Goal: Register for event/course: Sign up to attend an event or enroll in a course

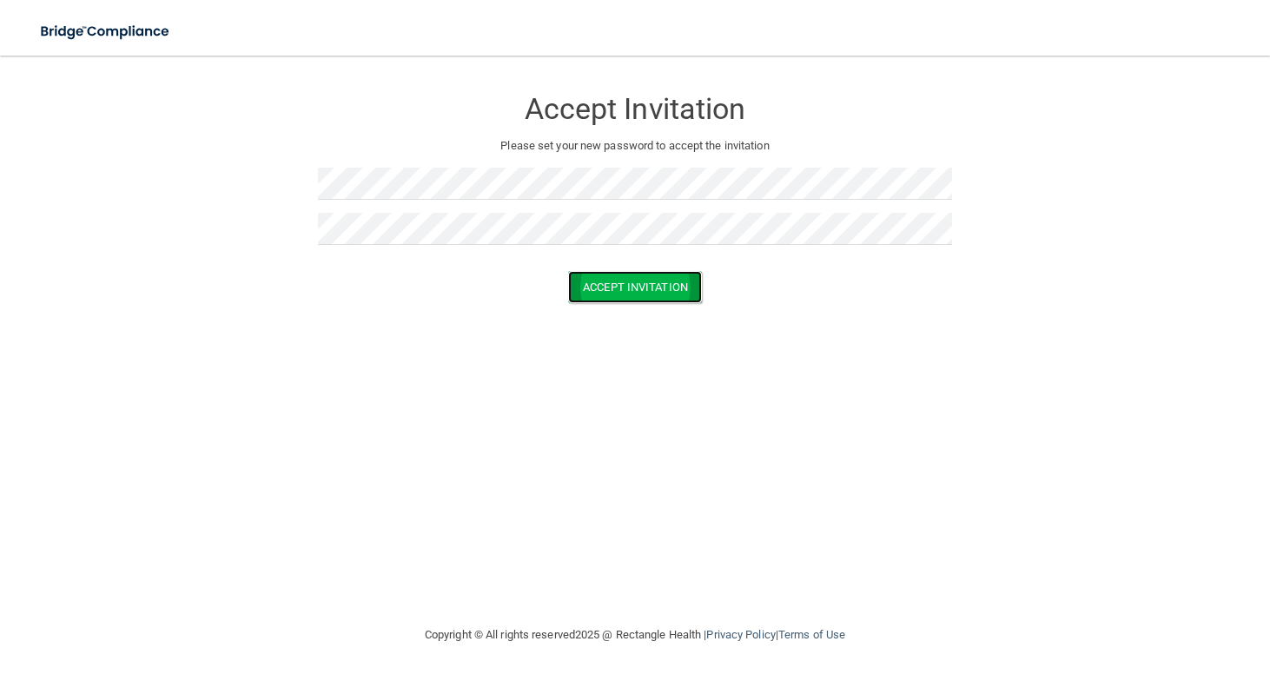
click at [653, 282] on button "Accept Invitation" at bounding box center [635, 287] width 134 height 32
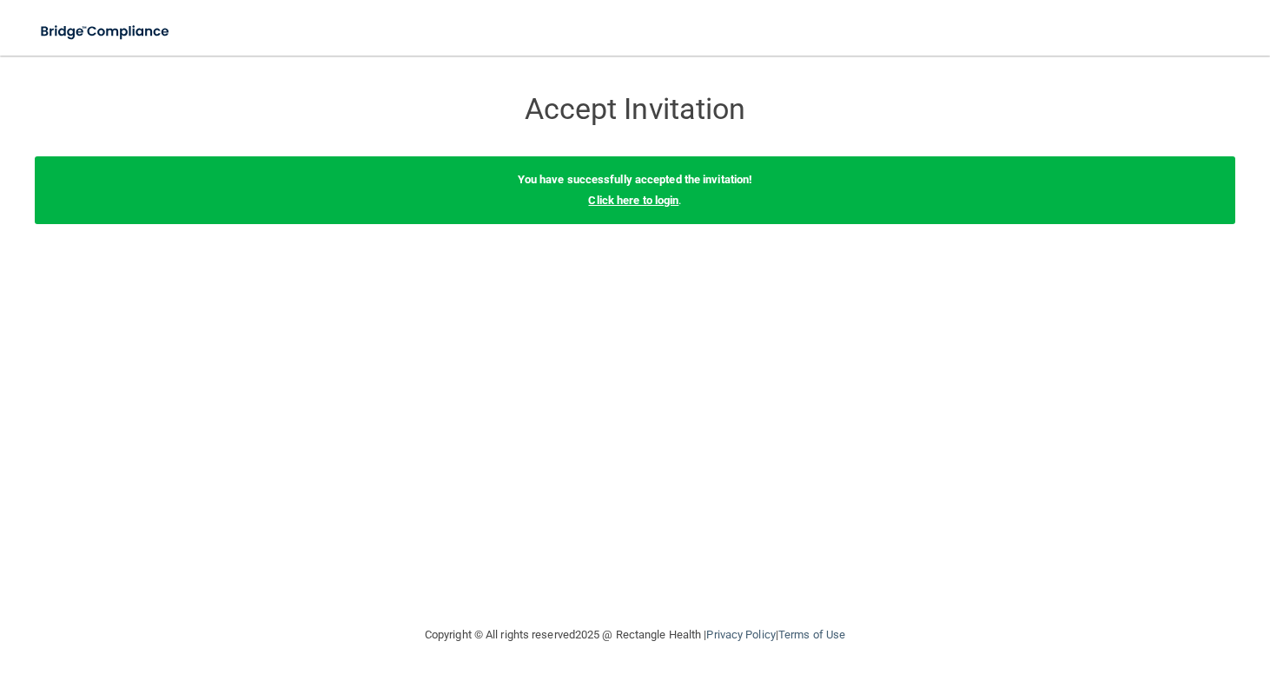
click at [634, 203] on link "Click here to login" at bounding box center [633, 200] width 90 height 13
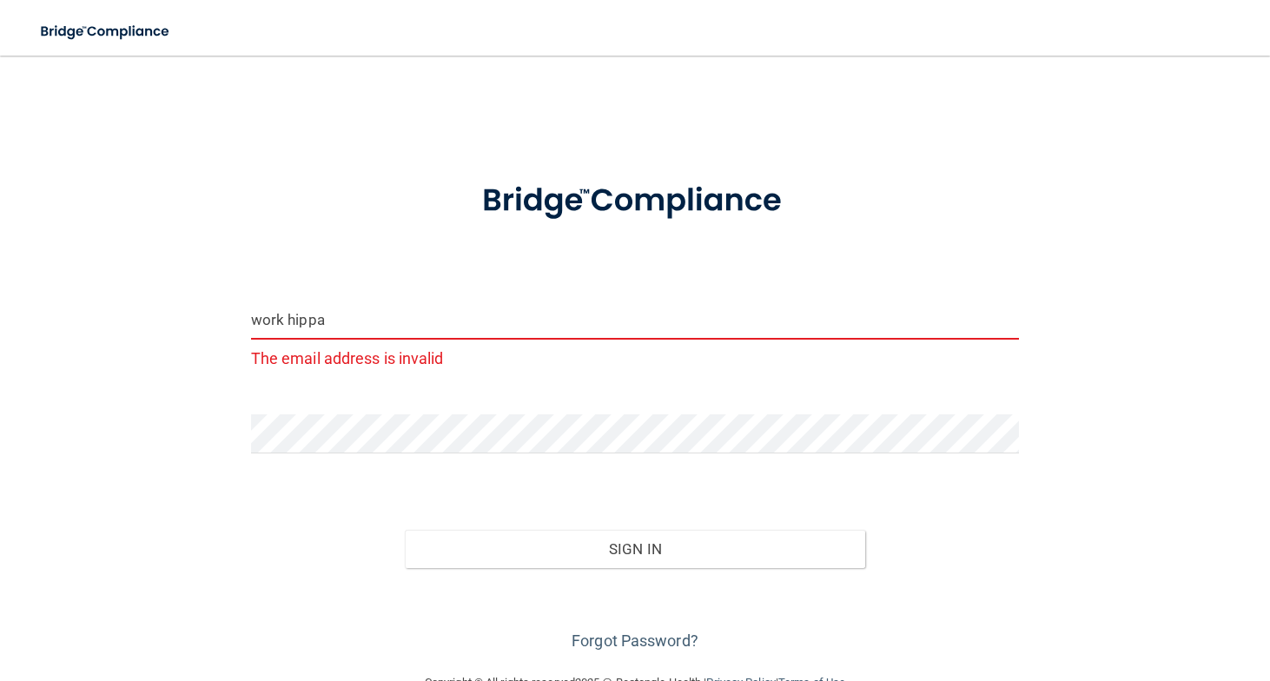
click at [388, 310] on input "work hippa" at bounding box center [635, 320] width 769 height 39
drag, startPoint x: 352, startPoint y: 321, endPoint x: 196, endPoint y: 320, distance: 155.5
click at [196, 320] on div "work hippa The email address is invalid Invalid email/password. You don't have …" at bounding box center [635, 364] width 1201 height 582
type input "[EMAIL_ADDRESS][DOMAIN_NAME]"
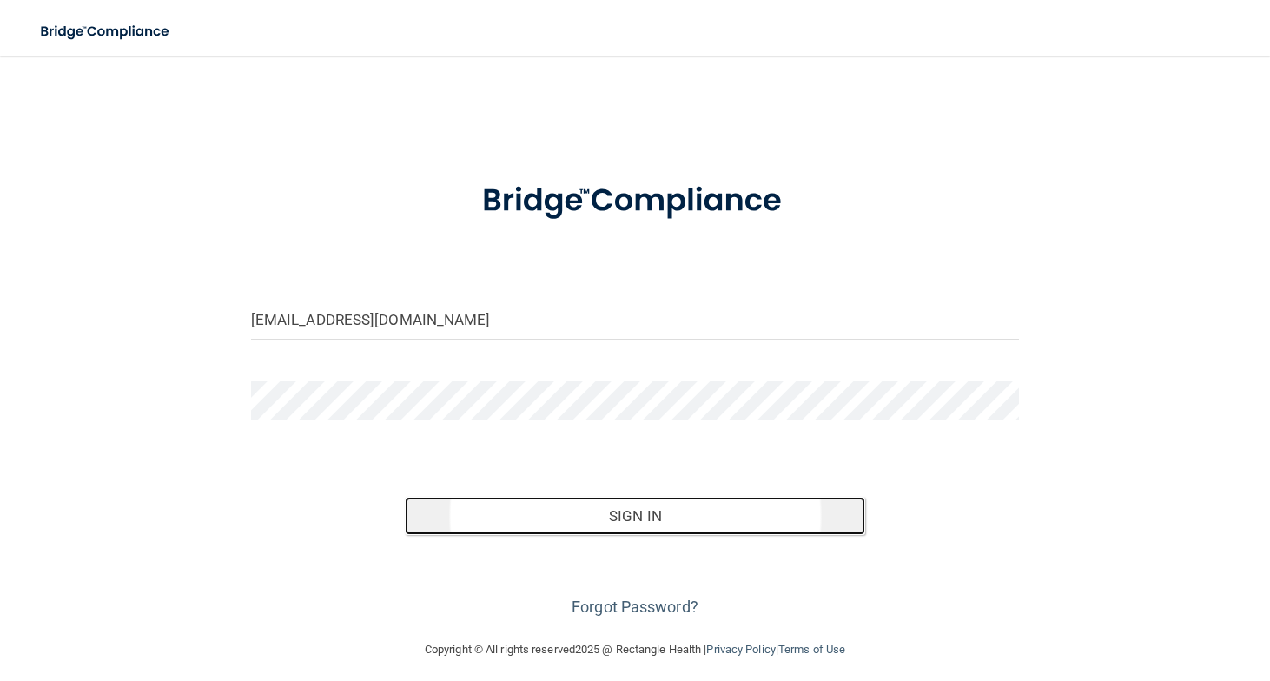
click at [560, 515] on button "Sign In" at bounding box center [635, 516] width 461 height 38
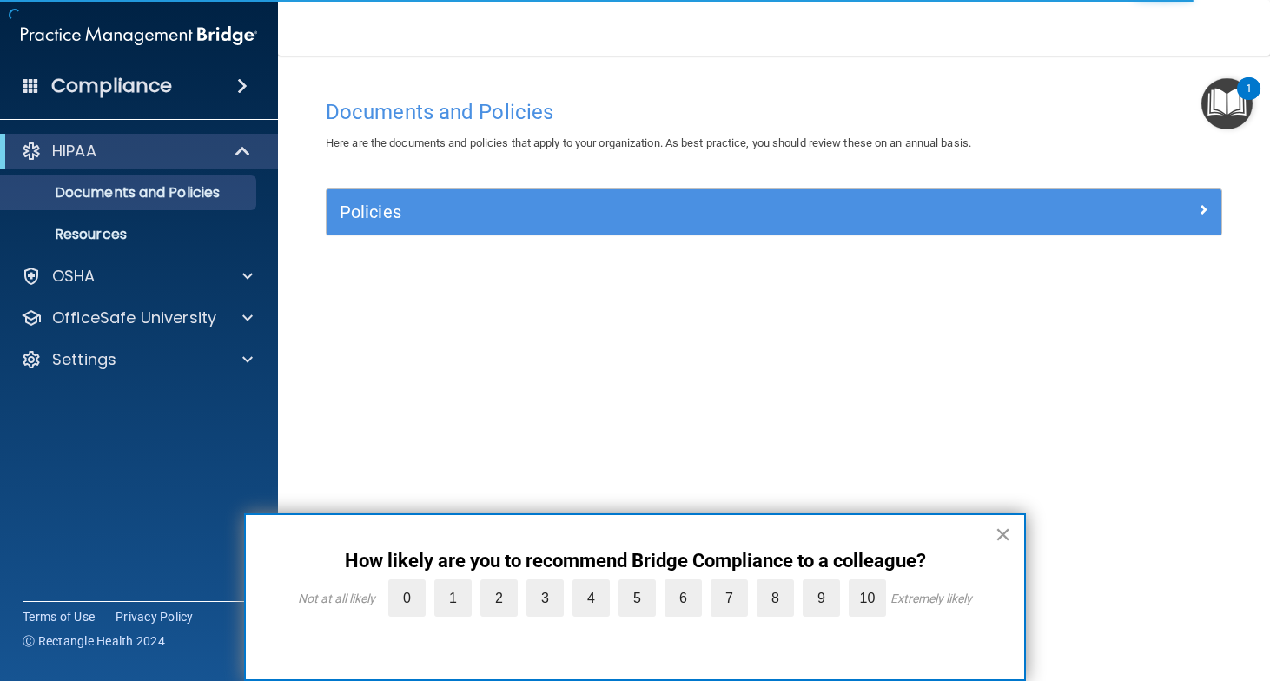
click at [998, 533] on button "×" at bounding box center [1003, 534] width 17 height 28
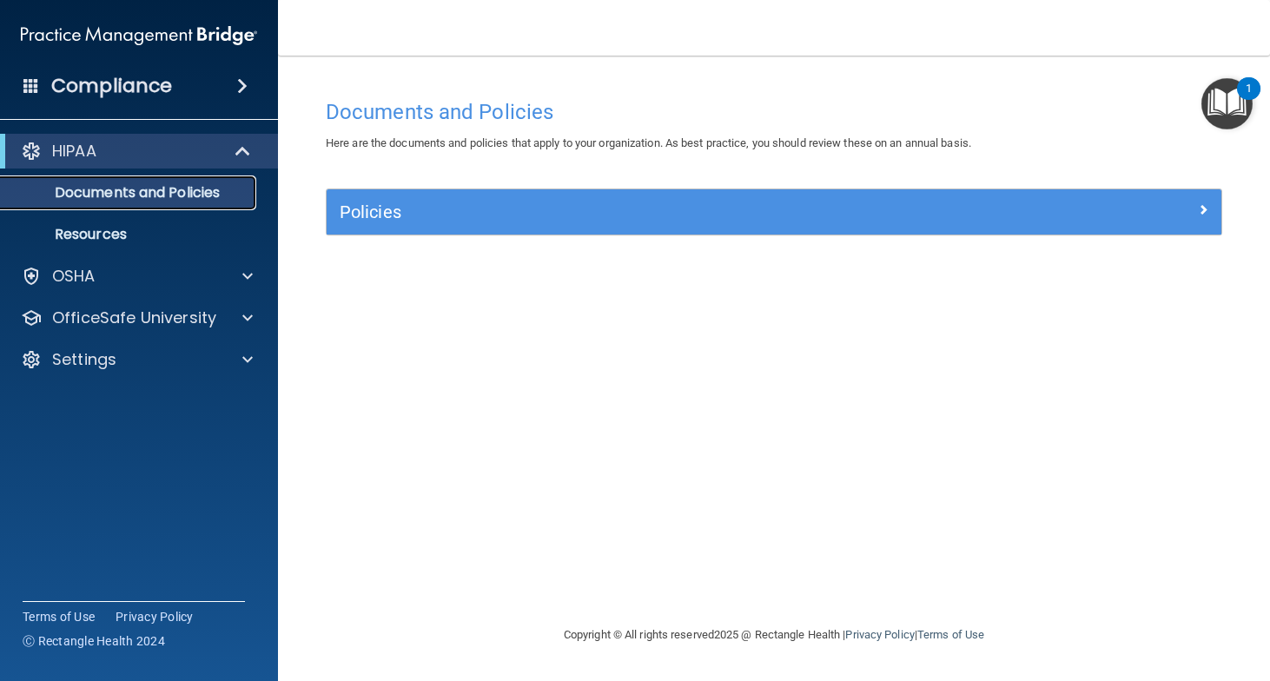
click at [168, 196] on p "Documents and Policies" at bounding box center [129, 192] width 237 height 17
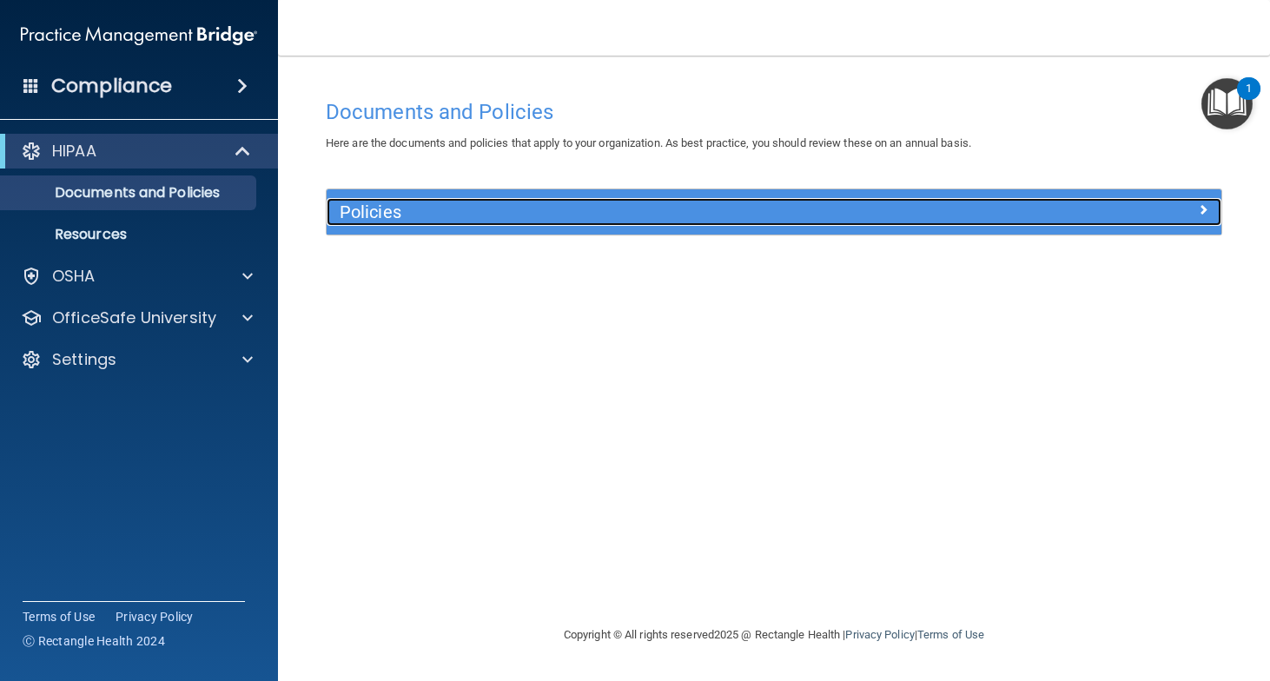
click at [358, 216] on h5 "Policies" at bounding box center [663, 211] width 646 height 19
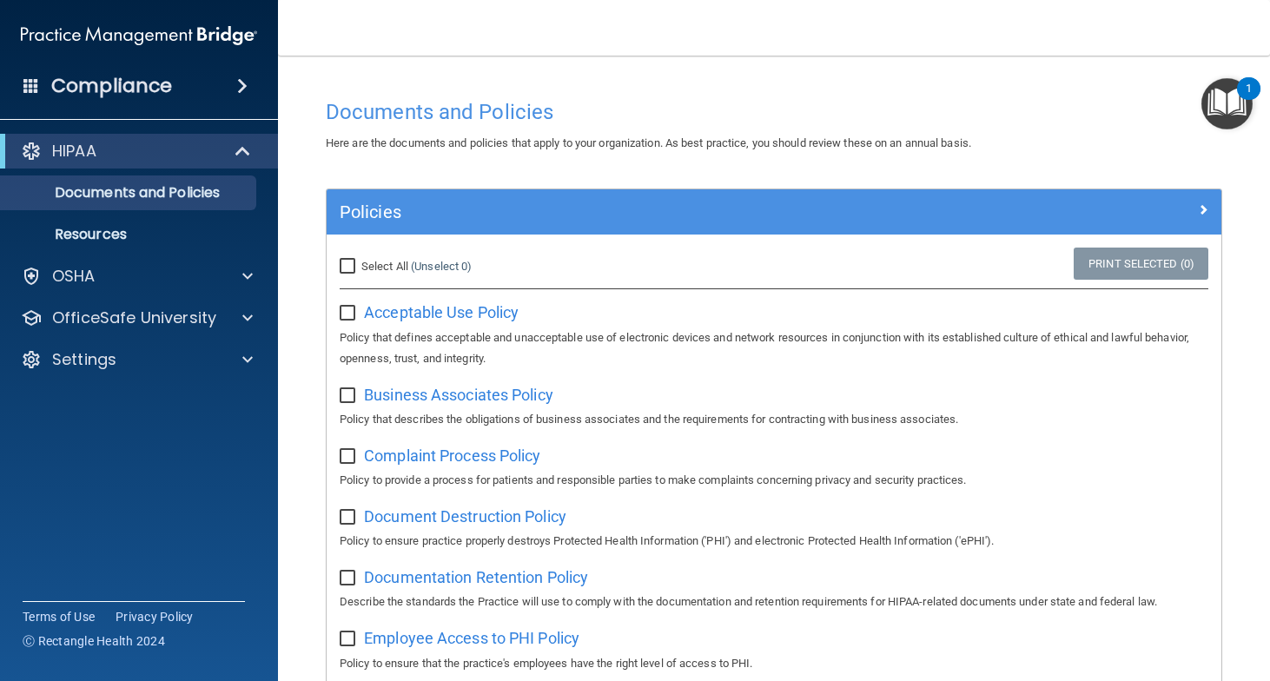
click at [1230, 100] on img "Open Resource Center, 1 new notification" at bounding box center [1227, 103] width 51 height 51
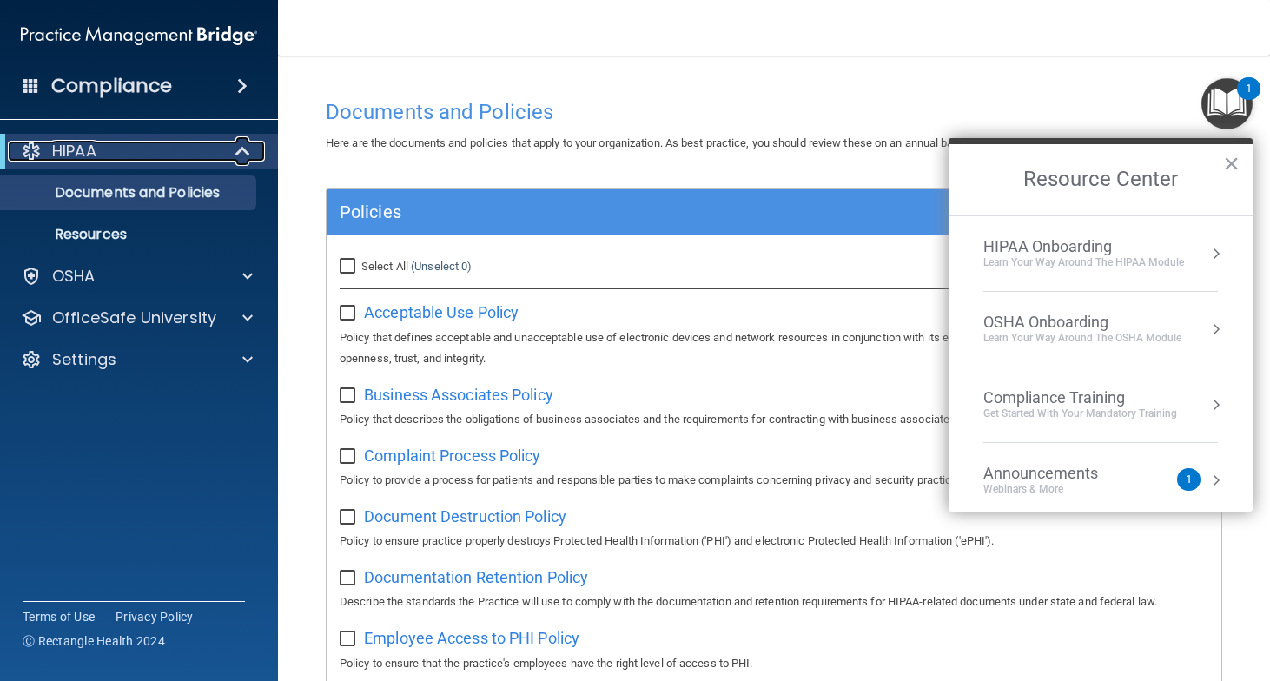
click at [155, 151] on div "HIPAA" at bounding box center [115, 151] width 215 height 21
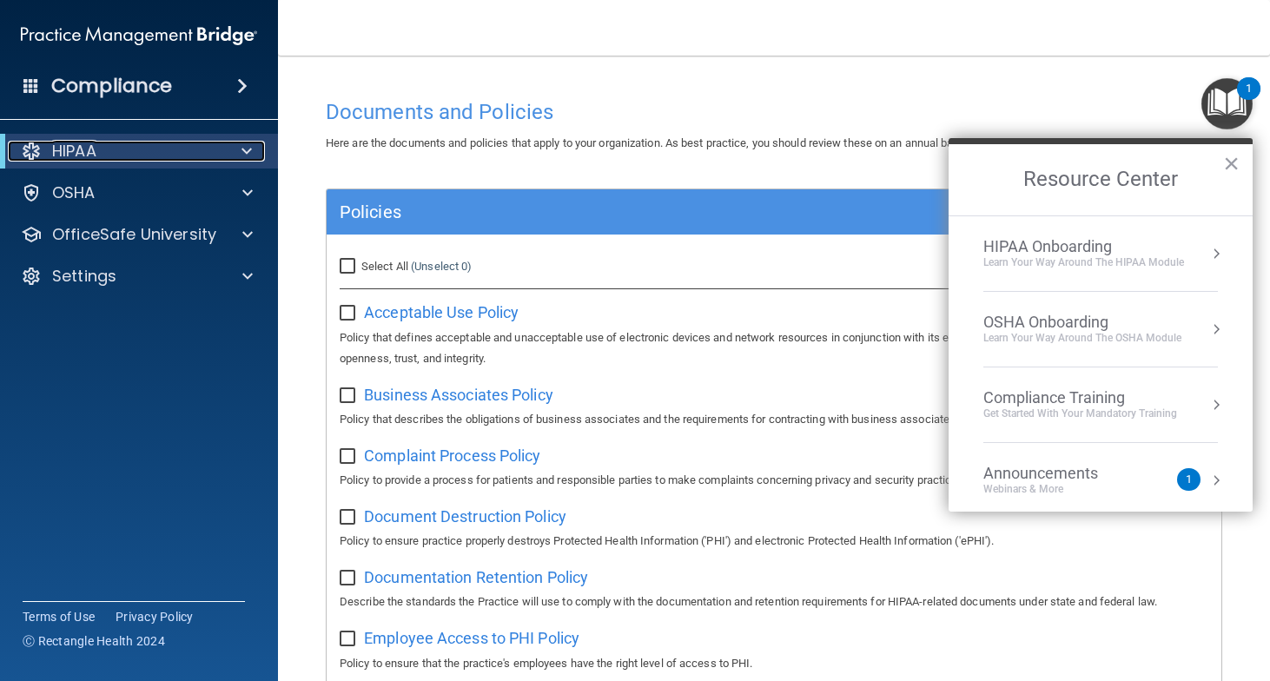
click at [241, 151] on div at bounding box center [243, 151] width 43 height 21
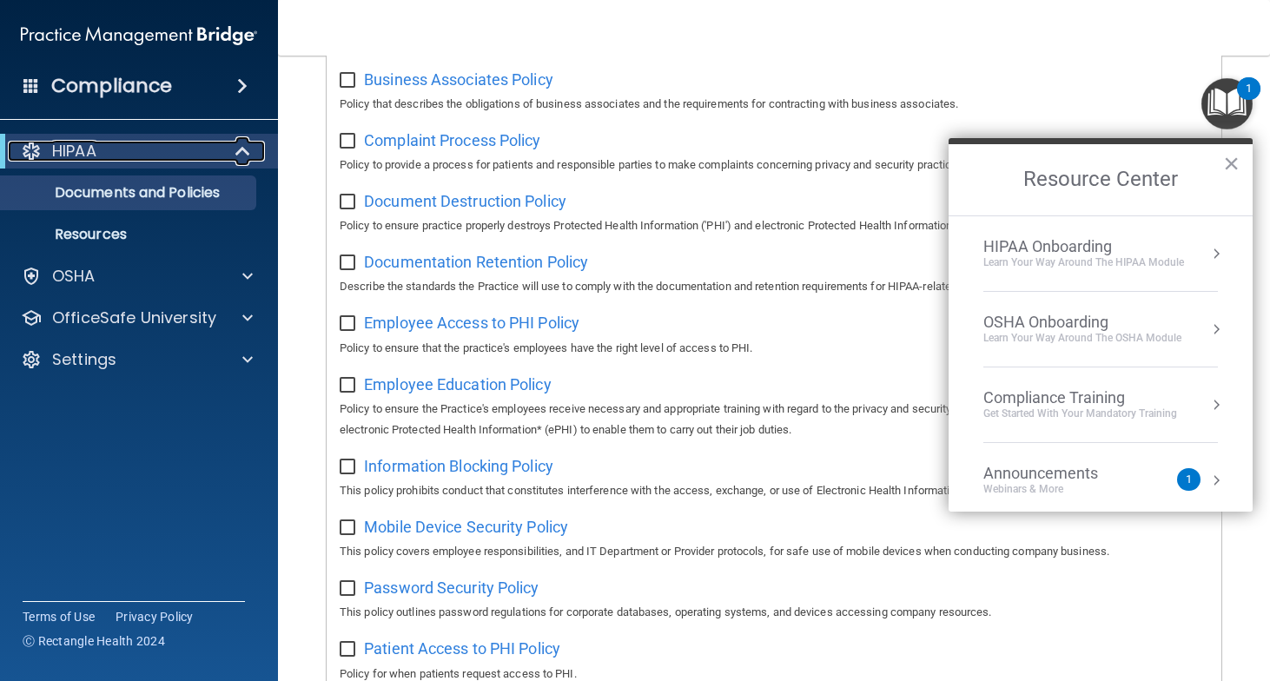
scroll to position [335, 0]
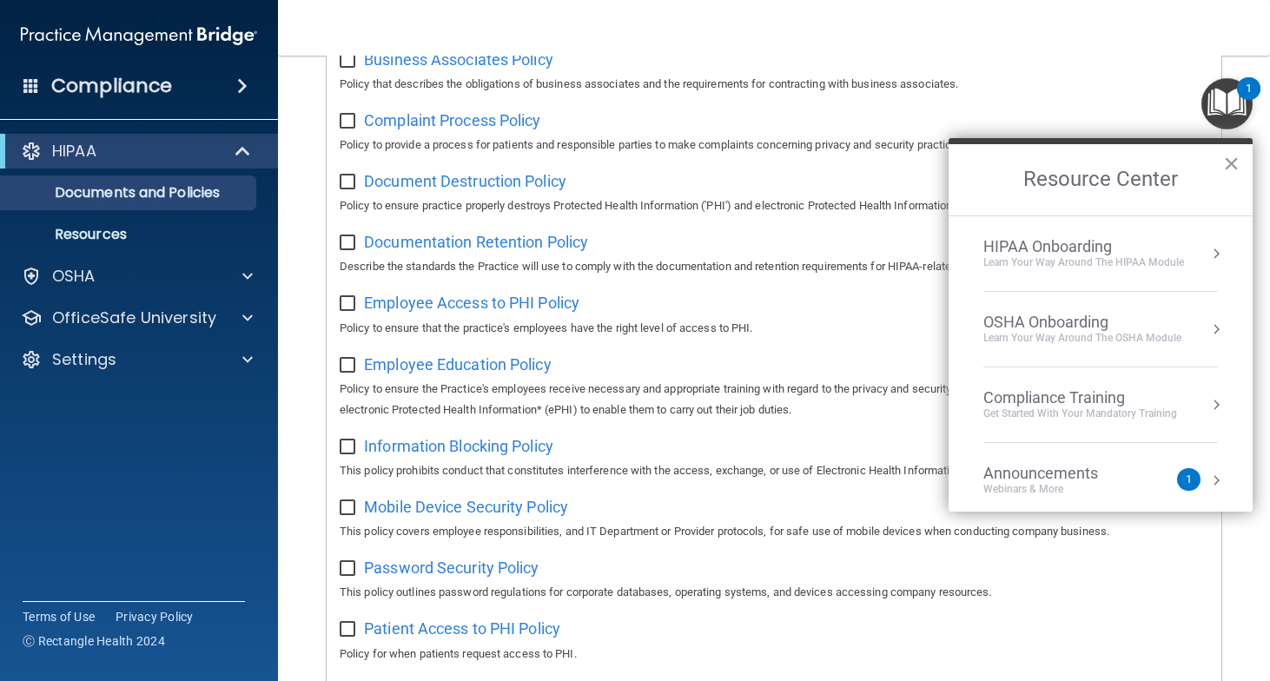
click at [1233, 162] on button "×" at bounding box center [1231, 163] width 17 height 28
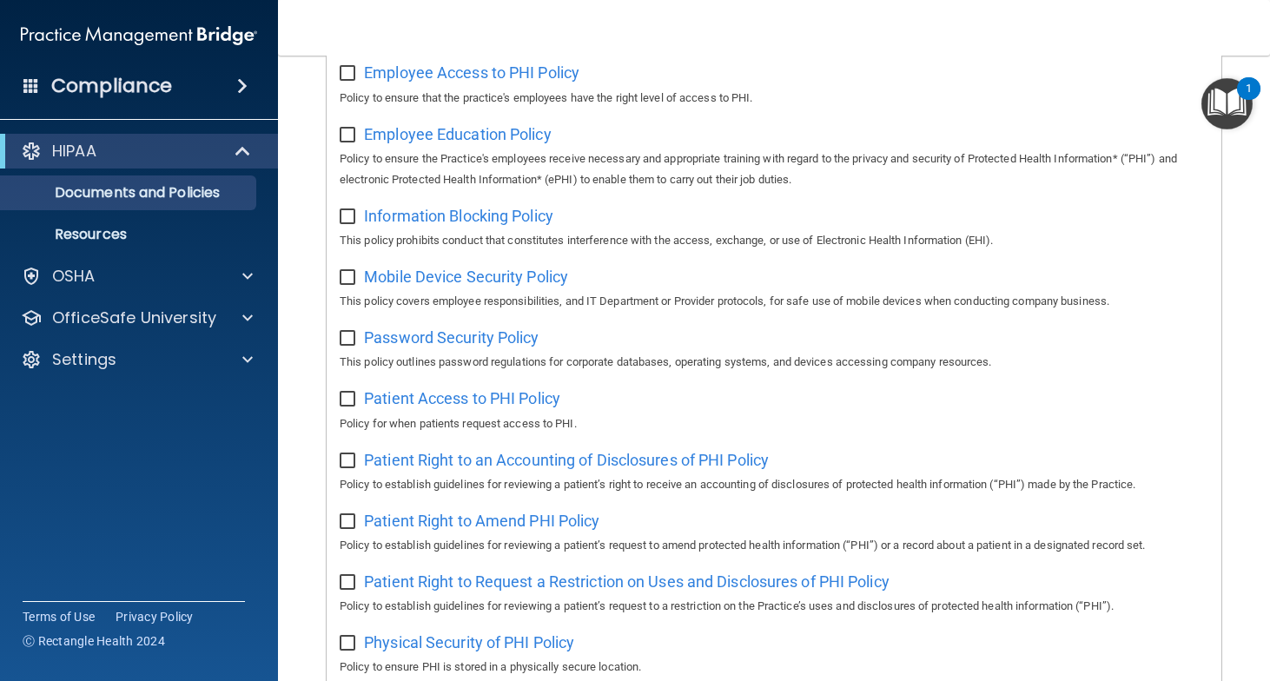
scroll to position [0, 0]
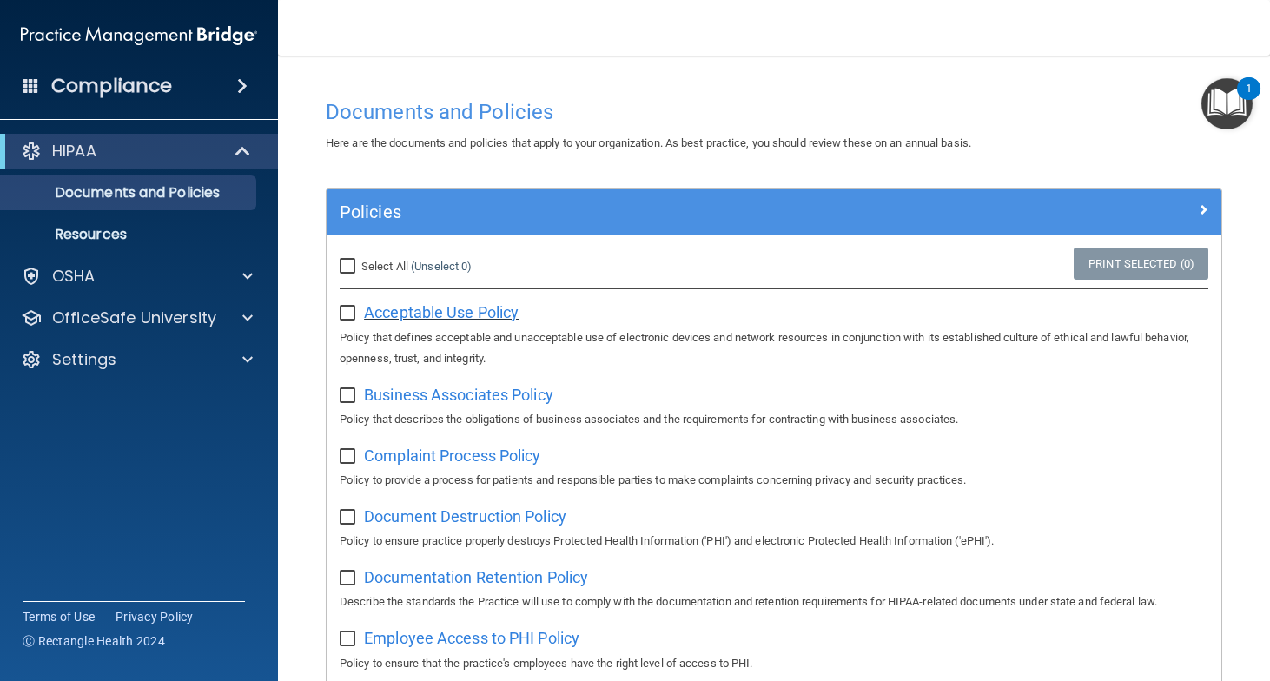
click at [431, 317] on span "Acceptable Use Policy" at bounding box center [441, 312] width 155 height 18
click at [346, 266] on input "Select All (Unselect 0) Unselect All" at bounding box center [350, 267] width 20 height 14
checkbox input "true"
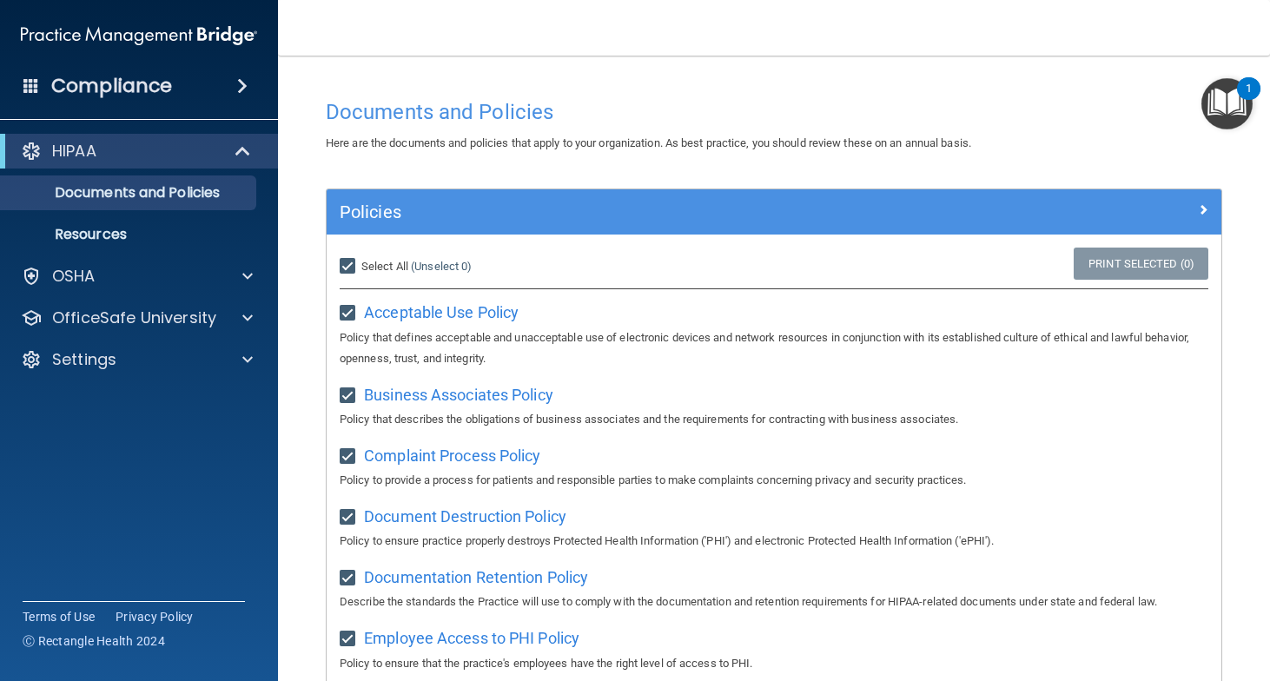
checkbox input "true"
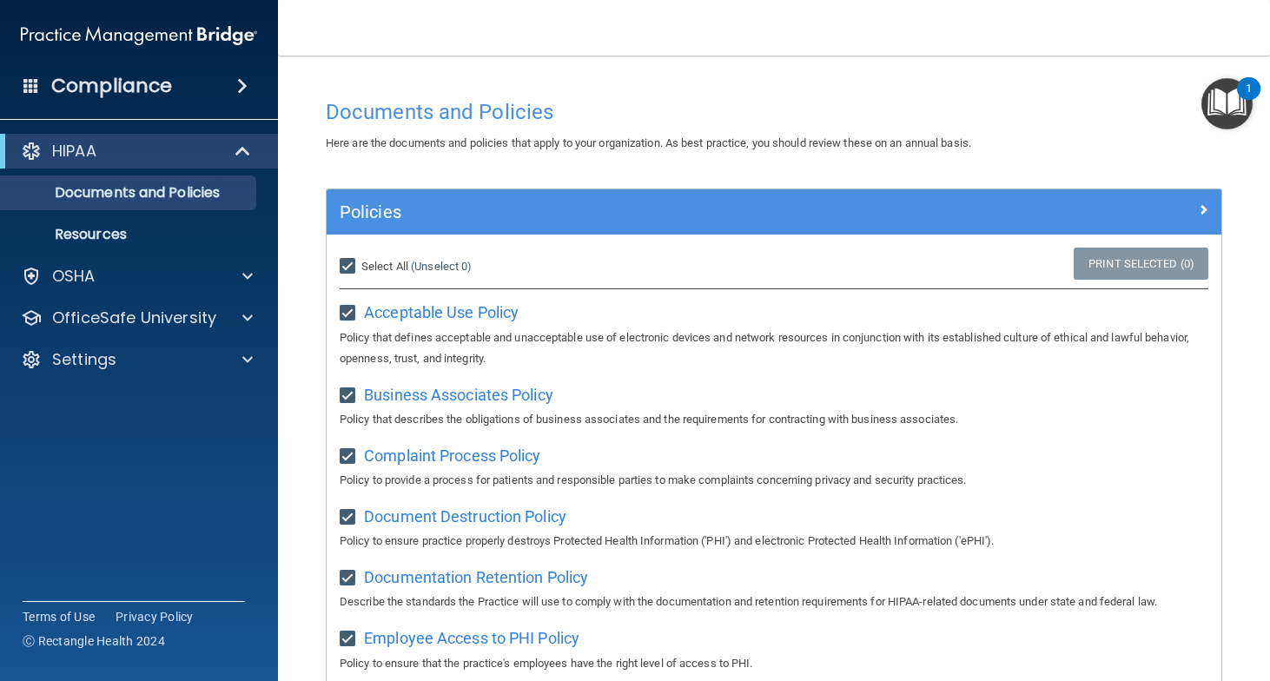
checkbox input "true"
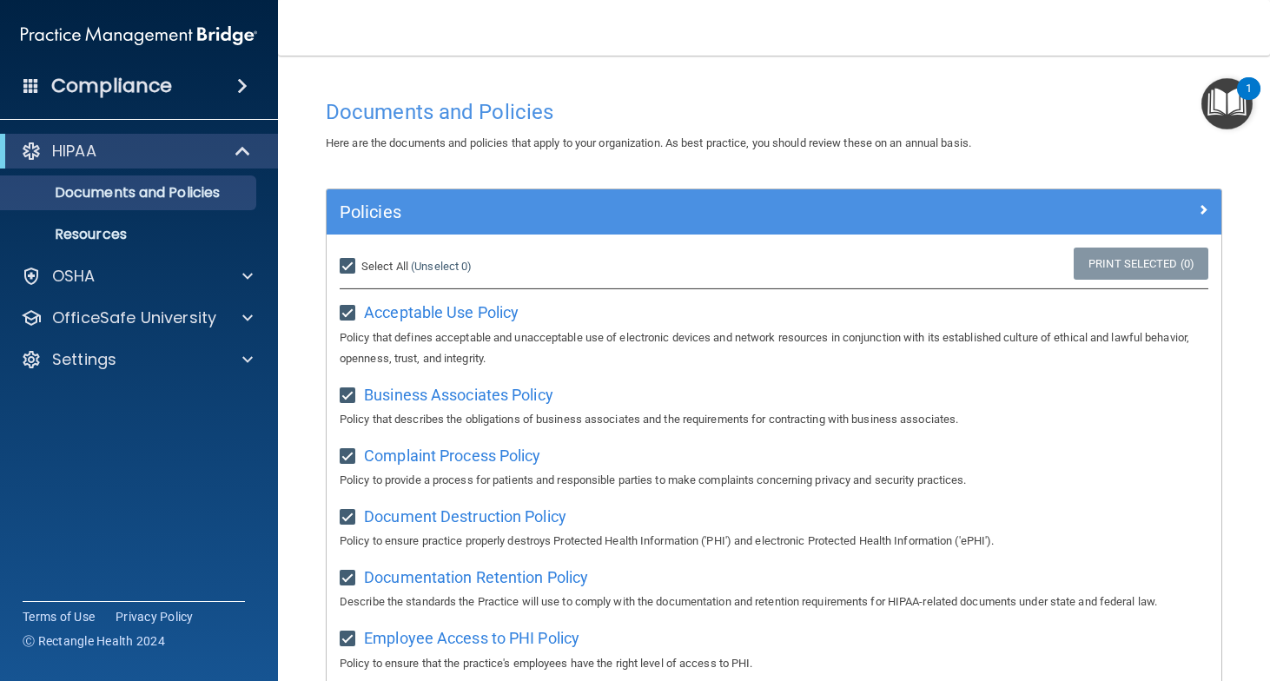
checkbox input "true"
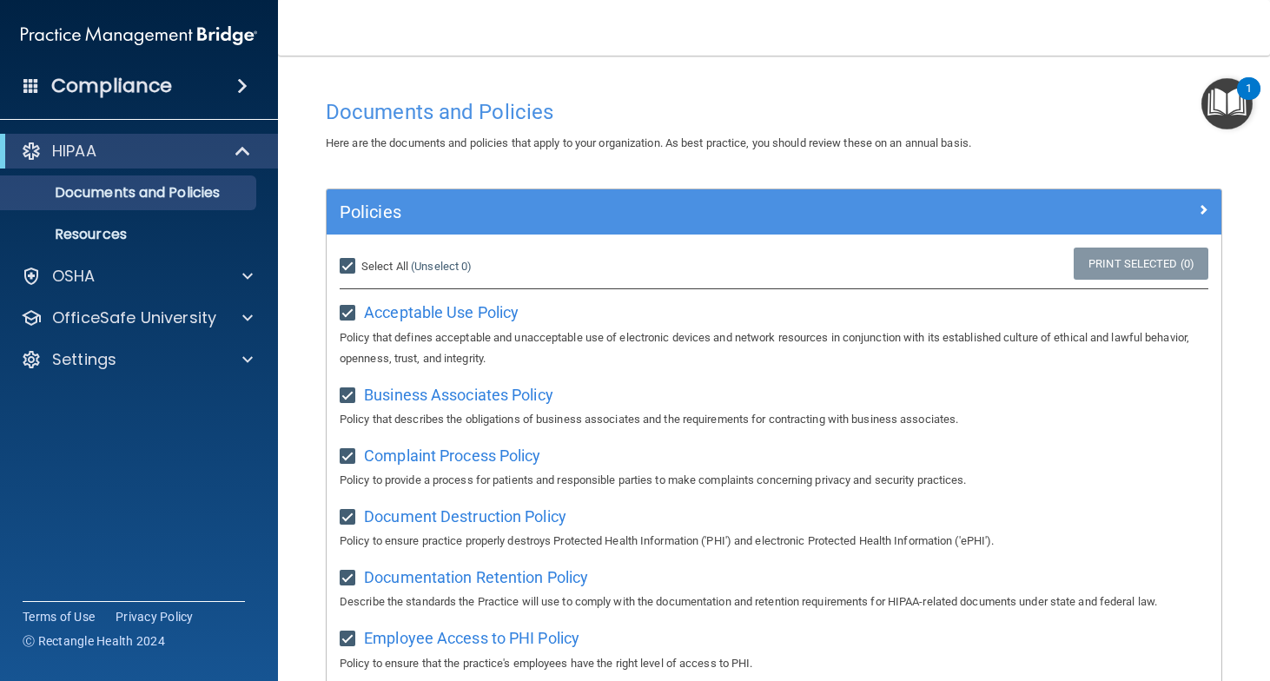
checkbox input "true"
click at [346, 266] on input "Select All (Unselect 21) Unselect All" at bounding box center [350, 267] width 20 height 14
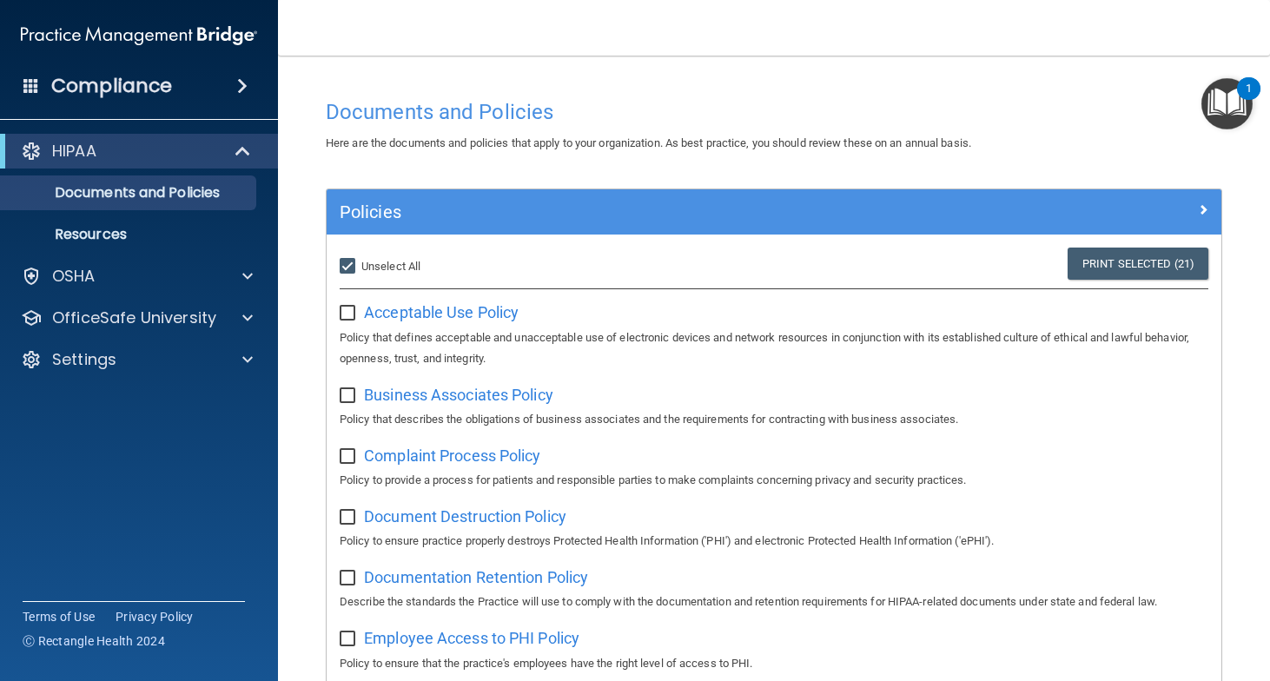
checkbox input "false"
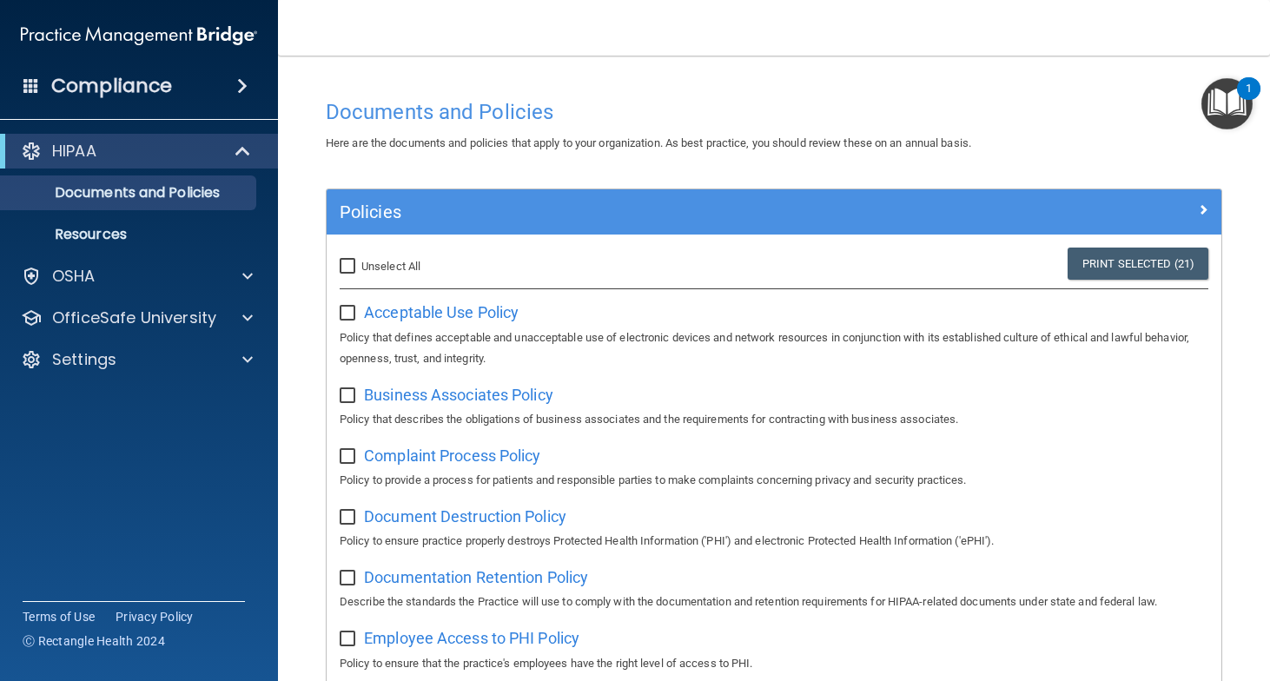
checkbox input "false"
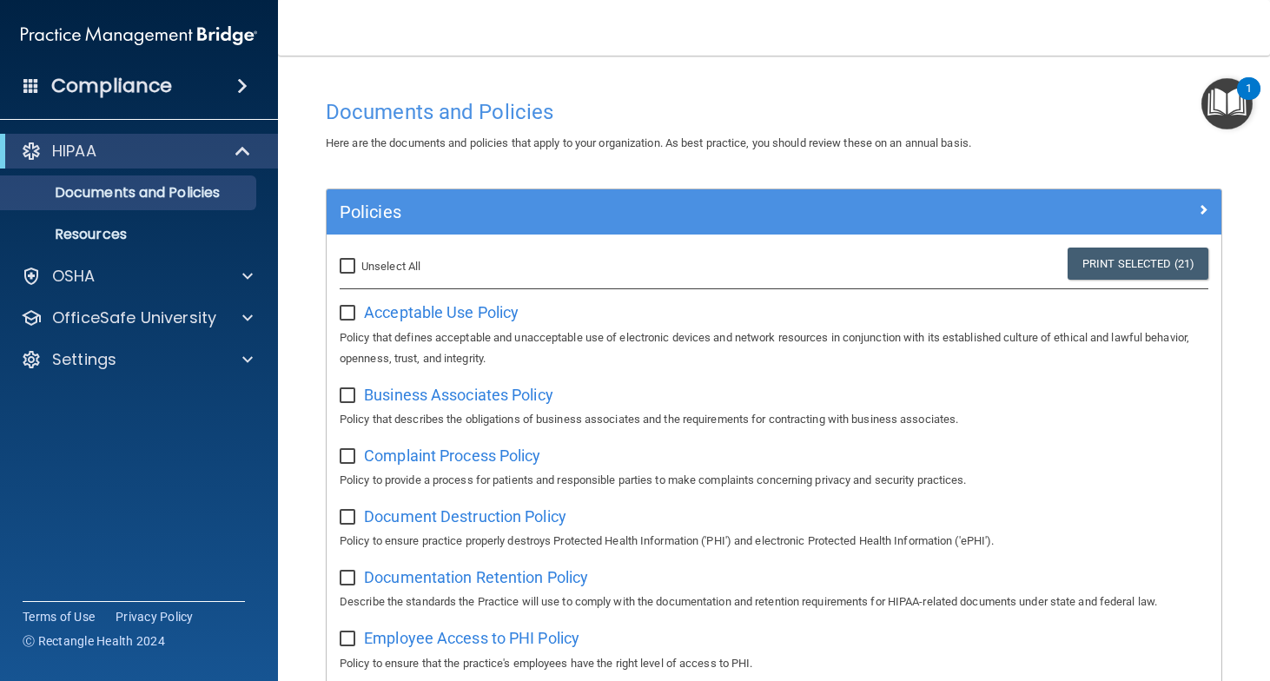
checkbox input "false"
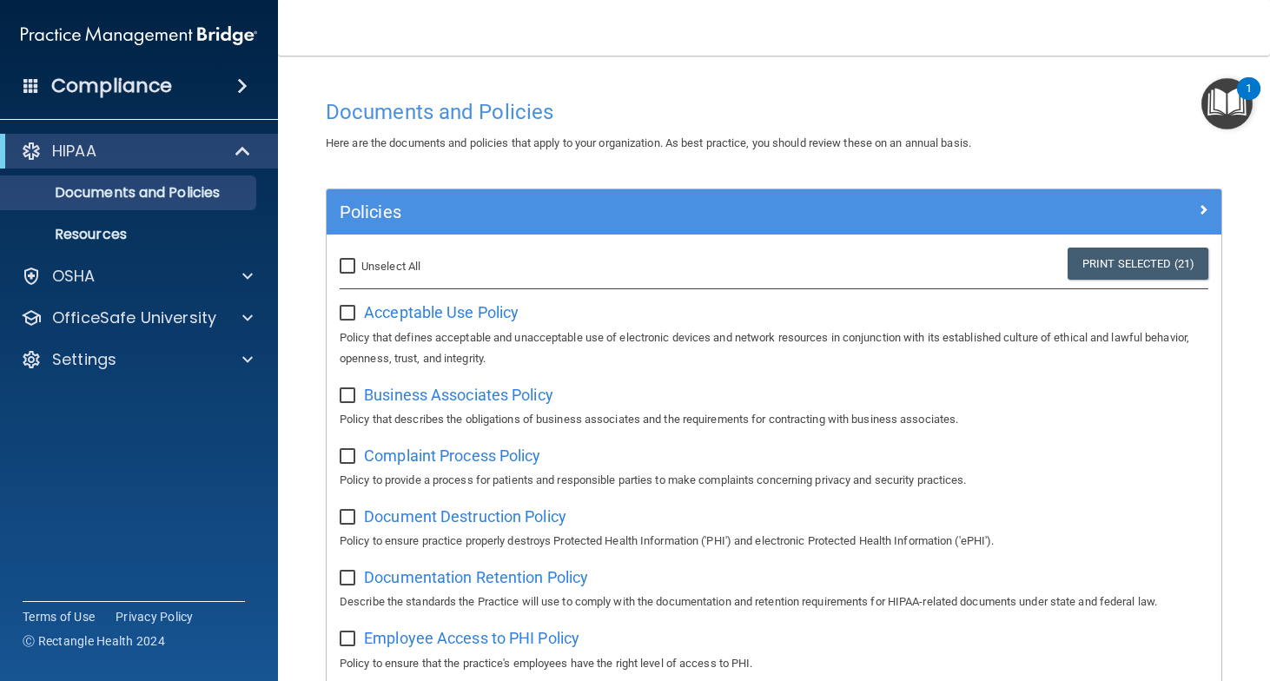
checkbox input "false"
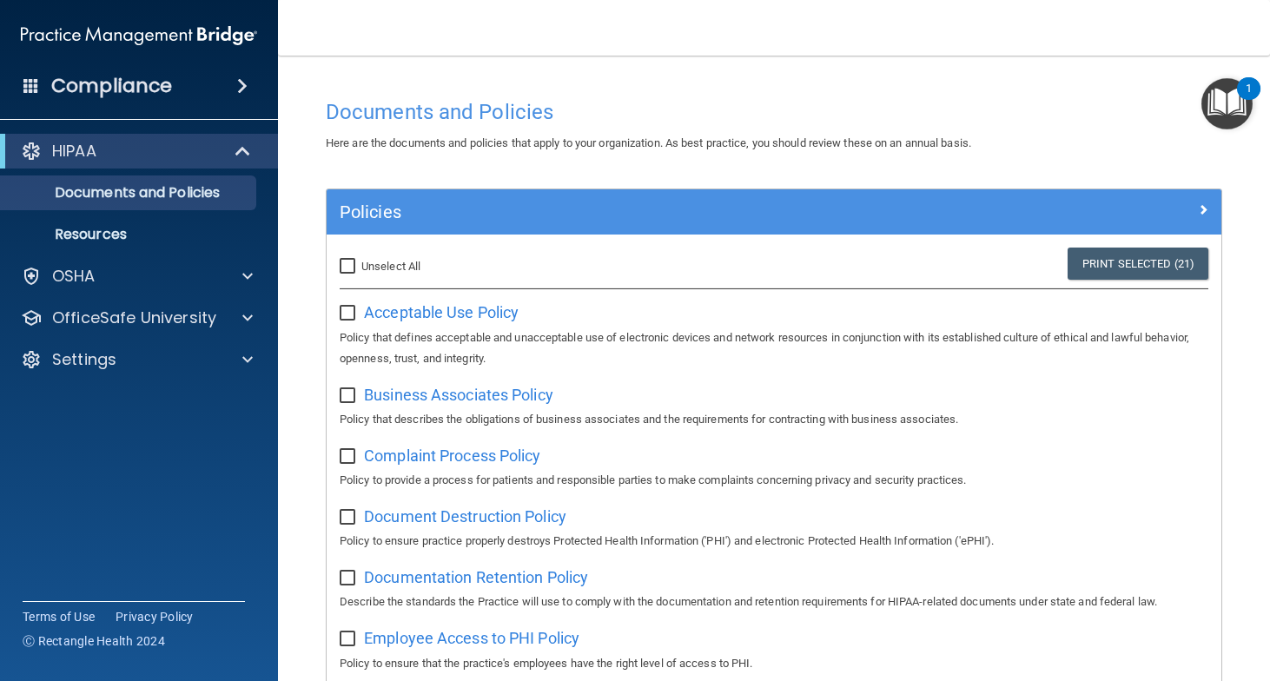
checkbox input "false"
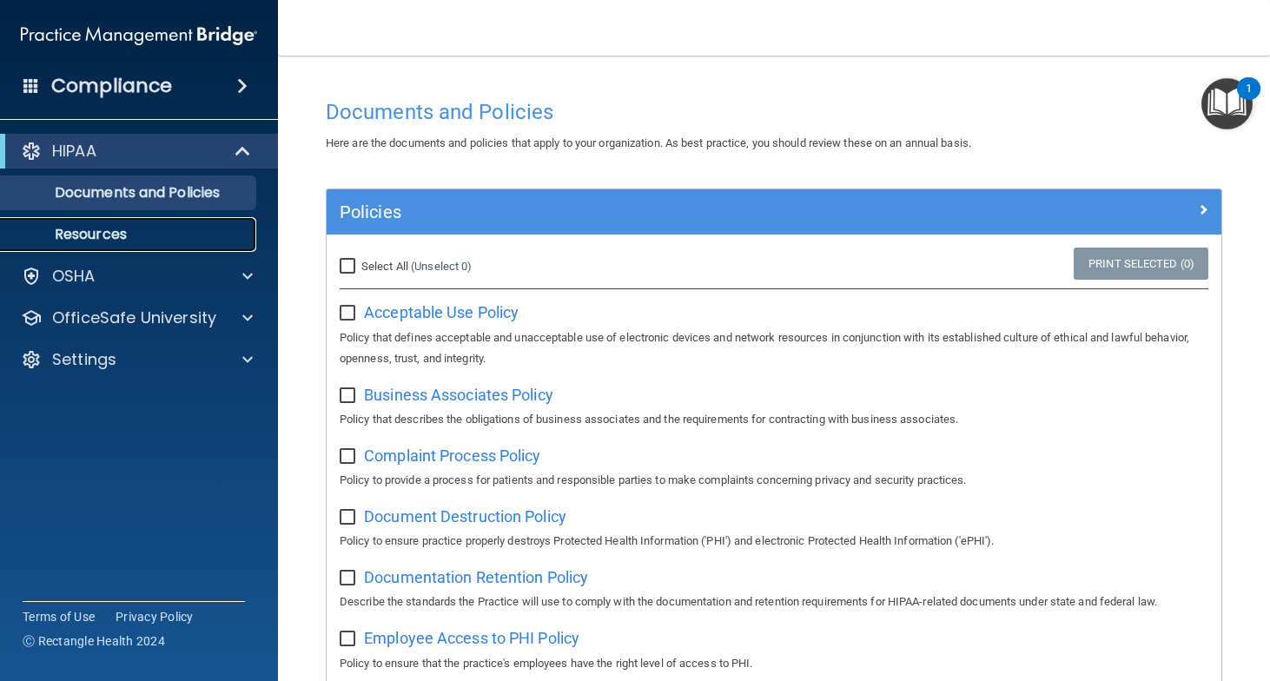
click at [89, 231] on p "Resources" at bounding box center [129, 234] width 237 height 17
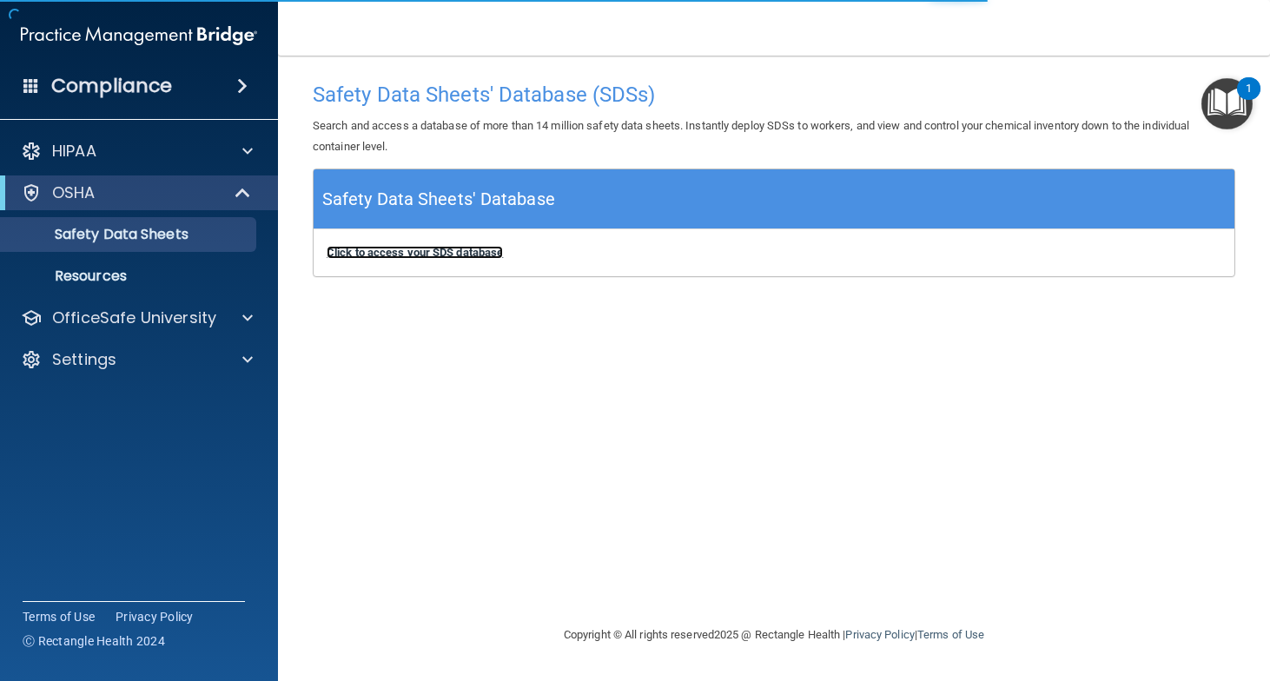
click at [380, 249] on b "Click to access your SDS database" at bounding box center [415, 252] width 176 height 13
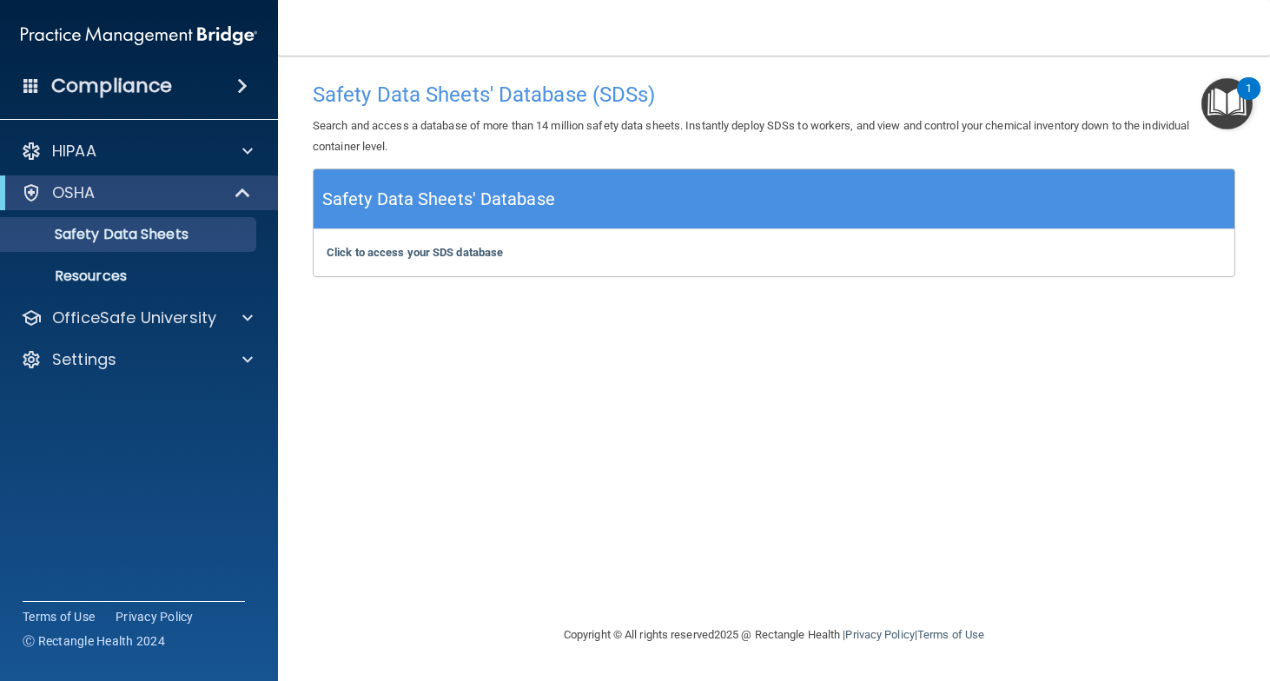
click at [76, 38] on img at bounding box center [139, 35] width 236 height 35
click at [71, 89] on h4 "Compliance" at bounding box center [111, 86] width 121 height 24
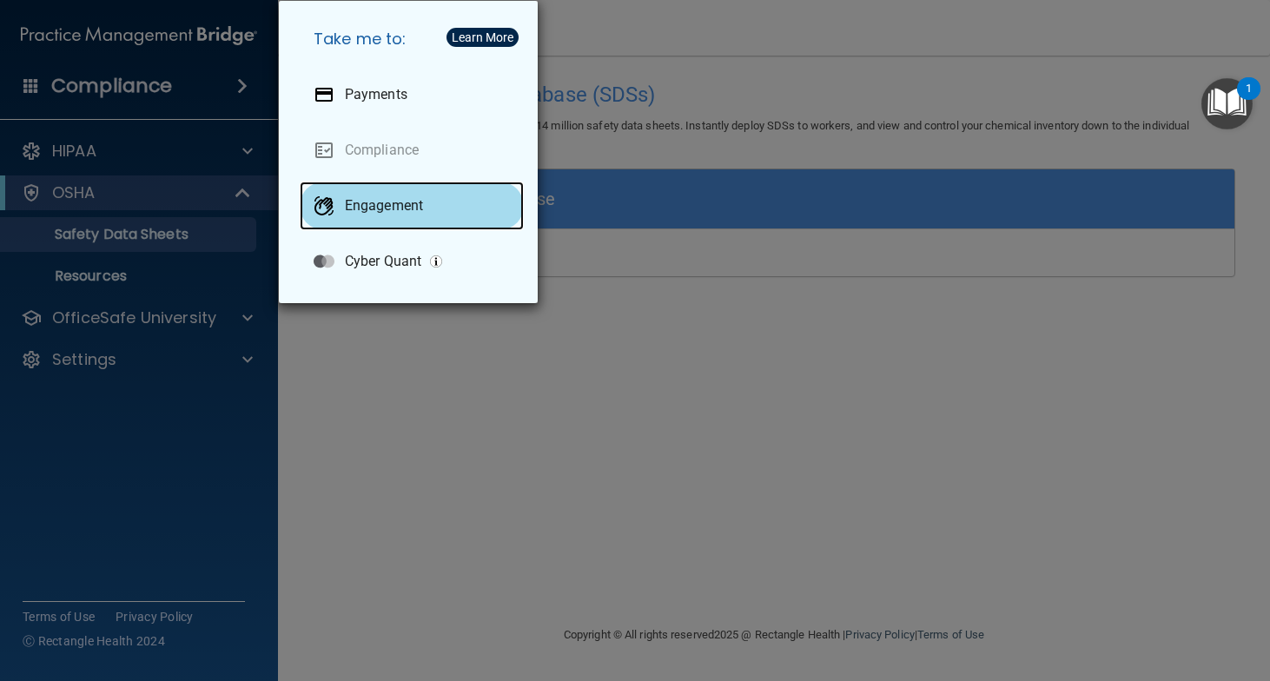
click at [358, 205] on p "Engagement" at bounding box center [384, 205] width 78 height 17
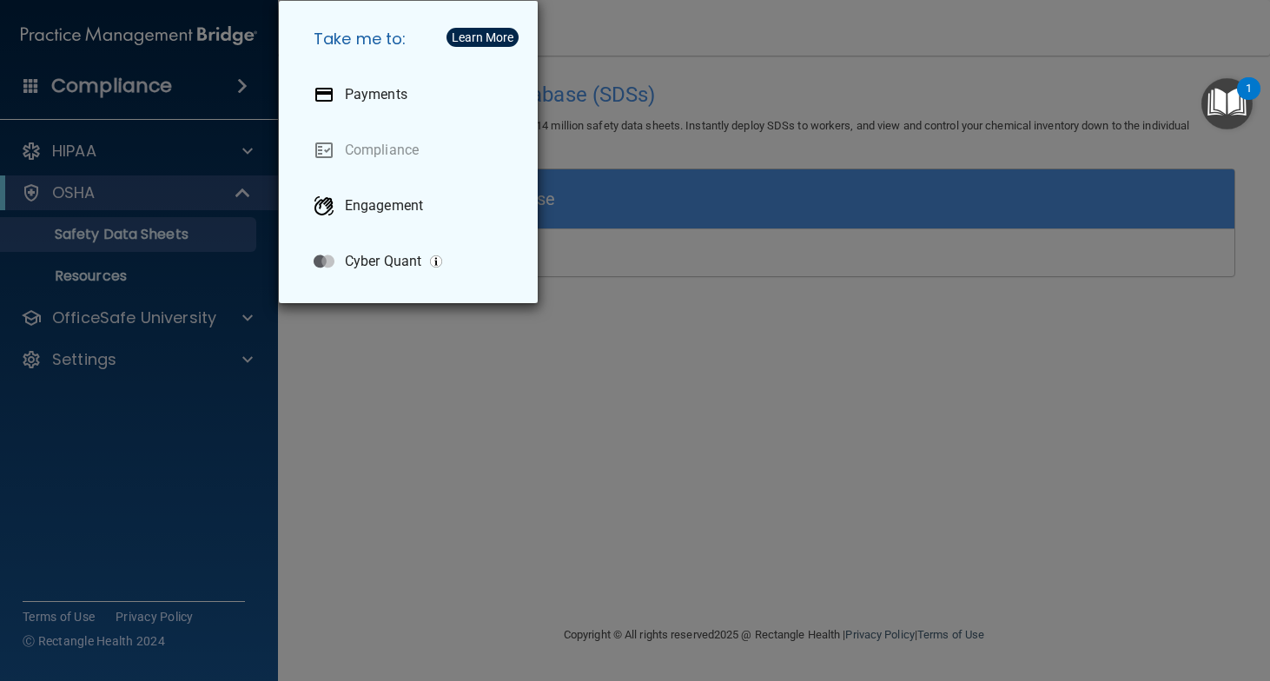
click at [215, 275] on div "Take me to: Payments Compliance Engagement Cyber Quant" at bounding box center [635, 340] width 1270 height 681
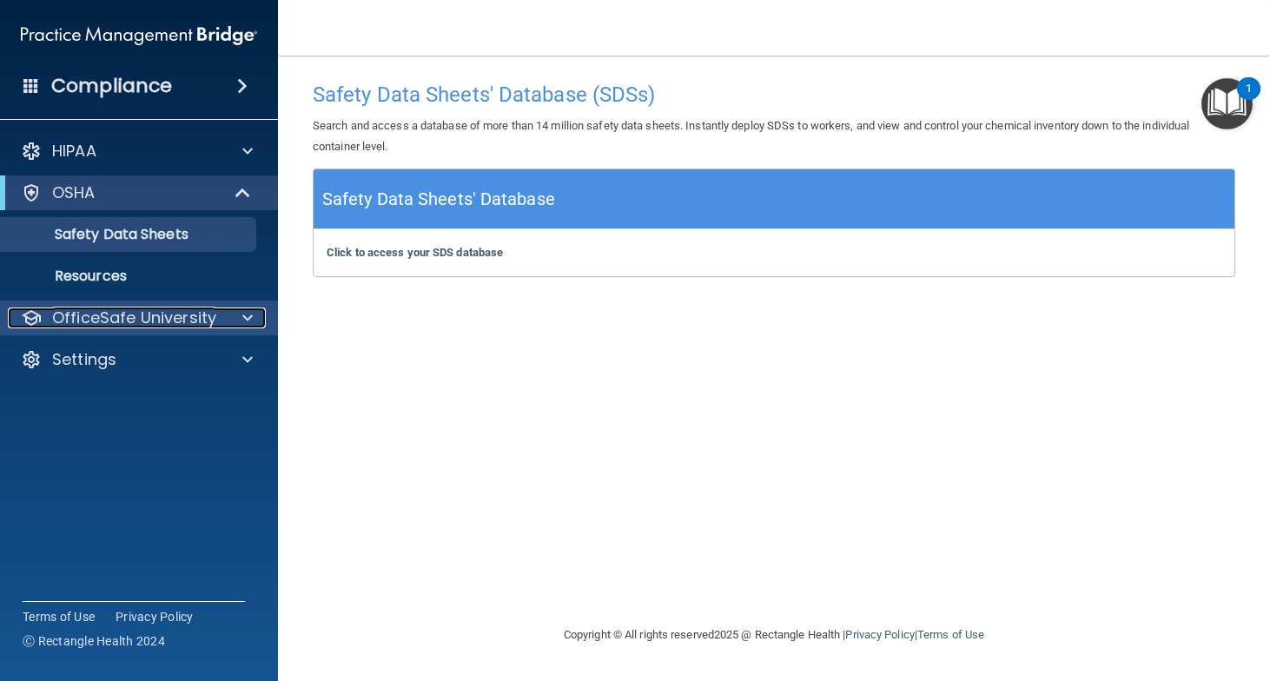
click at [245, 315] on span at bounding box center [247, 318] width 10 height 21
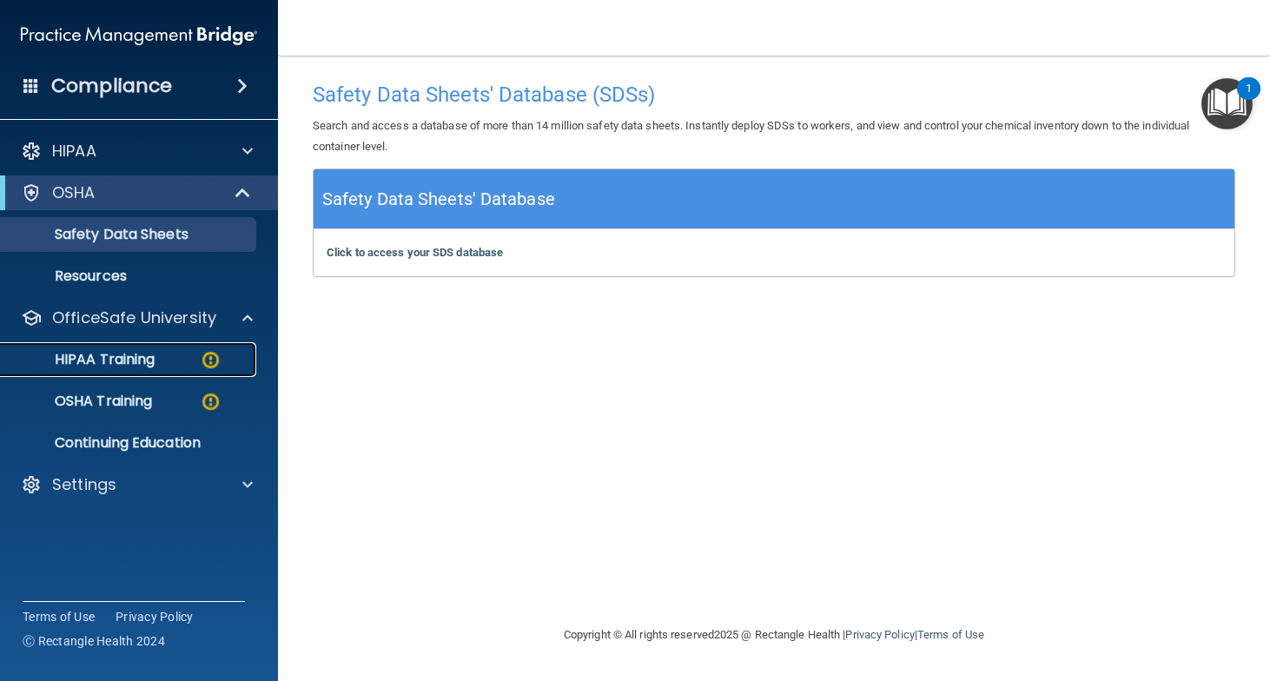
click at [109, 355] on p "HIPAA Training" at bounding box center [82, 359] width 143 height 17
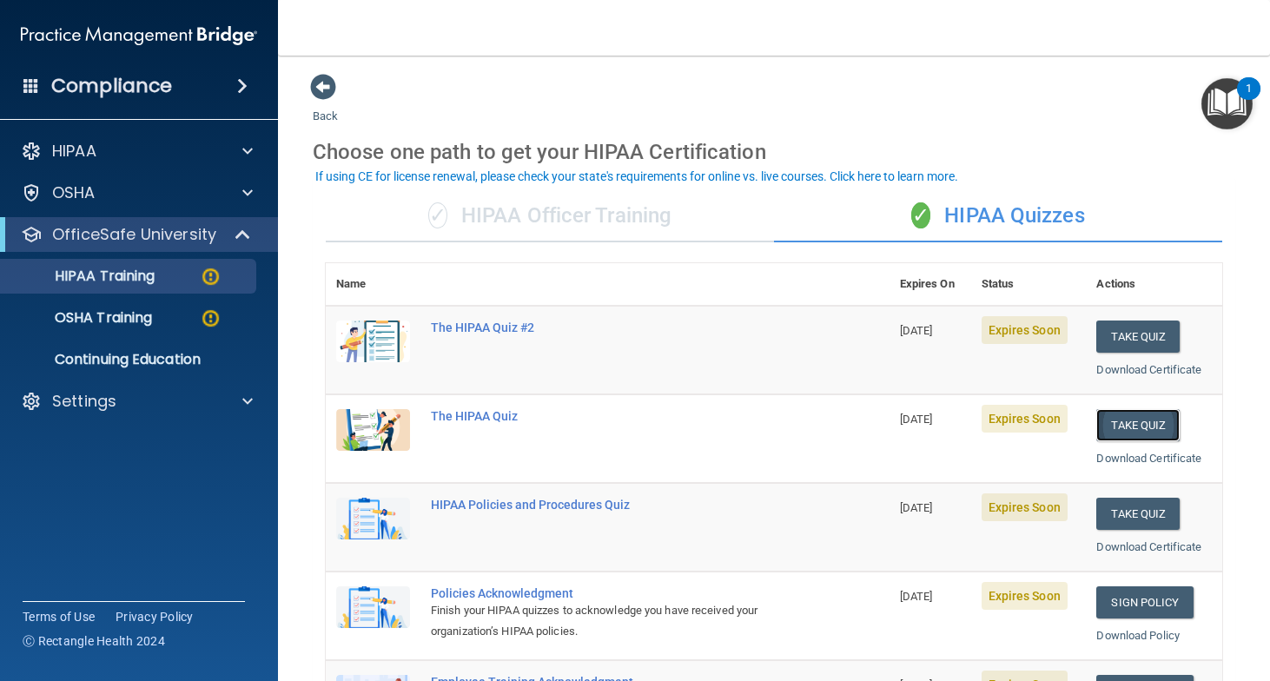
click at [1155, 427] on button "Take Quiz" at bounding box center [1137, 425] width 83 height 32
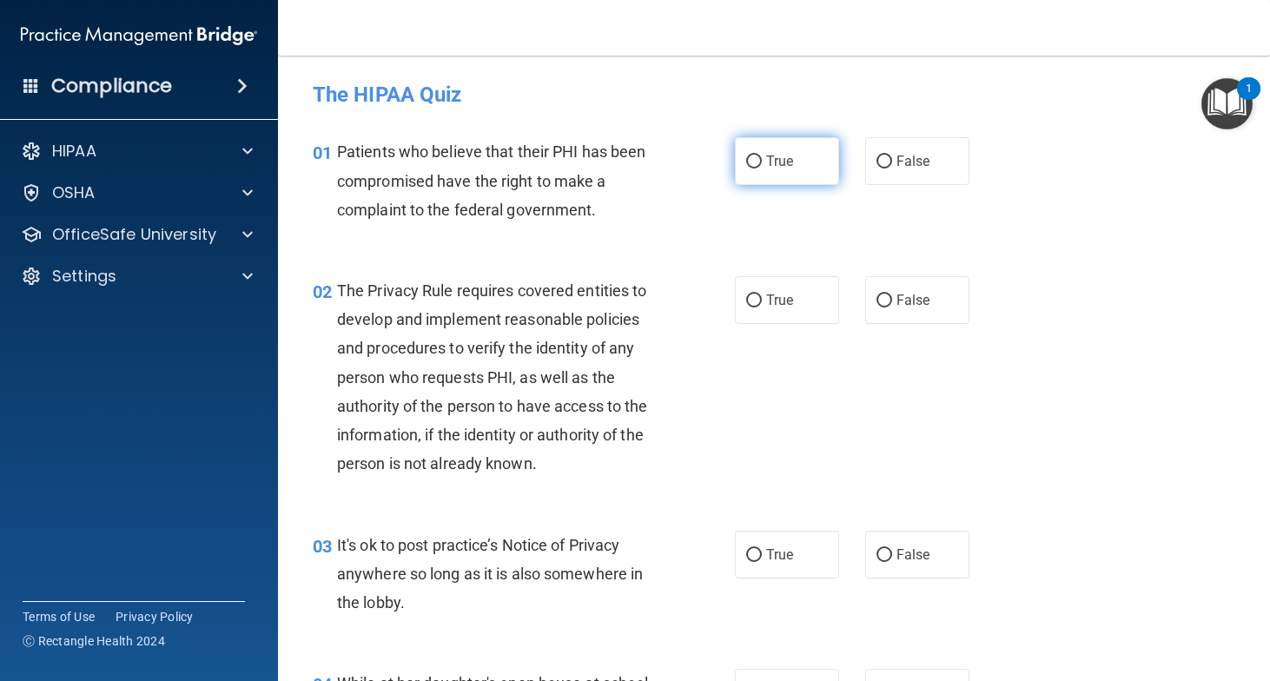
click at [795, 165] on label "True" at bounding box center [787, 161] width 104 height 48
click at [762, 165] on input "True" at bounding box center [754, 162] width 16 height 13
radio input "true"
click at [771, 289] on label "True" at bounding box center [787, 300] width 104 height 48
click at [762, 295] on input "True" at bounding box center [754, 301] width 16 height 13
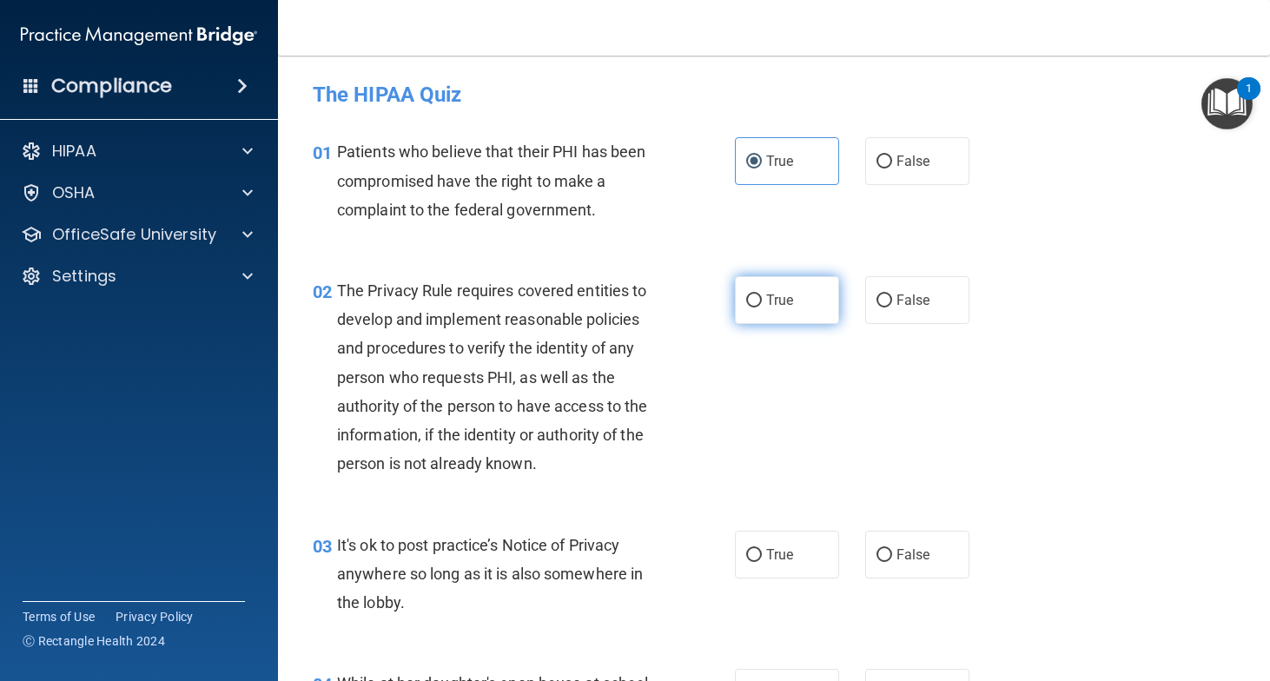
radio input "true"
click at [905, 547] on span "False" at bounding box center [914, 555] width 34 height 17
click at [892, 549] on input "False" at bounding box center [885, 555] width 16 height 13
radio input "true"
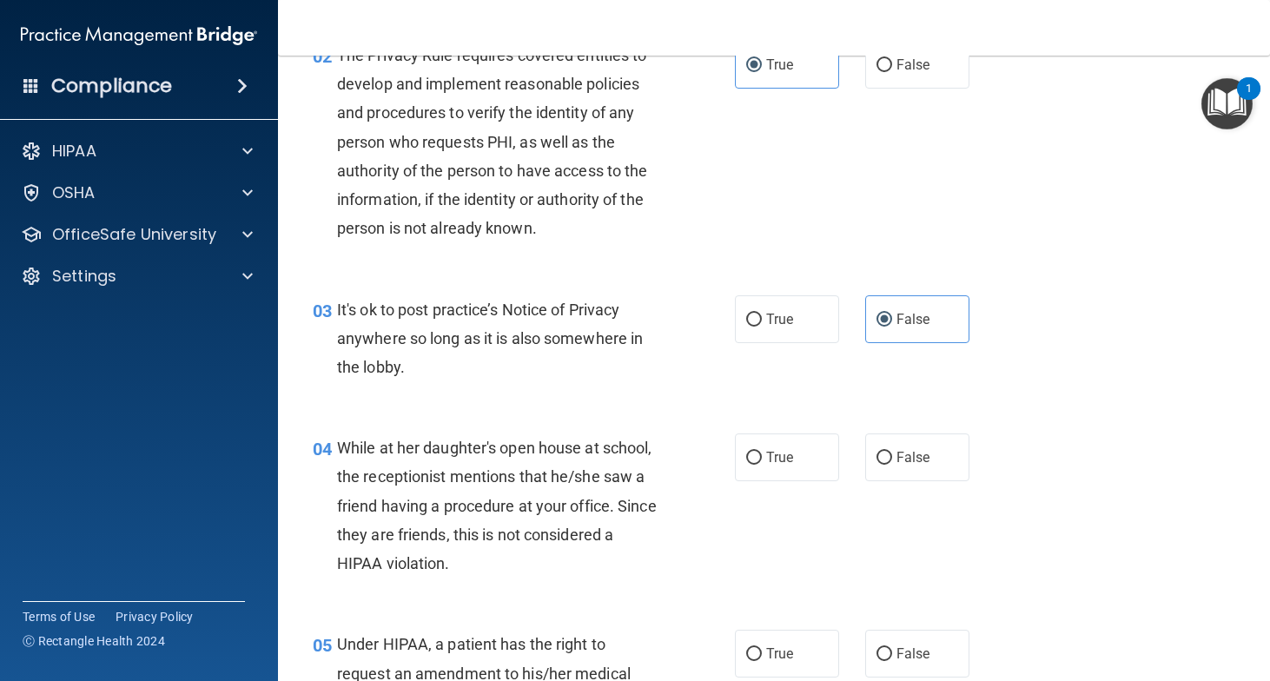
scroll to position [271, 0]
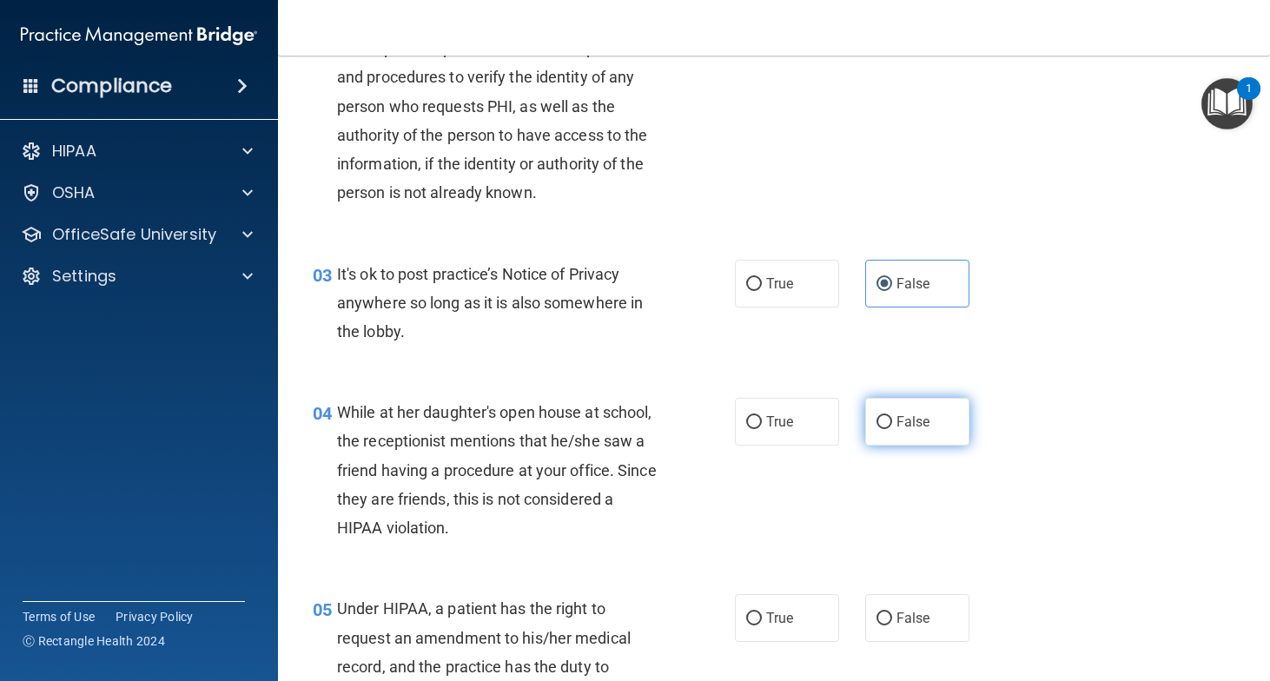
click at [933, 428] on label "False" at bounding box center [917, 422] width 104 height 48
click at [892, 428] on input "False" at bounding box center [885, 422] width 16 height 13
radio input "true"
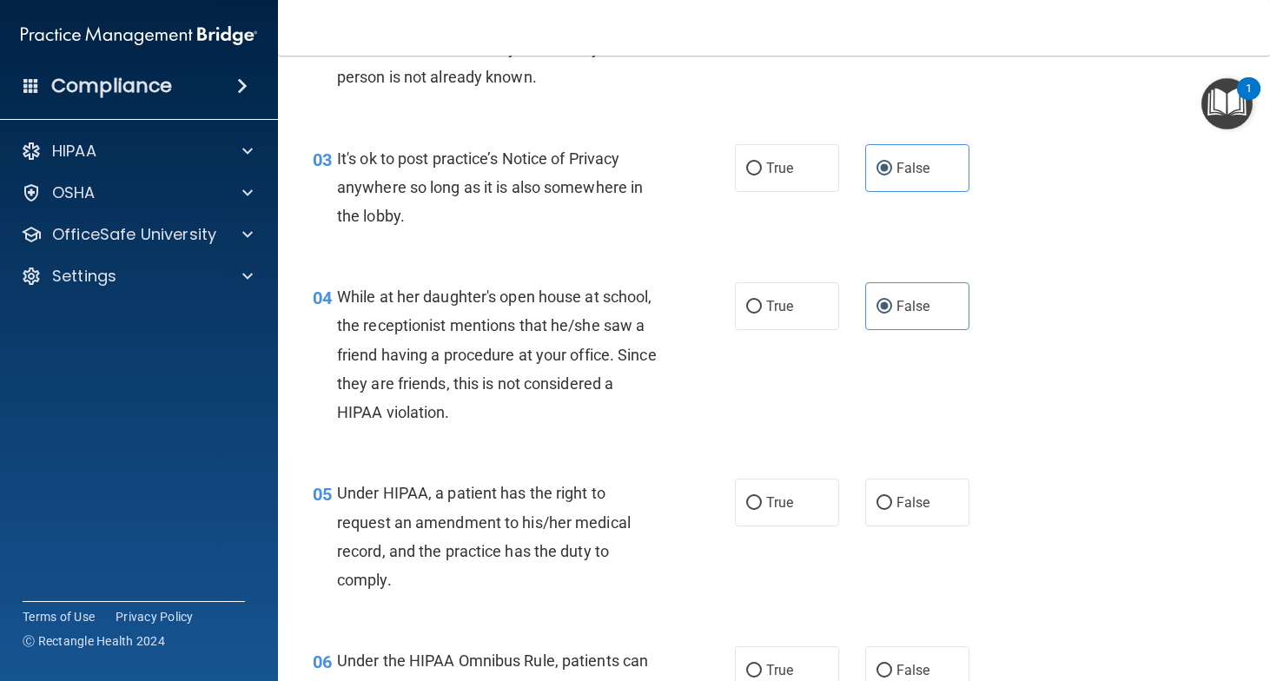
scroll to position [393, 0]
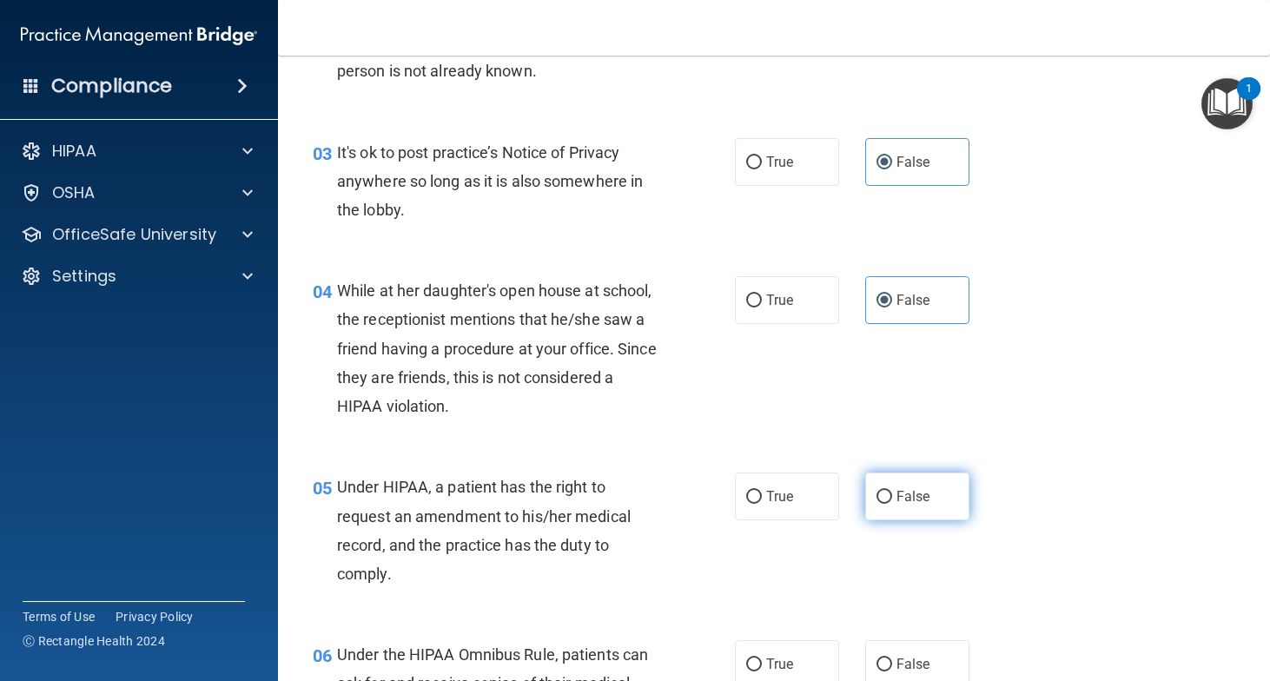
click at [921, 507] on label "False" at bounding box center [917, 497] width 104 height 48
click at [892, 504] on input "False" at bounding box center [885, 497] width 16 height 13
radio input "true"
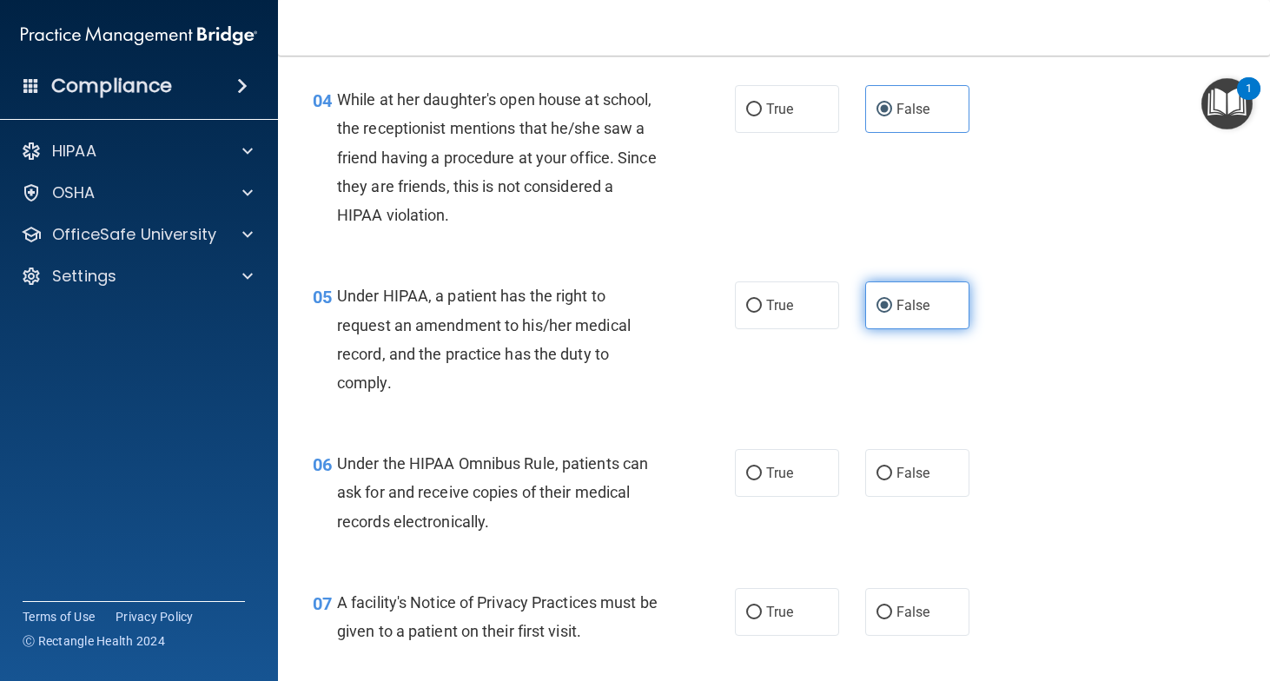
scroll to position [594, 0]
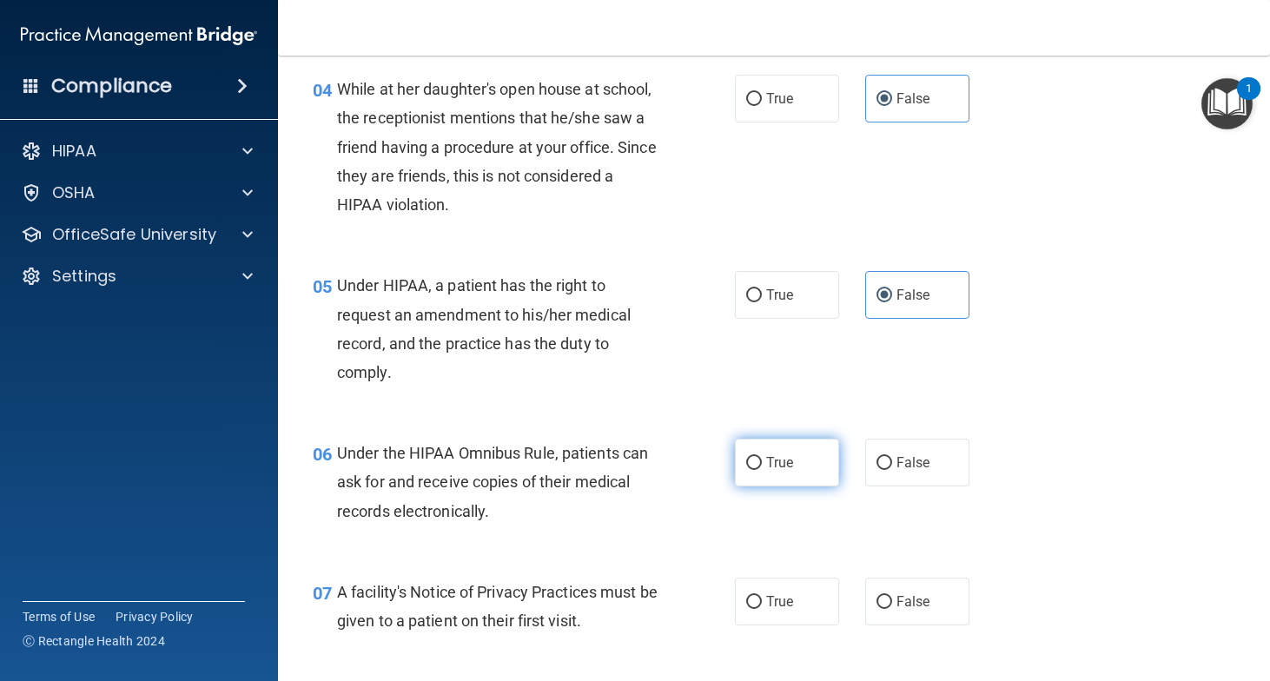
click at [801, 460] on label "True" at bounding box center [787, 463] width 104 height 48
click at [762, 460] on input "True" at bounding box center [754, 463] width 16 height 13
radio input "true"
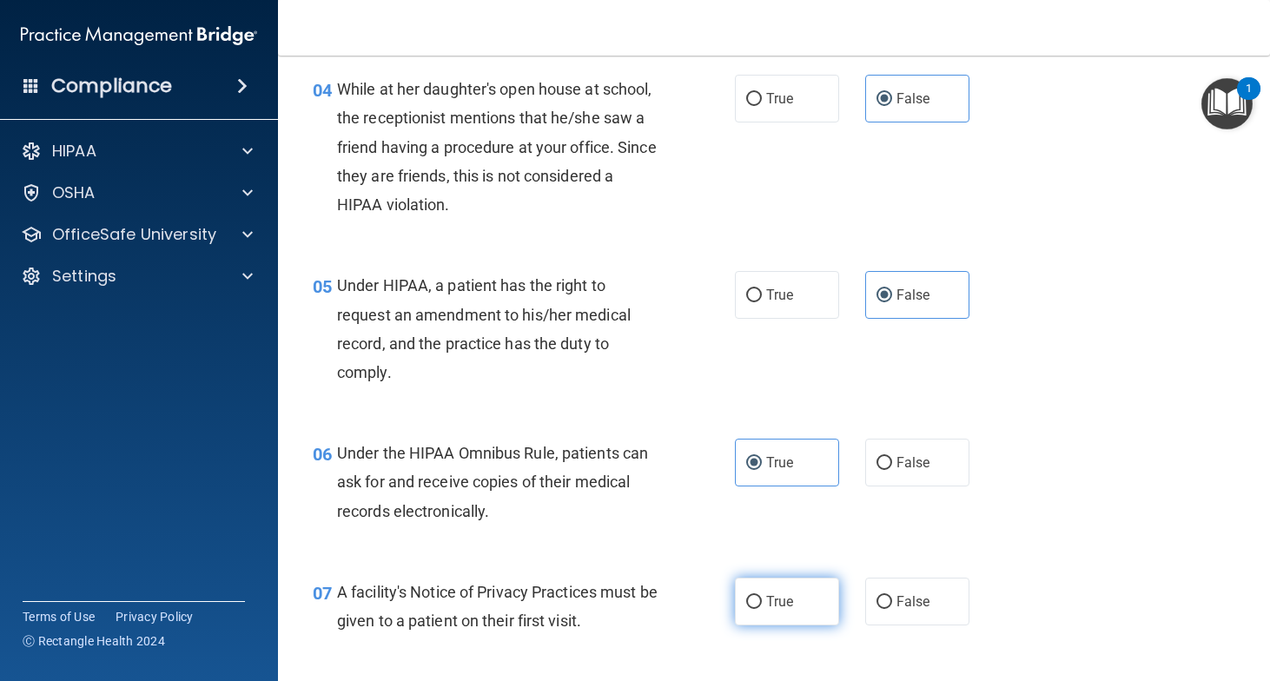
click at [788, 591] on label "True" at bounding box center [787, 602] width 104 height 48
click at [762, 596] on input "True" at bounding box center [754, 602] width 16 height 13
radio input "true"
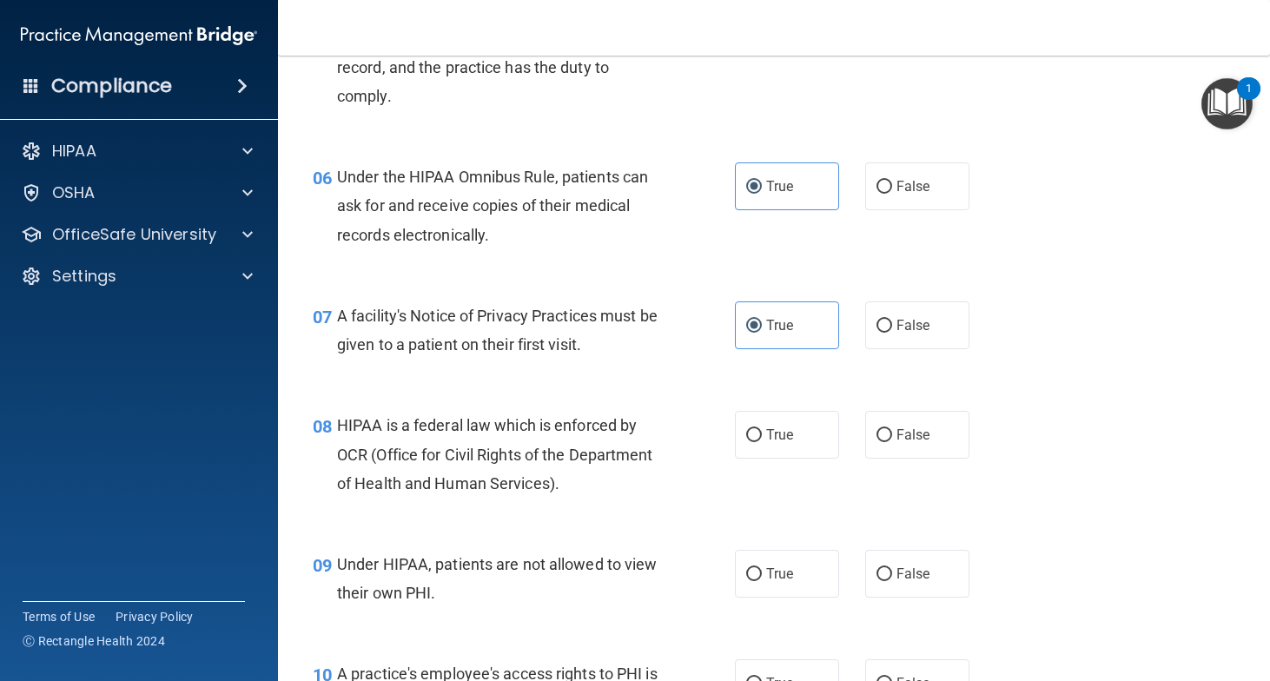
scroll to position [873, 0]
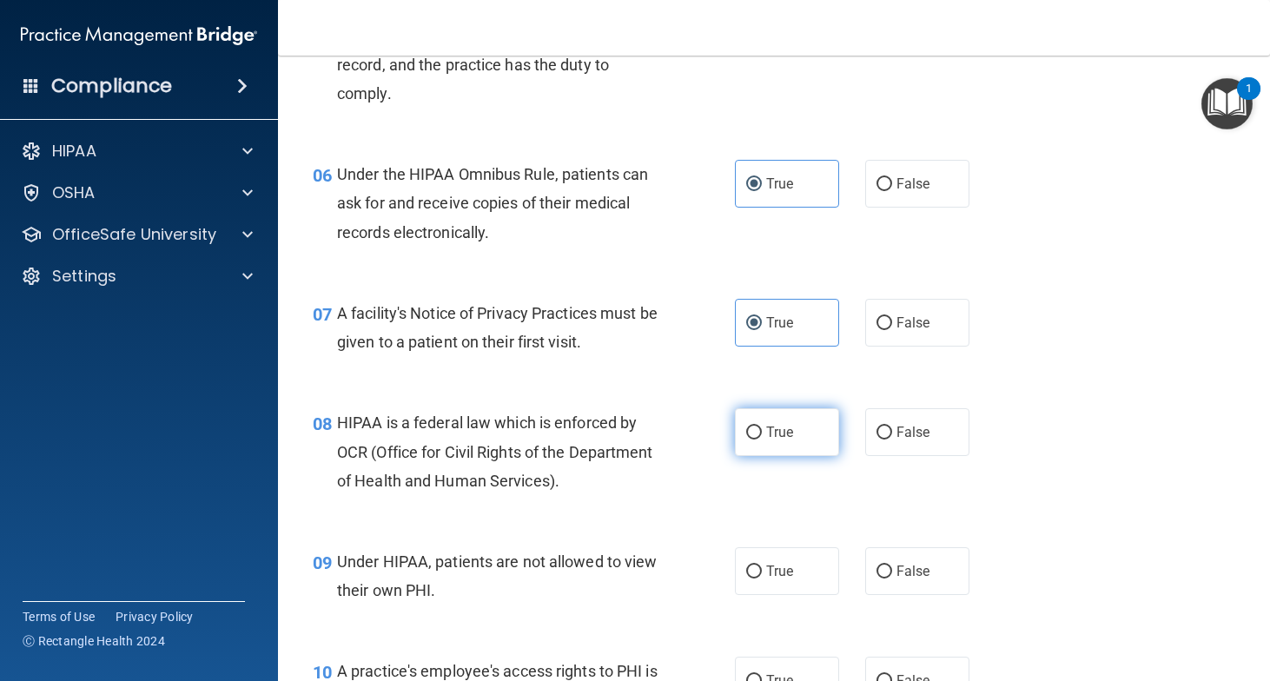
click at [785, 434] on span "True" at bounding box center [779, 432] width 27 height 17
click at [762, 434] on input "True" at bounding box center [754, 433] width 16 height 13
radio input "true"
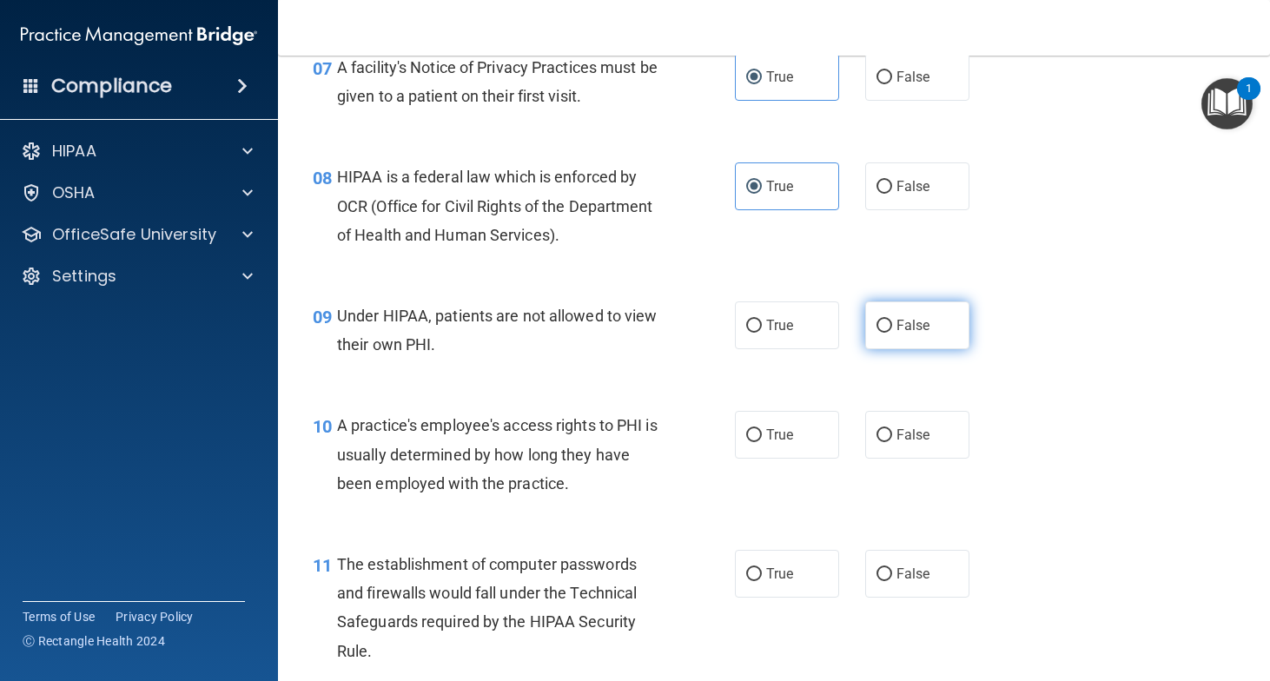
scroll to position [1120, 0]
click at [917, 335] on label "False" at bounding box center [917, 325] width 104 height 48
click at [892, 332] on input "False" at bounding box center [885, 325] width 16 height 13
radio input "true"
click at [895, 447] on label "False" at bounding box center [917, 434] width 104 height 48
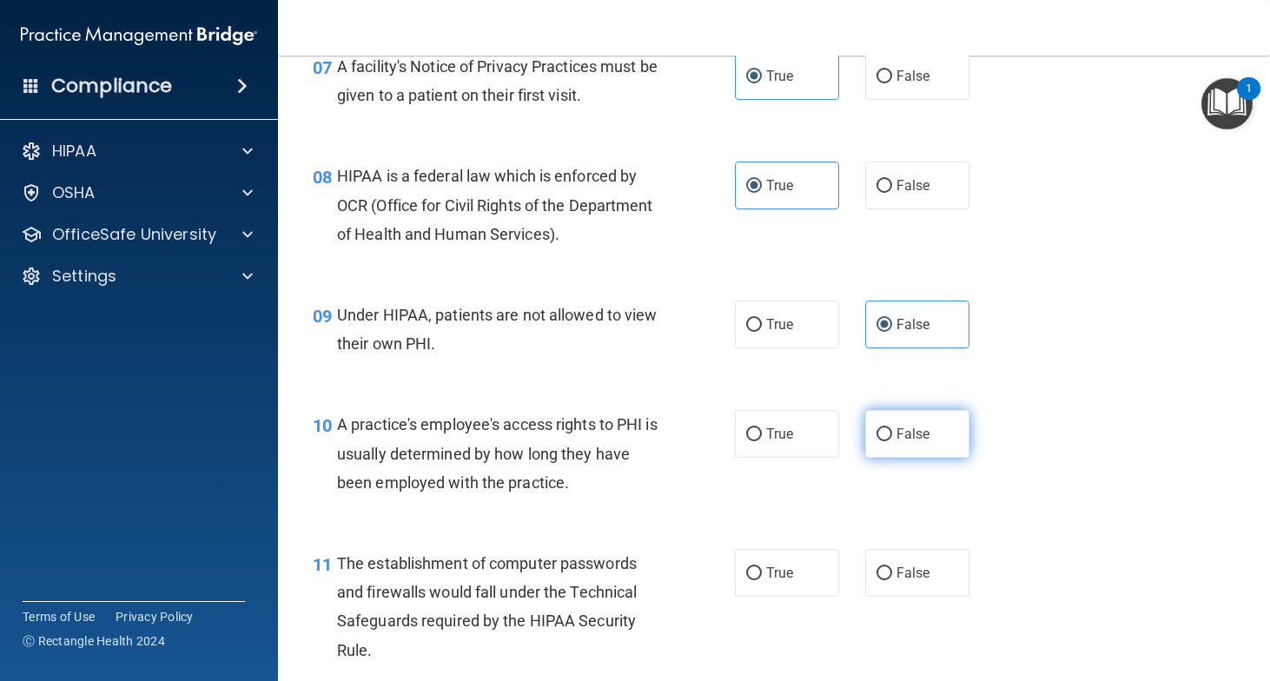
click at [892, 441] on input "False" at bounding box center [885, 434] width 16 height 13
radio input "true"
click at [757, 568] on input "True" at bounding box center [754, 573] width 16 height 13
radio input "true"
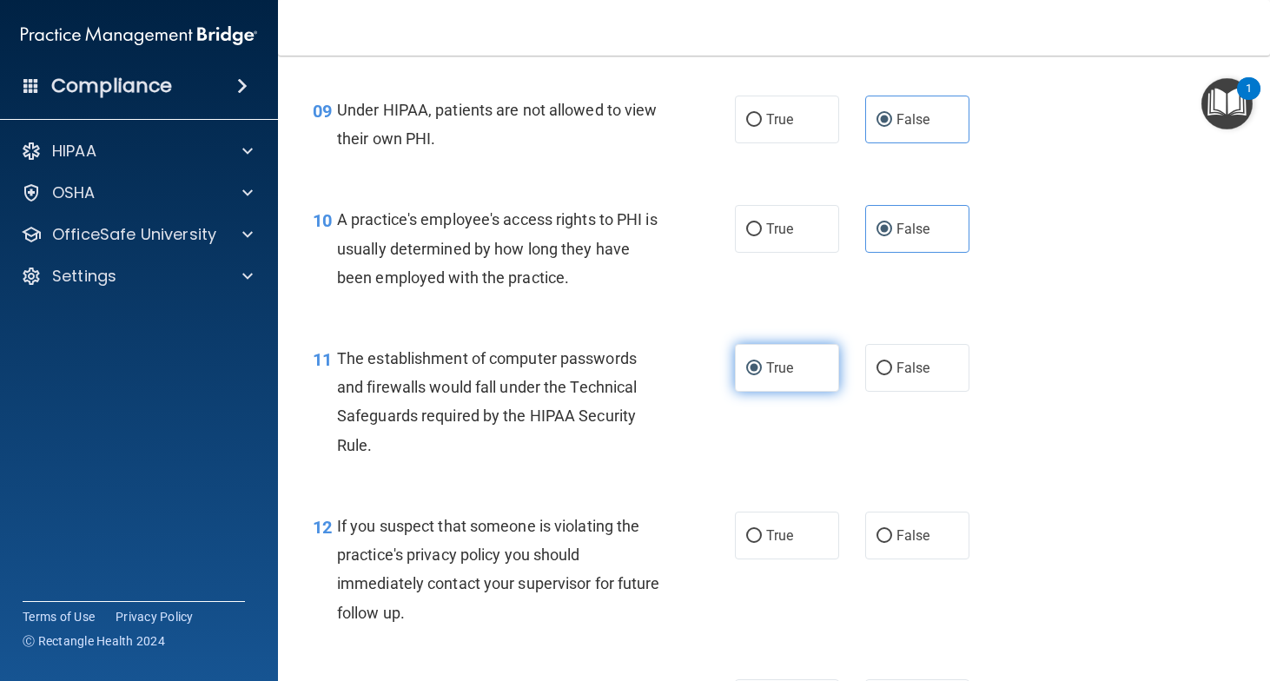
scroll to position [1355, 0]
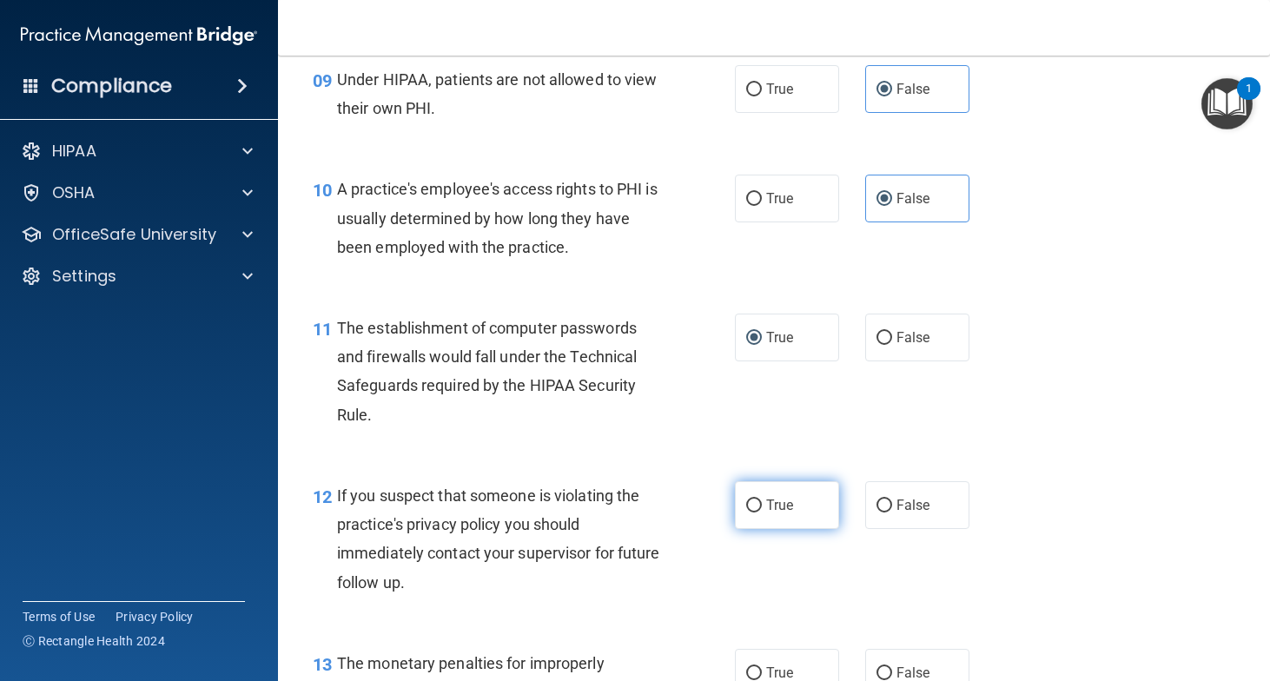
click at [765, 501] on label "True" at bounding box center [787, 505] width 104 height 48
click at [762, 501] on input "True" at bounding box center [754, 506] width 16 height 13
radio input "true"
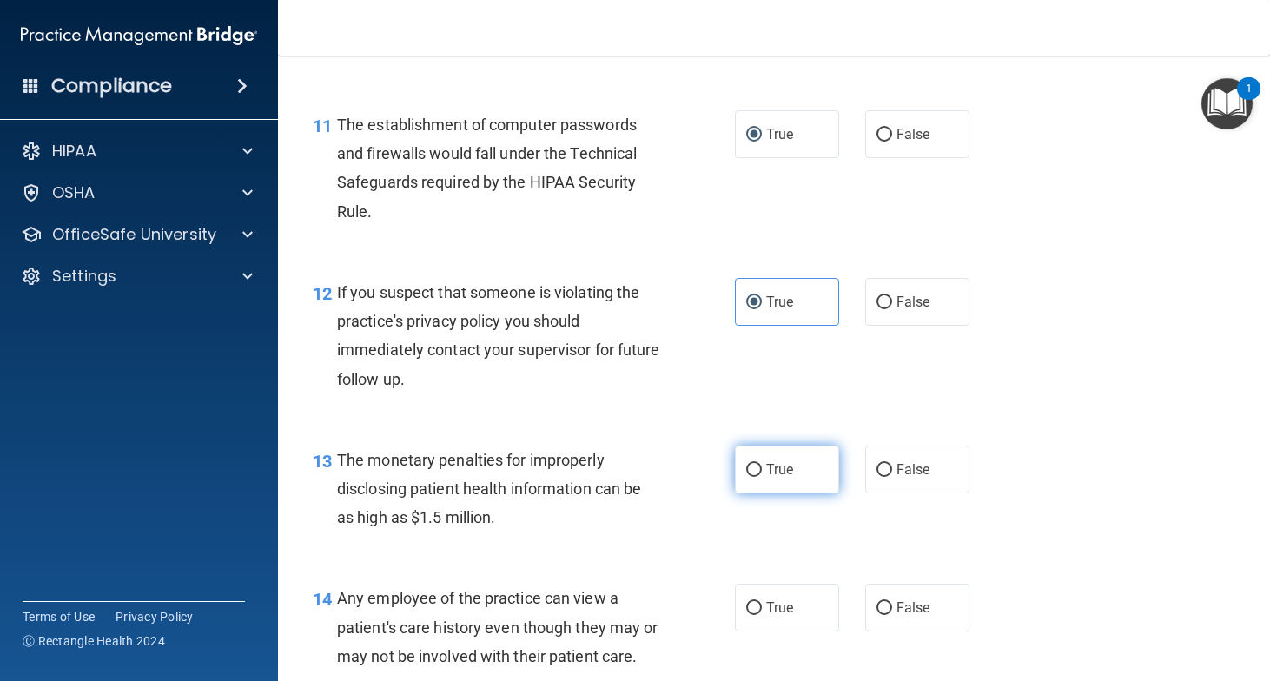
scroll to position [1560, 0]
click at [796, 477] on label "True" at bounding box center [787, 469] width 104 height 48
click at [762, 476] on input "True" at bounding box center [754, 469] width 16 height 13
radio input "true"
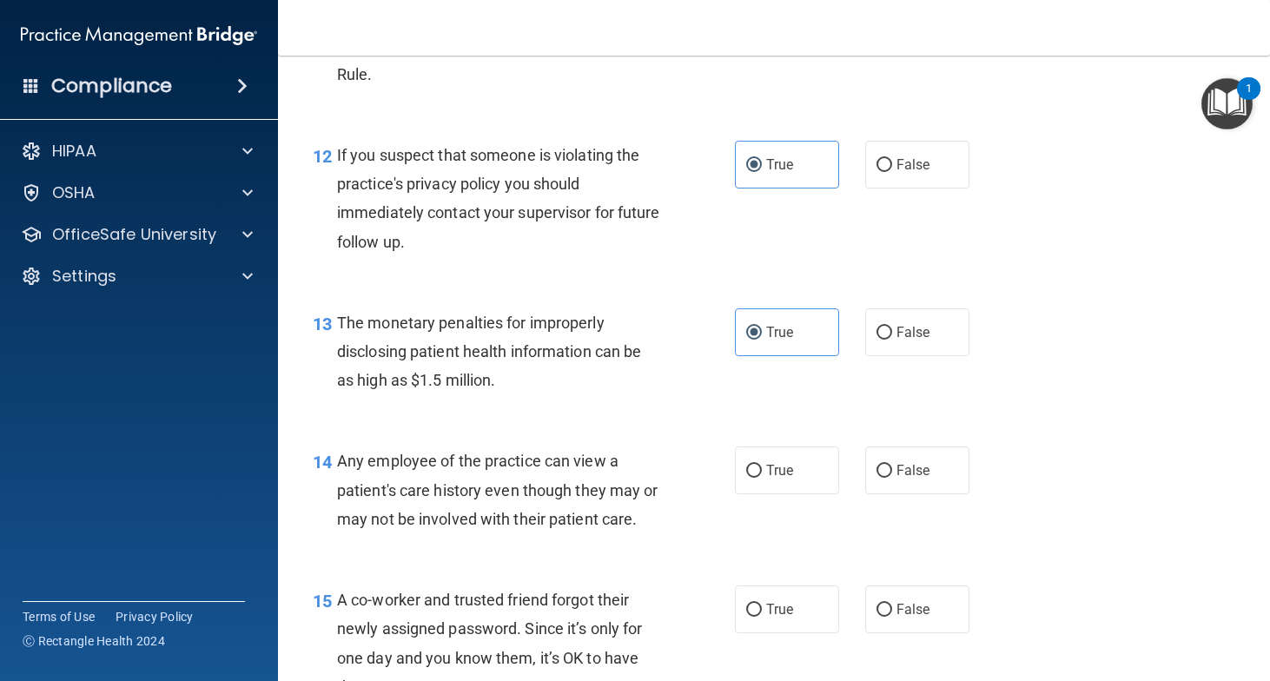
scroll to position [1730, 0]
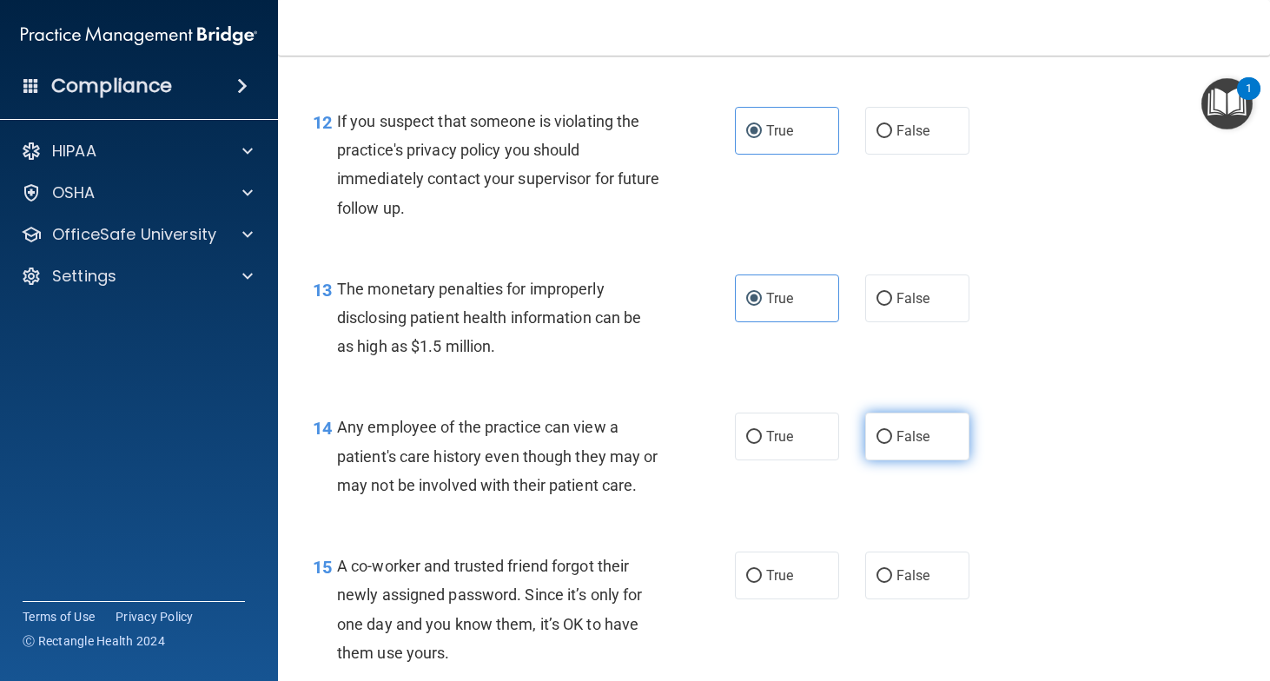
click at [891, 446] on label "False" at bounding box center [917, 437] width 104 height 48
click at [891, 444] on input "False" at bounding box center [885, 437] width 16 height 13
radio input "true"
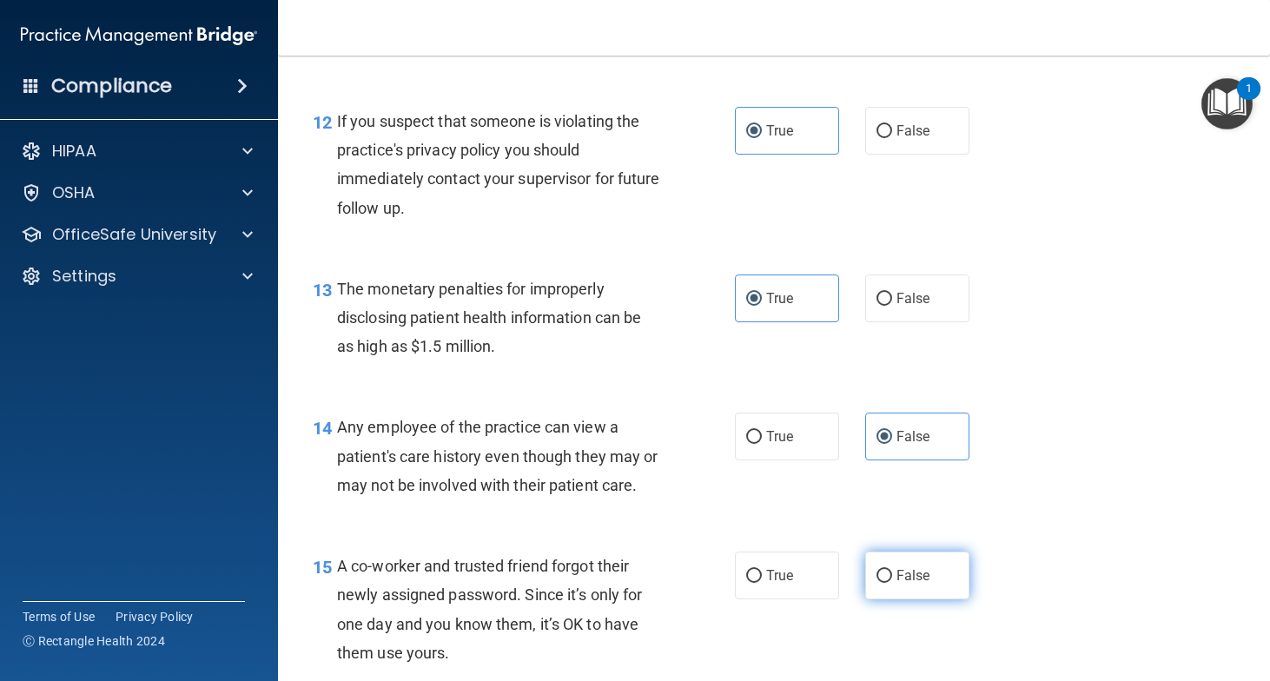
click at [907, 578] on span "False" at bounding box center [914, 575] width 34 height 17
click at [892, 578] on input "False" at bounding box center [885, 576] width 16 height 13
radio input "true"
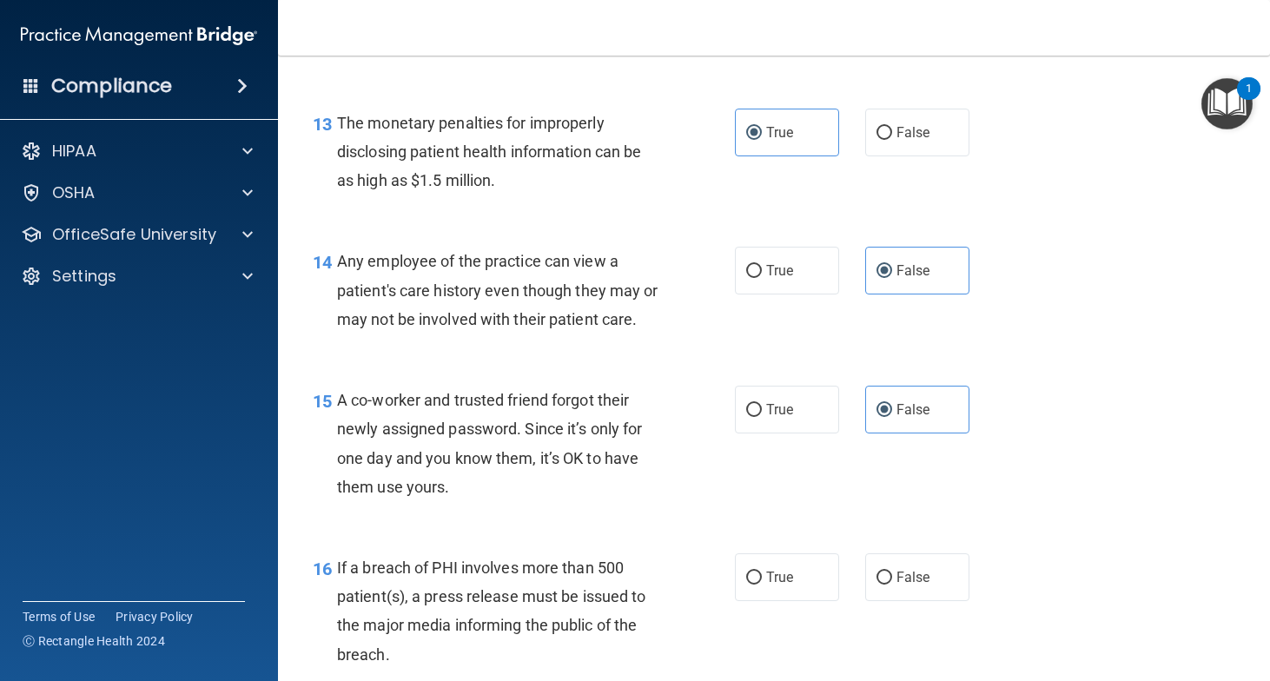
scroll to position [1903, 0]
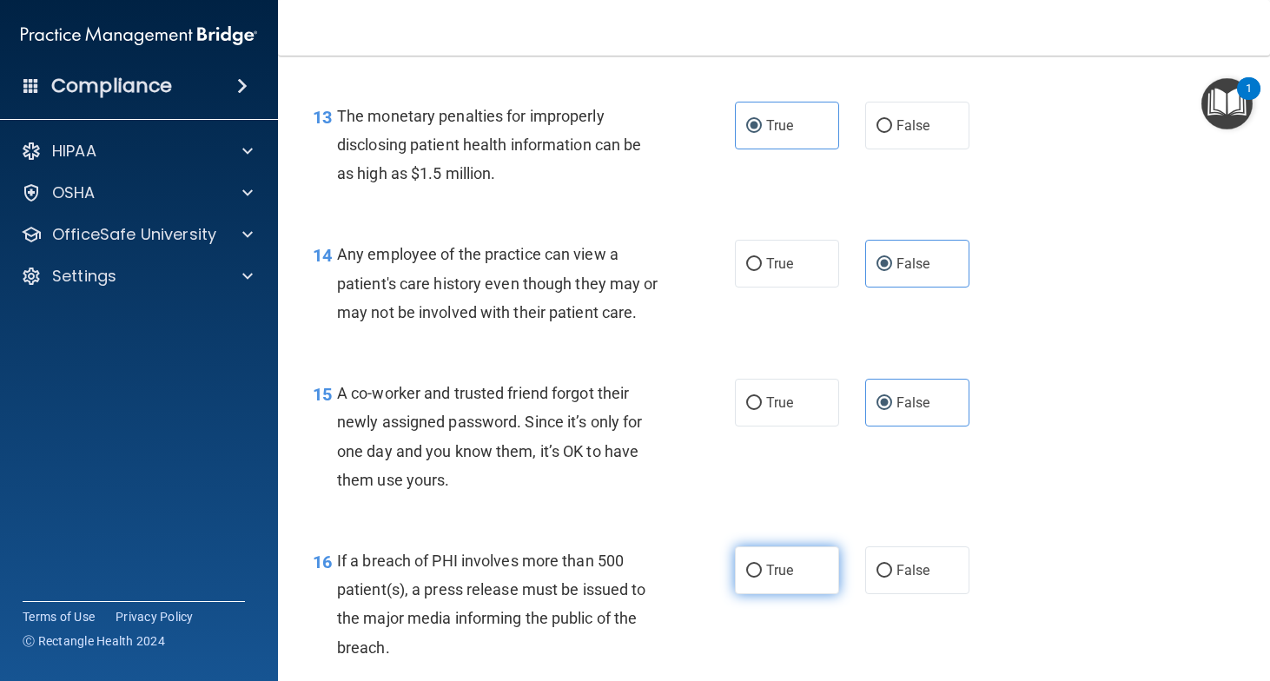
click at [761, 566] on input "True" at bounding box center [754, 571] width 16 height 13
radio input "true"
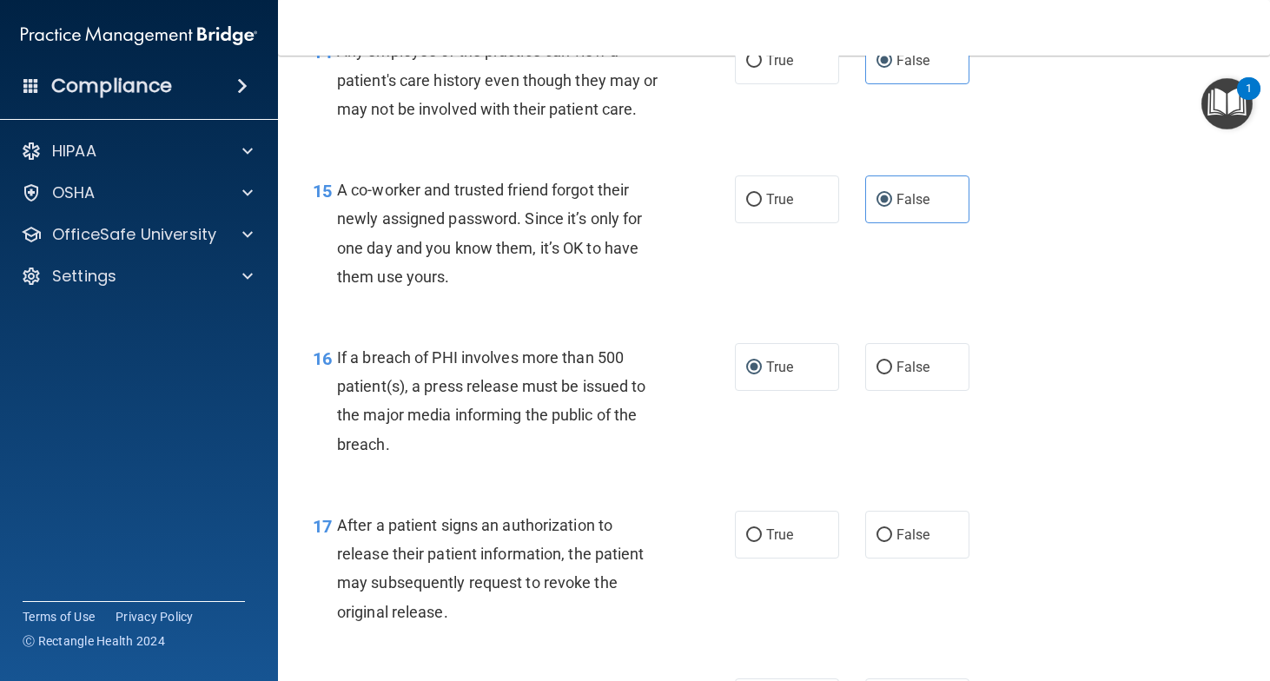
scroll to position [2112, 0]
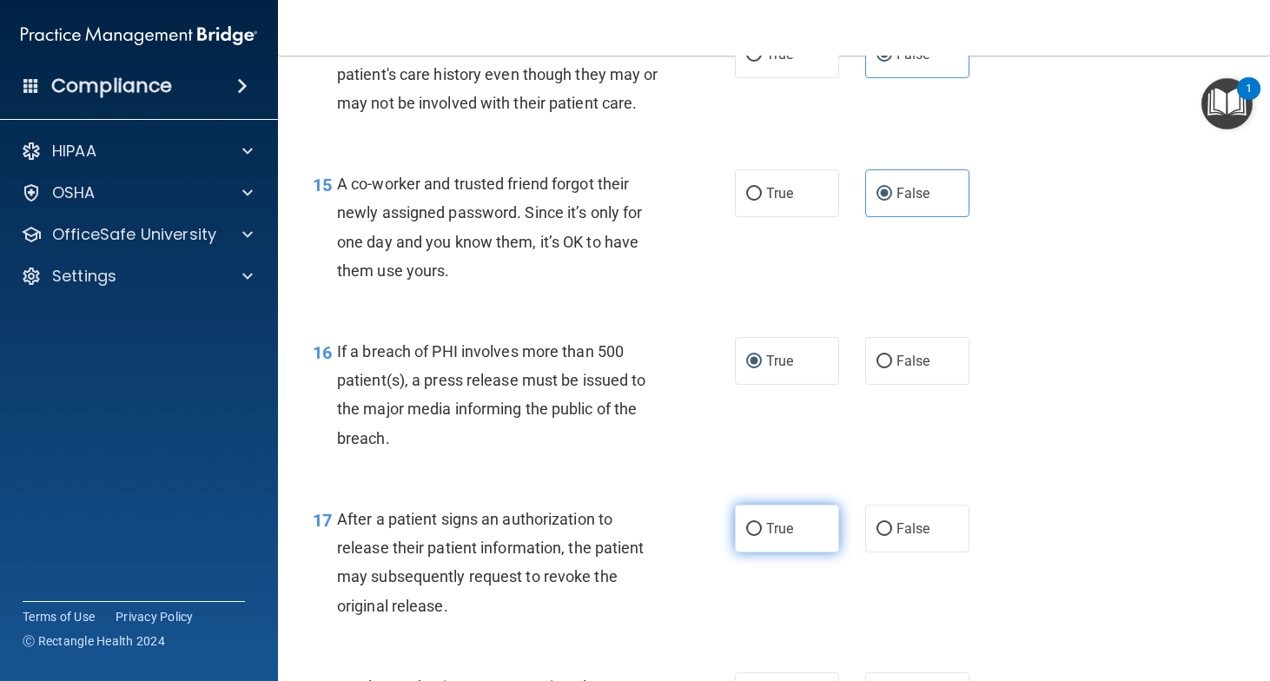
click at [788, 529] on span "True" at bounding box center [779, 528] width 27 height 17
click at [762, 529] on input "True" at bounding box center [754, 529] width 16 height 13
radio input "true"
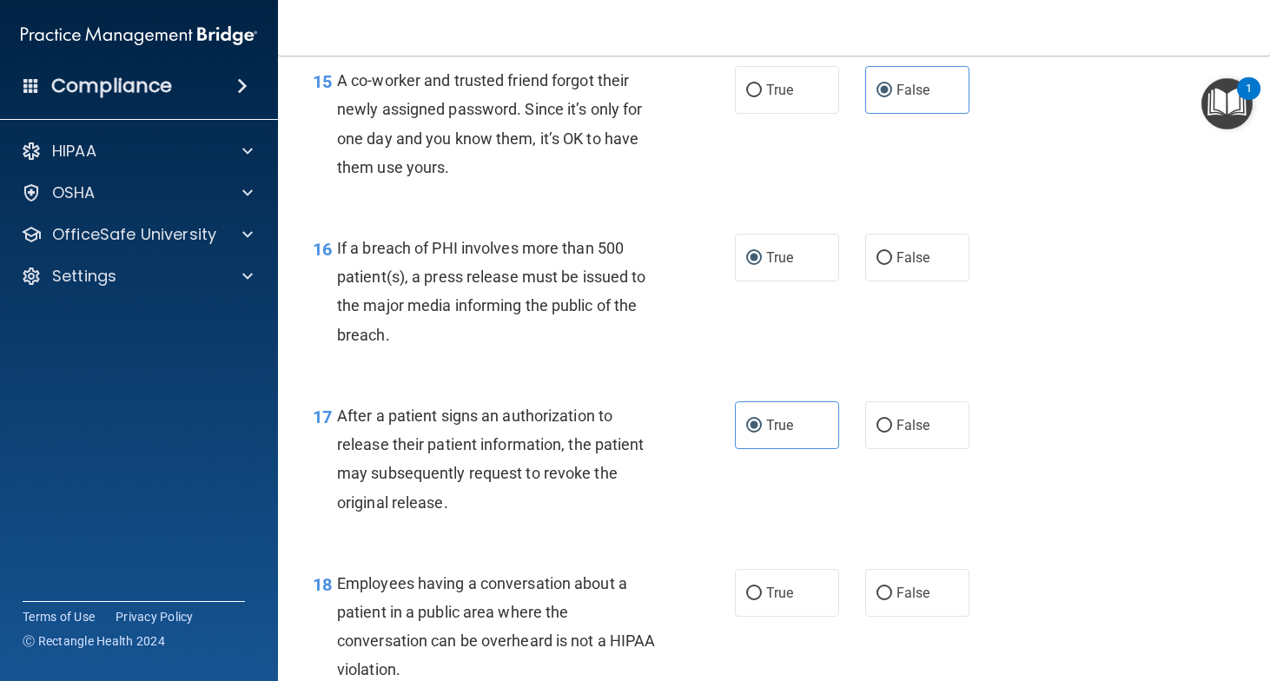
scroll to position [2241, 0]
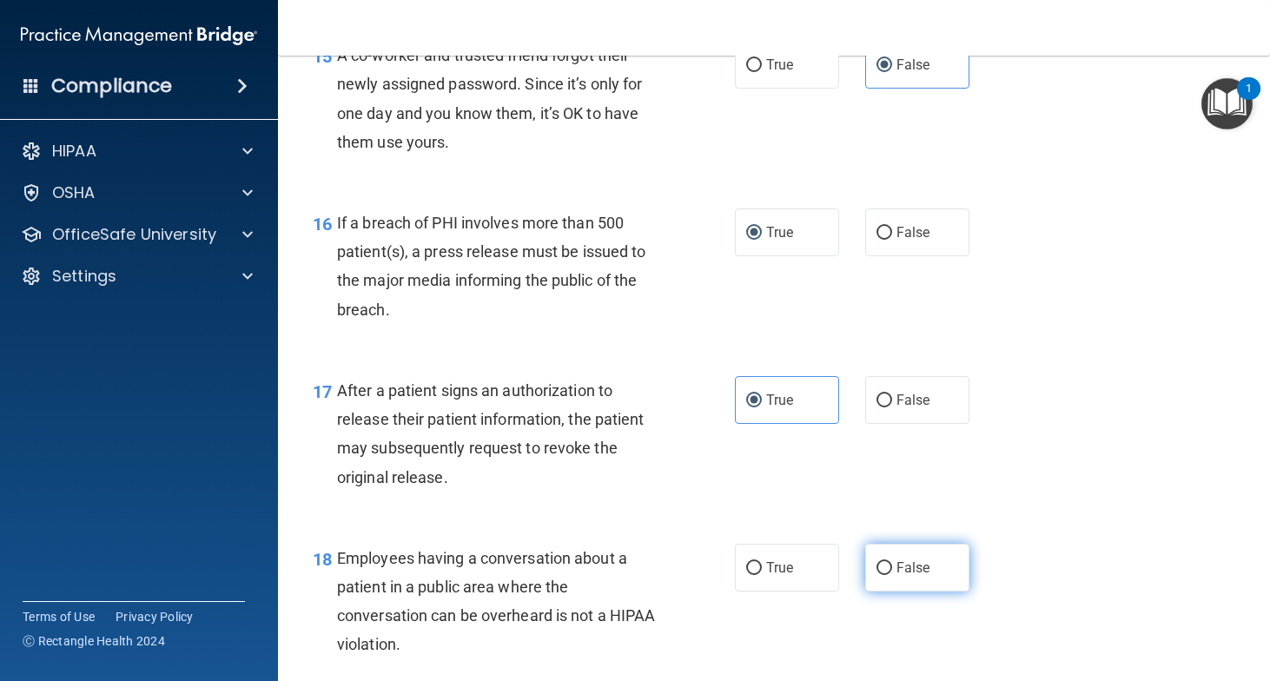
click at [904, 586] on label "False" at bounding box center [917, 568] width 104 height 48
click at [892, 575] on input "False" at bounding box center [885, 568] width 16 height 13
radio input "true"
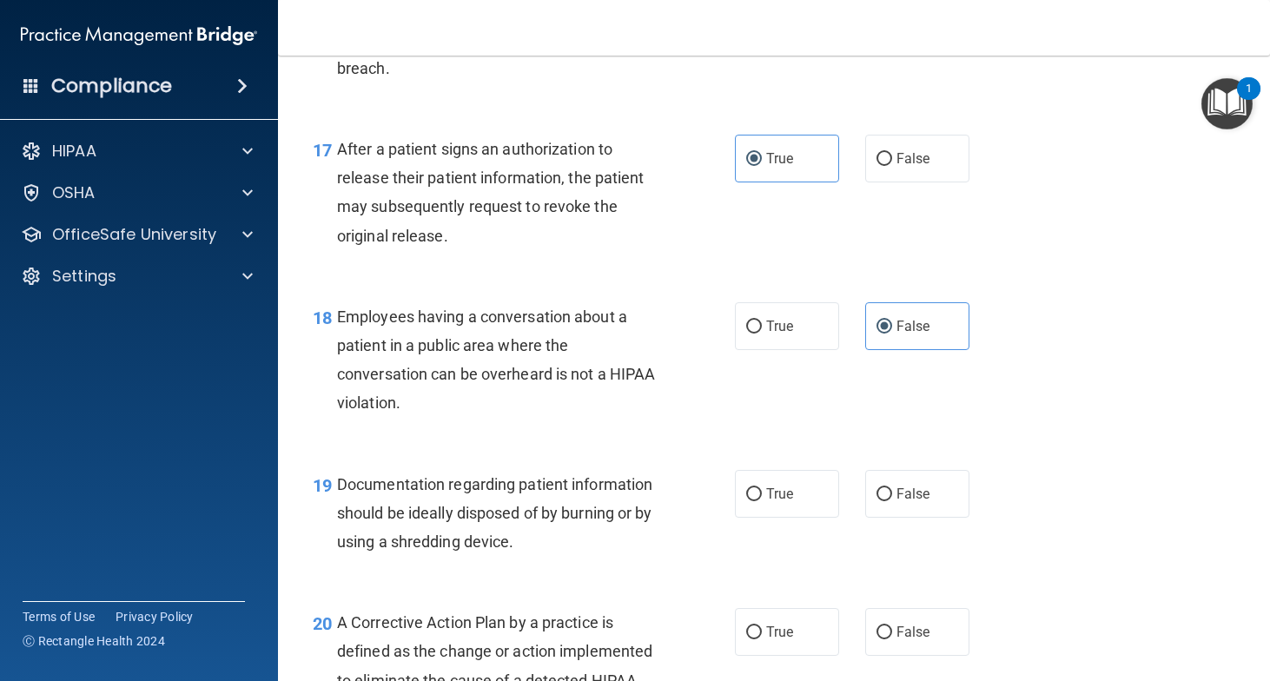
scroll to position [2491, 0]
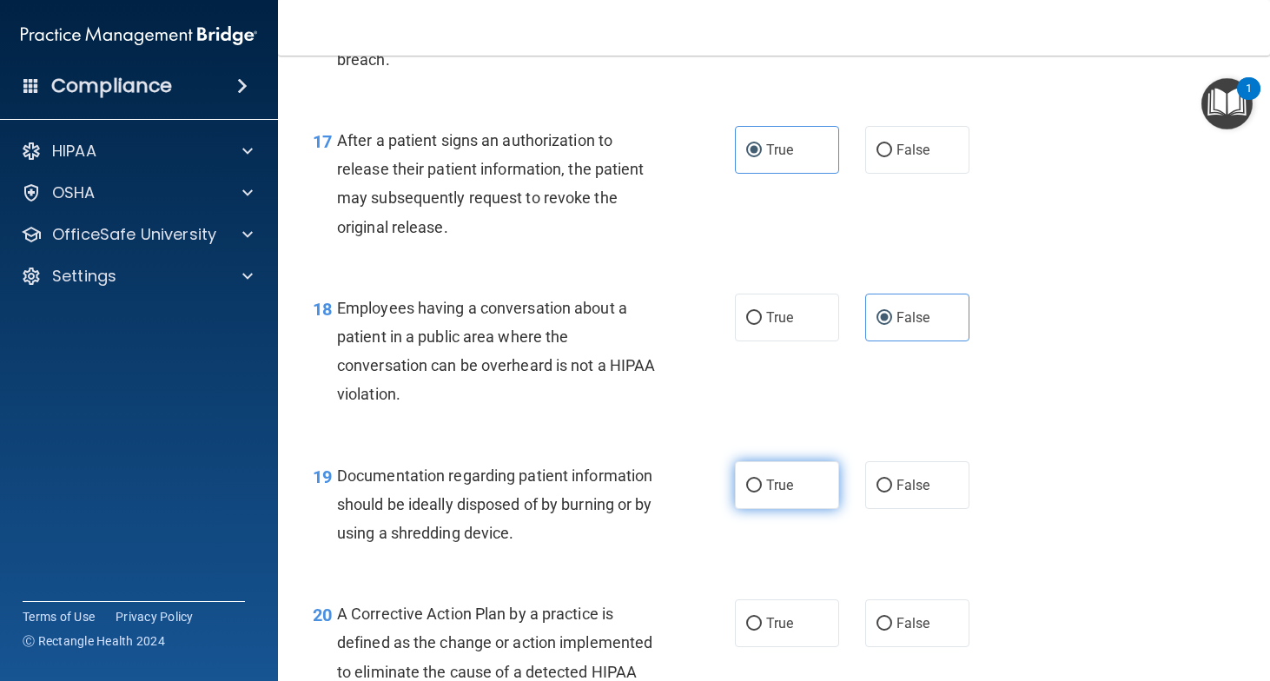
click at [771, 476] on label "True" at bounding box center [787, 485] width 104 height 48
click at [762, 480] on input "True" at bounding box center [754, 486] width 16 height 13
radio input "true"
click at [768, 620] on span "True" at bounding box center [779, 623] width 27 height 17
click at [762, 620] on input "True" at bounding box center [754, 624] width 16 height 13
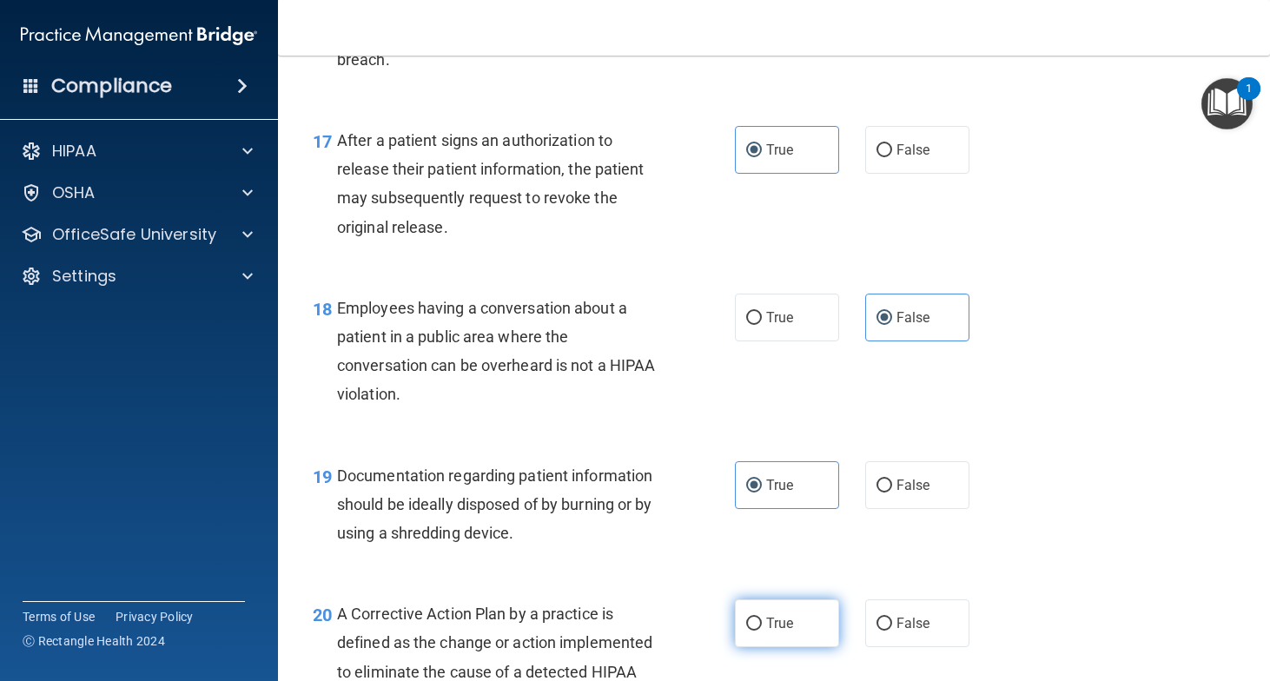
radio input "true"
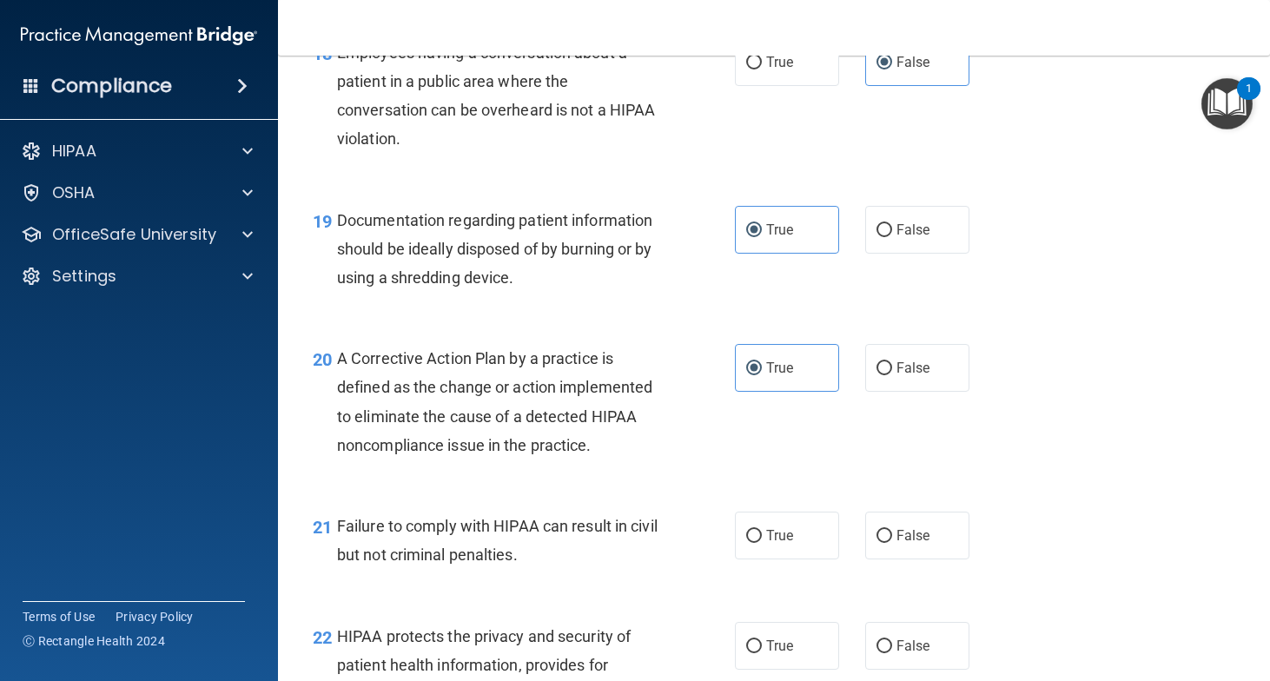
scroll to position [2748, 0]
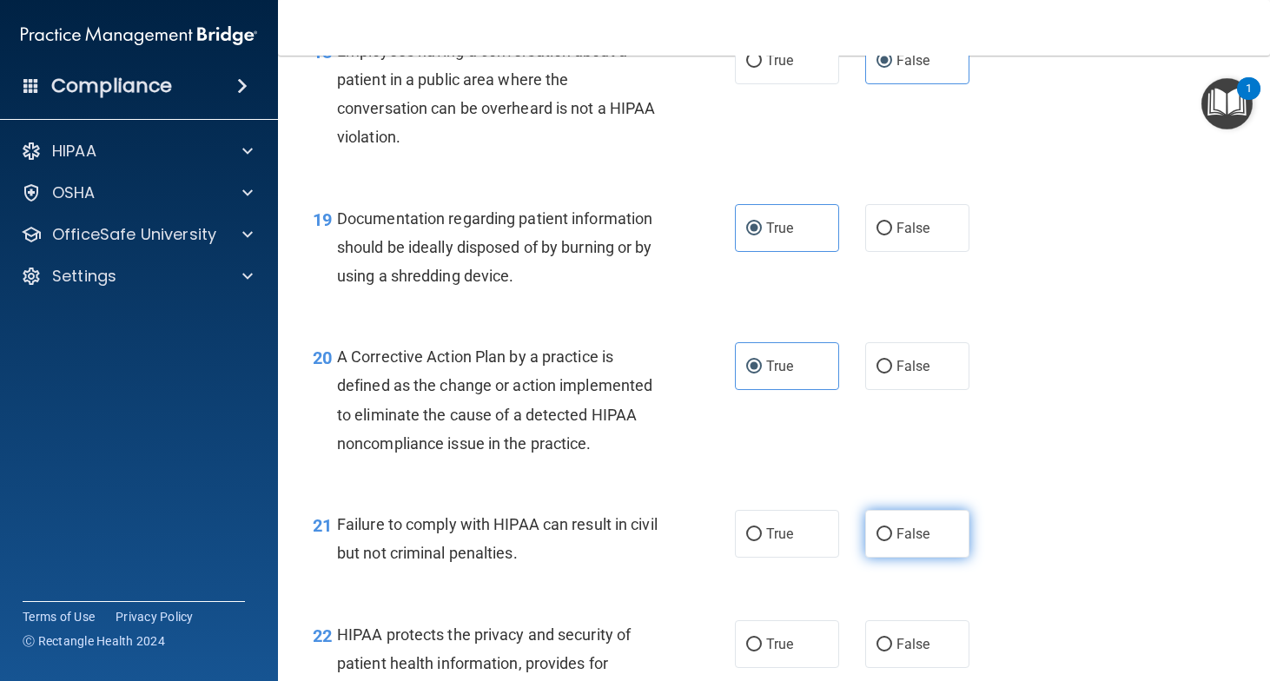
click at [935, 547] on label "False" at bounding box center [917, 534] width 104 height 48
click at [892, 541] on input "False" at bounding box center [885, 534] width 16 height 13
radio input "true"
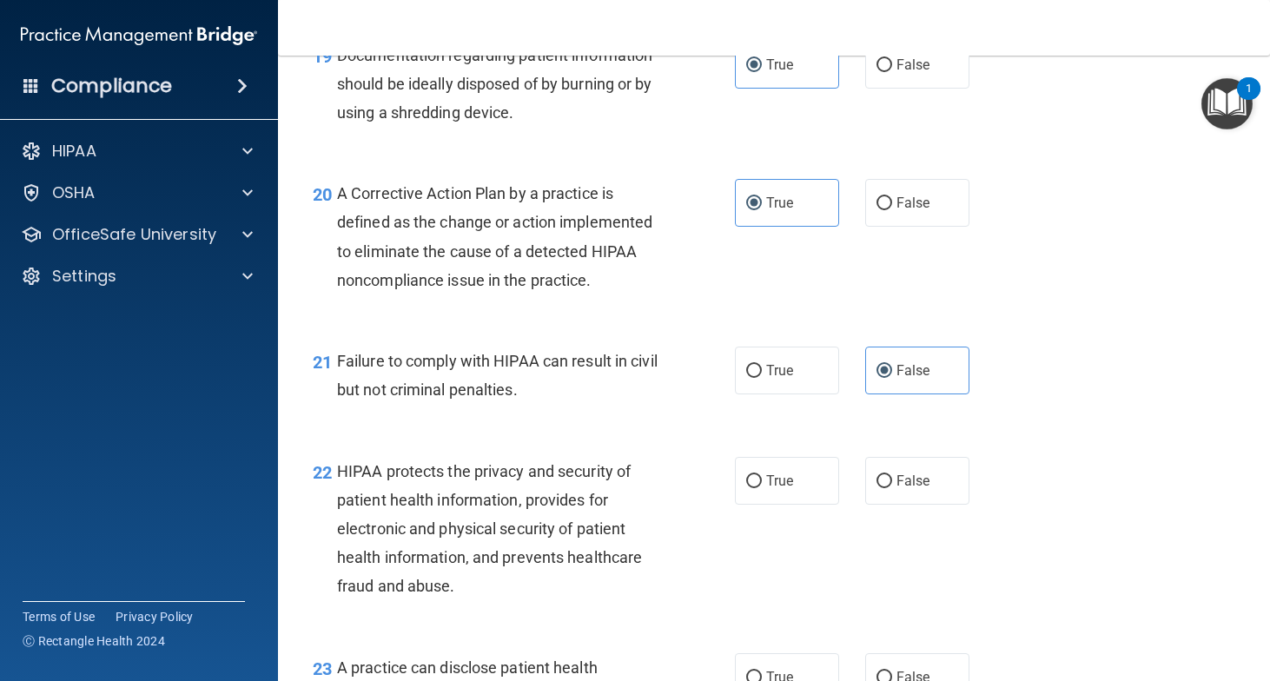
scroll to position [2921, 0]
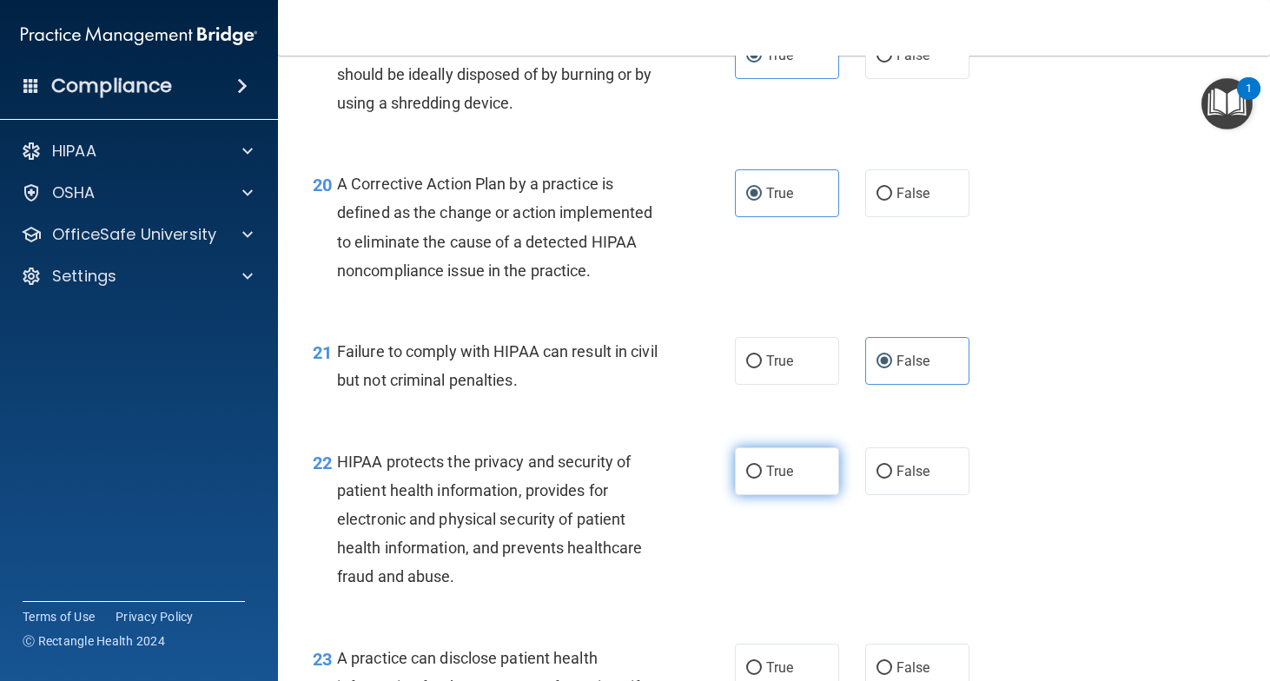
click at [784, 480] on label "True" at bounding box center [787, 471] width 104 height 48
click at [762, 479] on input "True" at bounding box center [754, 472] width 16 height 13
radio input "true"
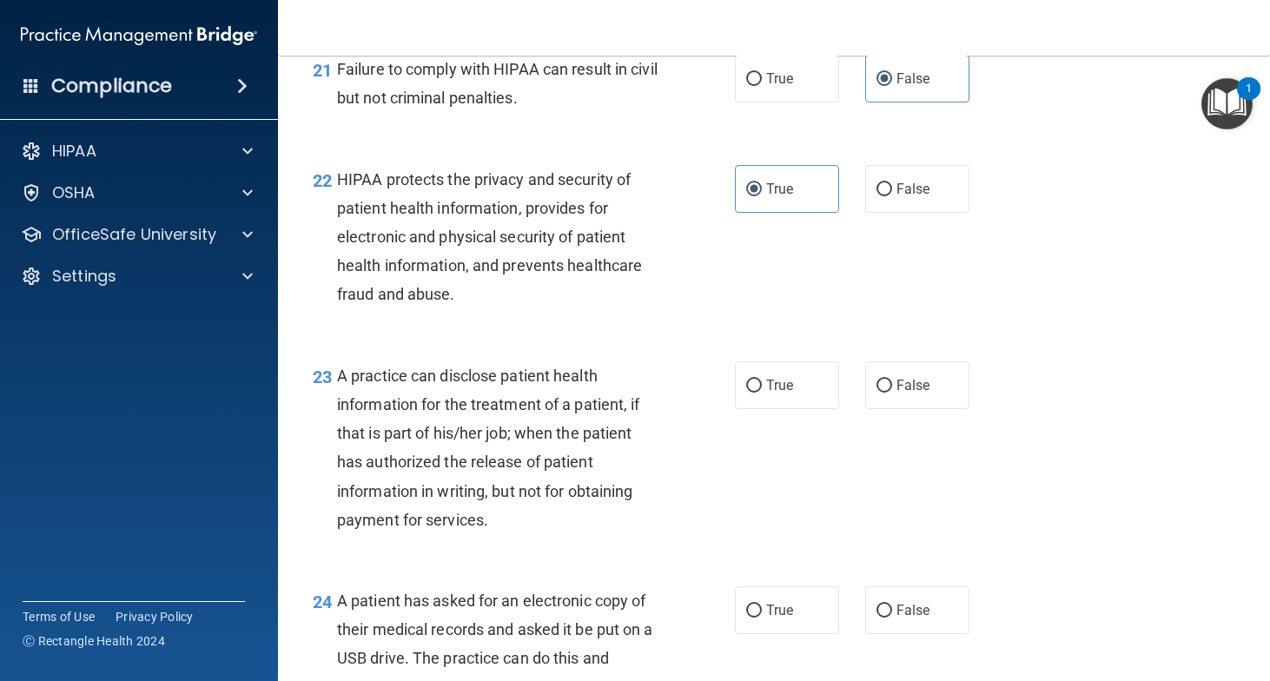
scroll to position [3209, 0]
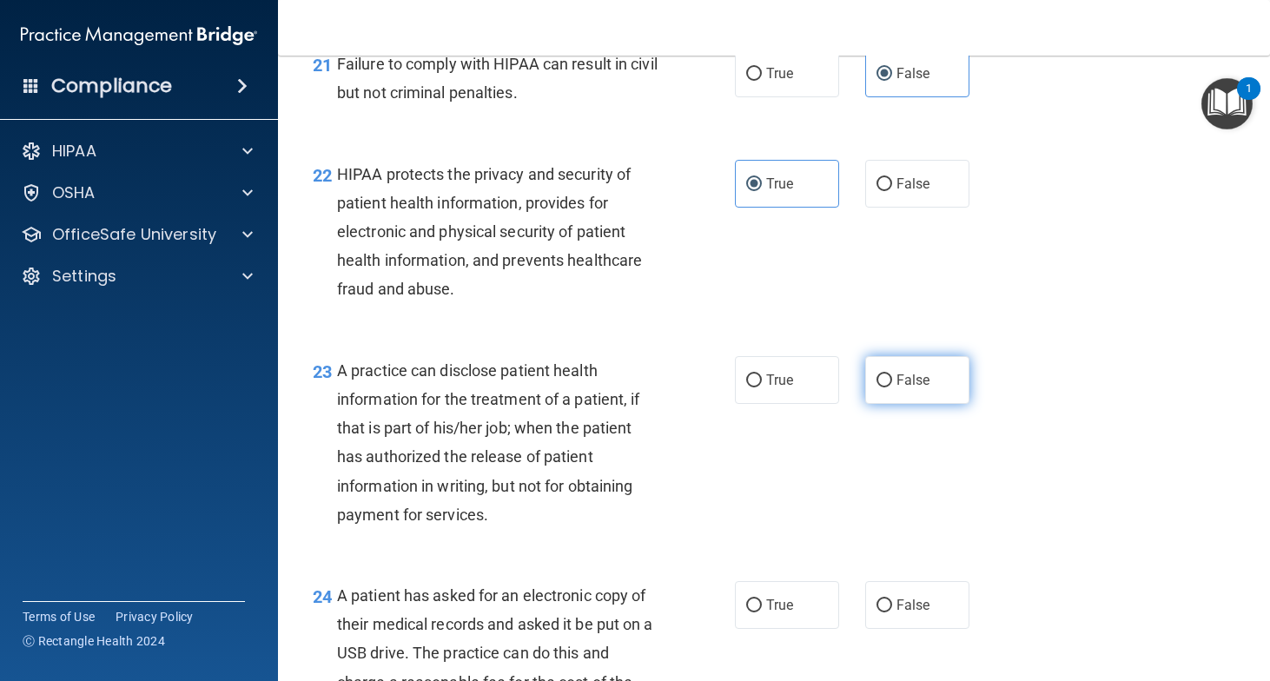
click at [921, 384] on span "False" at bounding box center [914, 380] width 34 height 17
click at [892, 384] on input "False" at bounding box center [885, 380] width 16 height 13
radio input "true"
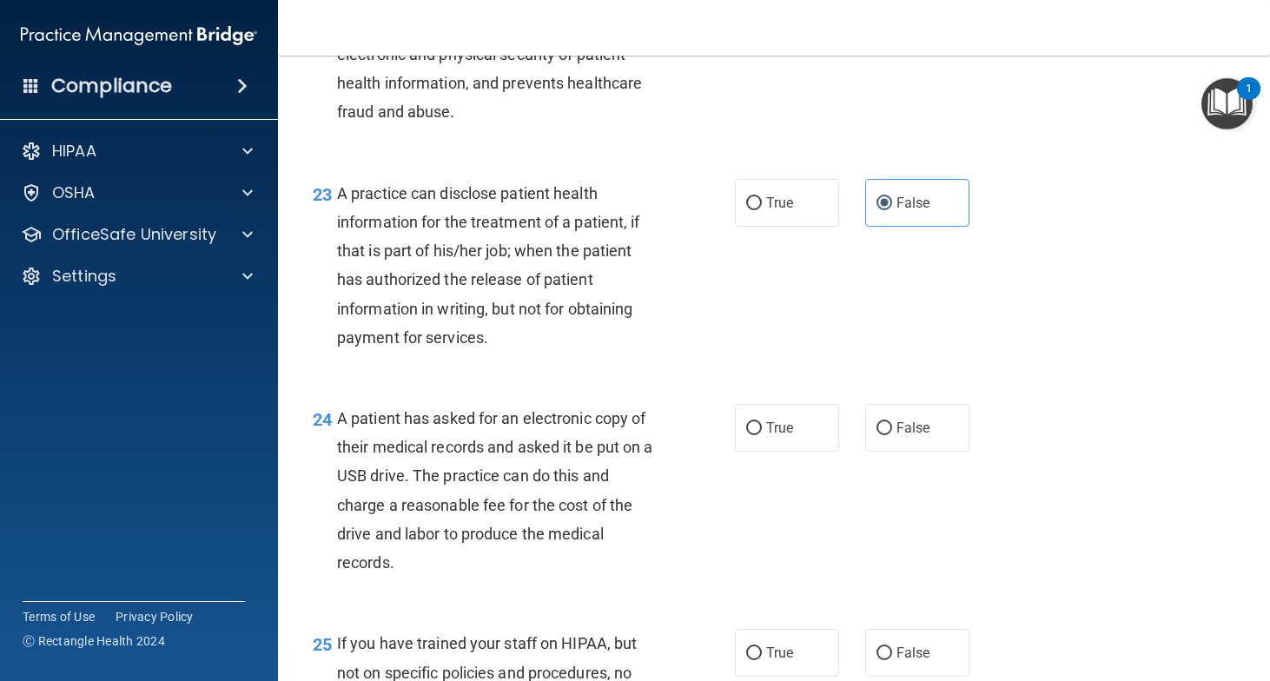
scroll to position [3447, 0]
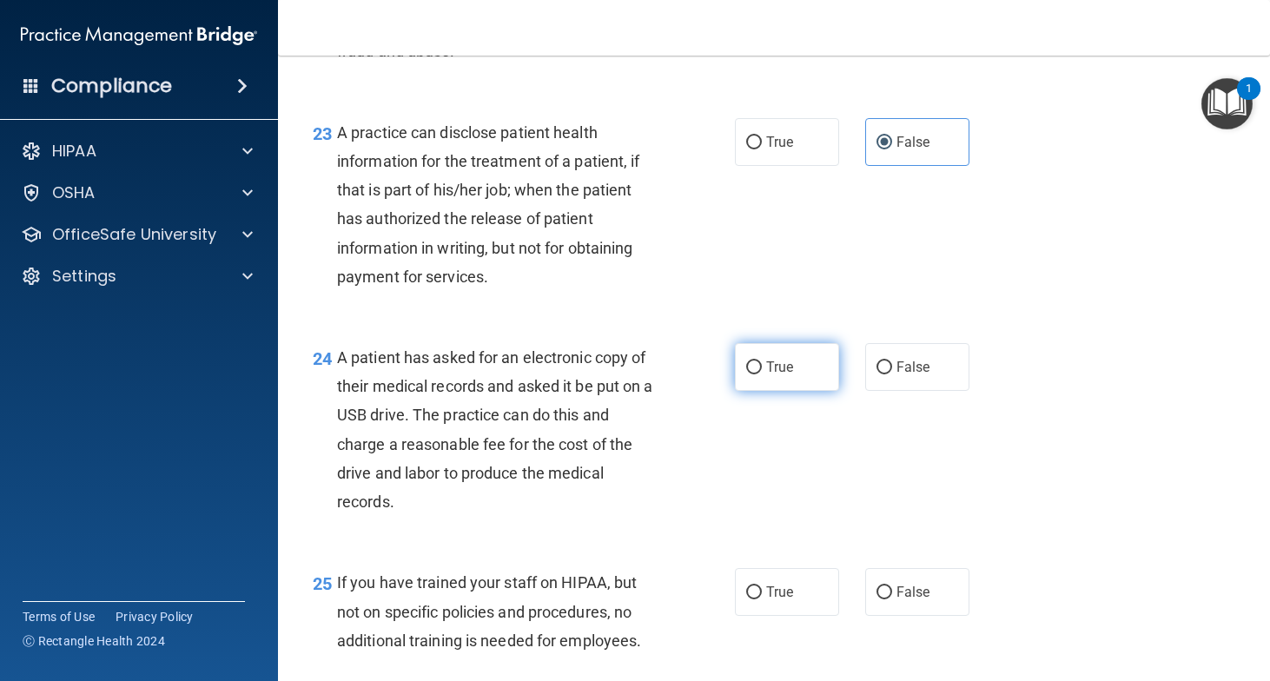
click at [765, 376] on label "True" at bounding box center [787, 367] width 104 height 48
click at [762, 374] on input "True" at bounding box center [754, 367] width 16 height 13
radio input "true"
click at [911, 597] on span "False" at bounding box center [914, 592] width 34 height 17
click at [892, 597] on input "False" at bounding box center [885, 592] width 16 height 13
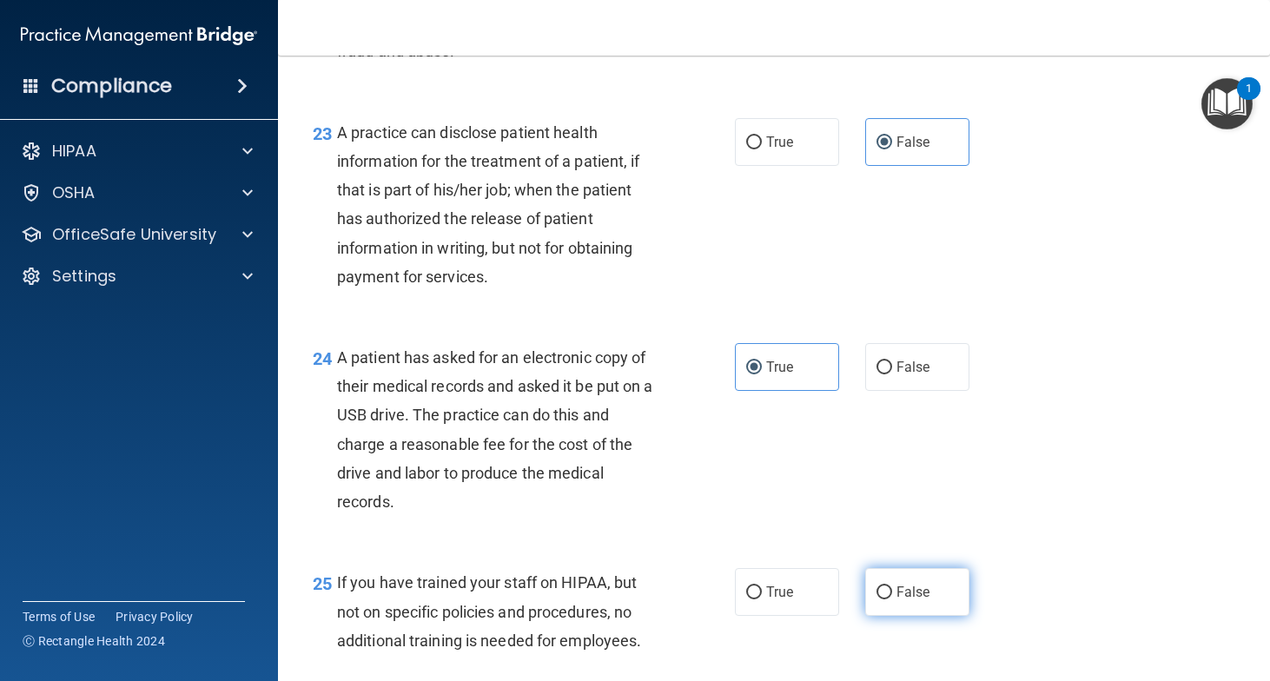
radio input "true"
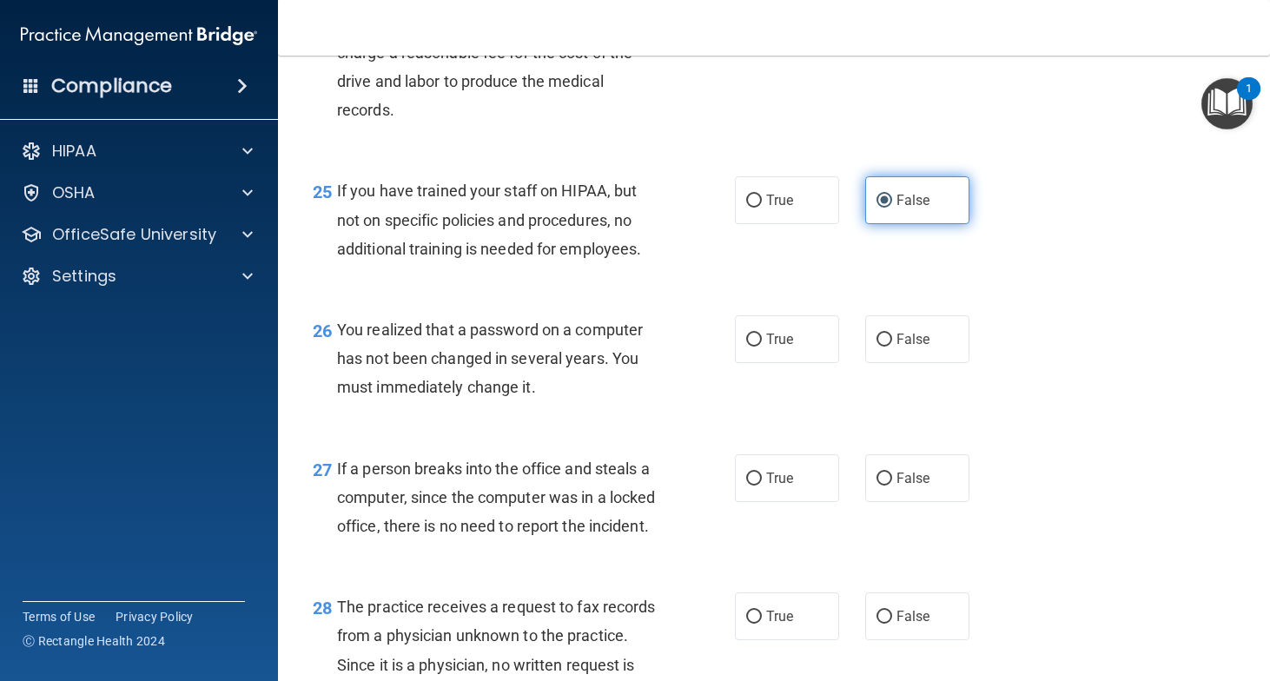
scroll to position [3839, 0]
click at [793, 340] on span "True" at bounding box center [779, 338] width 27 height 17
click at [762, 340] on input "True" at bounding box center [754, 339] width 16 height 13
radio input "true"
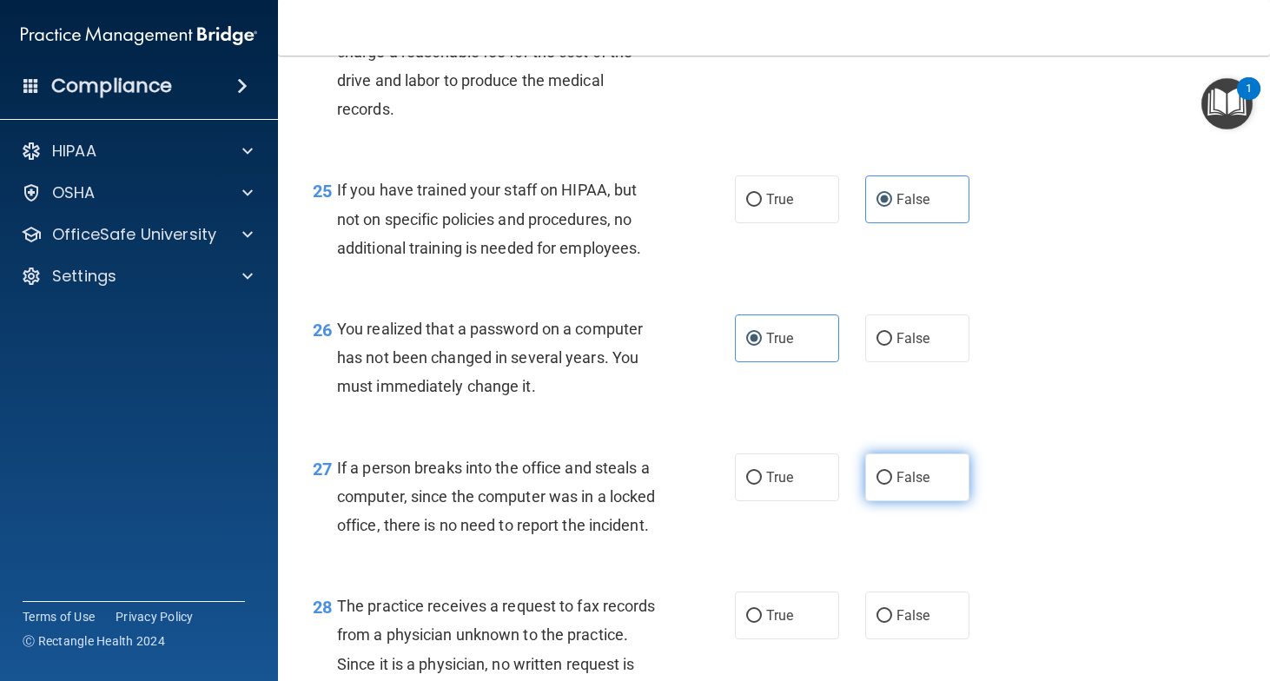
click at [919, 463] on label "False" at bounding box center [917, 478] width 104 height 48
click at [892, 472] on input "False" at bounding box center [885, 478] width 16 height 13
radio input "true"
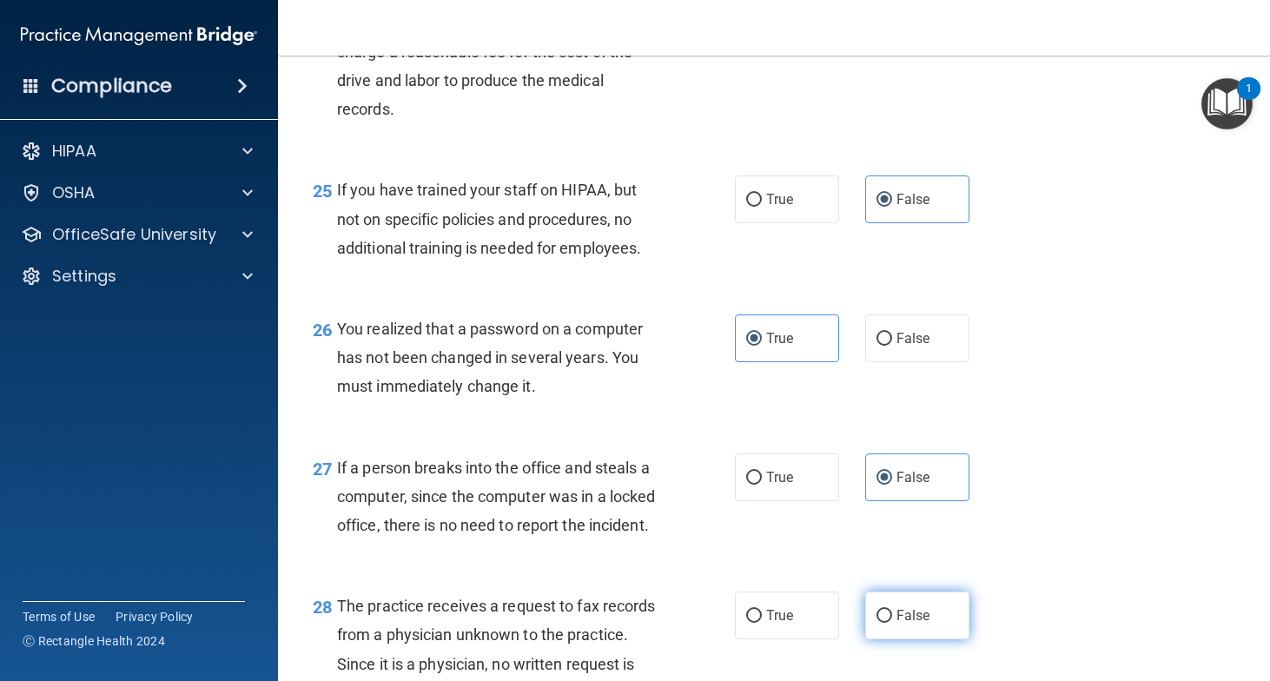
click at [919, 621] on span "False" at bounding box center [914, 615] width 34 height 17
click at [892, 621] on input "False" at bounding box center [885, 616] width 16 height 13
radio input "true"
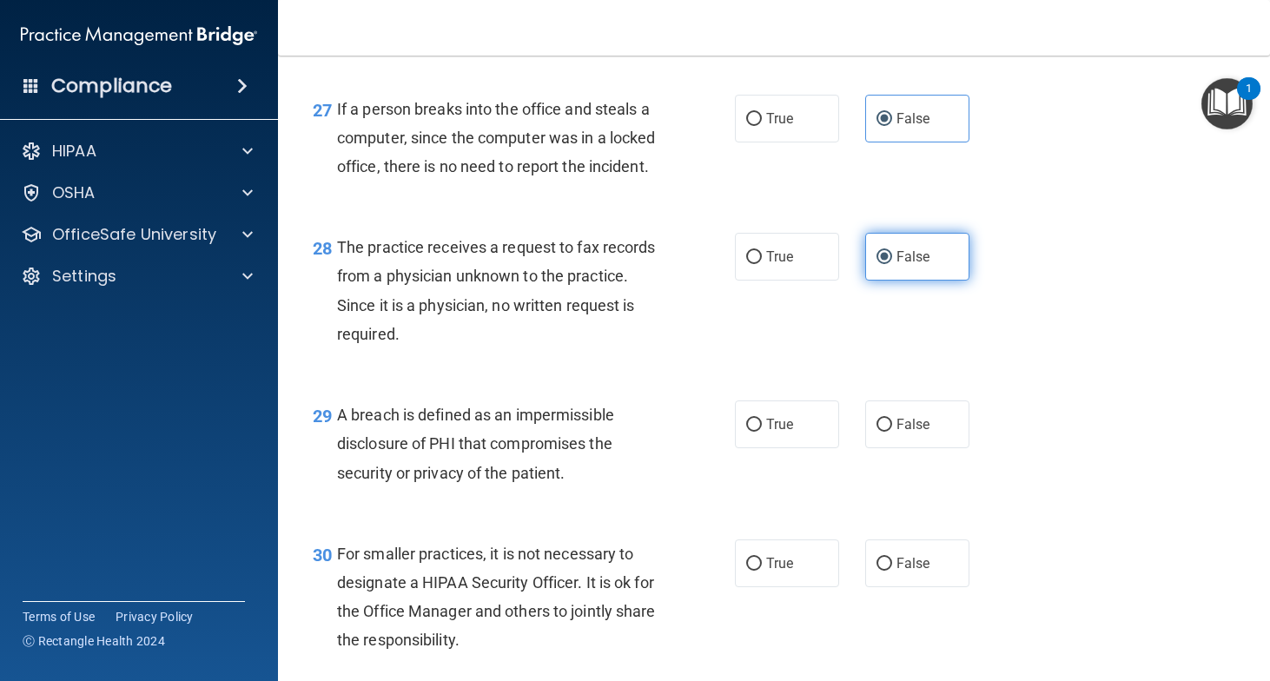
scroll to position [4199, 0]
click at [786, 436] on label "True" at bounding box center [787, 424] width 104 height 48
click at [762, 431] on input "True" at bounding box center [754, 424] width 16 height 13
radio input "true"
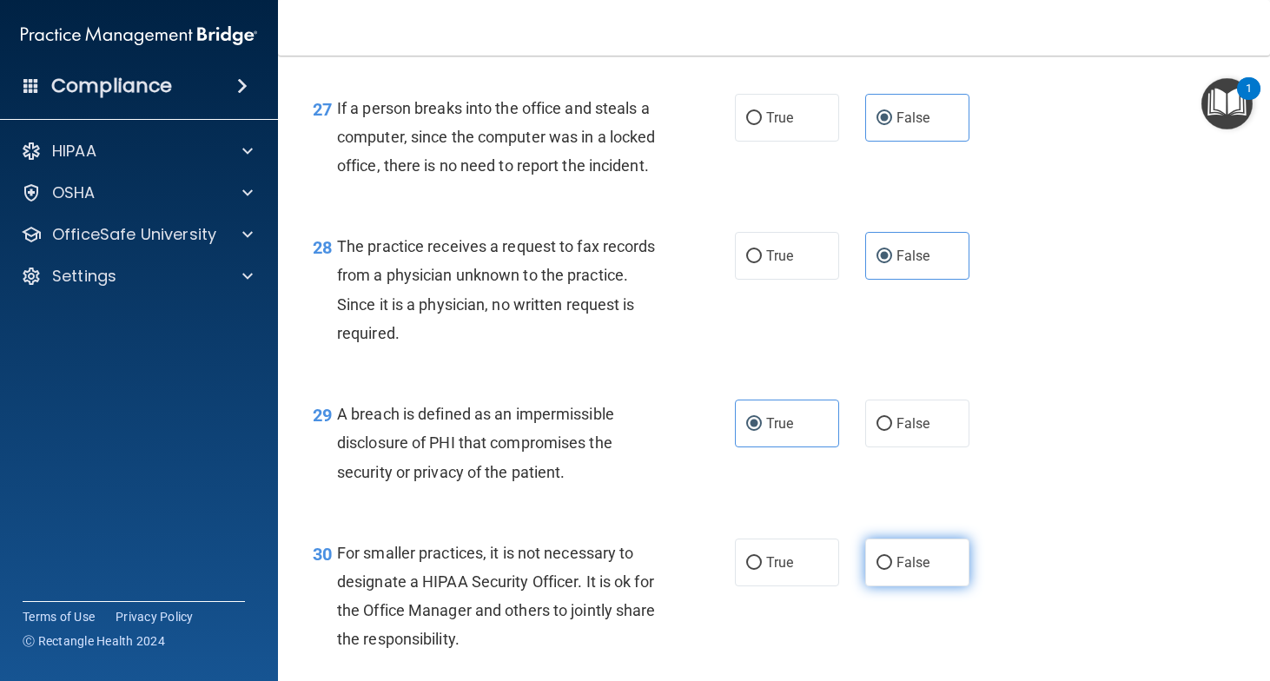
click at [921, 559] on span "False" at bounding box center [914, 562] width 34 height 17
click at [892, 559] on input "False" at bounding box center [885, 563] width 16 height 13
radio input "true"
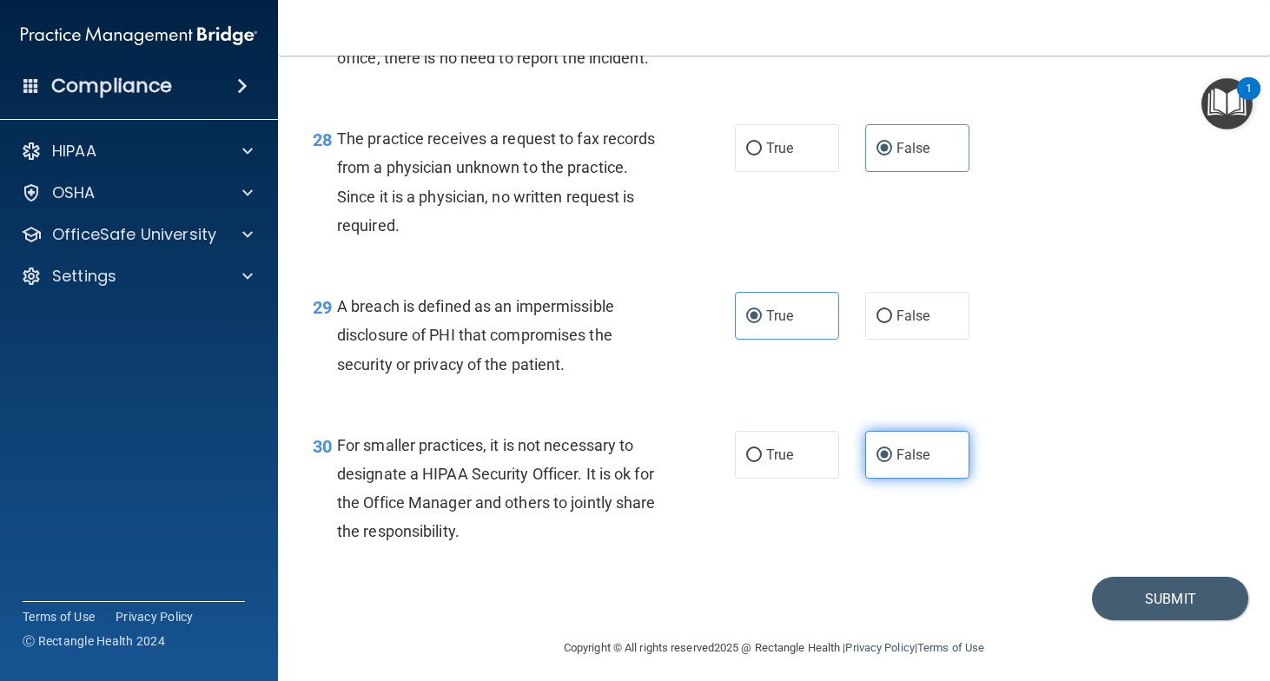
scroll to position [4316, 0]
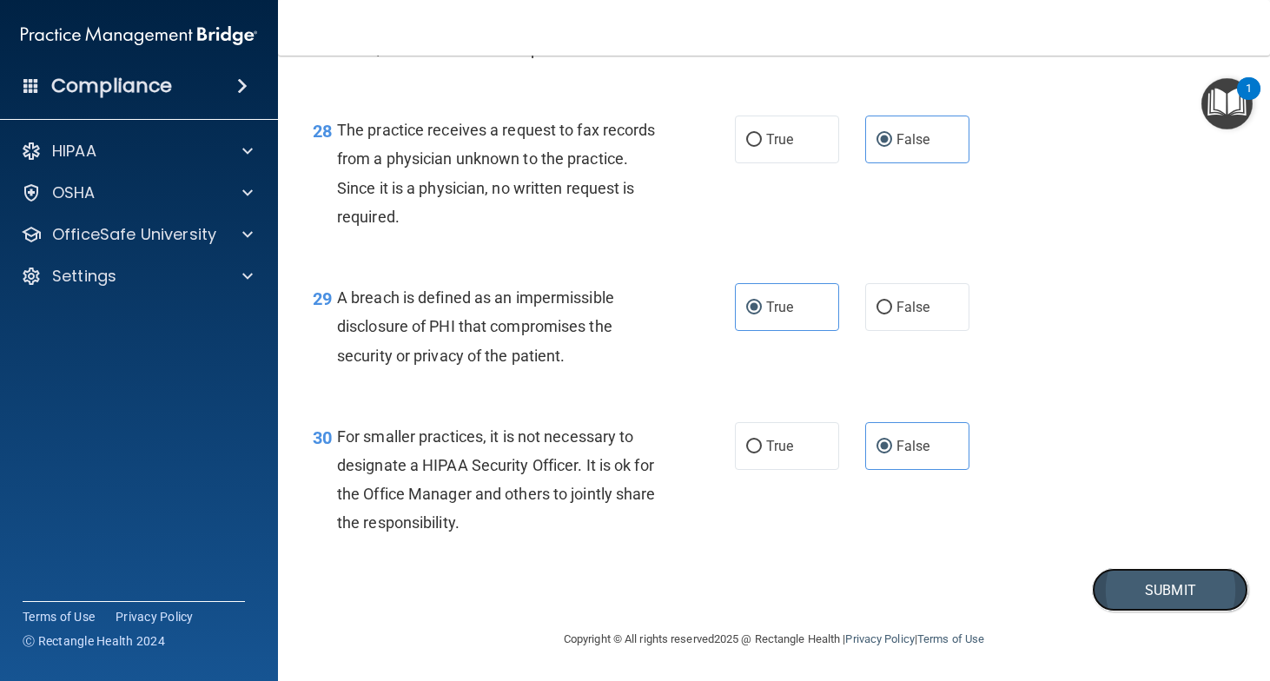
click at [1191, 588] on button "Submit" at bounding box center [1170, 590] width 156 height 44
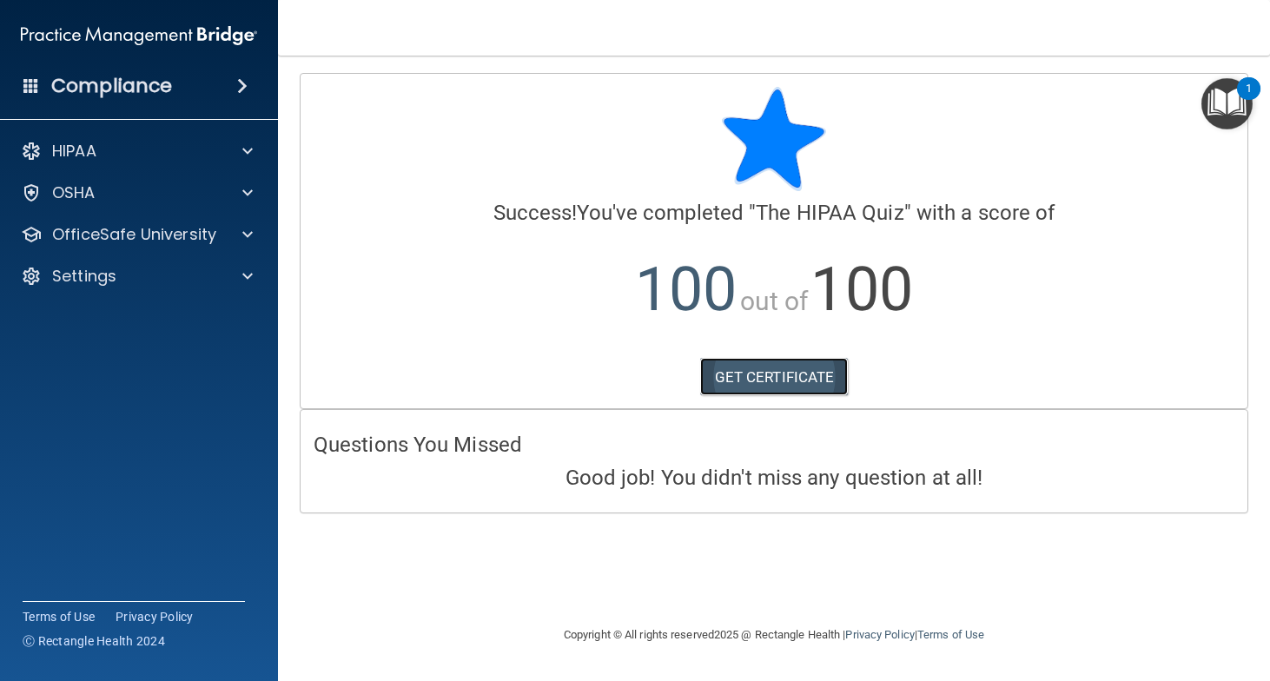
click at [790, 381] on link "GET CERTIFICATE" at bounding box center [774, 377] width 149 height 38
click at [244, 154] on span at bounding box center [247, 151] width 10 height 21
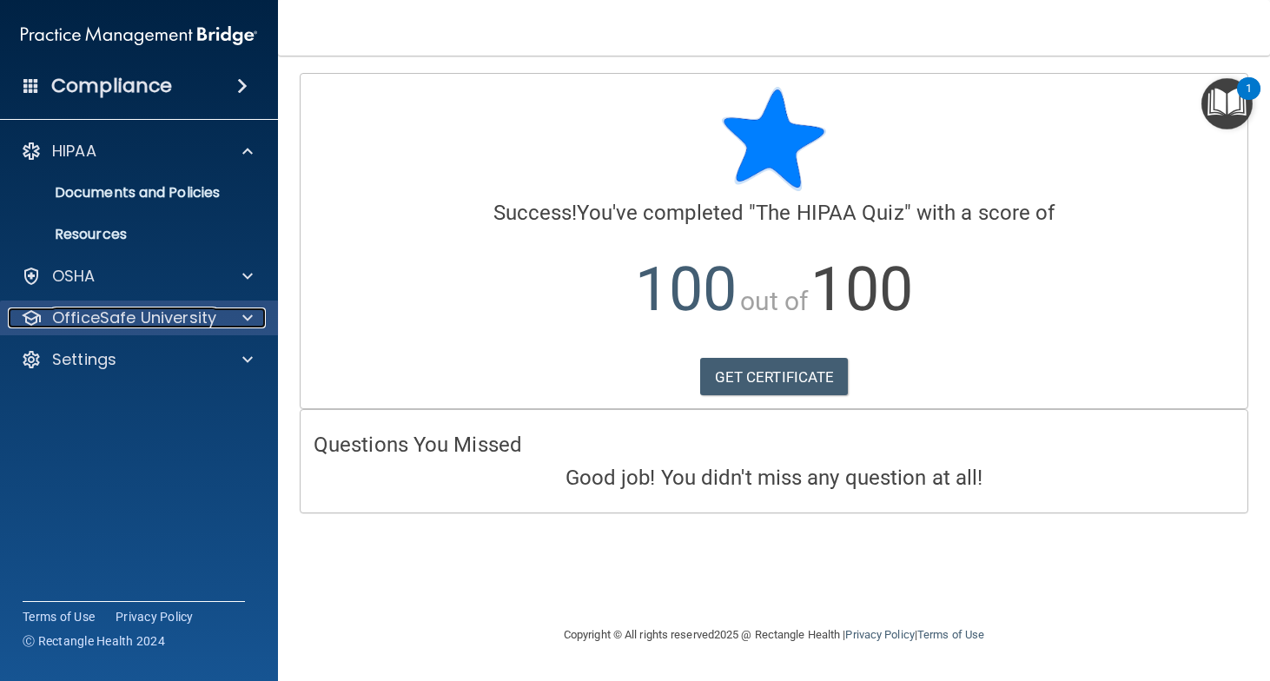
click at [182, 315] on p "OfficeSafe University" at bounding box center [134, 318] width 164 height 21
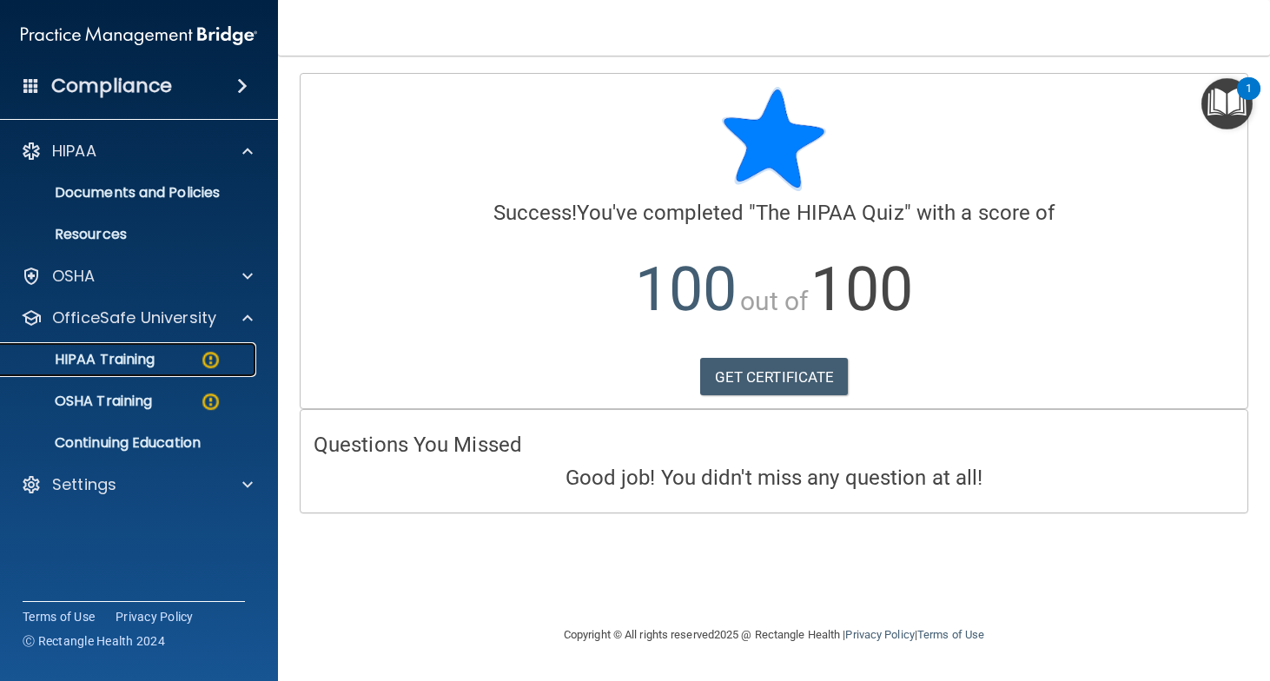
click at [140, 357] on p "HIPAA Training" at bounding box center [82, 359] width 143 height 17
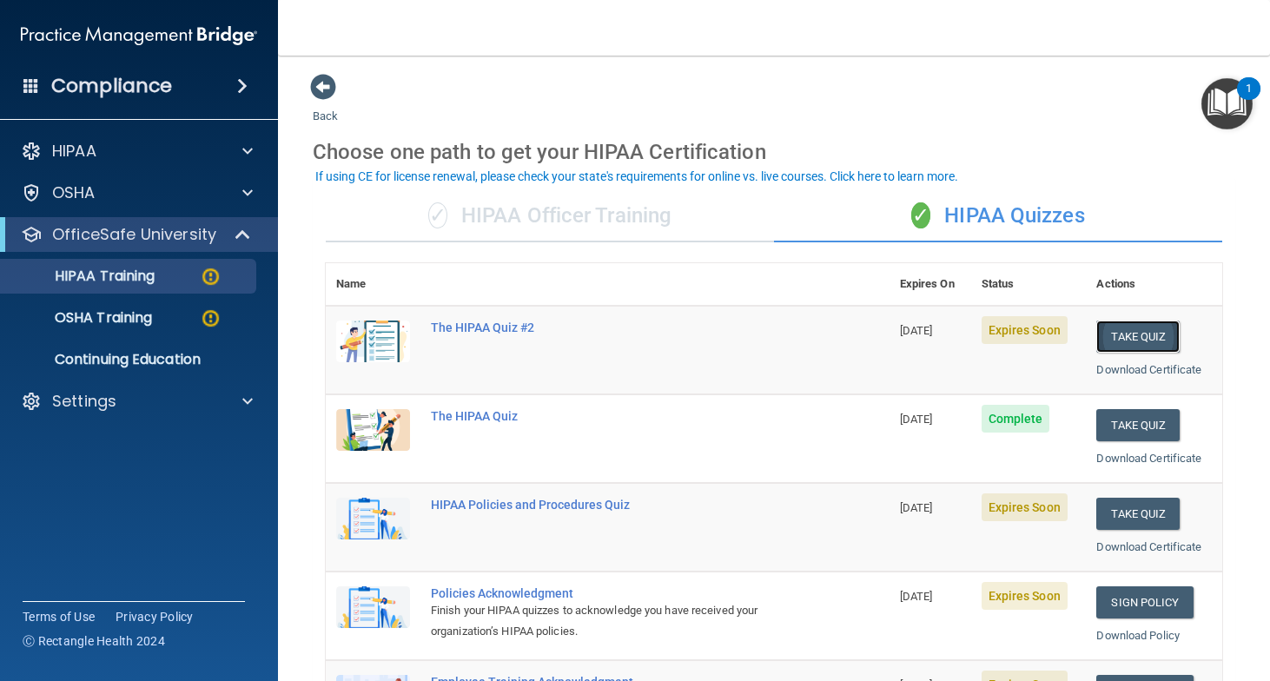
click at [1147, 338] on button "Take Quiz" at bounding box center [1137, 337] width 83 height 32
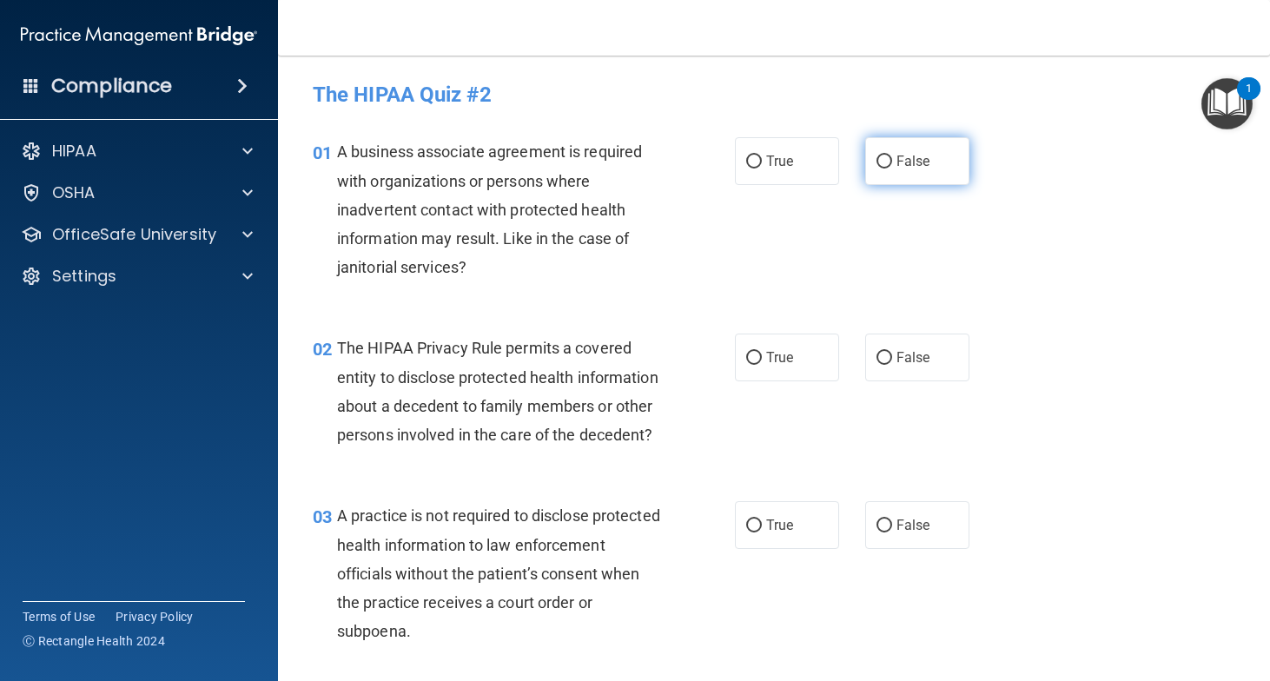
click at [959, 164] on label "False" at bounding box center [917, 161] width 104 height 48
click at [892, 164] on input "False" at bounding box center [885, 162] width 16 height 13
radio input "true"
click at [774, 360] on span "True" at bounding box center [779, 357] width 27 height 17
click at [762, 360] on input "True" at bounding box center [754, 358] width 16 height 13
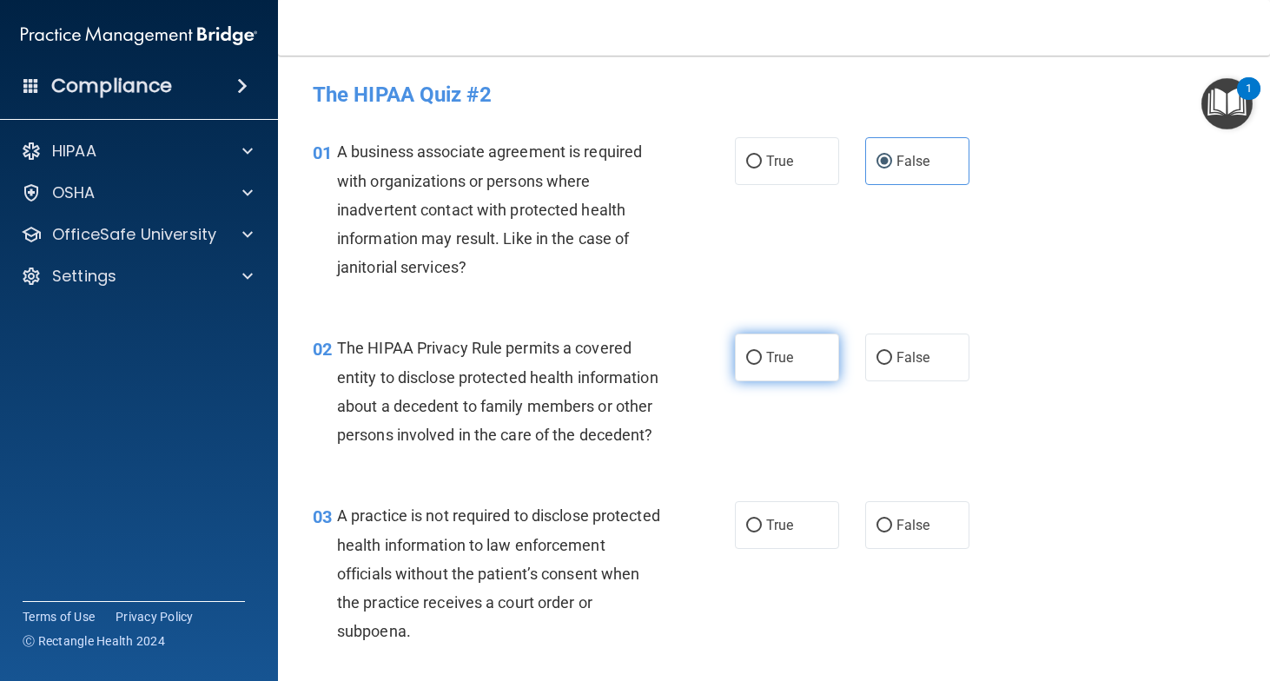
radio input "true"
click at [905, 533] on span "False" at bounding box center [914, 525] width 34 height 17
click at [892, 533] on input "False" at bounding box center [885, 526] width 16 height 13
radio input "true"
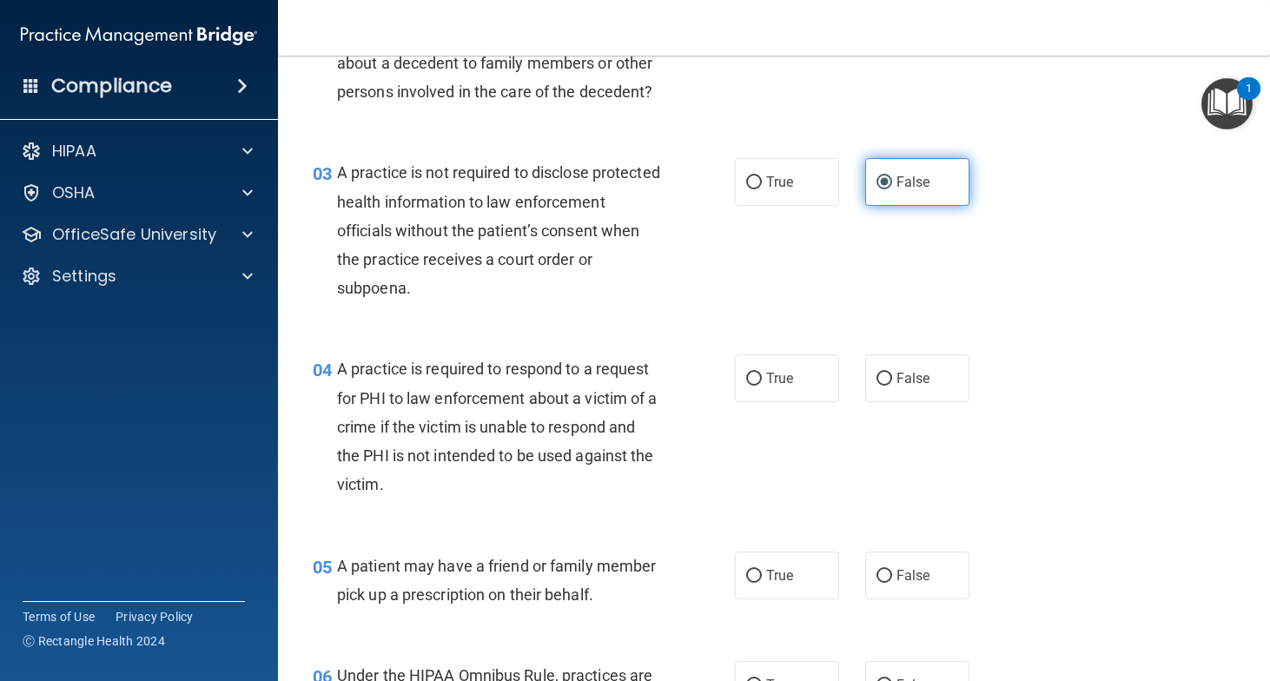
scroll to position [345, 0]
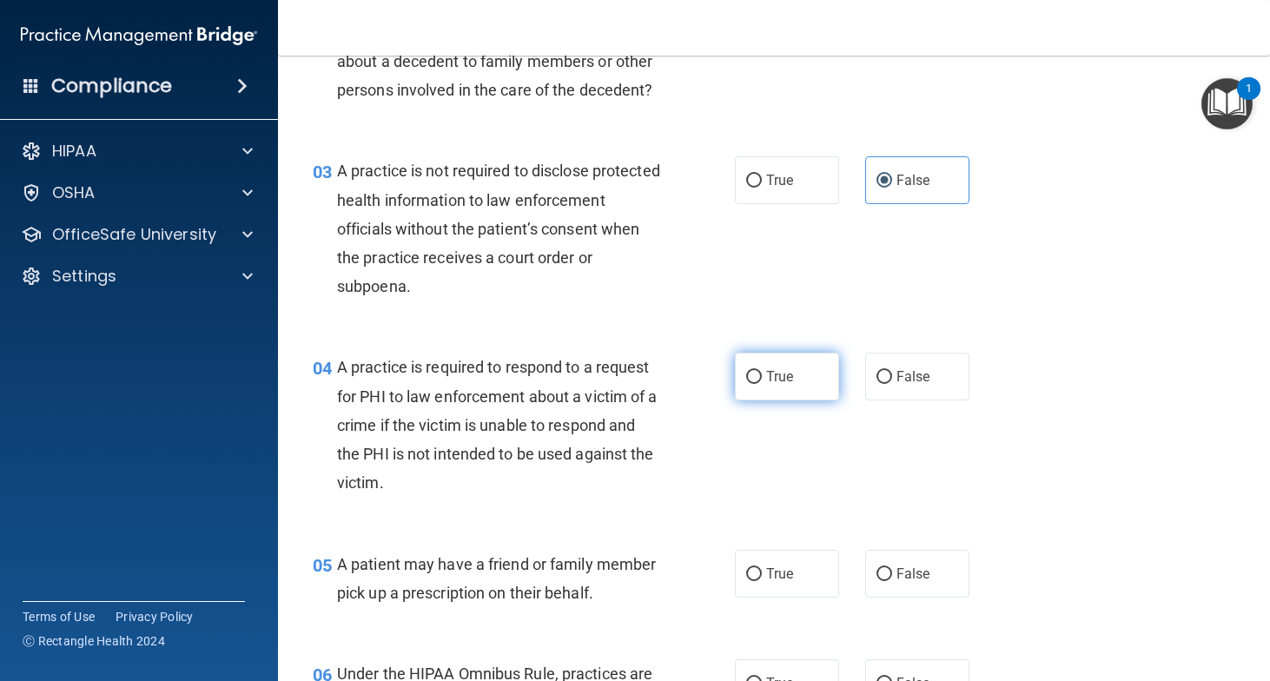
click at [757, 384] on input "True" at bounding box center [754, 377] width 16 height 13
radio input "true"
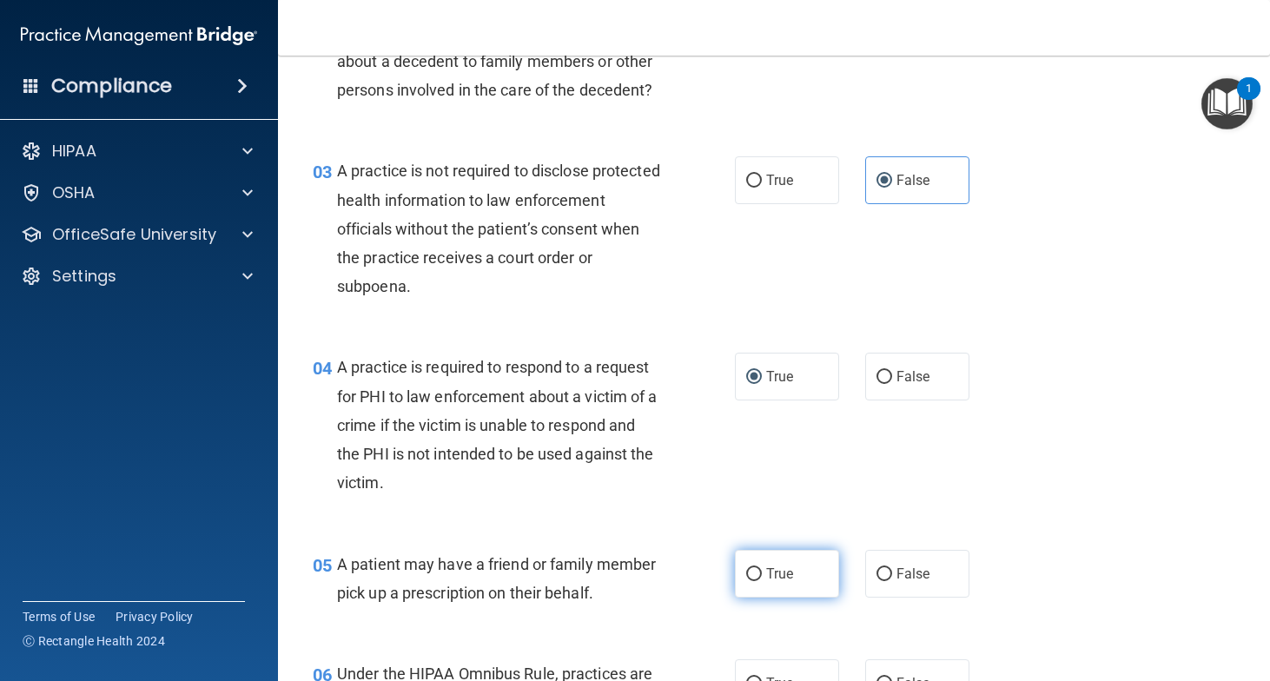
click at [774, 582] on span "True" at bounding box center [779, 574] width 27 height 17
click at [762, 581] on input "True" at bounding box center [754, 574] width 16 height 13
radio input "true"
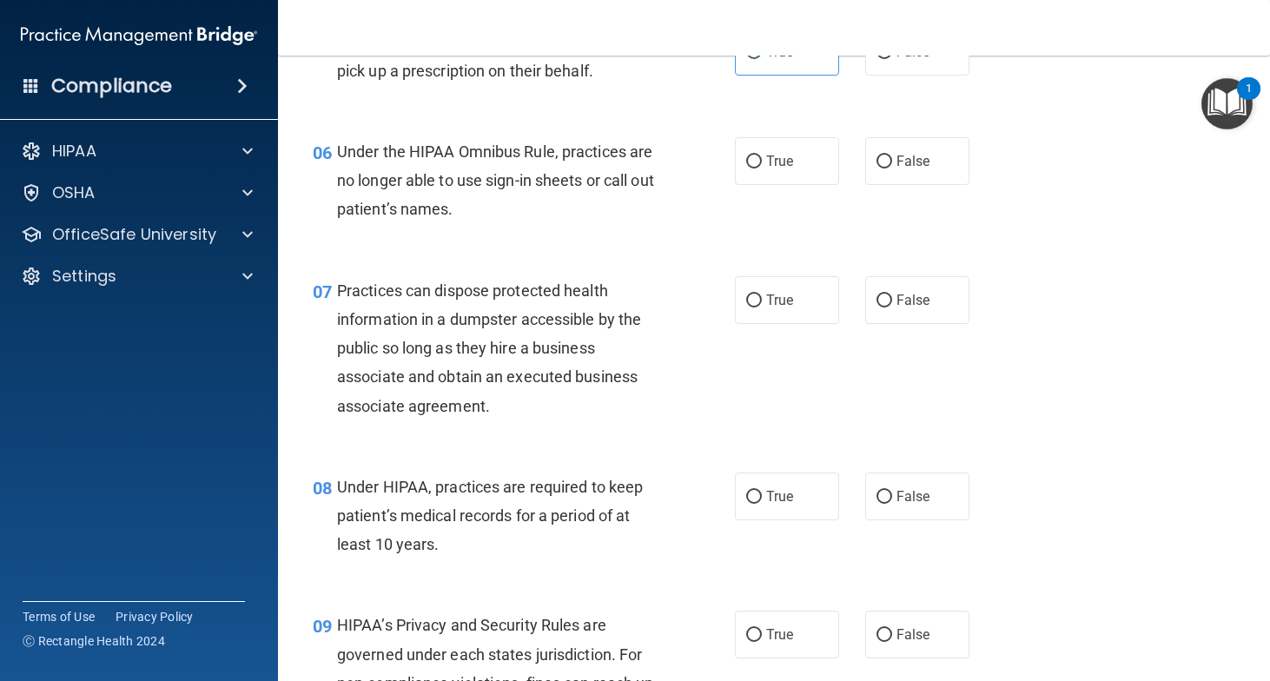
scroll to position [870, 0]
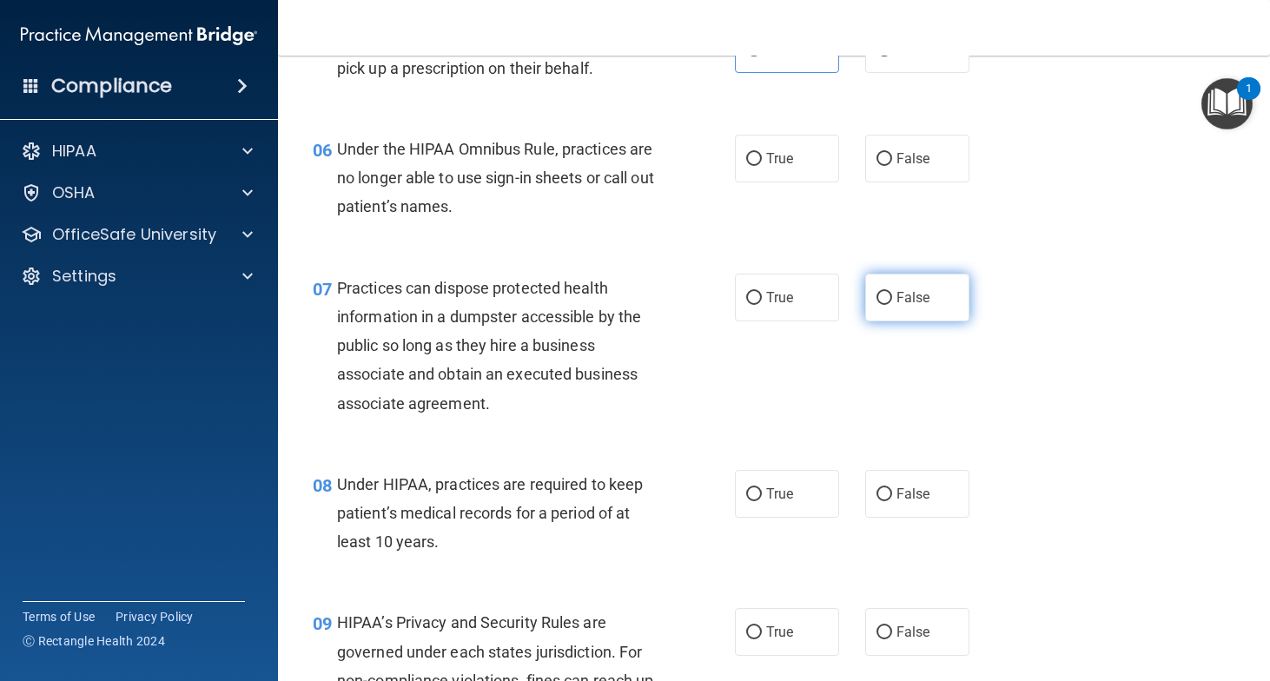
click at [903, 306] on span "False" at bounding box center [914, 297] width 34 height 17
click at [892, 305] on input "False" at bounding box center [885, 298] width 16 height 13
radio input "true"
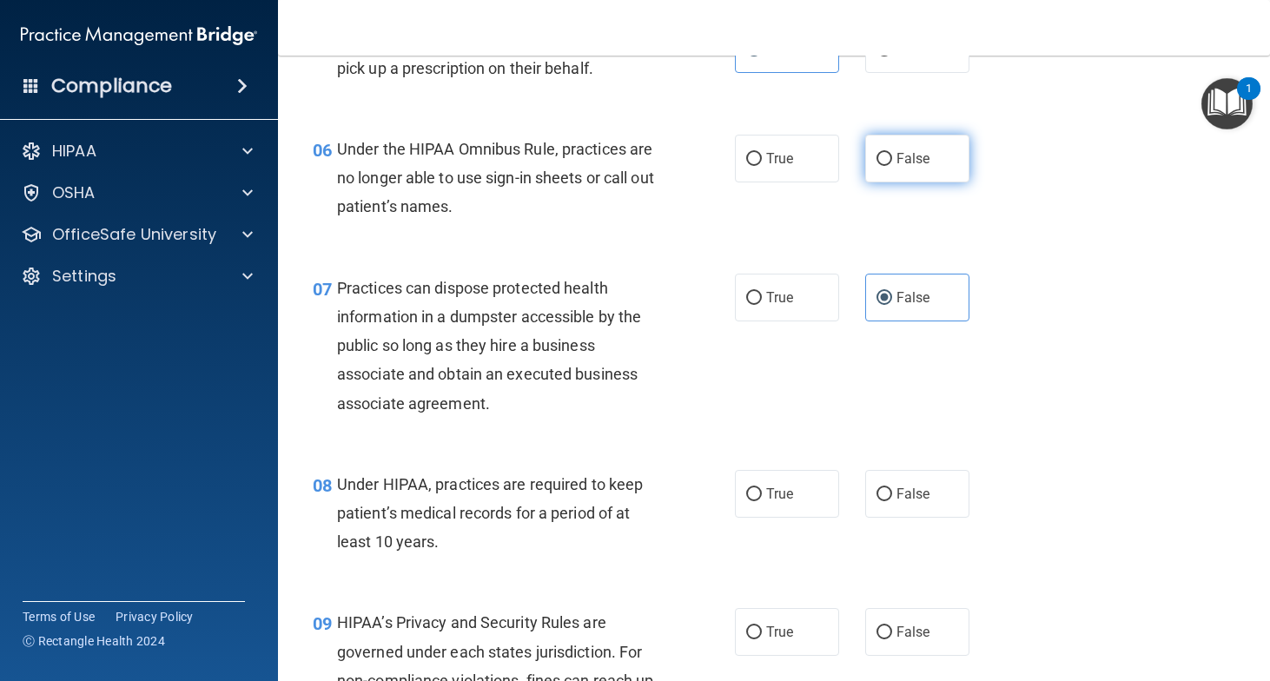
click at [890, 176] on label "False" at bounding box center [917, 159] width 104 height 48
click at [890, 166] on input "False" at bounding box center [885, 159] width 16 height 13
radio input "true"
click at [889, 501] on input "False" at bounding box center [885, 494] width 16 height 13
radio input "true"
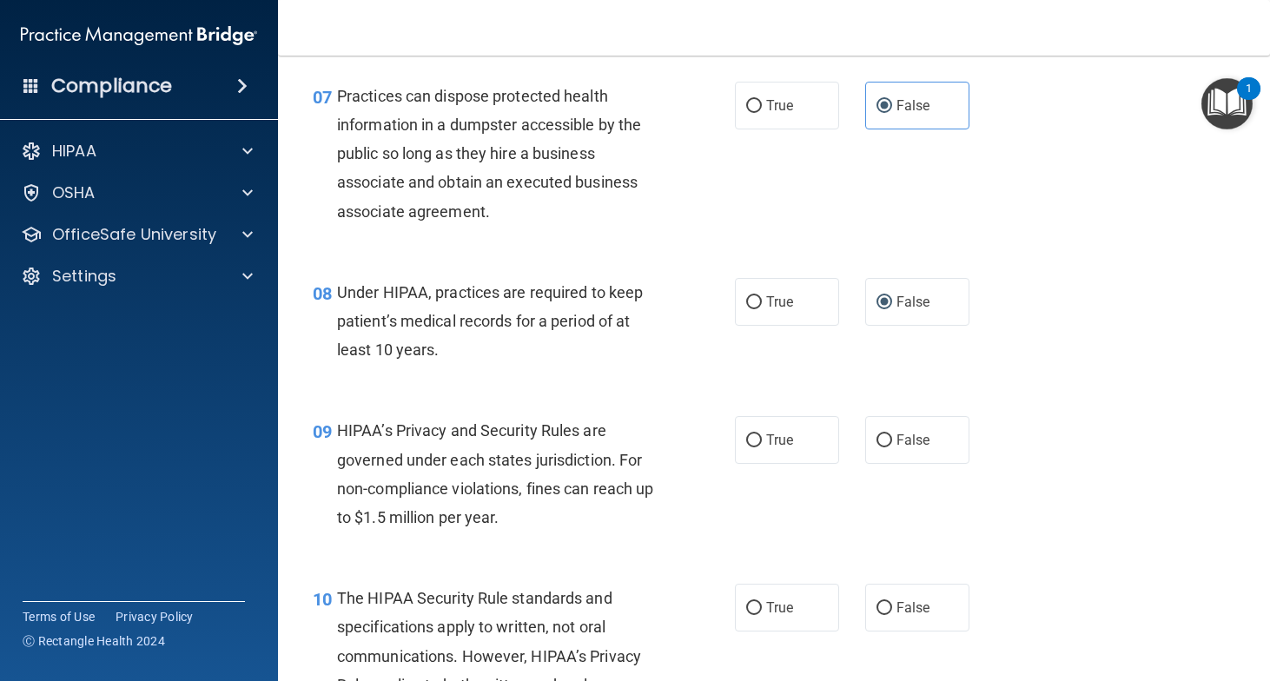
scroll to position [1064, 0]
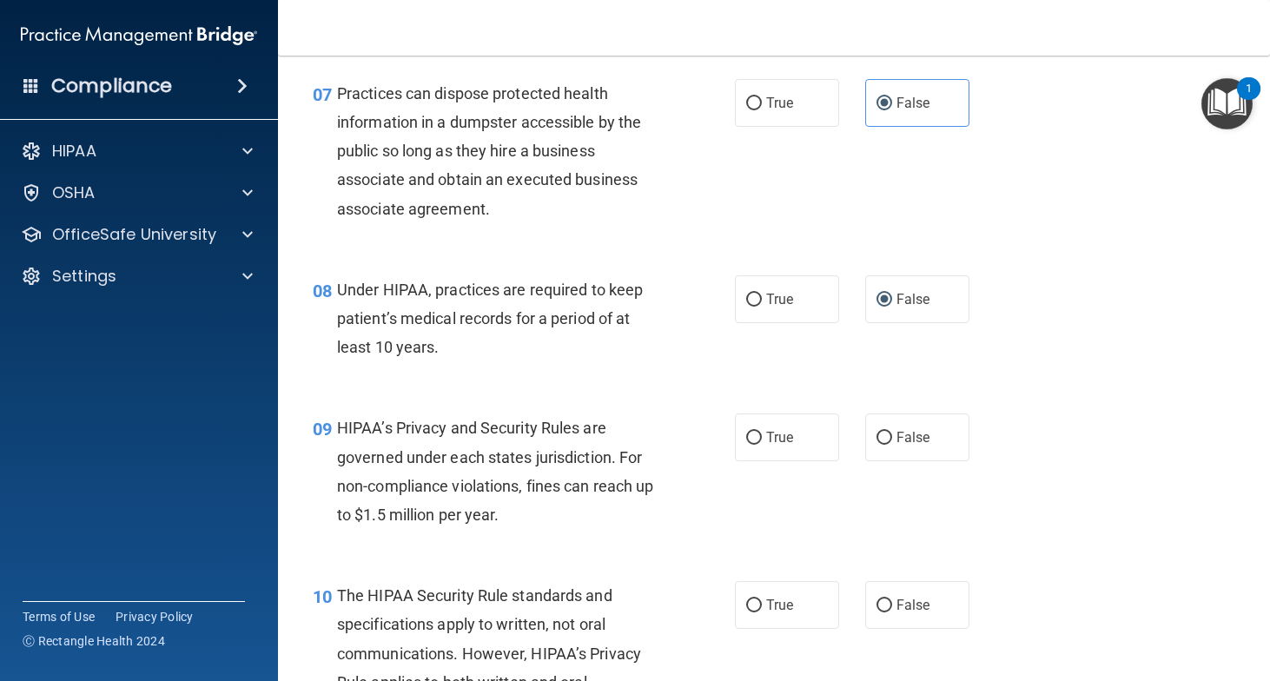
click at [891, 515] on div "09 HIPAA’s Privacy and Security Rules are governed under each states jurisdicti…" at bounding box center [774, 476] width 949 height 168
click at [899, 461] on label "False" at bounding box center [917, 438] width 104 height 48
click at [892, 445] on input "False" at bounding box center [885, 438] width 16 height 13
radio input "true"
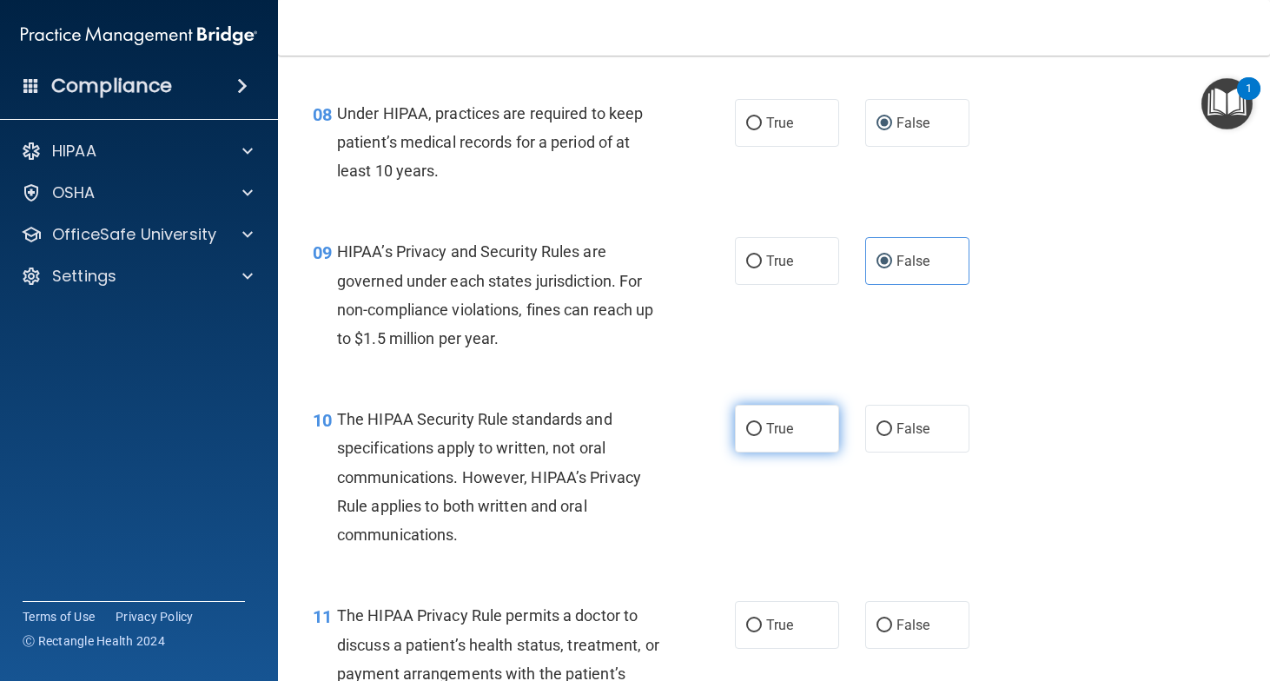
scroll to position [1246, 0]
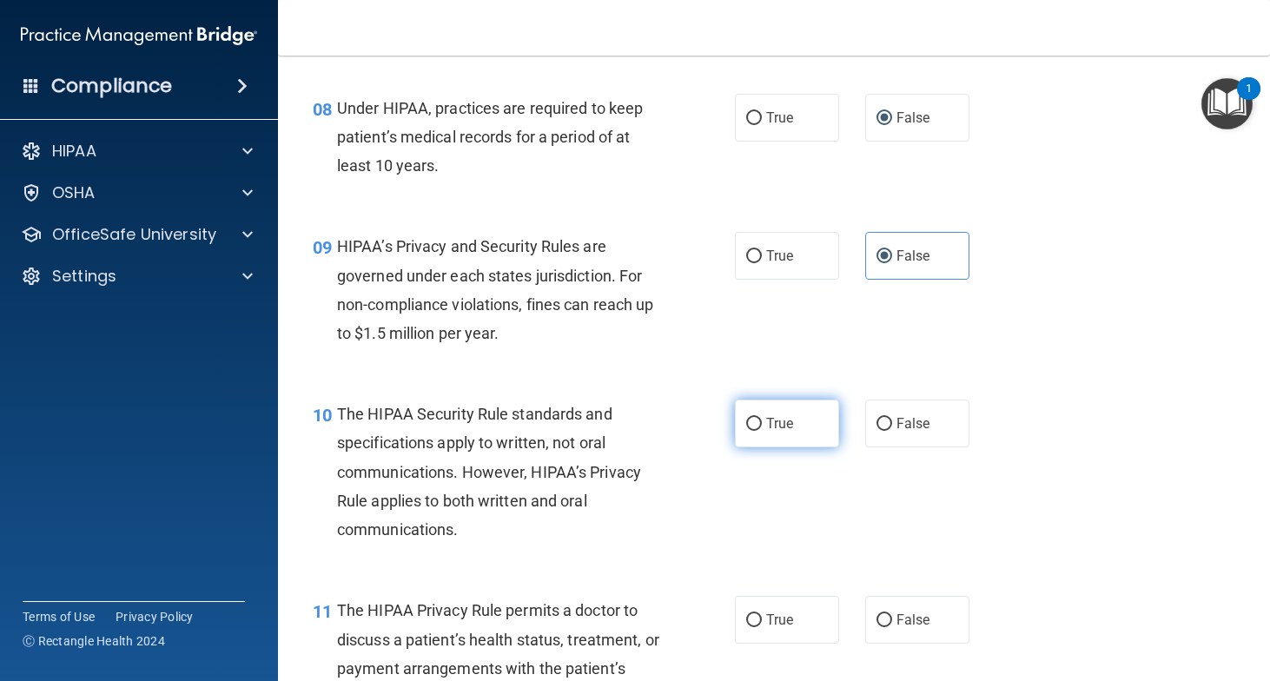
click at [816, 447] on label "True" at bounding box center [787, 424] width 104 height 48
click at [762, 431] on input "True" at bounding box center [754, 424] width 16 height 13
radio input "true"
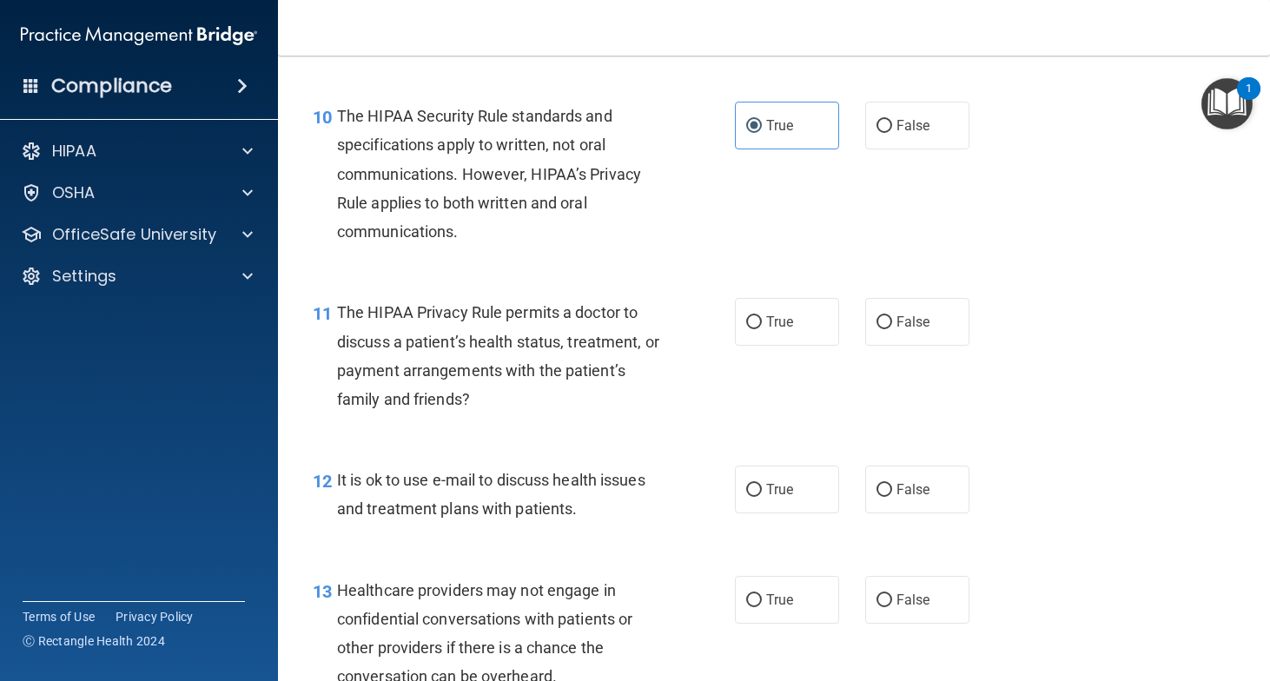
scroll to position [1547, 0]
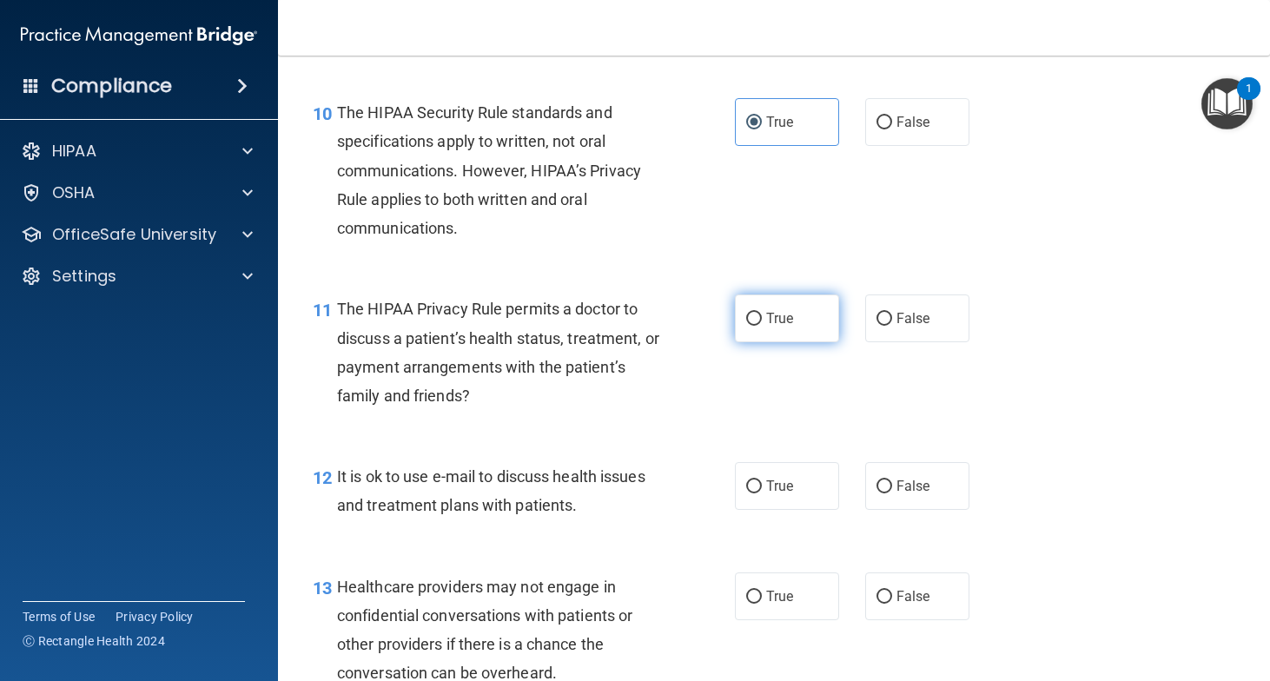
click at [795, 342] on label "True" at bounding box center [787, 319] width 104 height 48
click at [762, 326] on input "True" at bounding box center [754, 319] width 16 height 13
radio input "true"
click at [778, 494] on span "True" at bounding box center [779, 486] width 27 height 17
click at [762, 494] on input "True" at bounding box center [754, 486] width 16 height 13
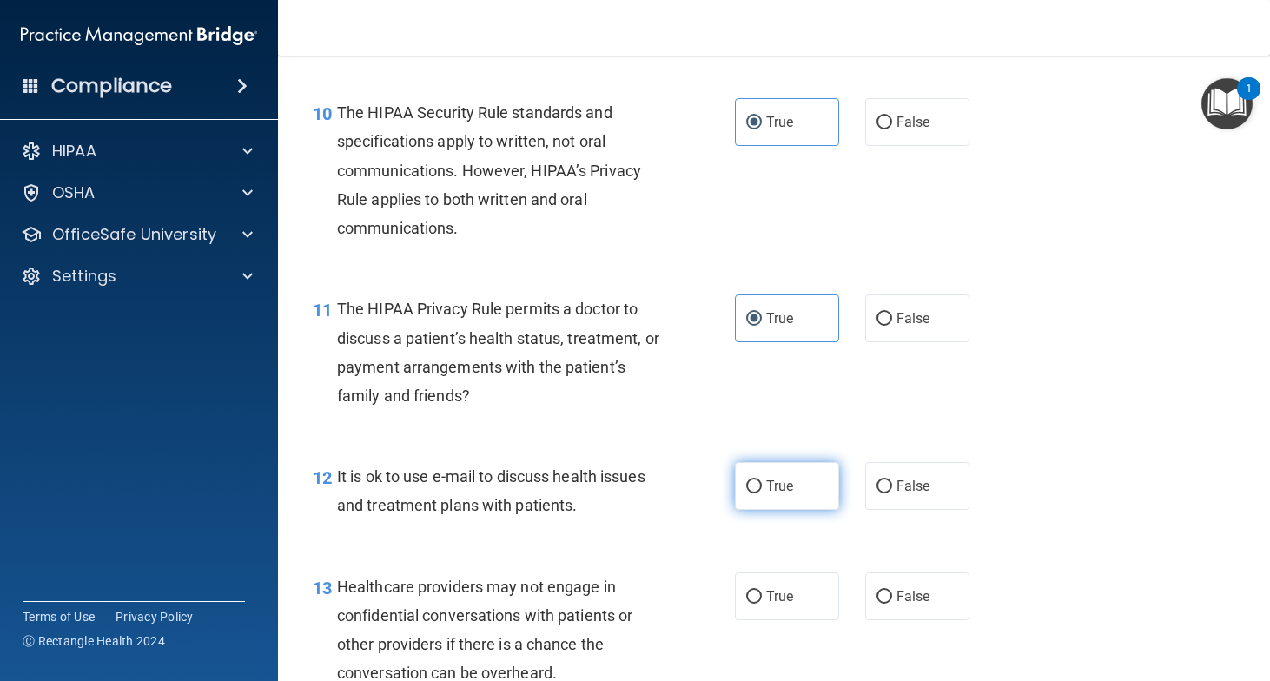
radio input "true"
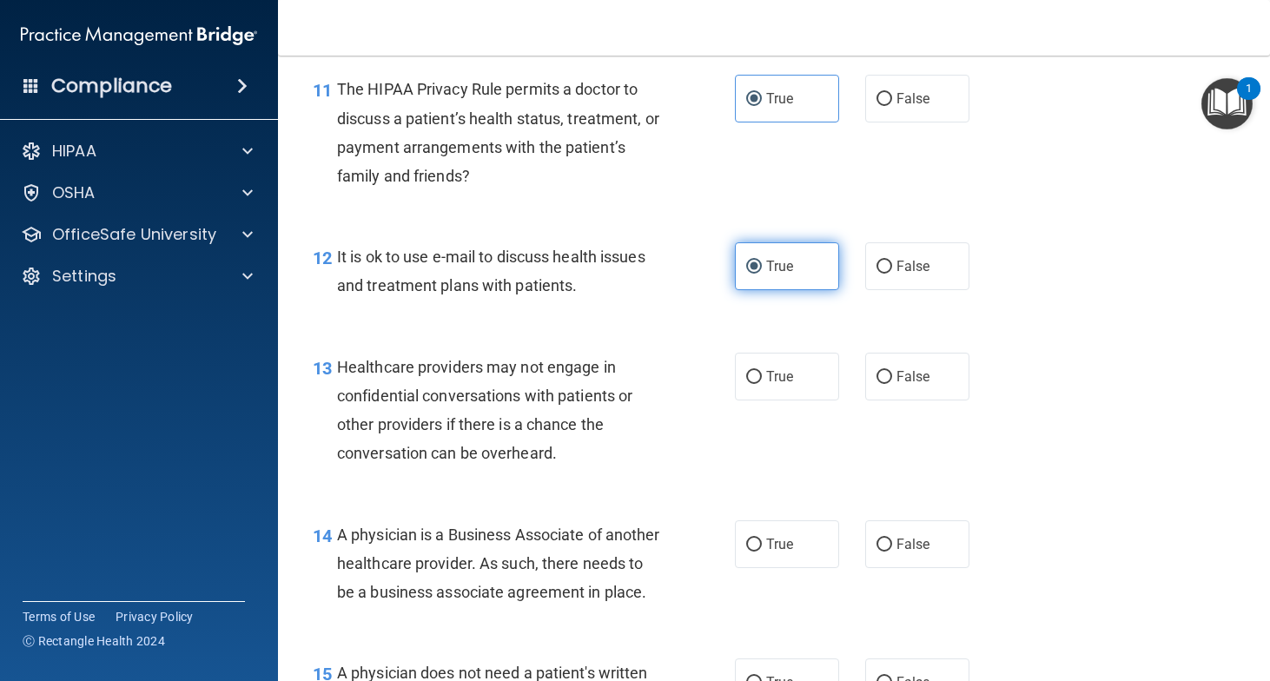
scroll to position [1777, 0]
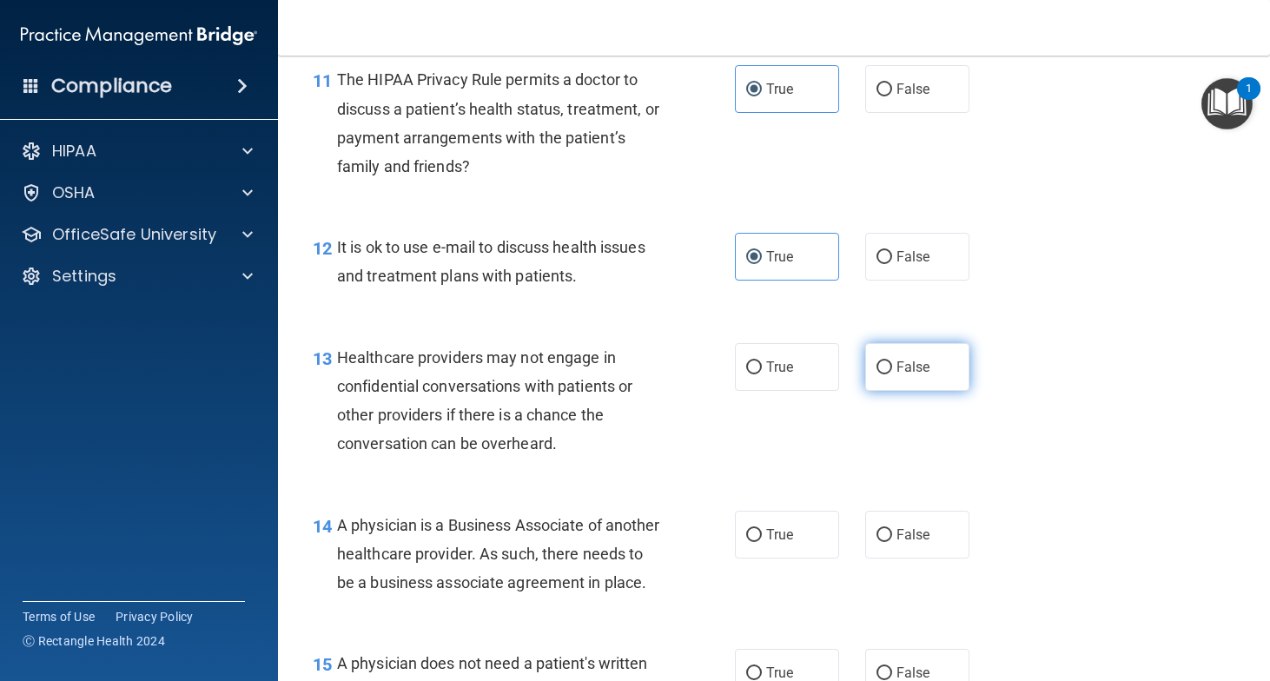
click at [890, 374] on input "False" at bounding box center [885, 367] width 16 height 13
radio input "true"
click at [901, 559] on label "False" at bounding box center [917, 535] width 104 height 48
click at [892, 542] on input "False" at bounding box center [885, 535] width 16 height 13
radio input "true"
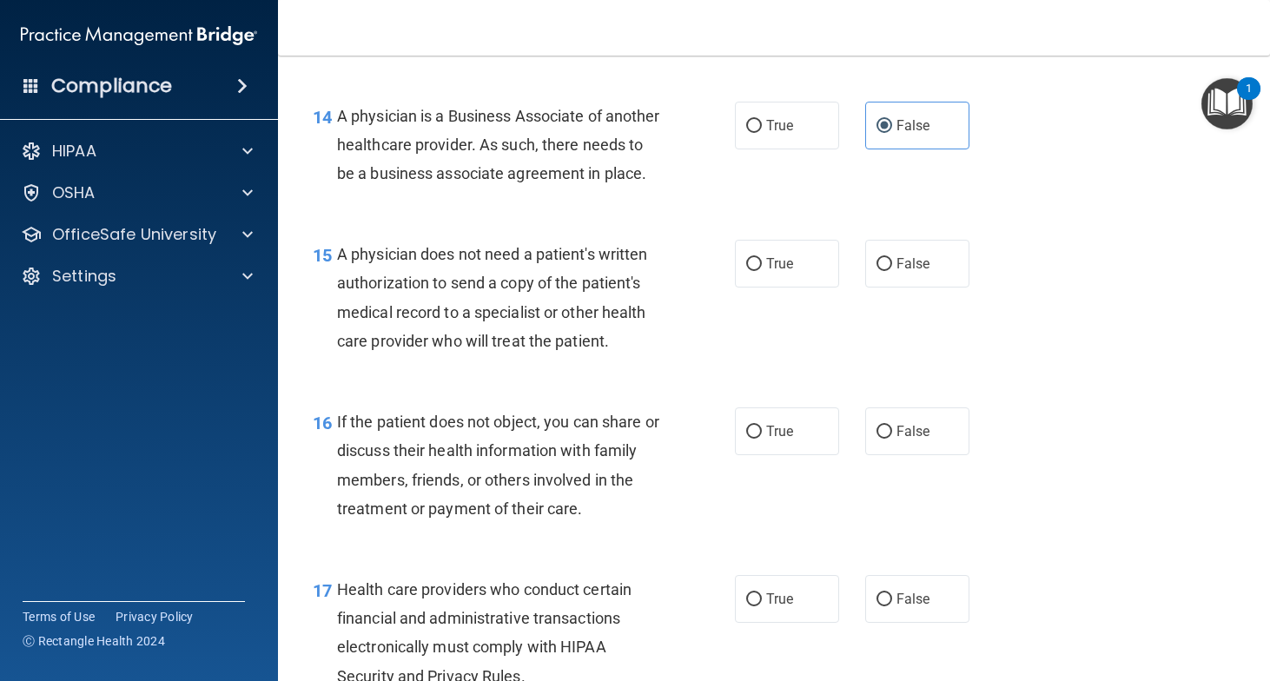
scroll to position [2197, 0]
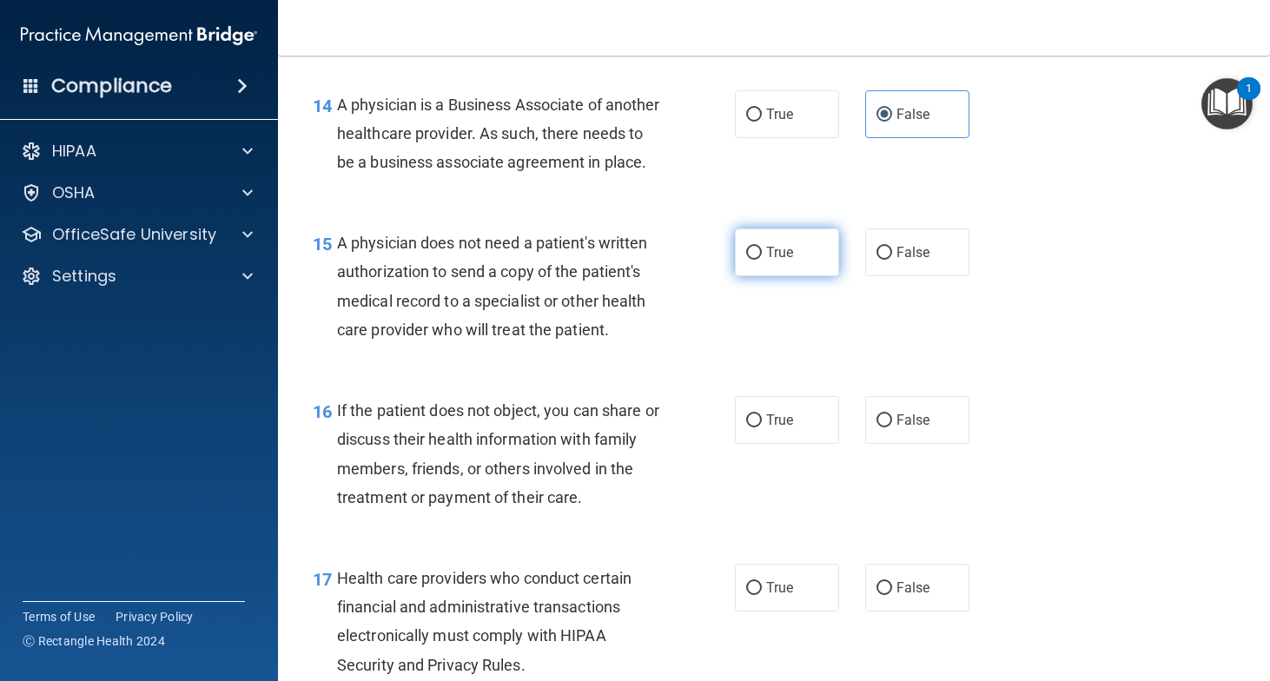
click at [767, 261] on span "True" at bounding box center [779, 252] width 27 height 17
click at [762, 260] on input "True" at bounding box center [754, 253] width 16 height 13
radio input "true"
click at [766, 428] on span "True" at bounding box center [779, 420] width 27 height 17
click at [762, 427] on input "True" at bounding box center [754, 420] width 16 height 13
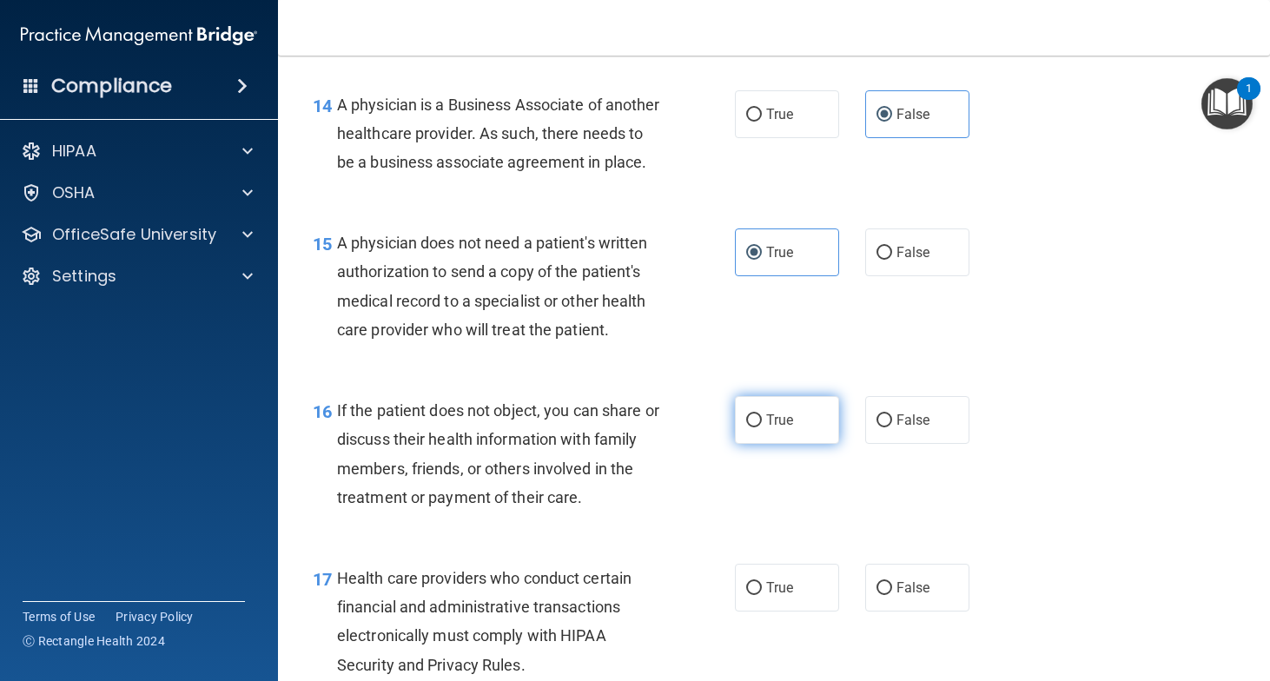
radio input "true"
click at [761, 612] on label "True" at bounding box center [787, 588] width 104 height 48
click at [761, 595] on input "True" at bounding box center [754, 588] width 16 height 13
radio input "true"
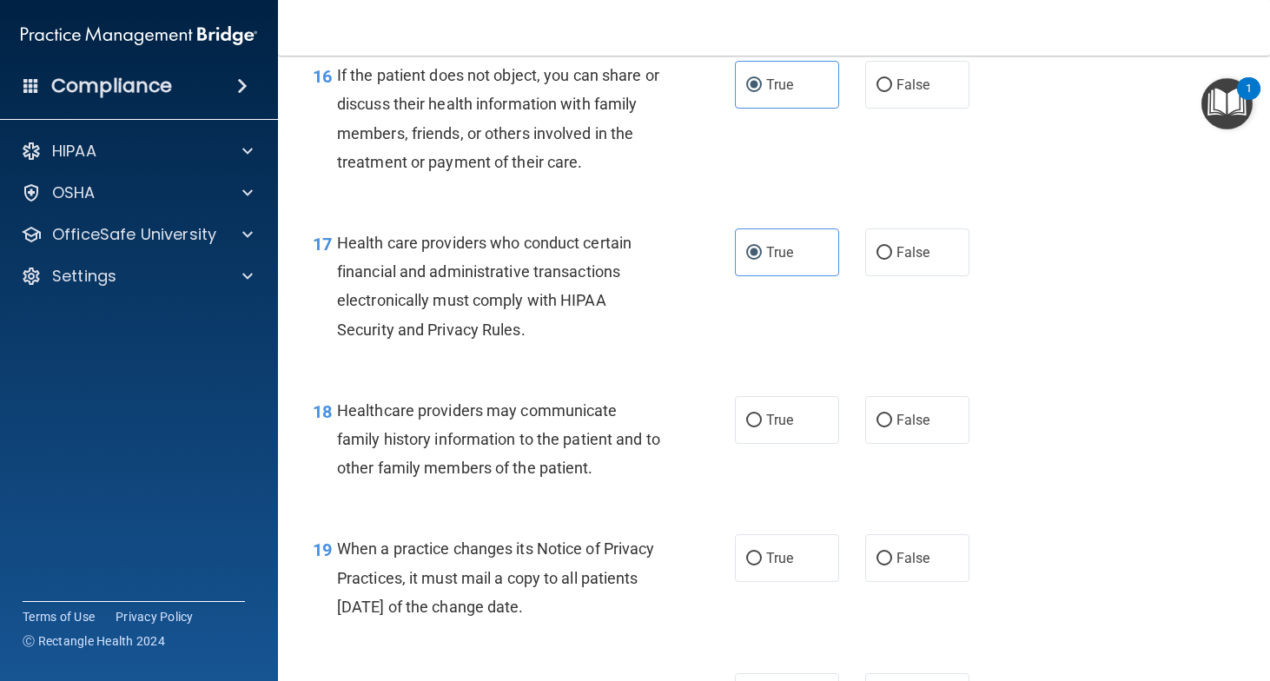
scroll to position [2560, 0]
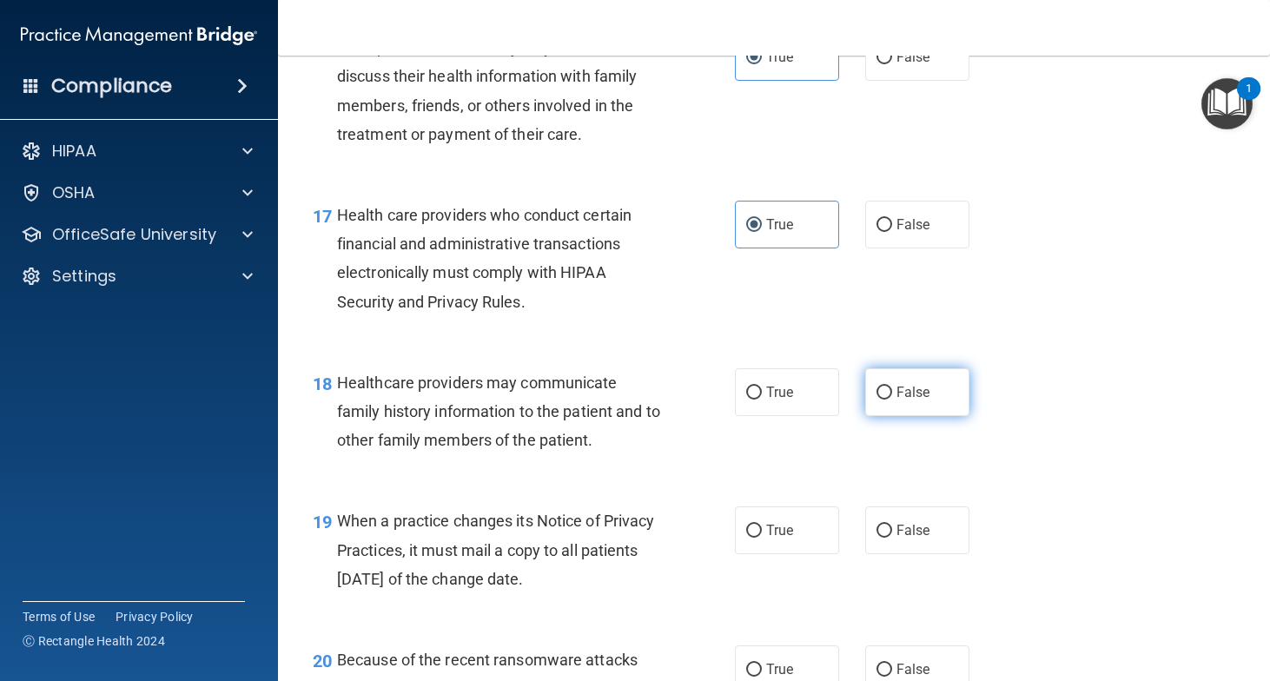
click at [884, 400] on input "False" at bounding box center [885, 393] width 16 height 13
radio input "true"
click at [891, 538] on input "False" at bounding box center [885, 531] width 16 height 13
radio input "true"
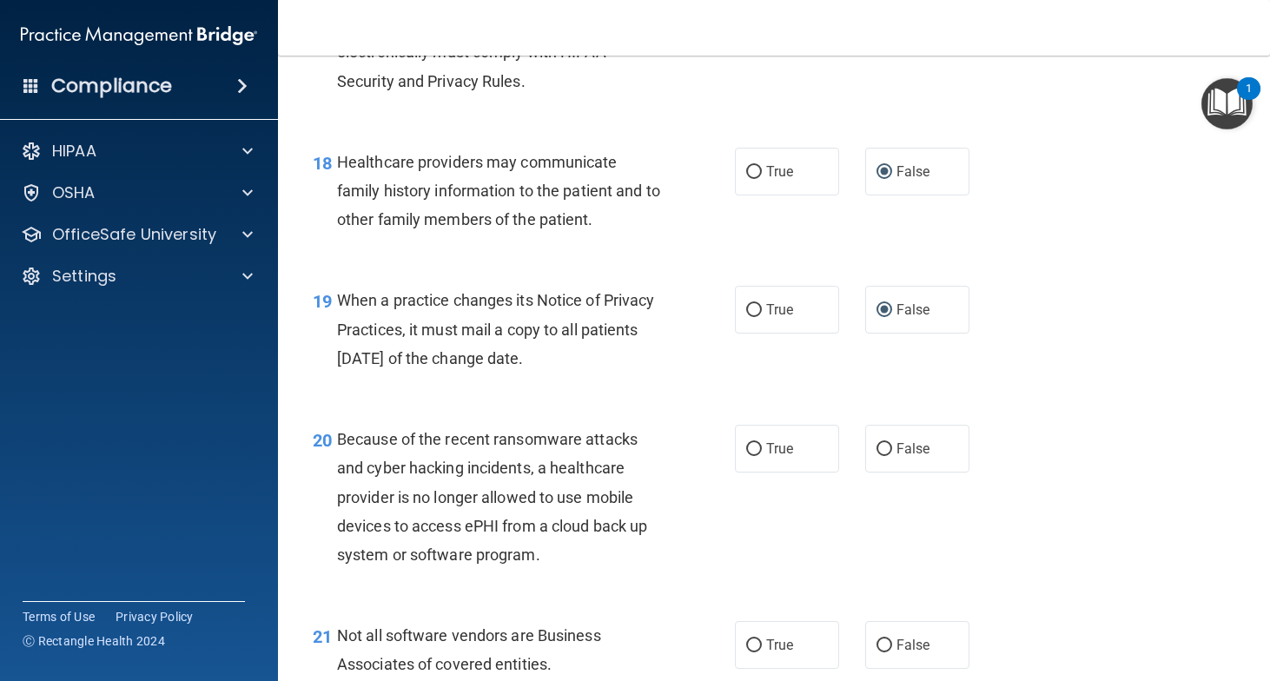
scroll to position [2790, 0]
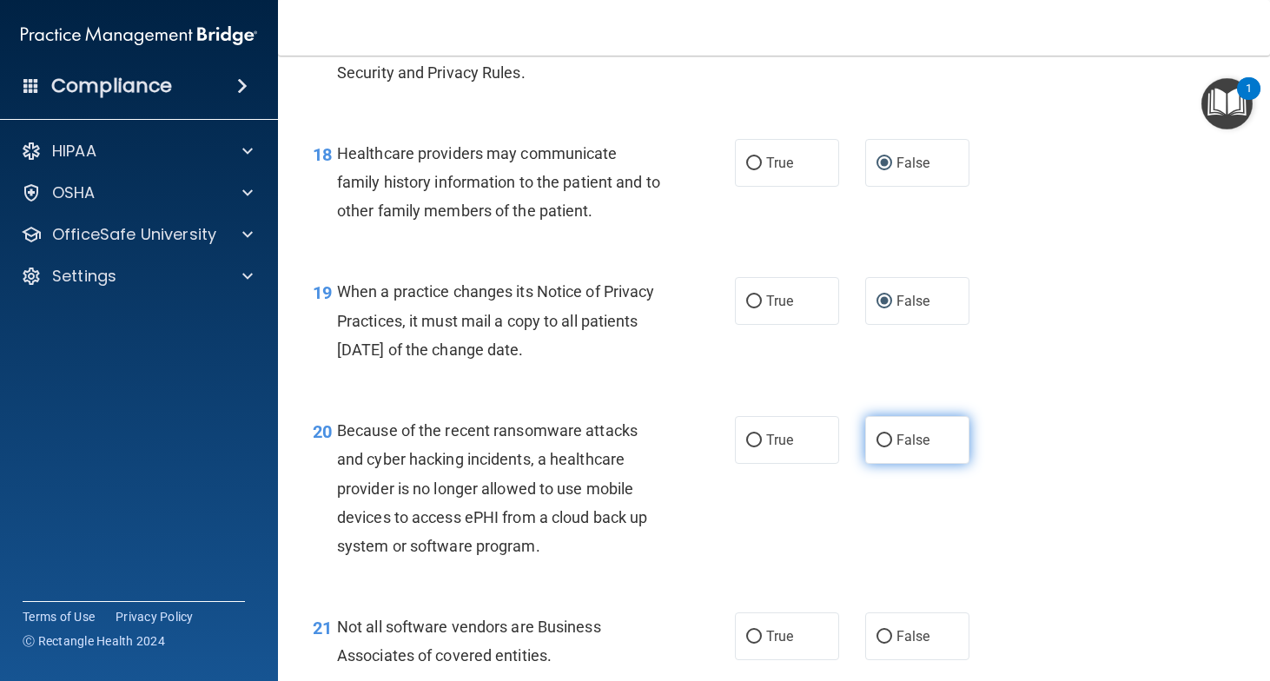
click at [910, 464] on label "False" at bounding box center [917, 440] width 104 height 48
click at [892, 447] on input "False" at bounding box center [885, 440] width 16 height 13
radio input "true"
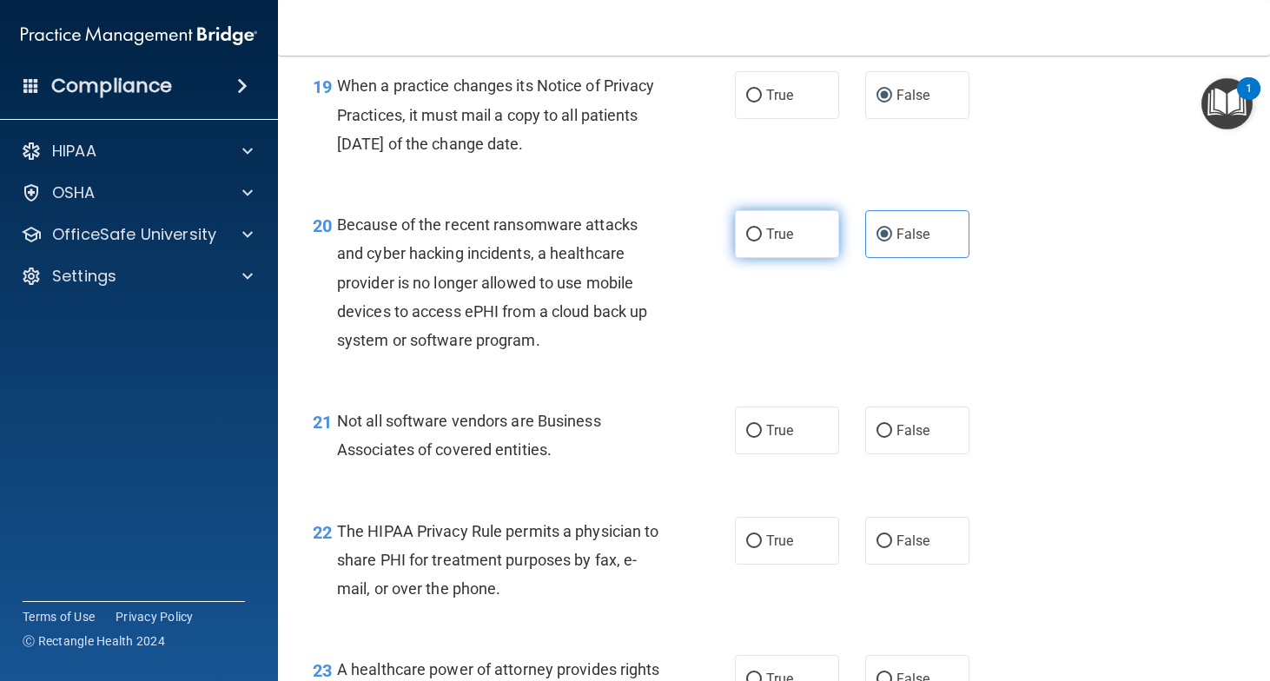
scroll to position [3024, 0]
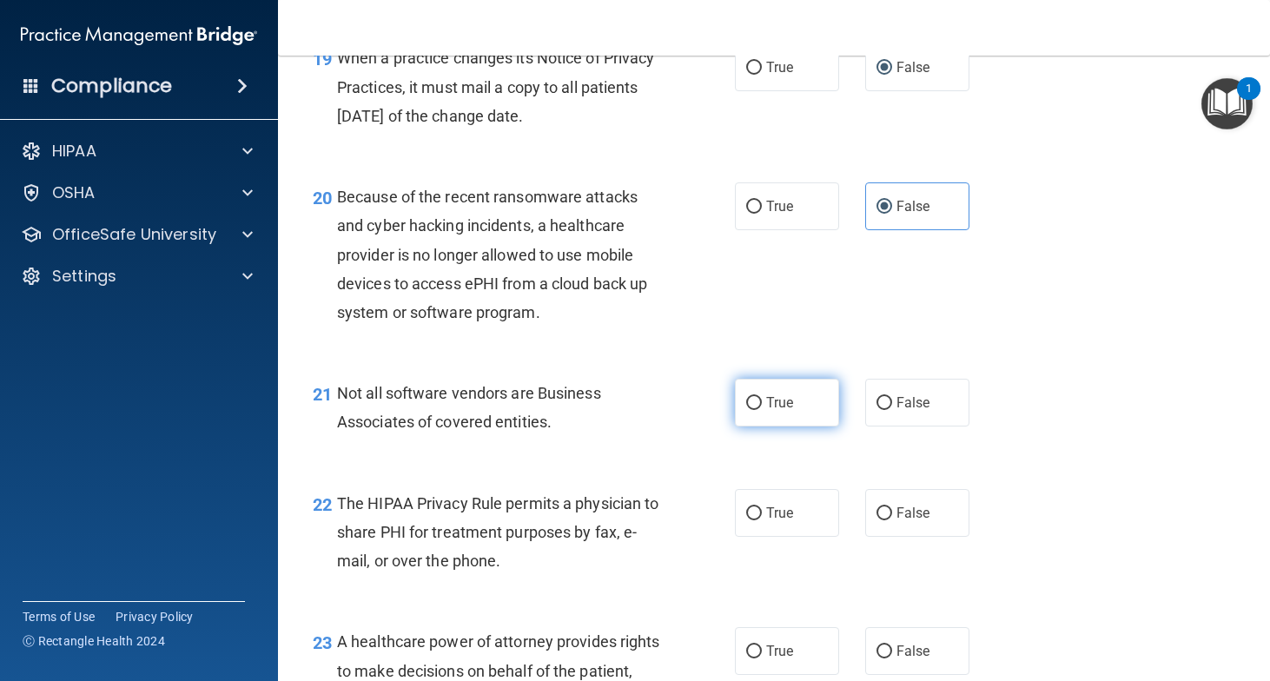
click at [754, 410] on input "True" at bounding box center [754, 403] width 16 height 13
radio input "true"
click at [759, 537] on label "True" at bounding box center [787, 513] width 104 height 48
click at [759, 520] on input "True" at bounding box center [754, 513] width 16 height 13
radio input "true"
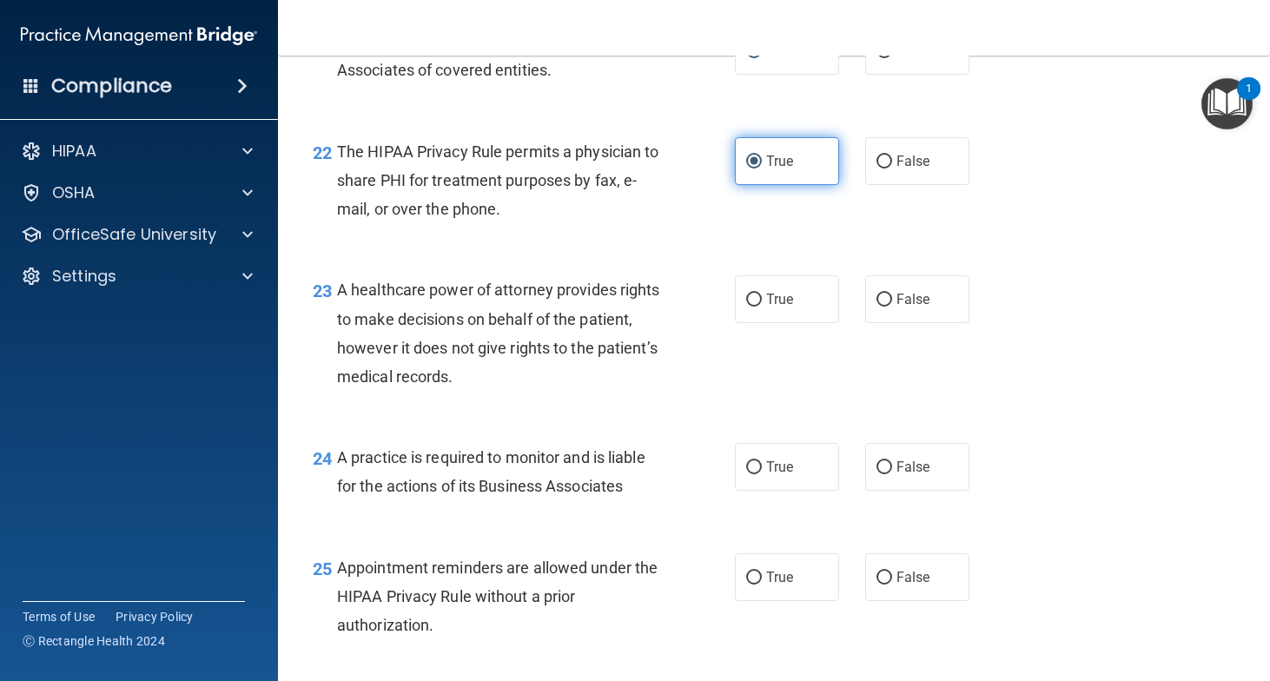
scroll to position [3380, 0]
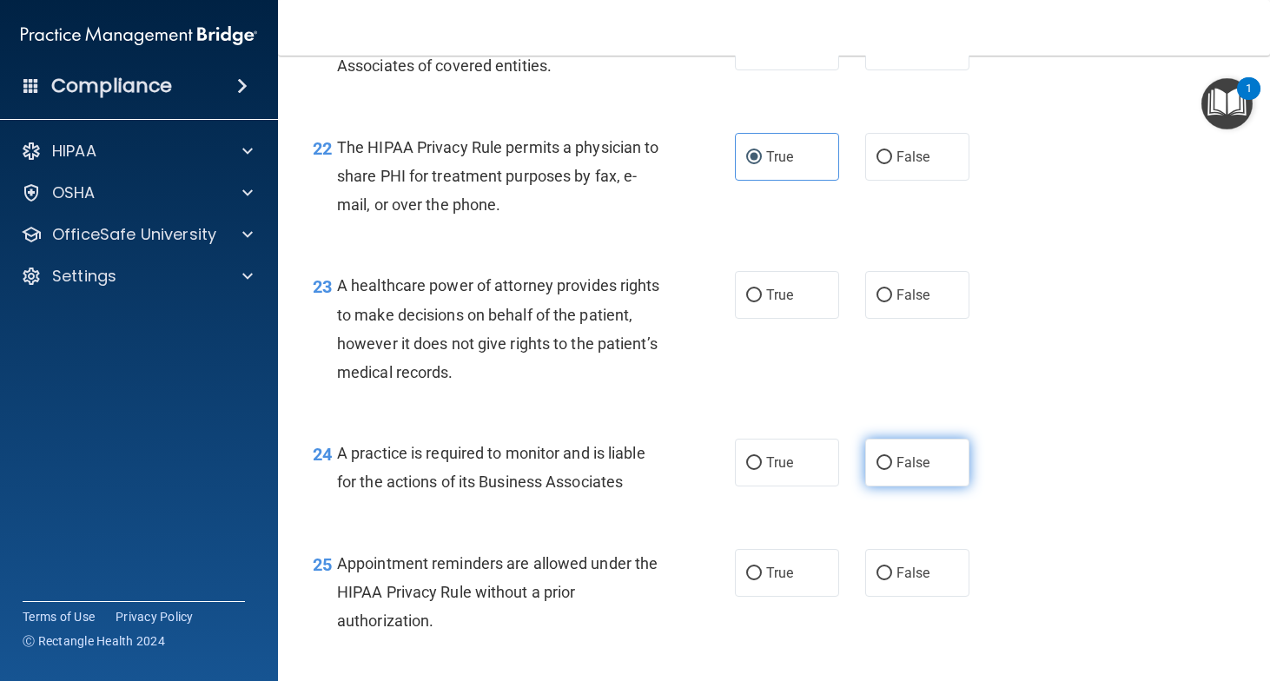
click at [904, 471] on span "False" at bounding box center [914, 462] width 34 height 17
click at [892, 470] on input "False" at bounding box center [885, 463] width 16 height 13
radio input "true"
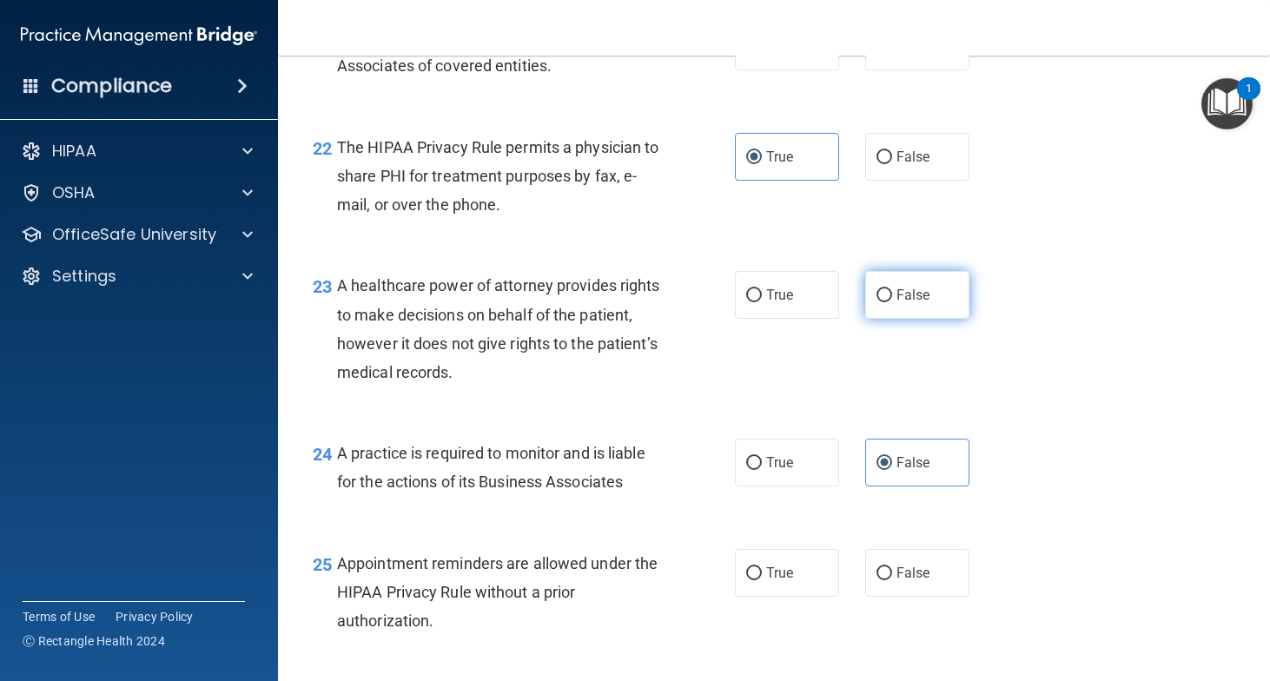
click at [891, 319] on label "False" at bounding box center [917, 295] width 104 height 48
click at [891, 302] on input "False" at bounding box center [885, 295] width 16 height 13
radio input "true"
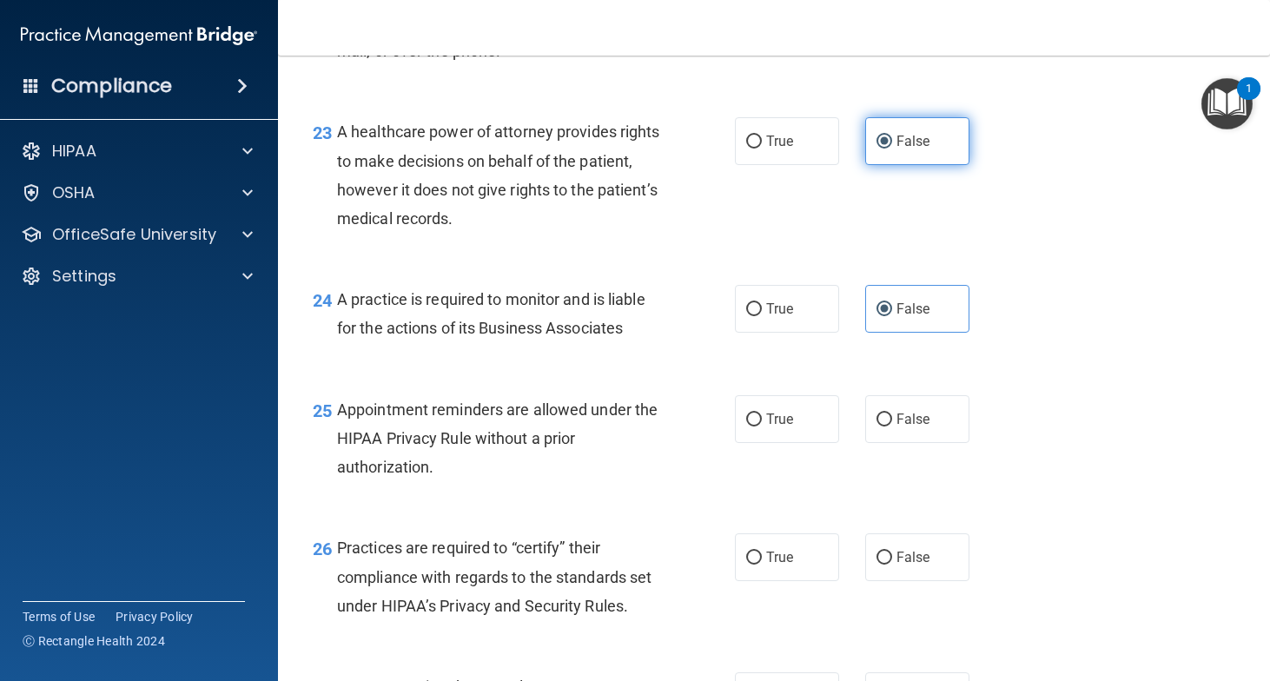
scroll to position [3568, 0]
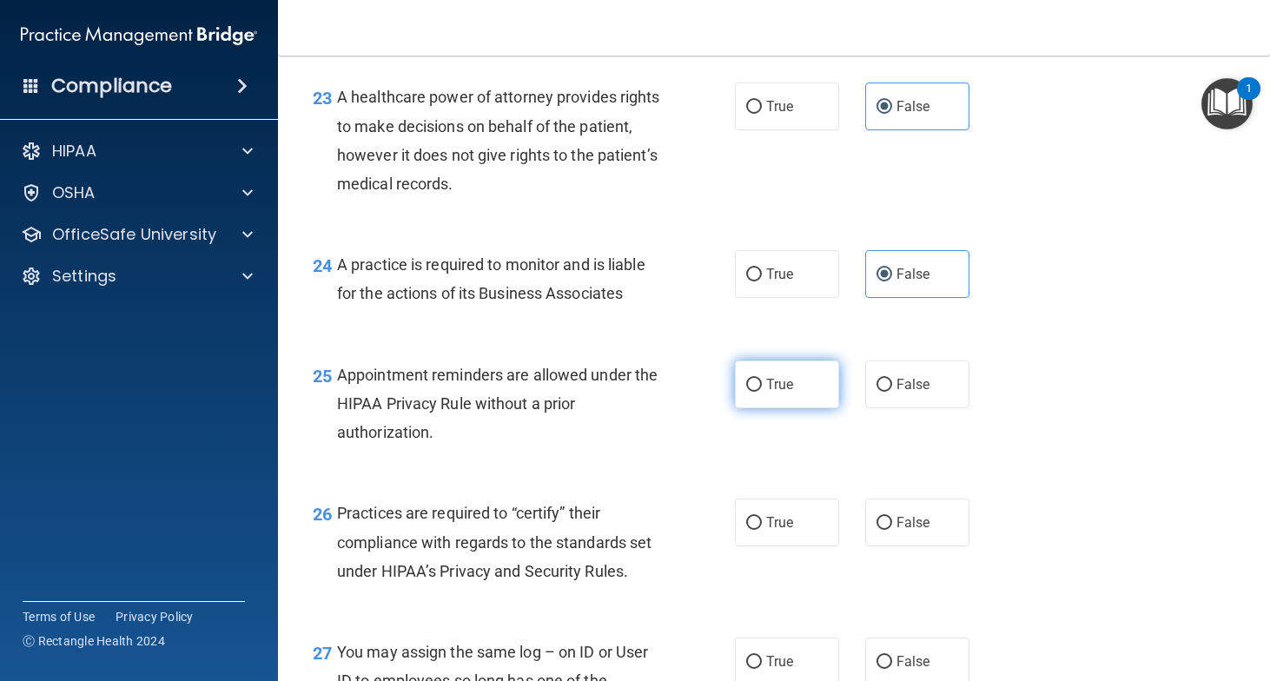
click at [736, 408] on label "True" at bounding box center [787, 385] width 104 height 48
click at [746, 392] on input "True" at bounding box center [754, 385] width 16 height 13
radio input "true"
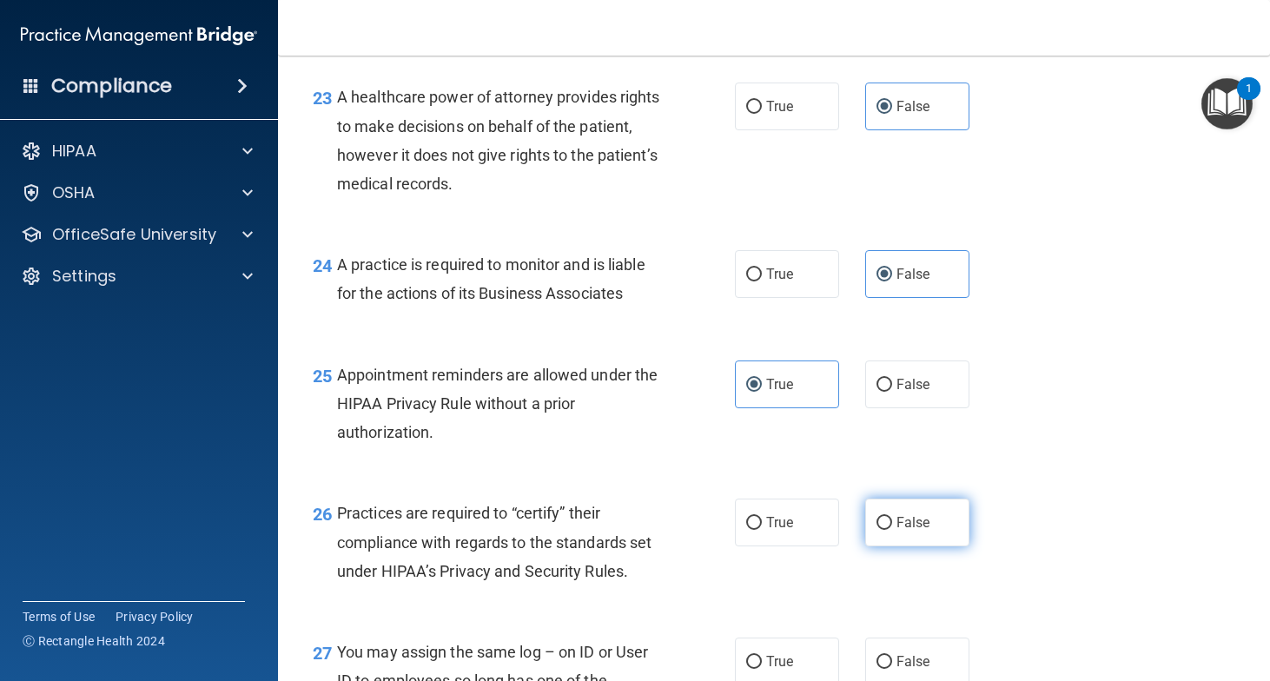
click at [920, 531] on span "False" at bounding box center [914, 522] width 34 height 17
click at [892, 530] on input "False" at bounding box center [885, 523] width 16 height 13
radio input "true"
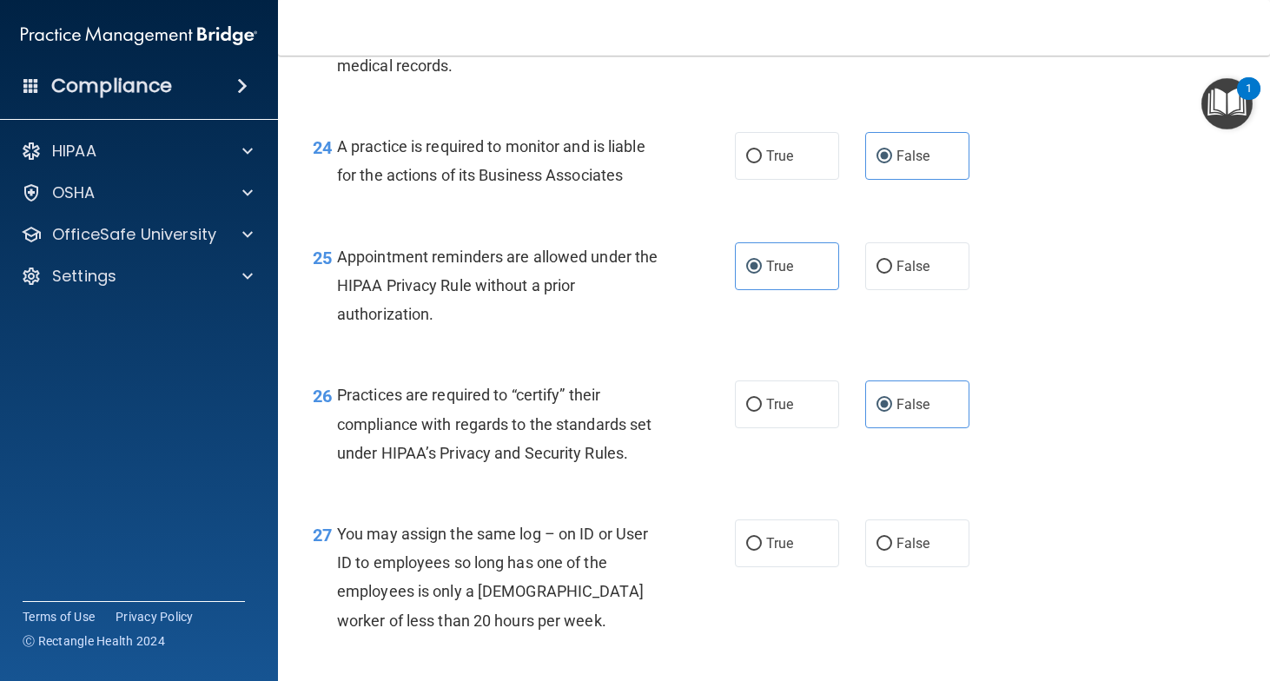
scroll to position [3689, 0]
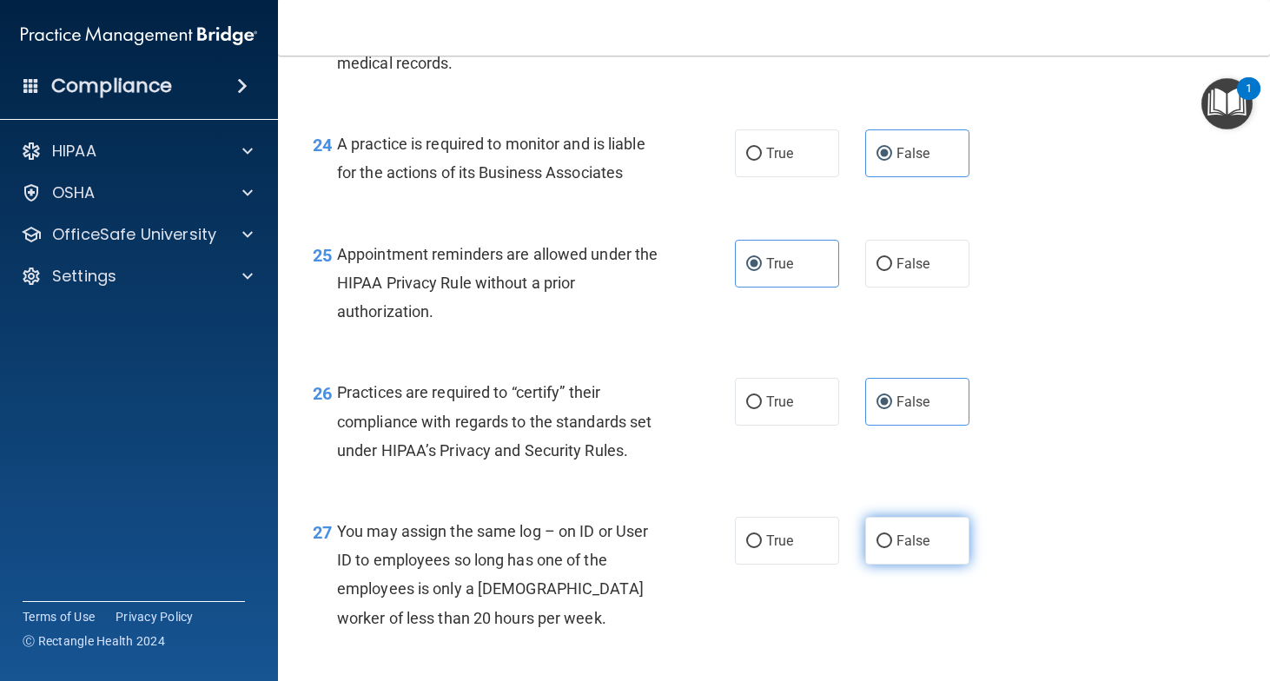
click at [901, 549] on span "False" at bounding box center [914, 541] width 34 height 17
click at [892, 548] on input "False" at bounding box center [885, 541] width 16 height 13
radio input "true"
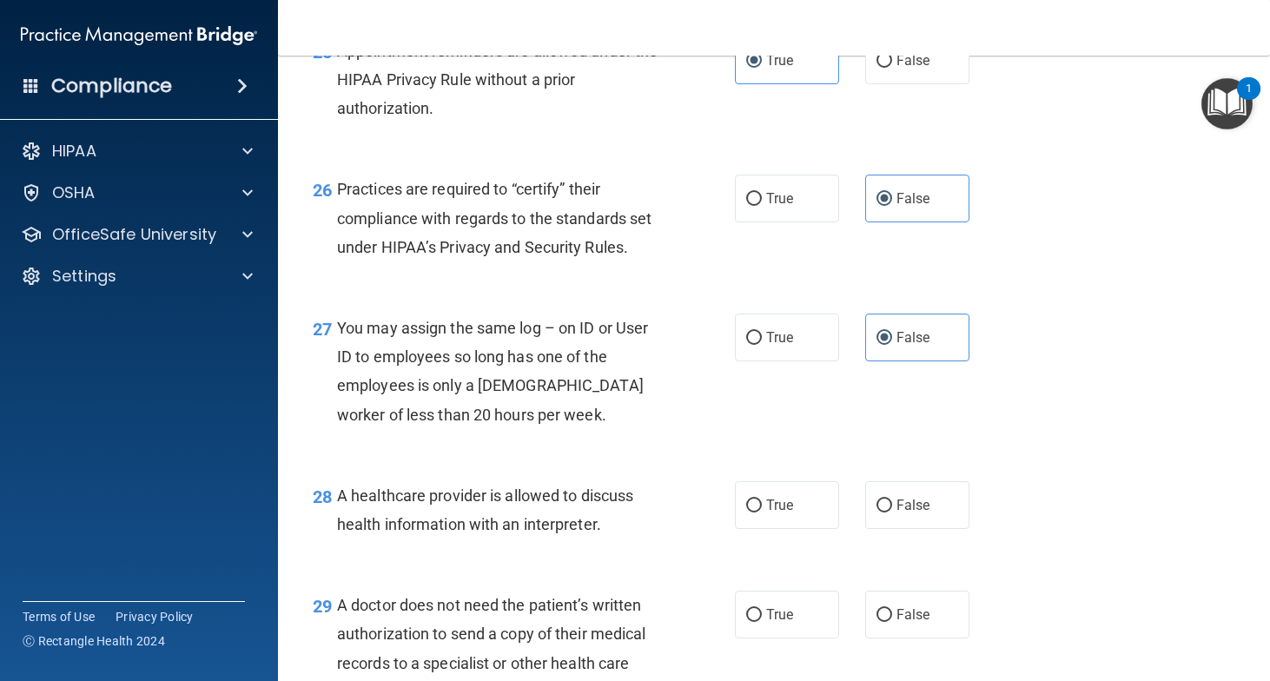
scroll to position [3895, 0]
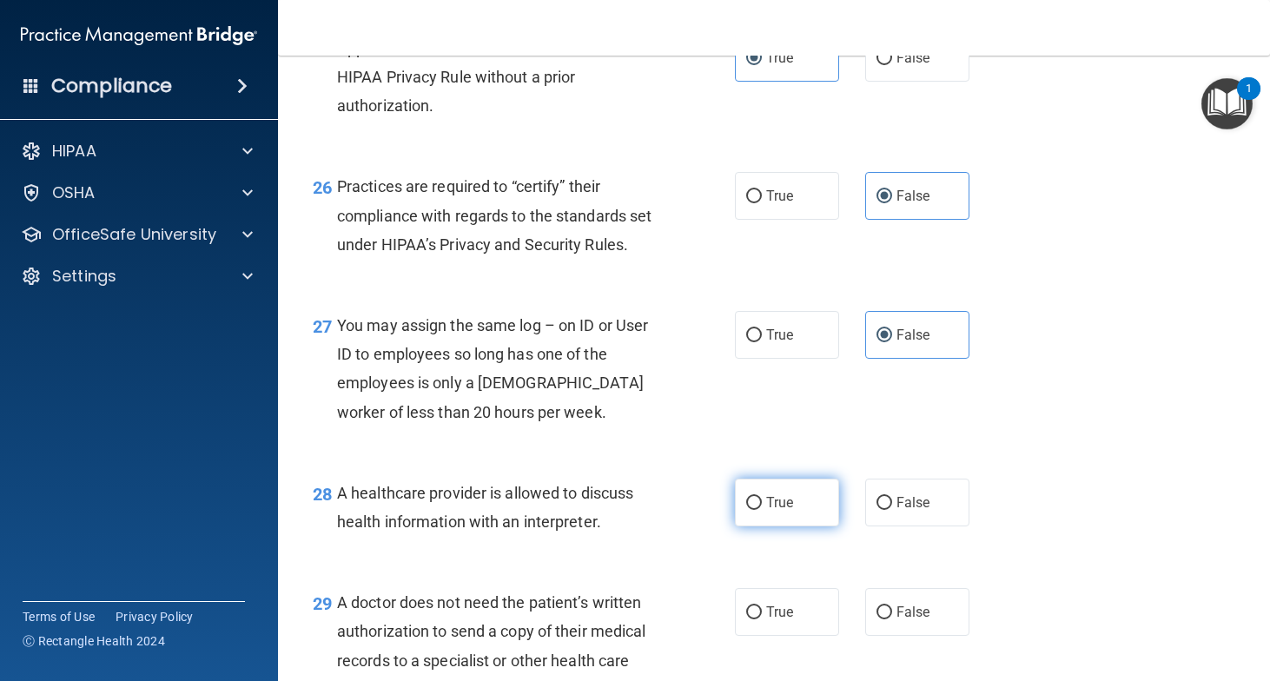
click at [773, 511] on span "True" at bounding box center [779, 502] width 27 height 17
click at [762, 510] on input "True" at bounding box center [754, 503] width 16 height 13
radio input "true"
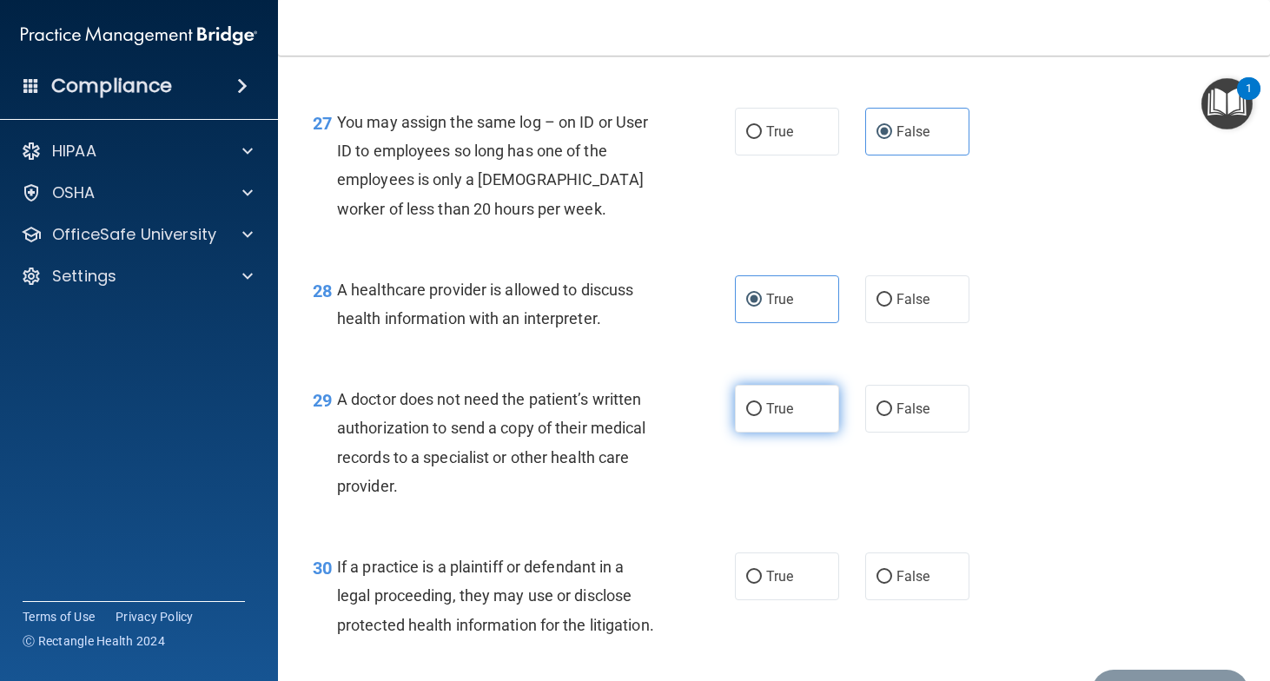
click at [783, 433] on label "True" at bounding box center [787, 409] width 104 height 48
click at [762, 416] on input "True" at bounding box center [754, 409] width 16 height 13
radio input "true"
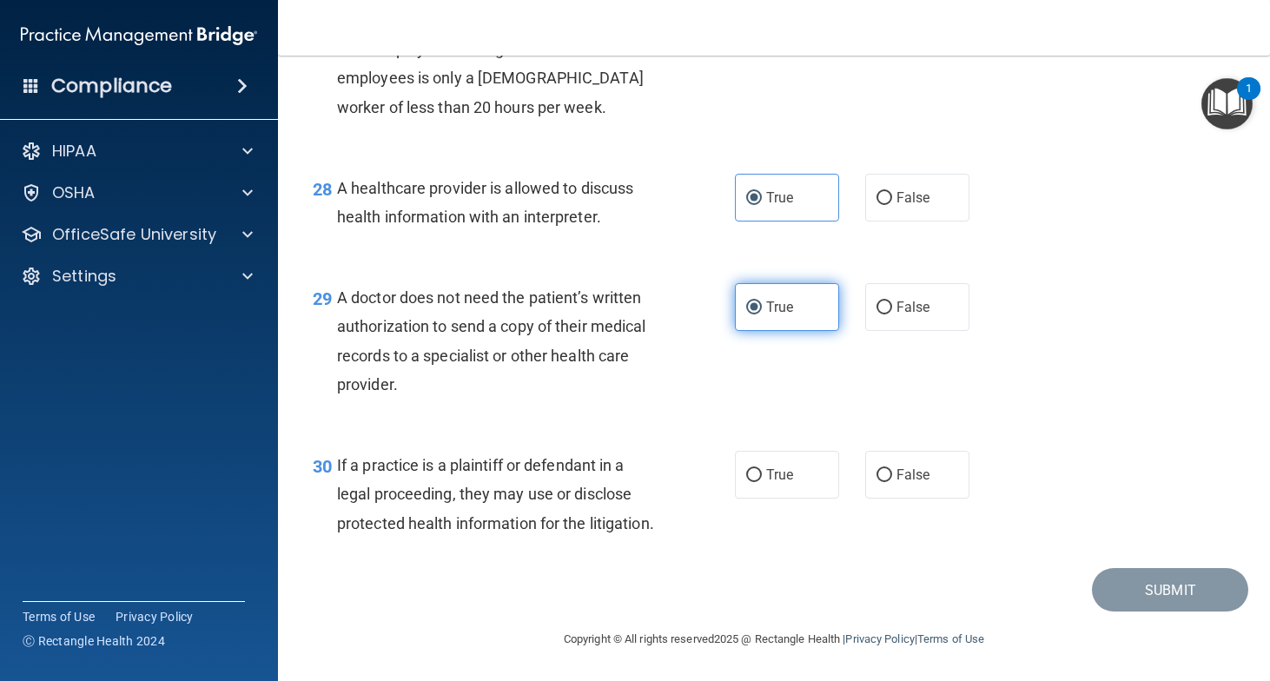
scroll to position [4258, 0]
click at [779, 470] on span "True" at bounding box center [779, 475] width 27 height 17
click at [762, 470] on input "True" at bounding box center [754, 475] width 16 height 13
radio input "true"
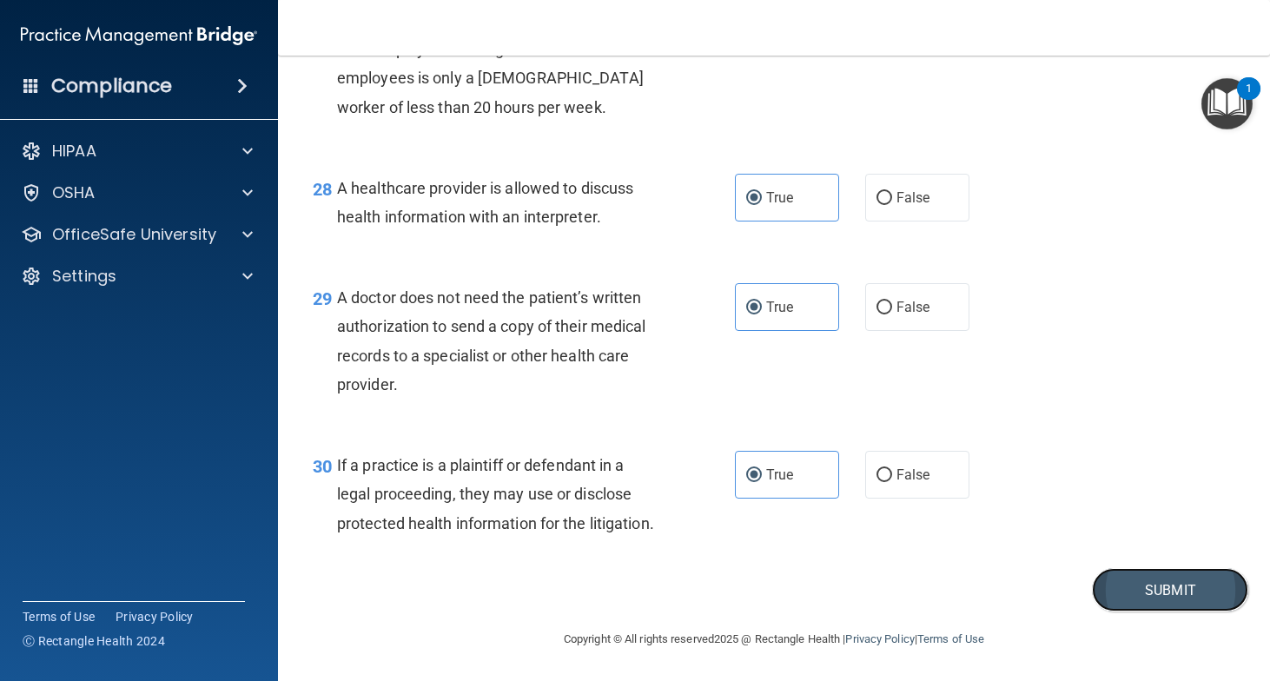
click at [1178, 586] on button "Submit" at bounding box center [1170, 590] width 156 height 44
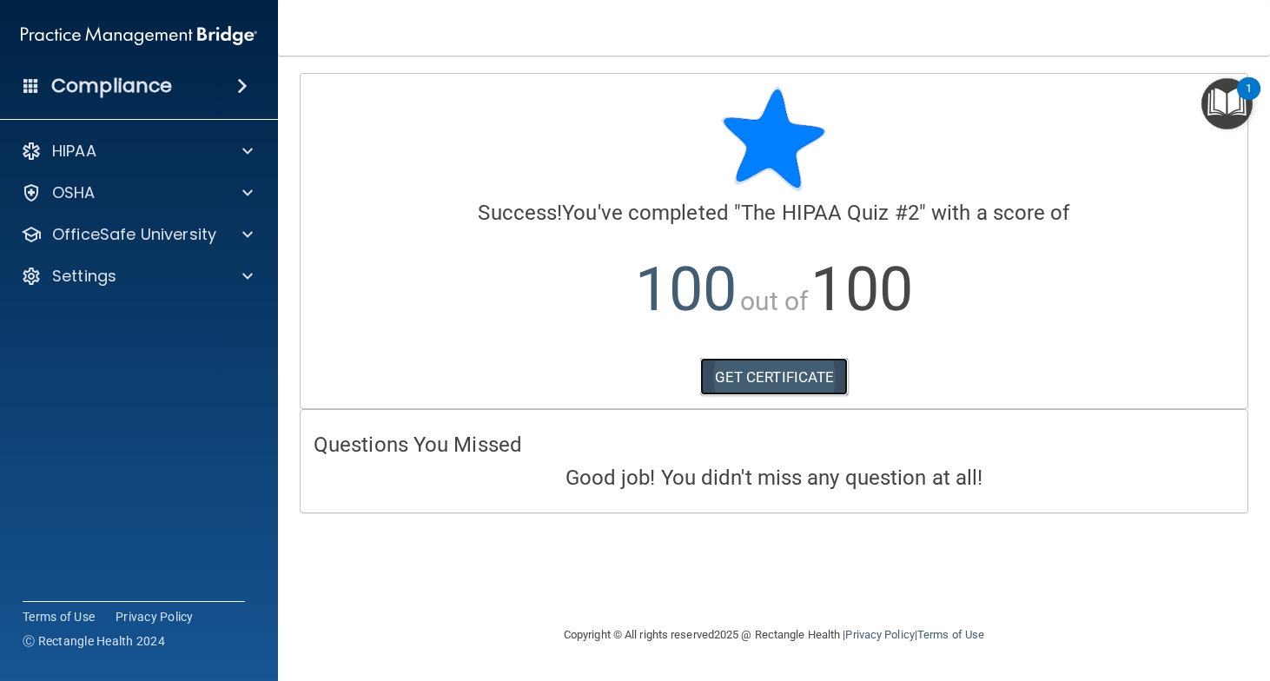
click at [791, 380] on link "GET CERTIFICATE" at bounding box center [774, 377] width 149 height 38
click at [166, 237] on p "OfficeSafe University" at bounding box center [134, 234] width 164 height 21
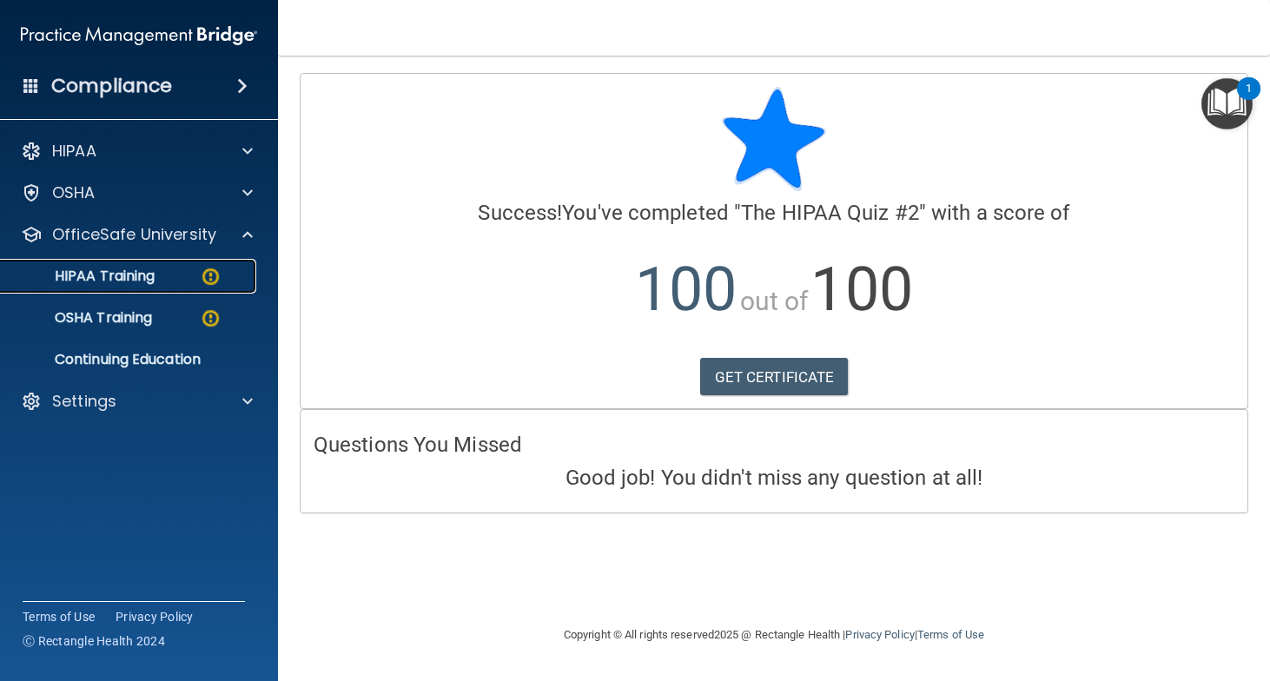
click at [144, 274] on p "HIPAA Training" at bounding box center [82, 276] width 143 height 17
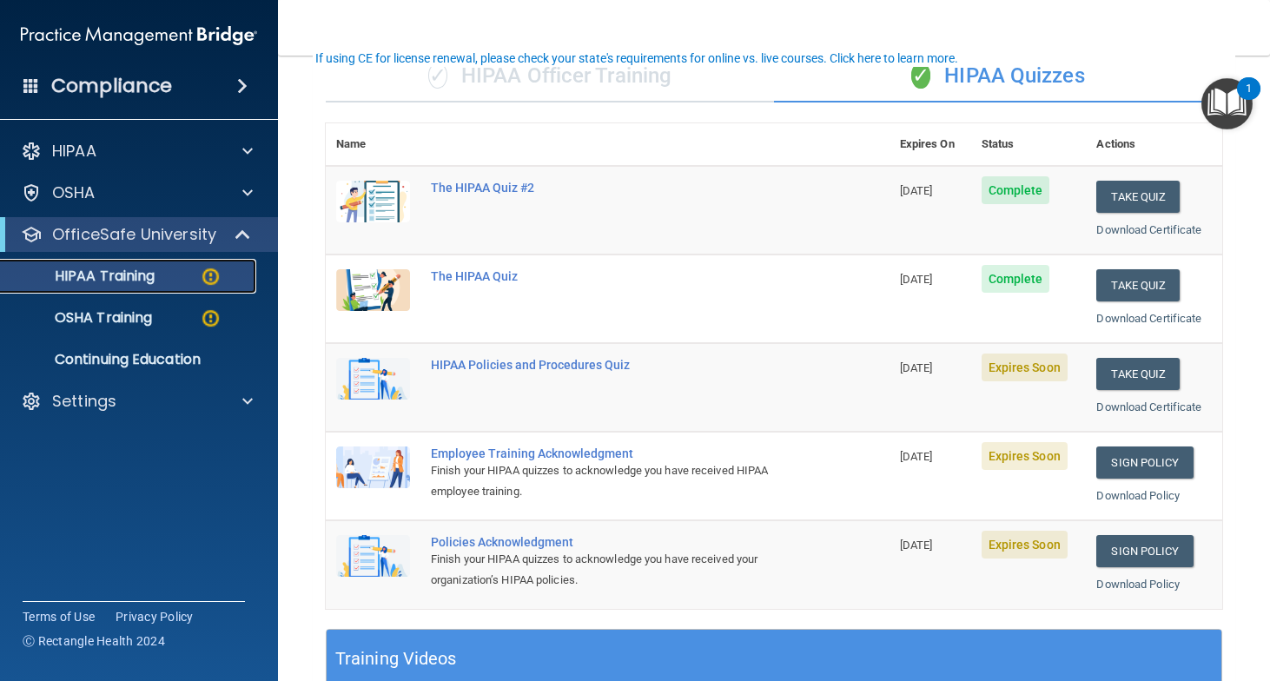
scroll to position [150, 0]
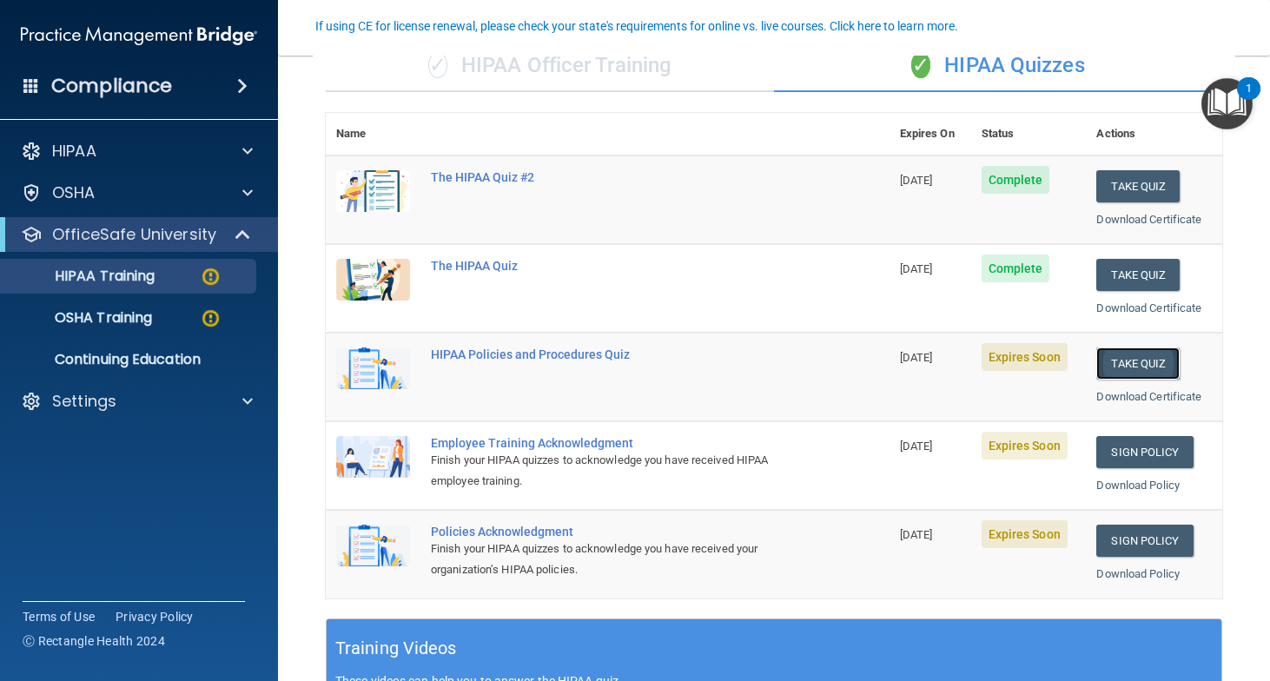
click at [1147, 368] on button "Take Quiz" at bounding box center [1137, 364] width 83 height 32
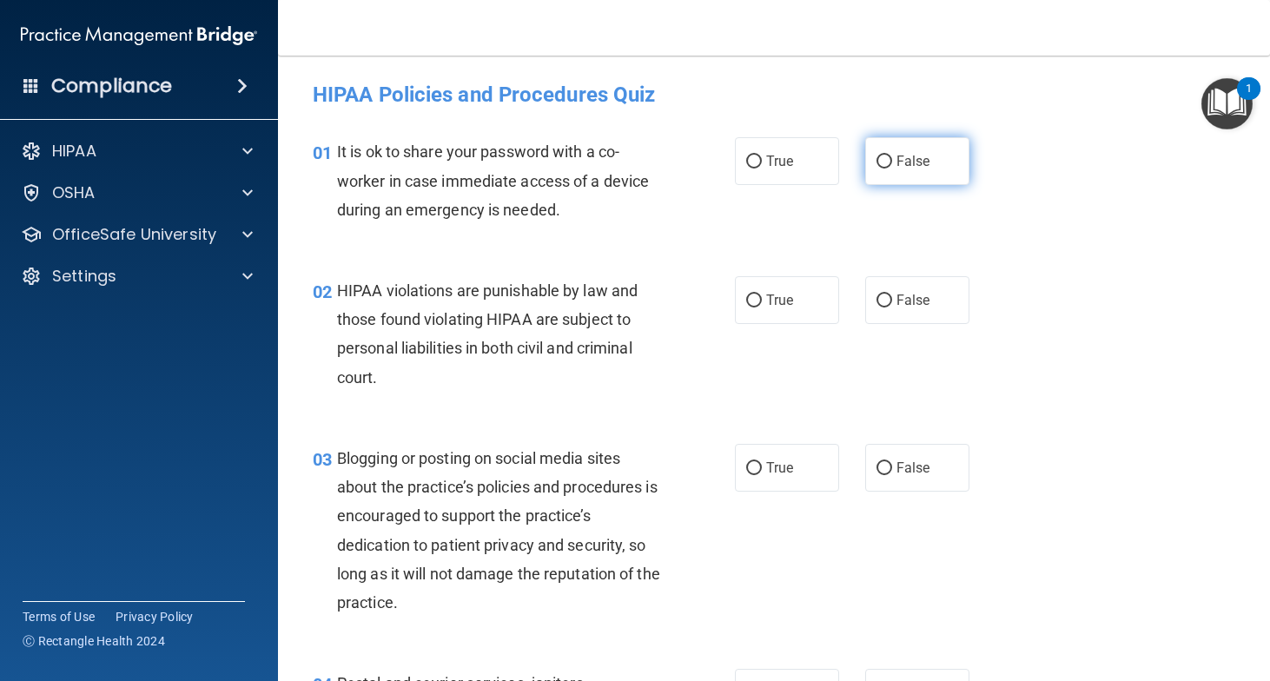
click at [884, 167] on input "False" at bounding box center [885, 162] width 16 height 13
radio input "true"
click at [760, 301] on input "True" at bounding box center [754, 301] width 16 height 13
radio input "true"
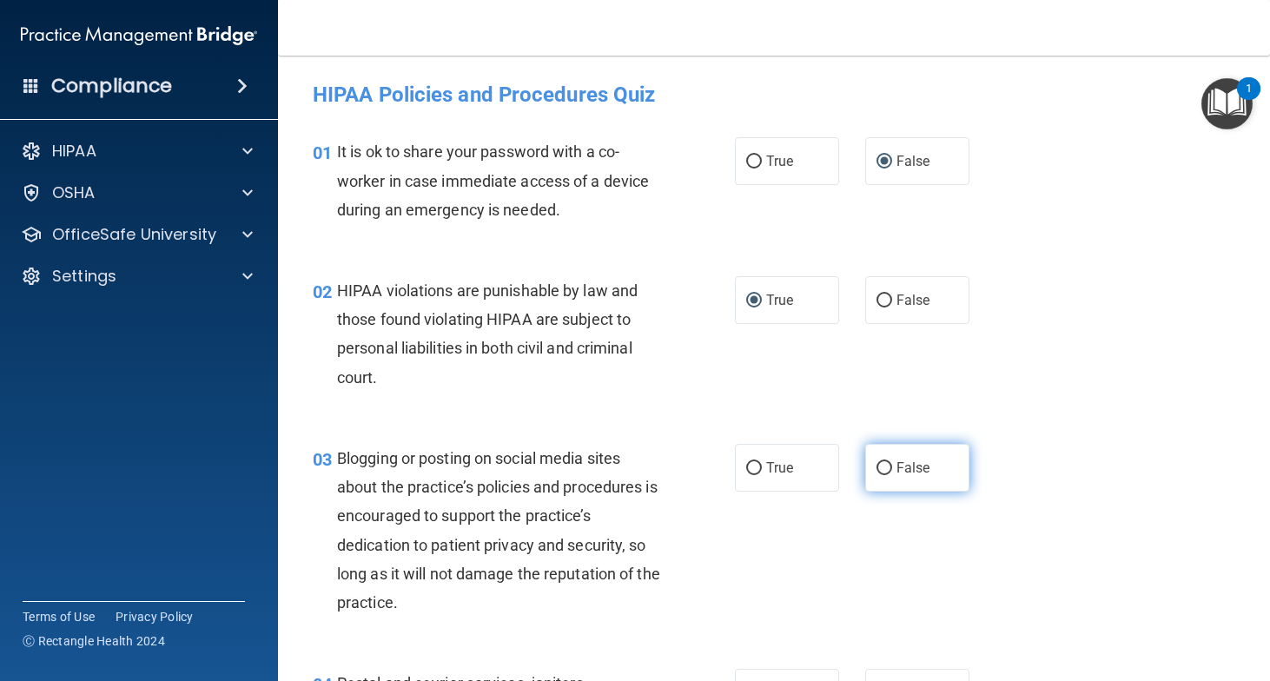
click at [909, 455] on label "False" at bounding box center [917, 468] width 104 height 48
click at [892, 462] on input "False" at bounding box center [885, 468] width 16 height 13
radio input "true"
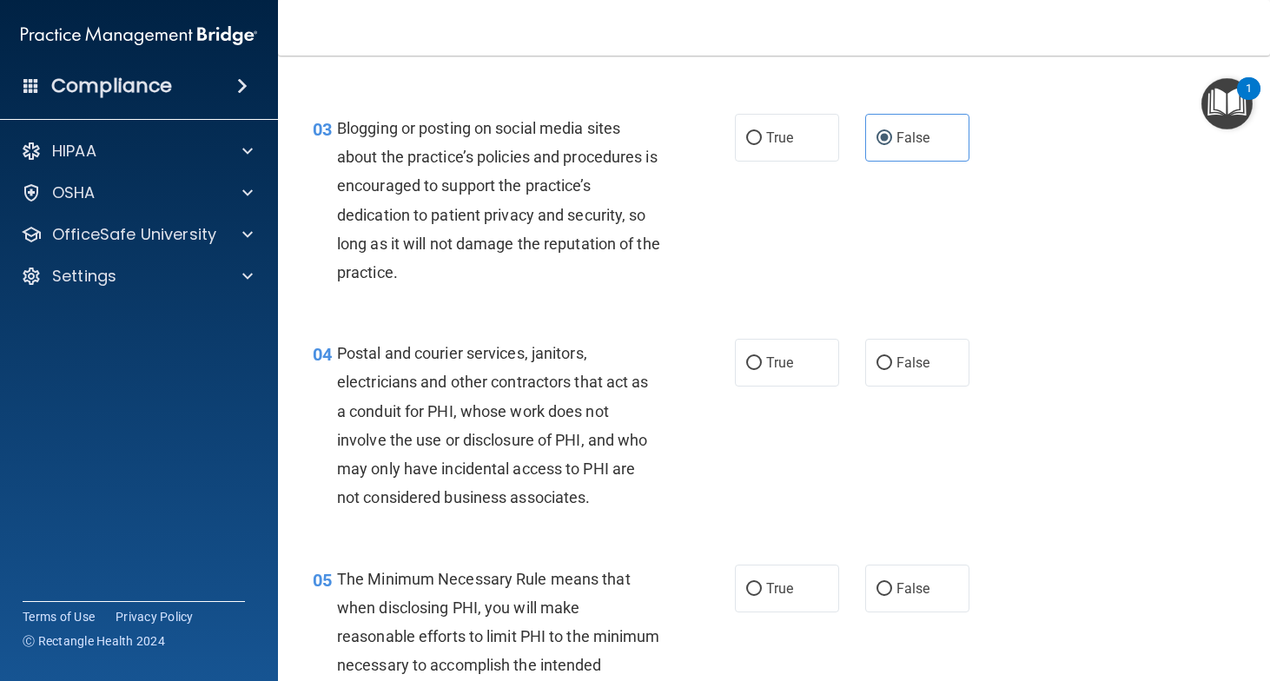
scroll to position [363, 0]
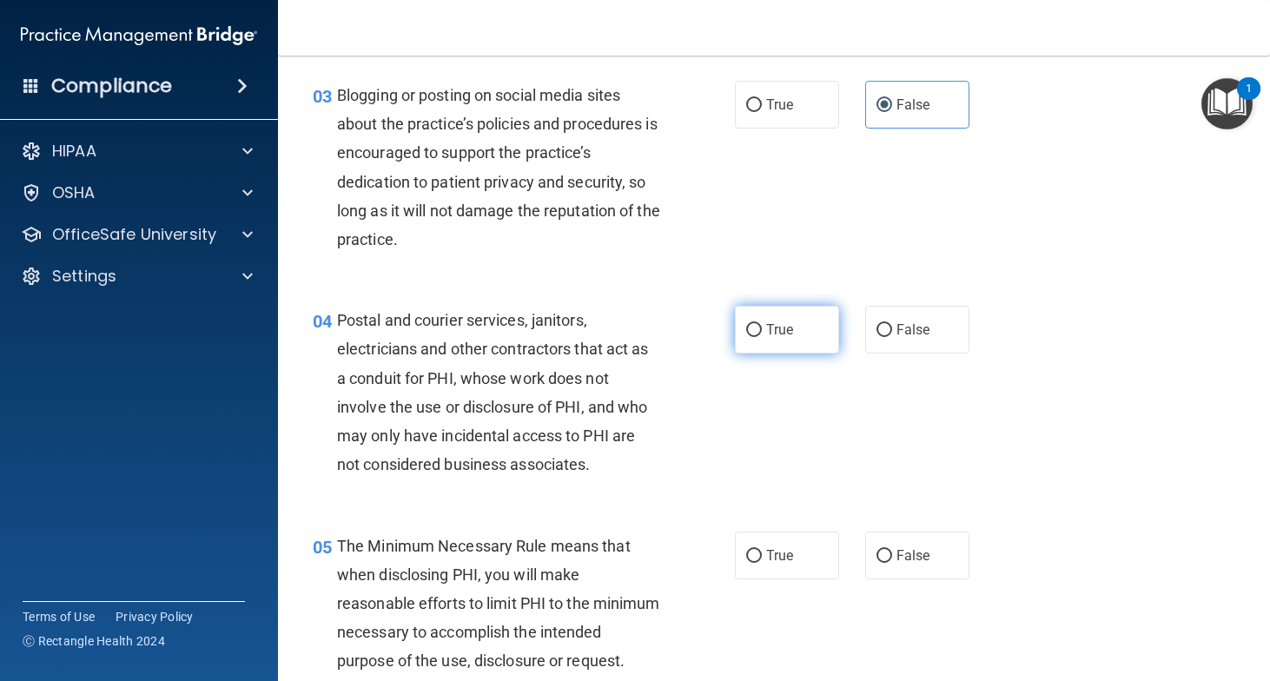
click at [795, 321] on label "True" at bounding box center [787, 330] width 104 height 48
click at [762, 324] on input "True" at bounding box center [754, 330] width 16 height 13
radio input "true"
click at [771, 544] on label "True" at bounding box center [787, 556] width 104 height 48
click at [762, 550] on input "True" at bounding box center [754, 556] width 16 height 13
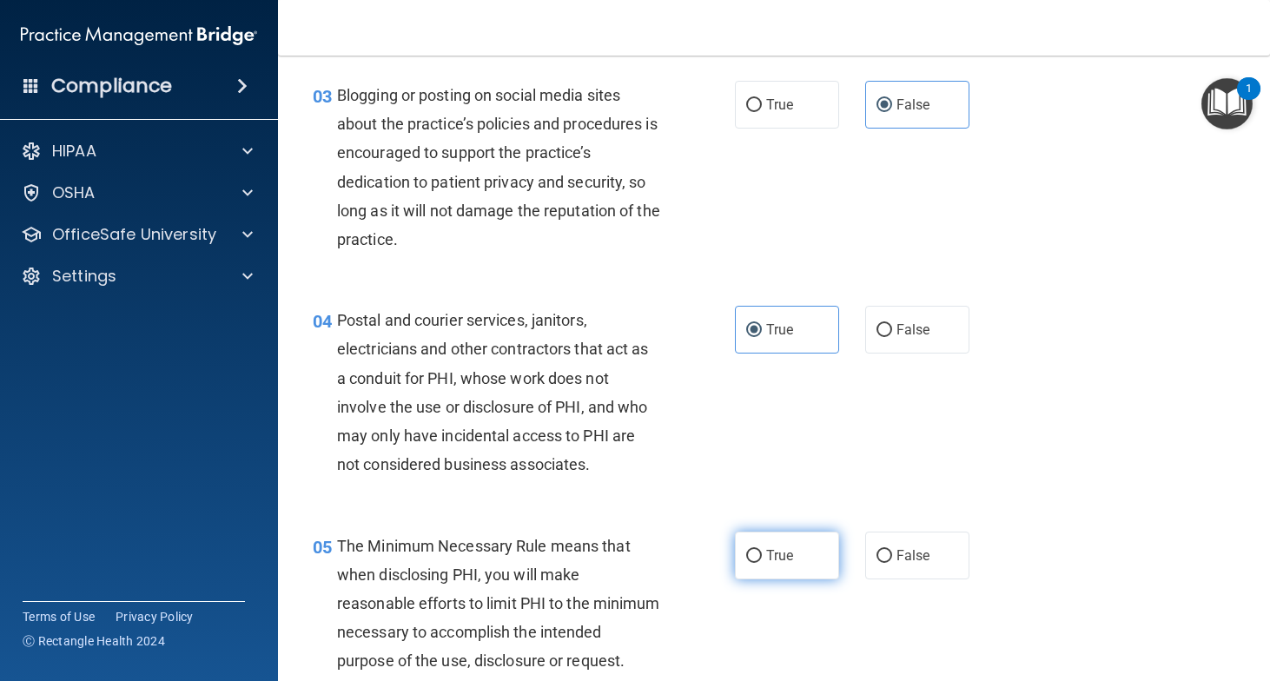
radio input "true"
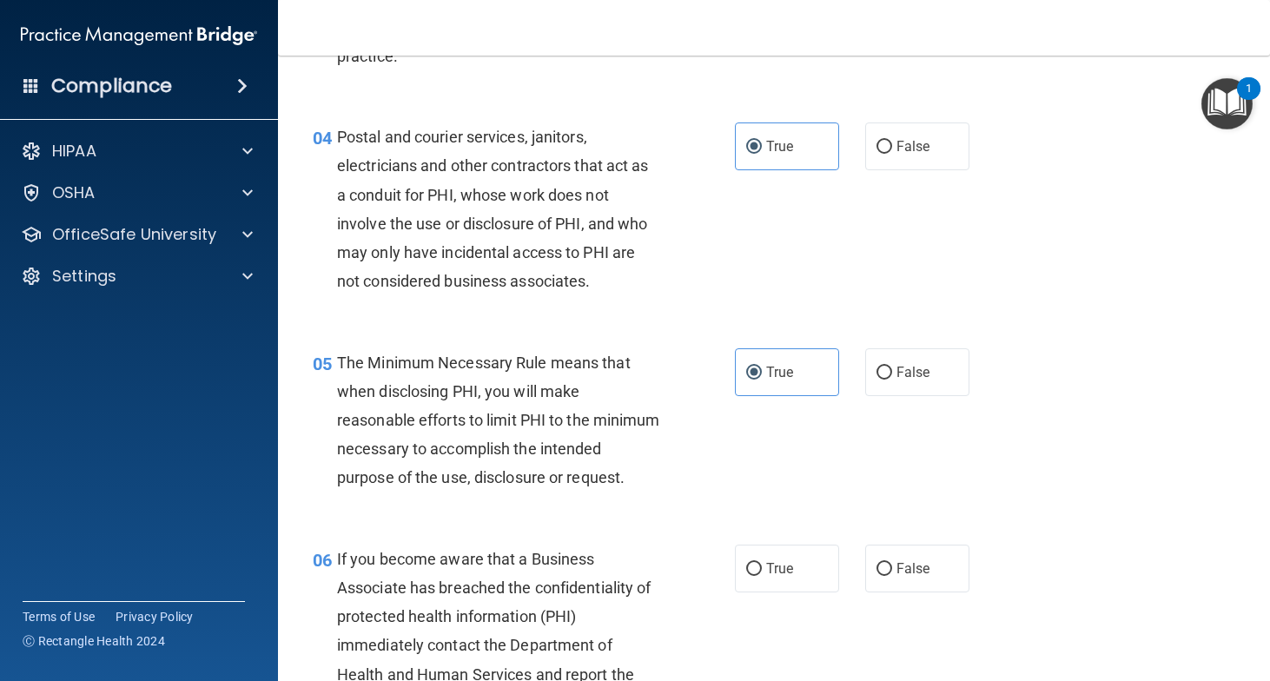
scroll to position [562, 0]
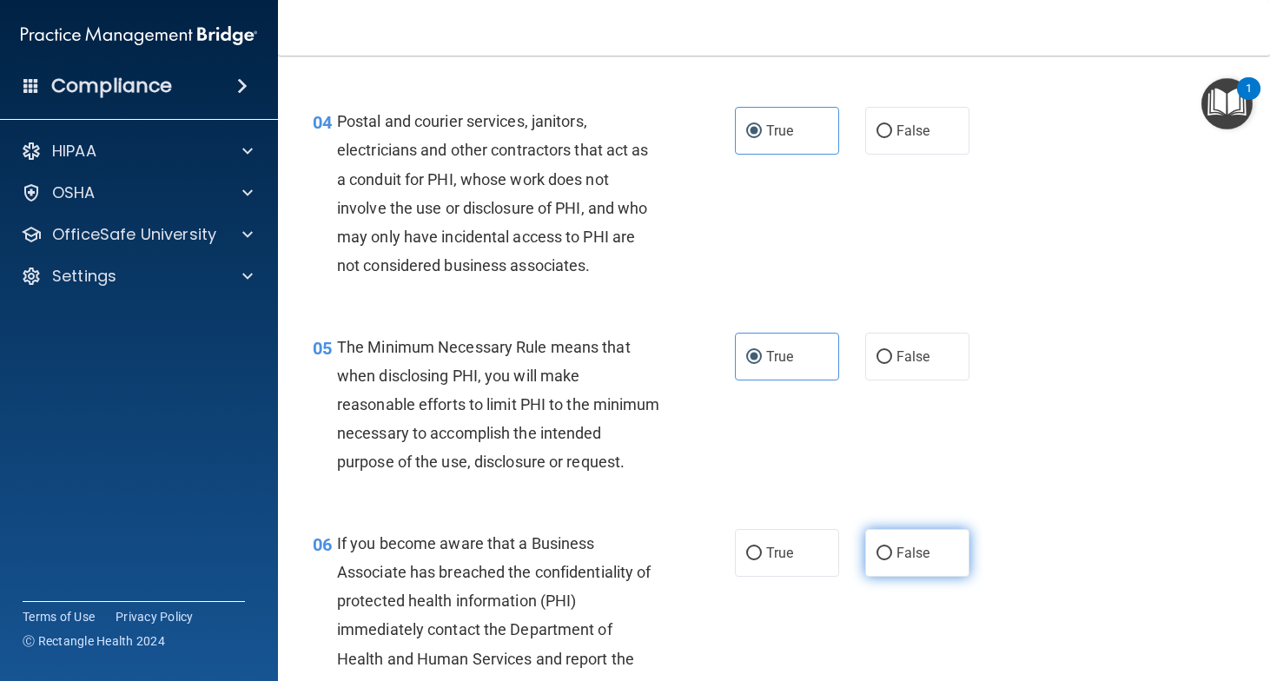
click at [904, 577] on label "False" at bounding box center [917, 553] width 104 height 48
click at [892, 560] on input "False" at bounding box center [885, 553] width 16 height 13
radio input "true"
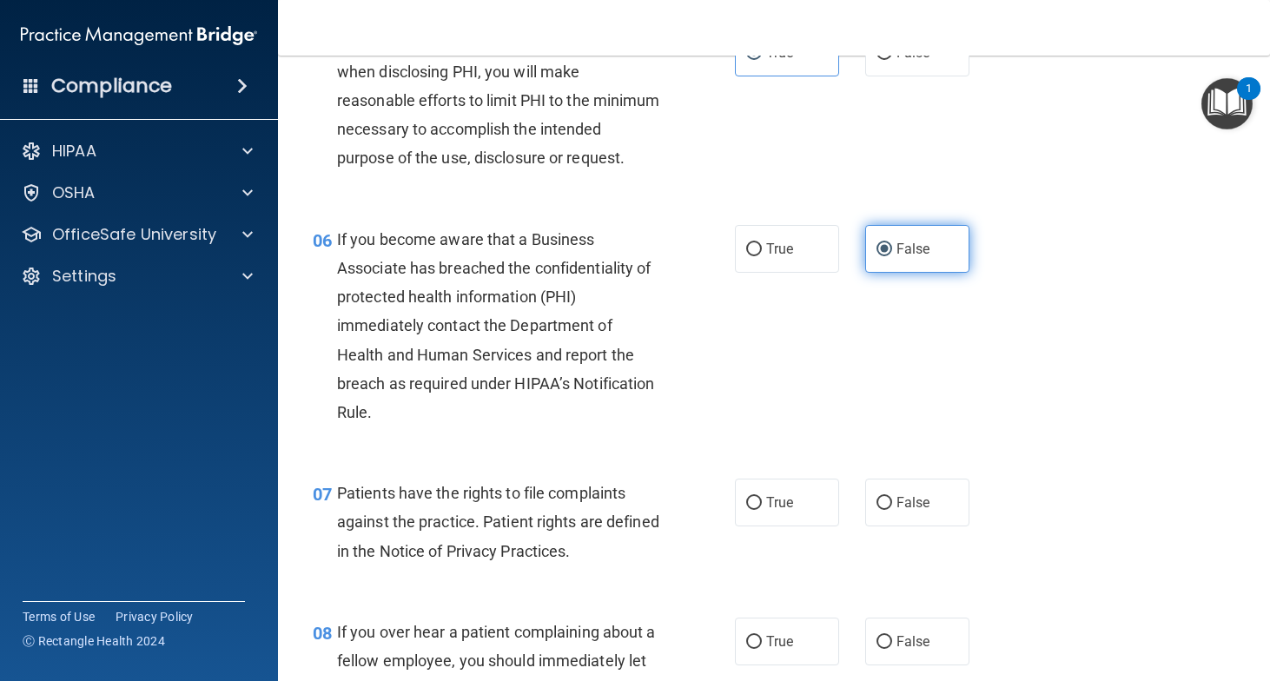
scroll to position [947, 0]
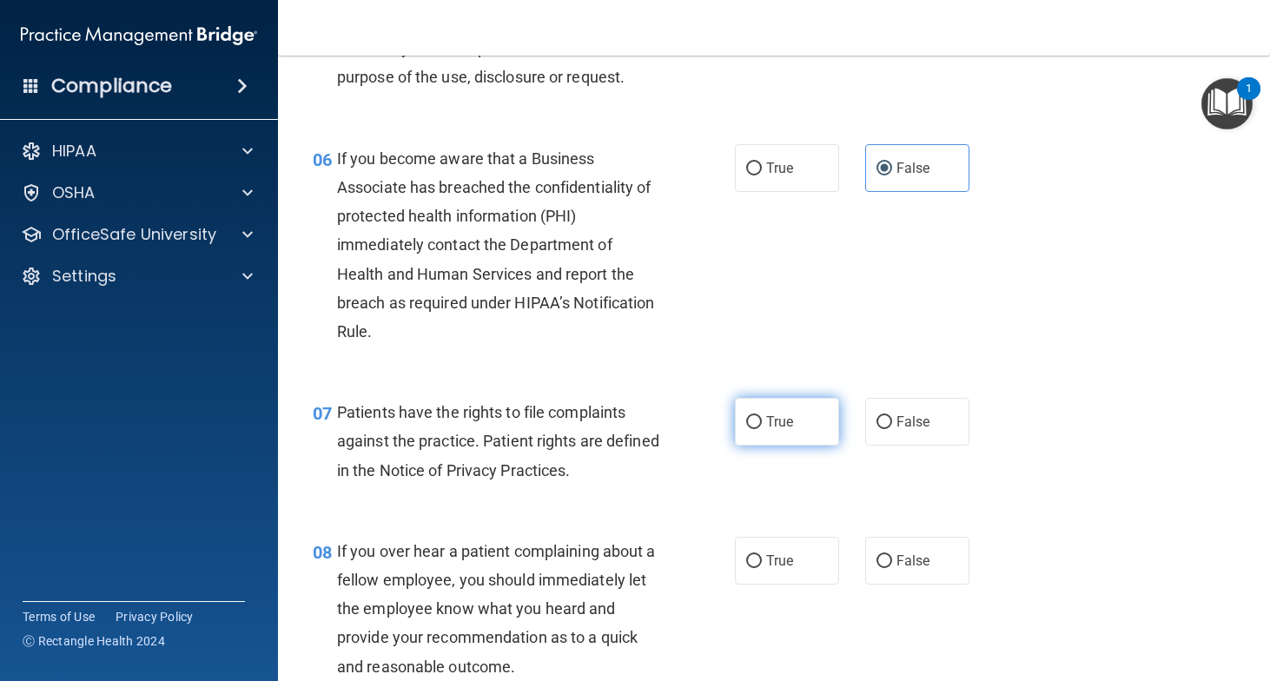
click at [782, 446] on label "True" at bounding box center [787, 422] width 104 height 48
click at [762, 429] on input "True" at bounding box center [754, 422] width 16 height 13
radio input "true"
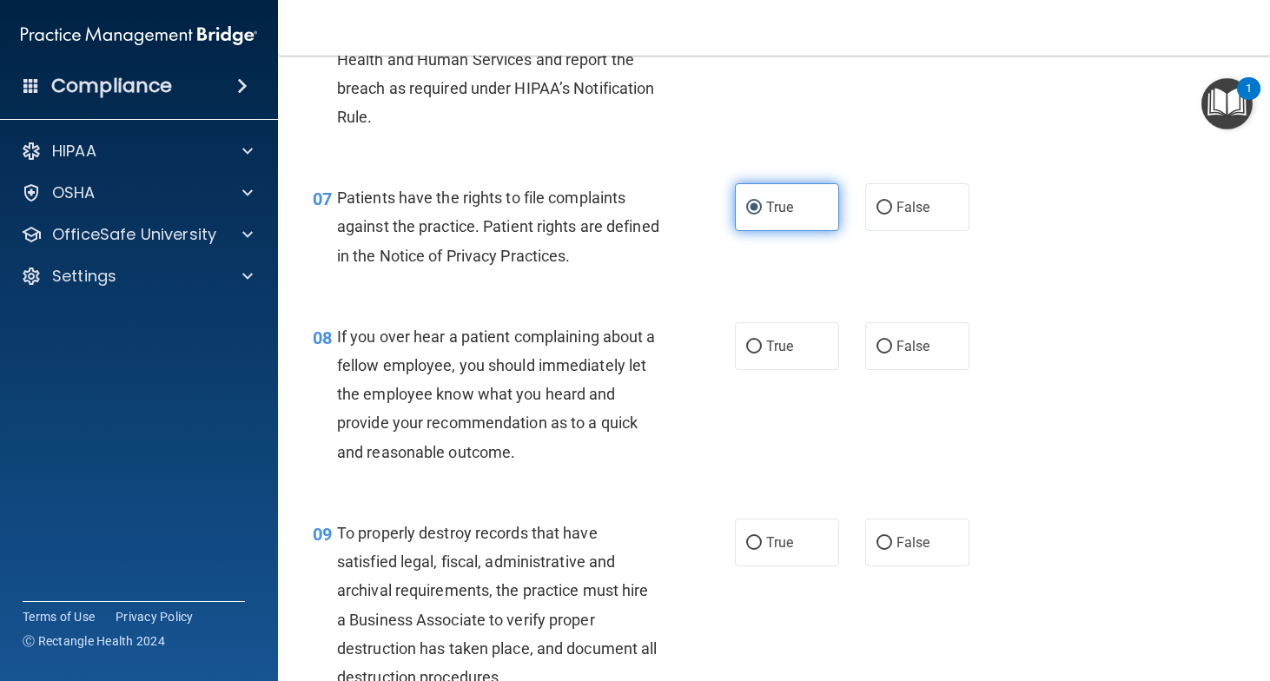
scroll to position [1208, 0]
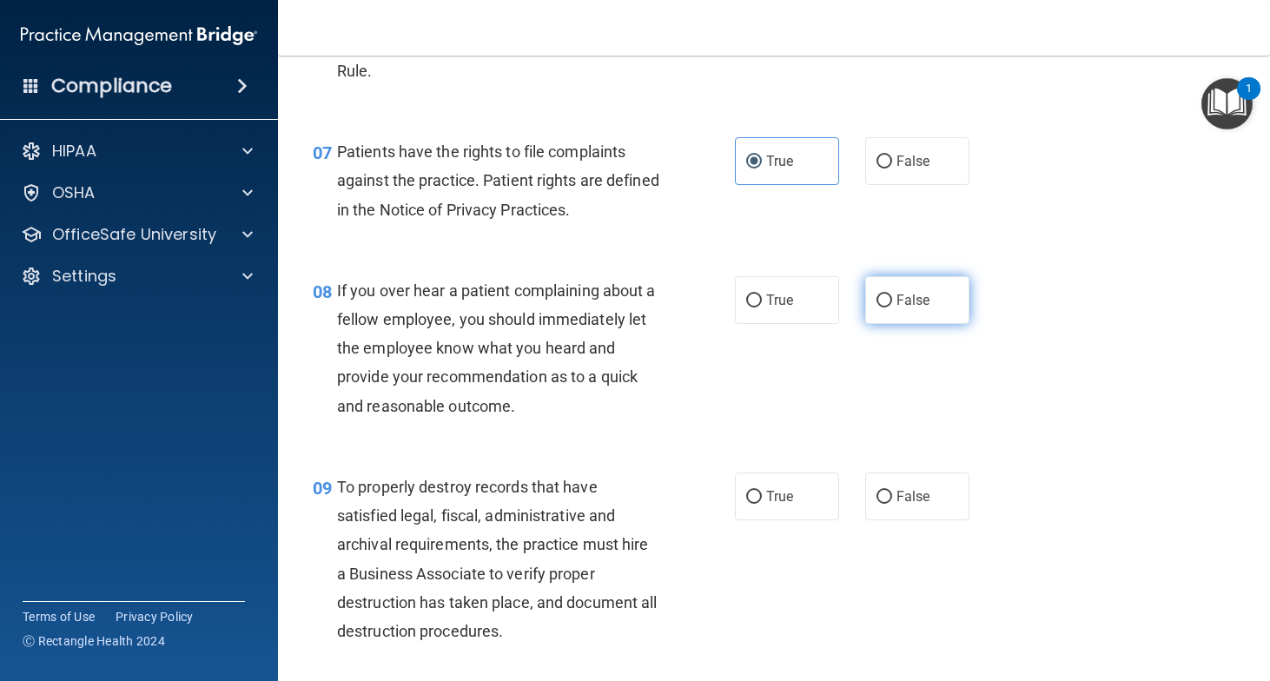
click at [905, 324] on label "False" at bounding box center [917, 300] width 104 height 48
click at [892, 308] on input "False" at bounding box center [885, 301] width 16 height 13
radio input "true"
click at [902, 520] on label "False" at bounding box center [917, 497] width 104 height 48
click at [892, 504] on input "False" at bounding box center [885, 497] width 16 height 13
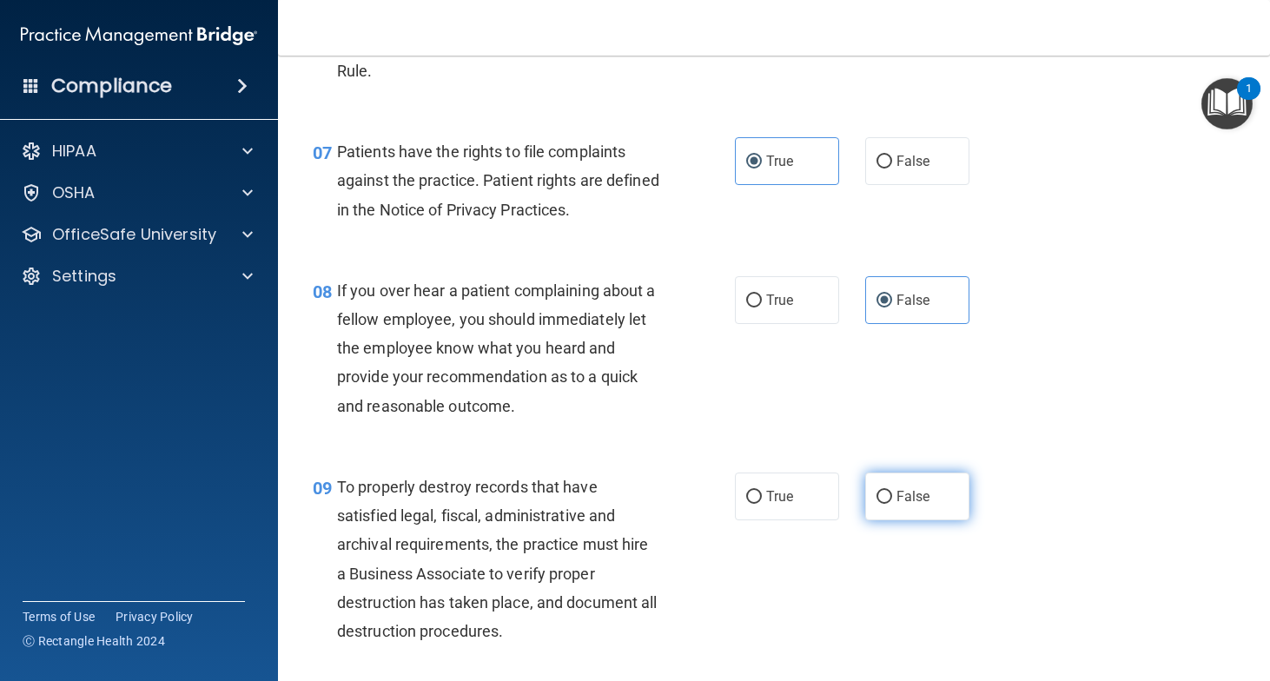
radio input "true"
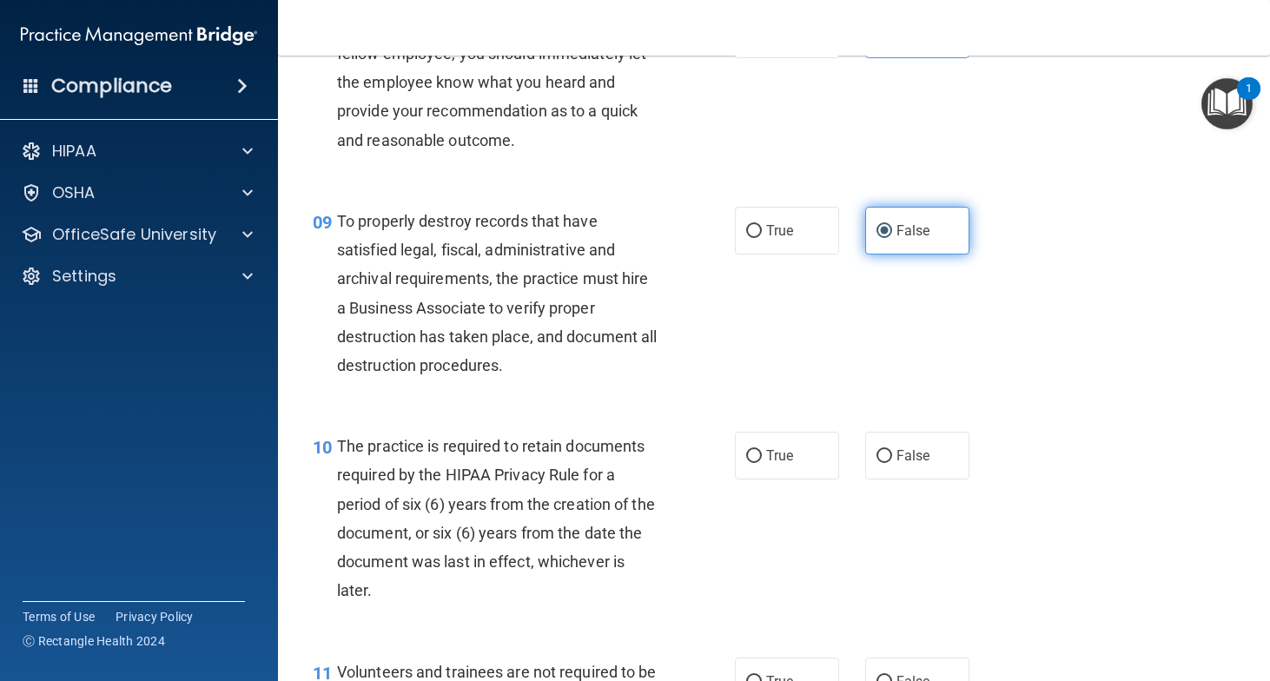
scroll to position [1476, 0]
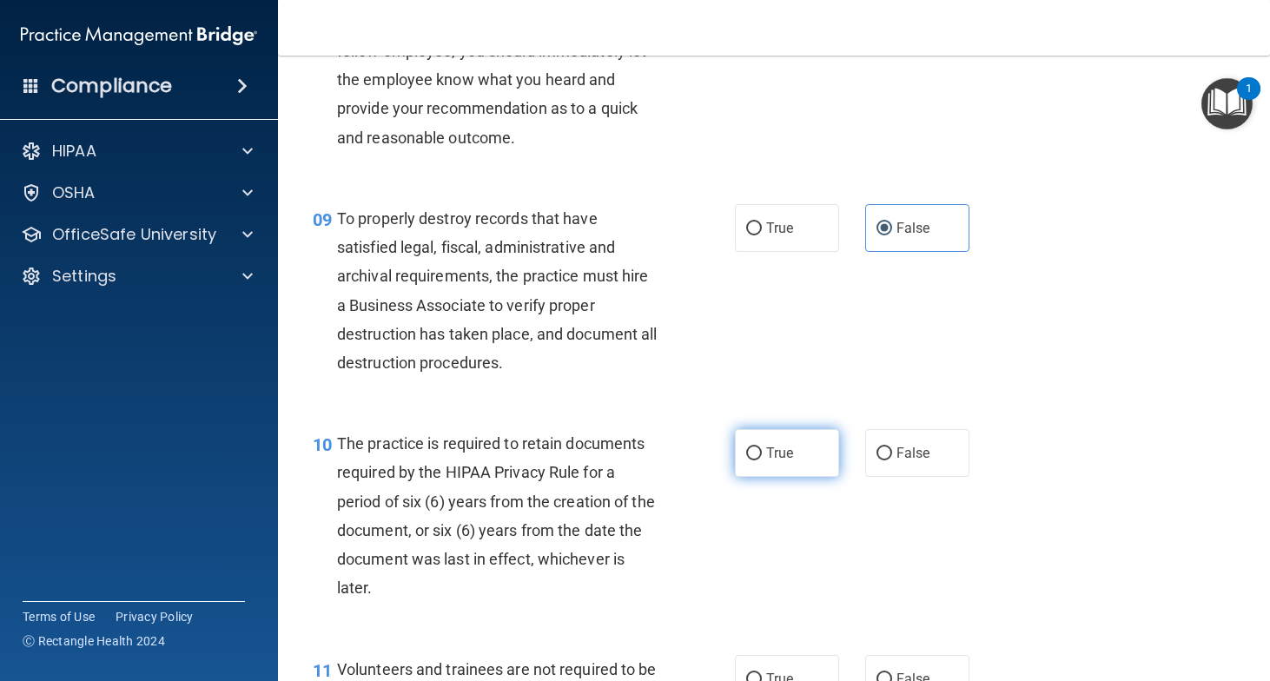
click at [791, 477] on label "True" at bounding box center [787, 453] width 104 height 48
click at [762, 460] on input "True" at bounding box center [754, 453] width 16 height 13
radio input "true"
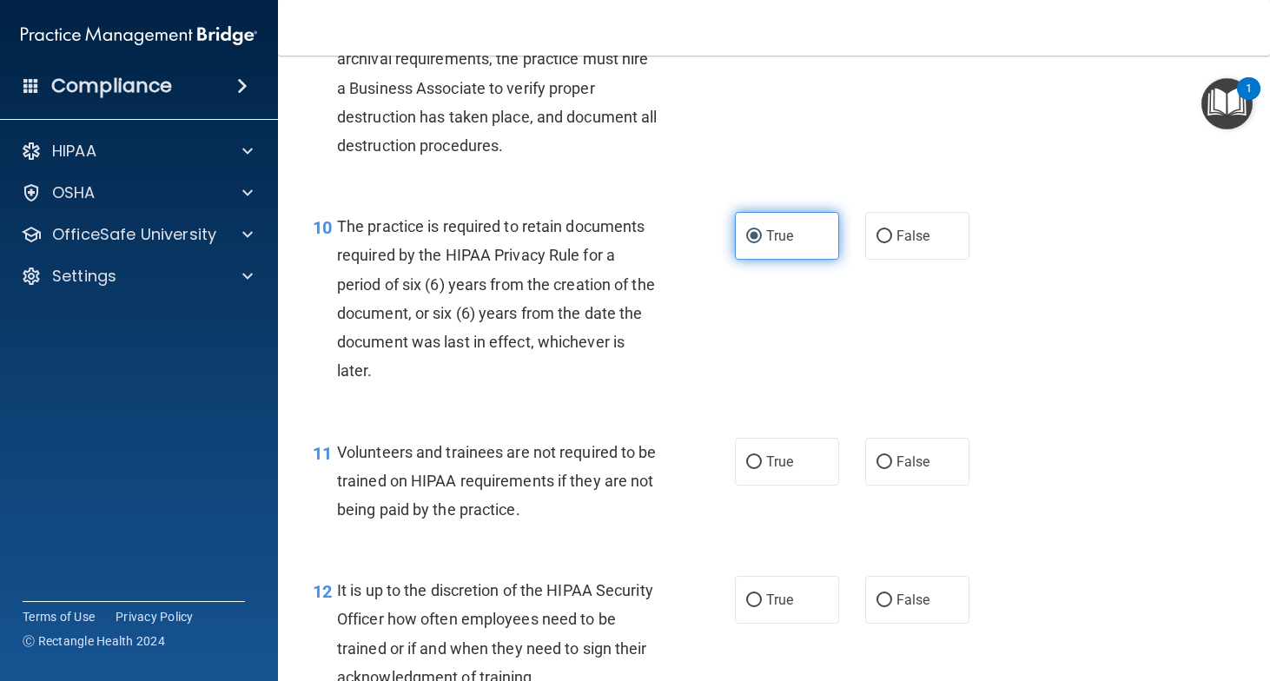
scroll to position [1706, 0]
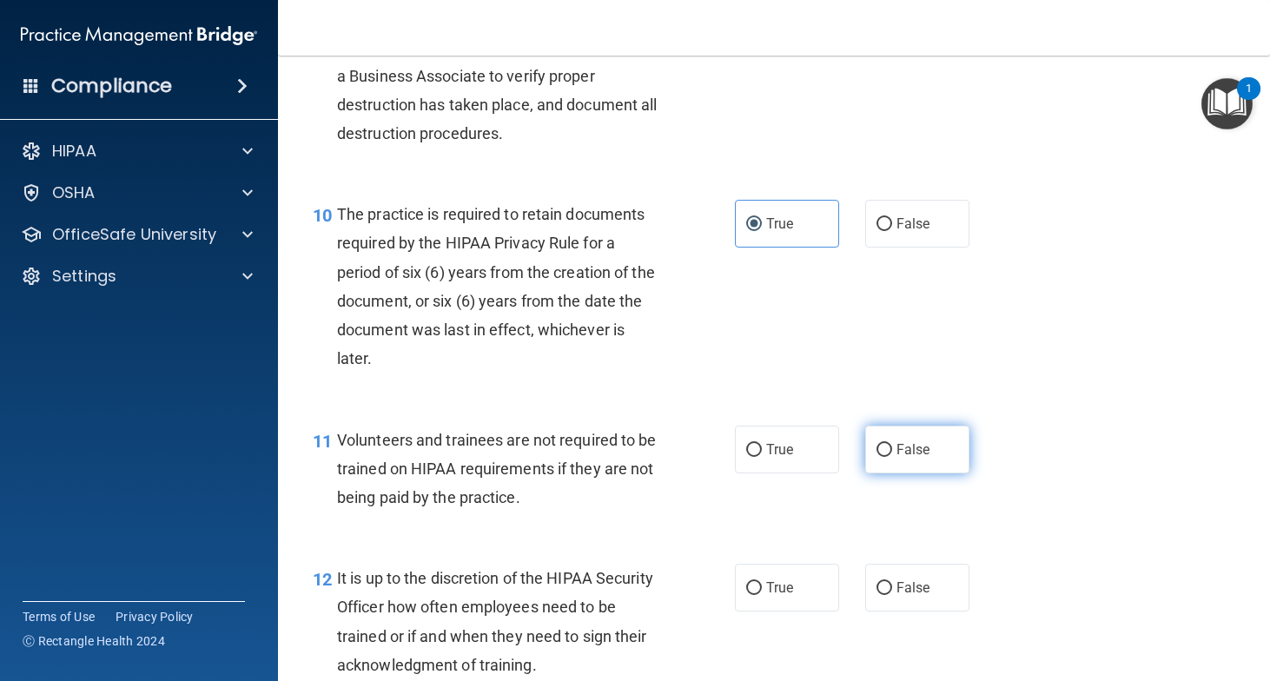
click at [902, 474] on label "False" at bounding box center [917, 450] width 104 height 48
click at [892, 457] on input "False" at bounding box center [885, 450] width 16 height 13
radio input "true"
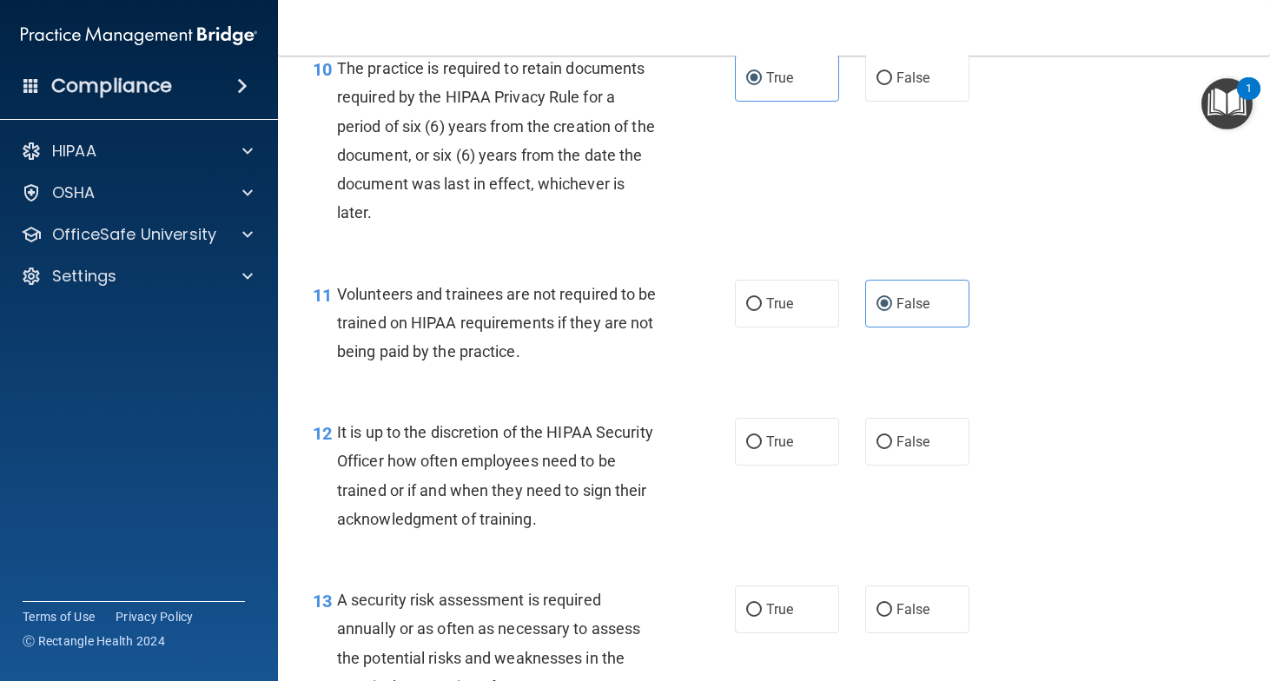
scroll to position [1855, 0]
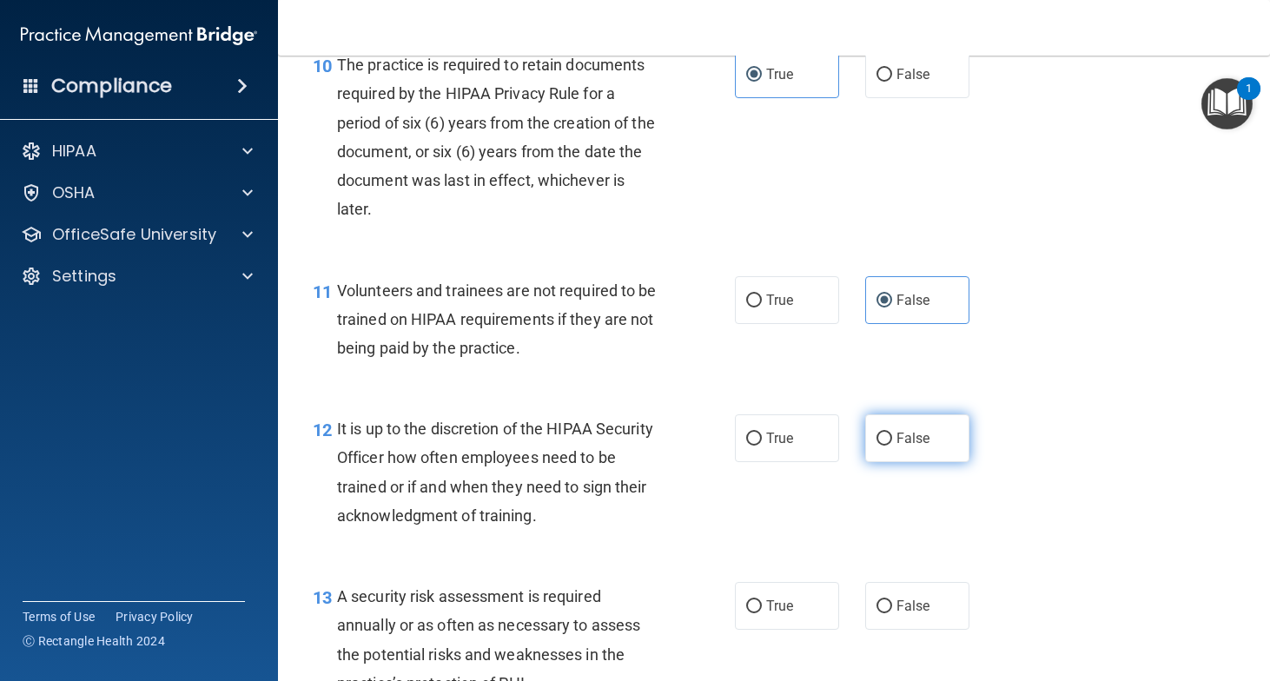
click at [917, 462] on label "False" at bounding box center [917, 438] width 104 height 48
click at [892, 446] on input "False" at bounding box center [885, 439] width 16 height 13
radio input "true"
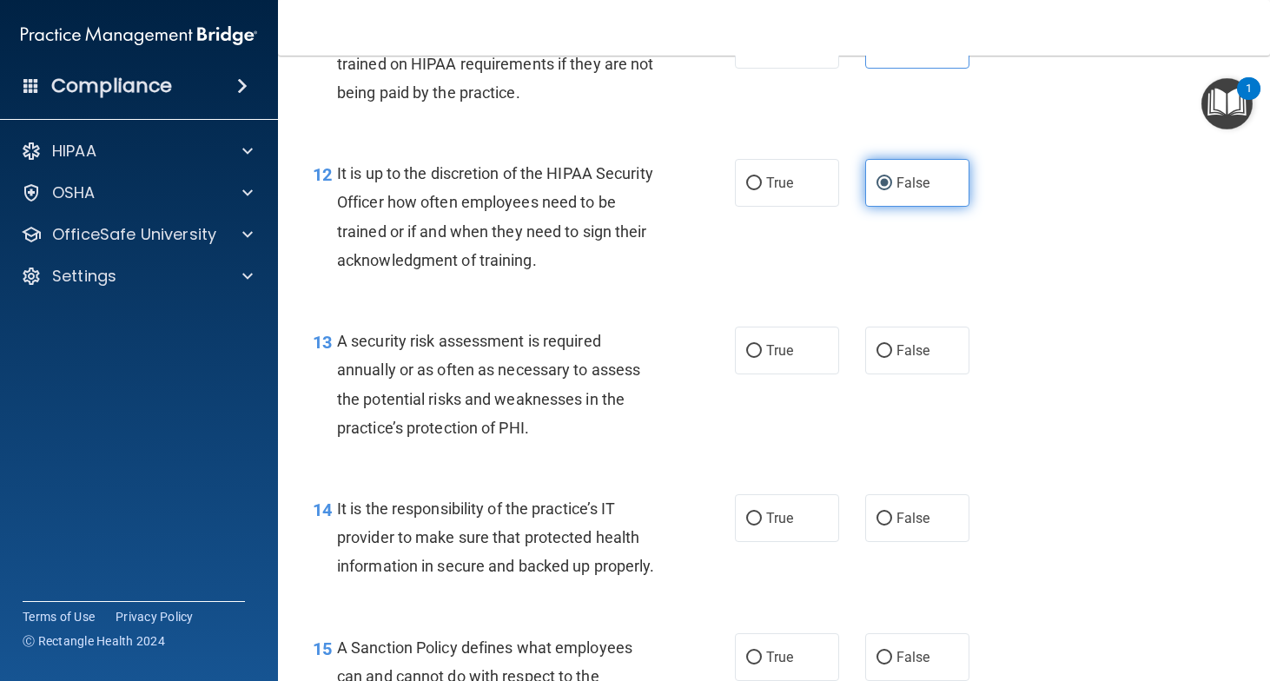
scroll to position [2111, 0]
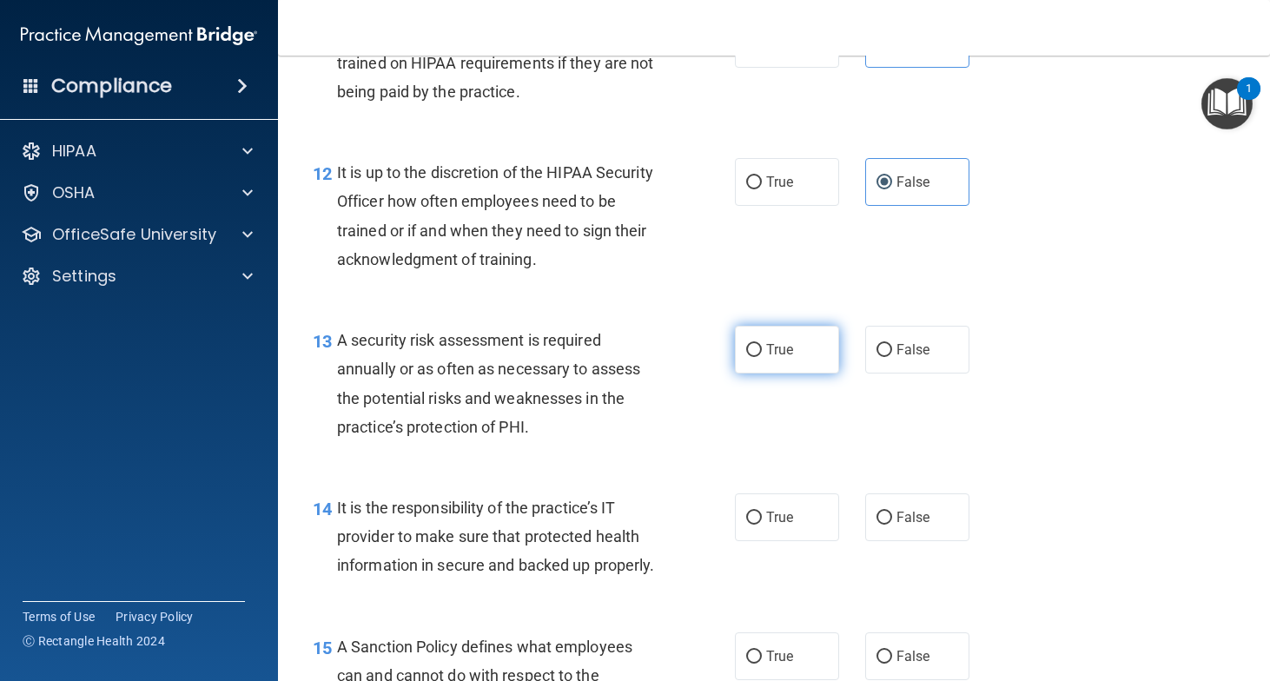
click at [788, 358] on span "True" at bounding box center [779, 349] width 27 height 17
click at [762, 357] on input "True" at bounding box center [754, 350] width 16 height 13
radio input "true"
click at [914, 526] on span "False" at bounding box center [914, 517] width 34 height 17
click at [892, 525] on input "False" at bounding box center [885, 518] width 16 height 13
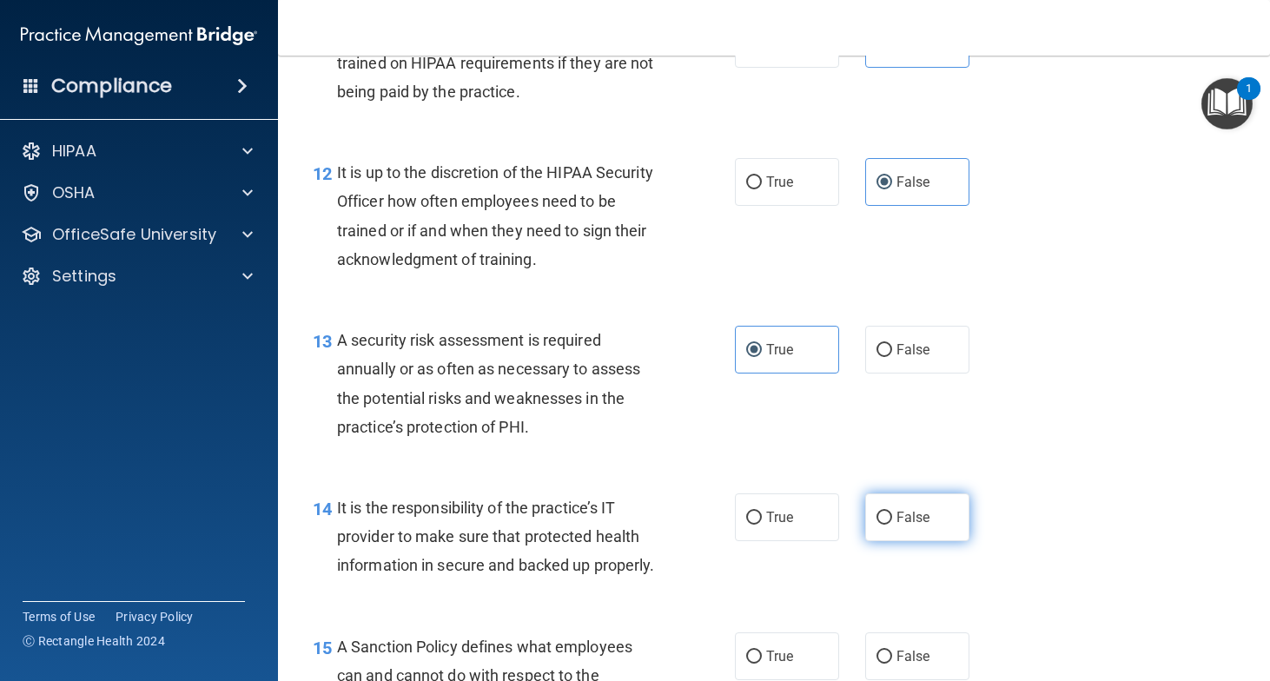
radio input "true"
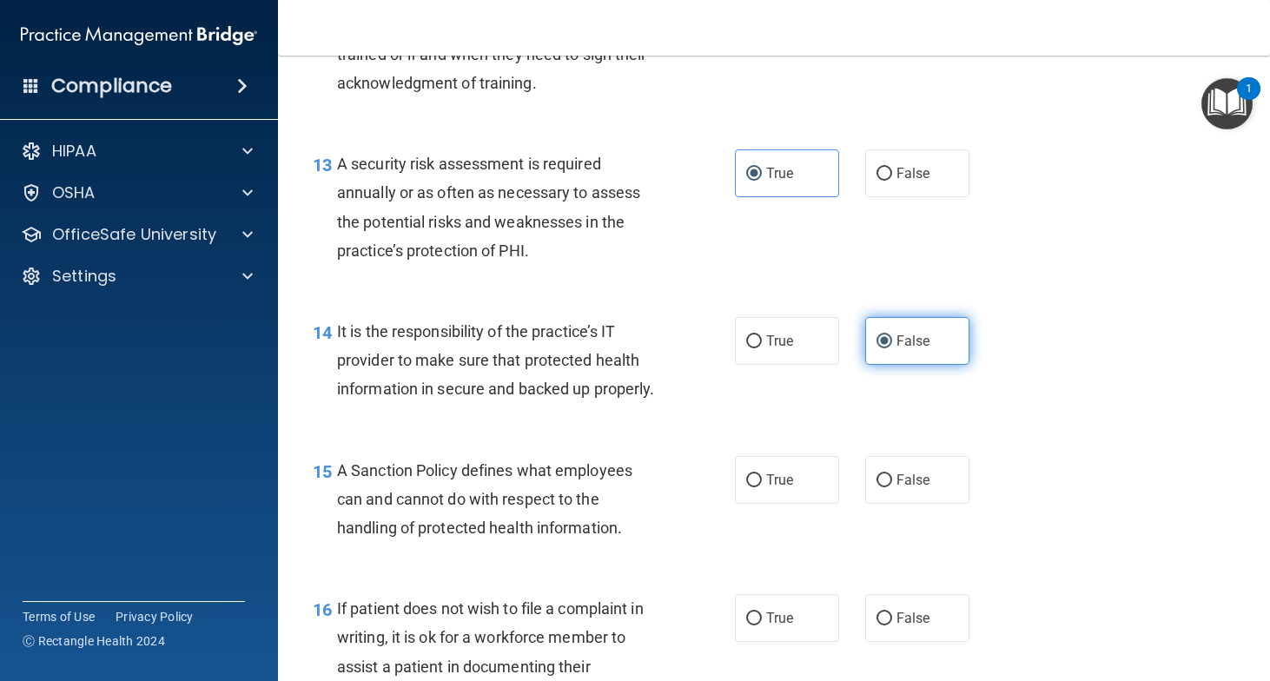
scroll to position [2296, 0]
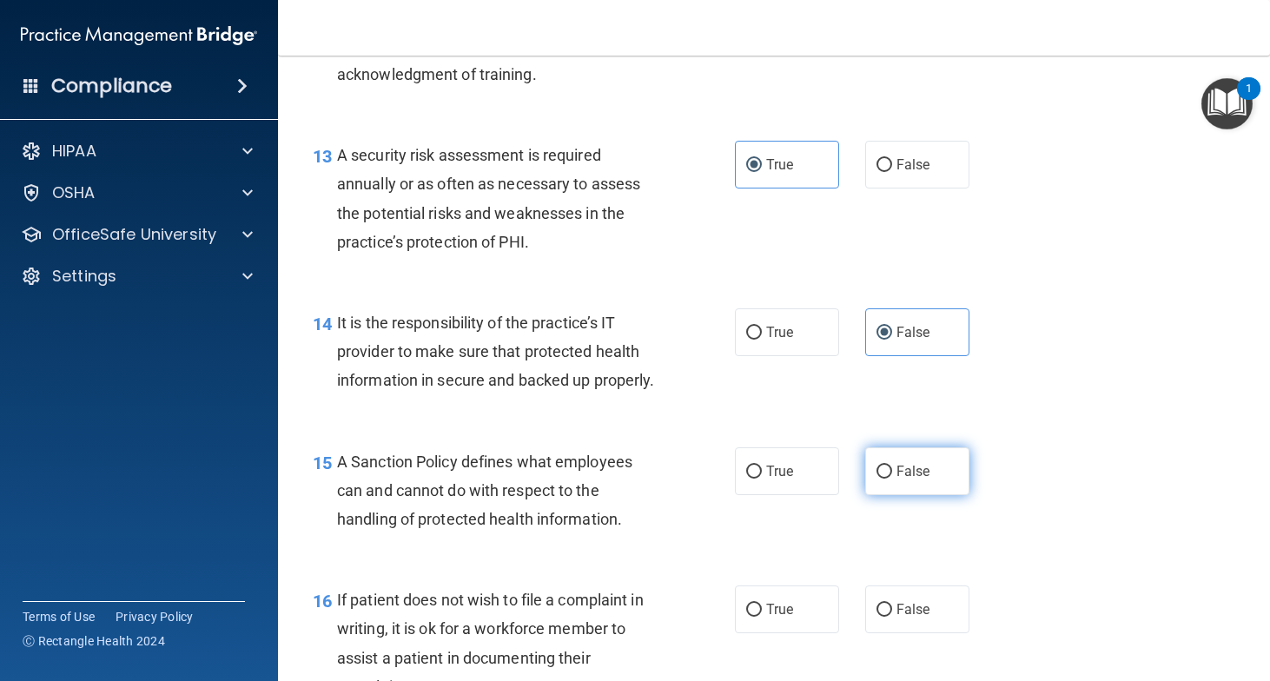
click at [904, 495] on label "False" at bounding box center [917, 471] width 104 height 48
click at [892, 479] on input "False" at bounding box center [885, 472] width 16 height 13
radio input "true"
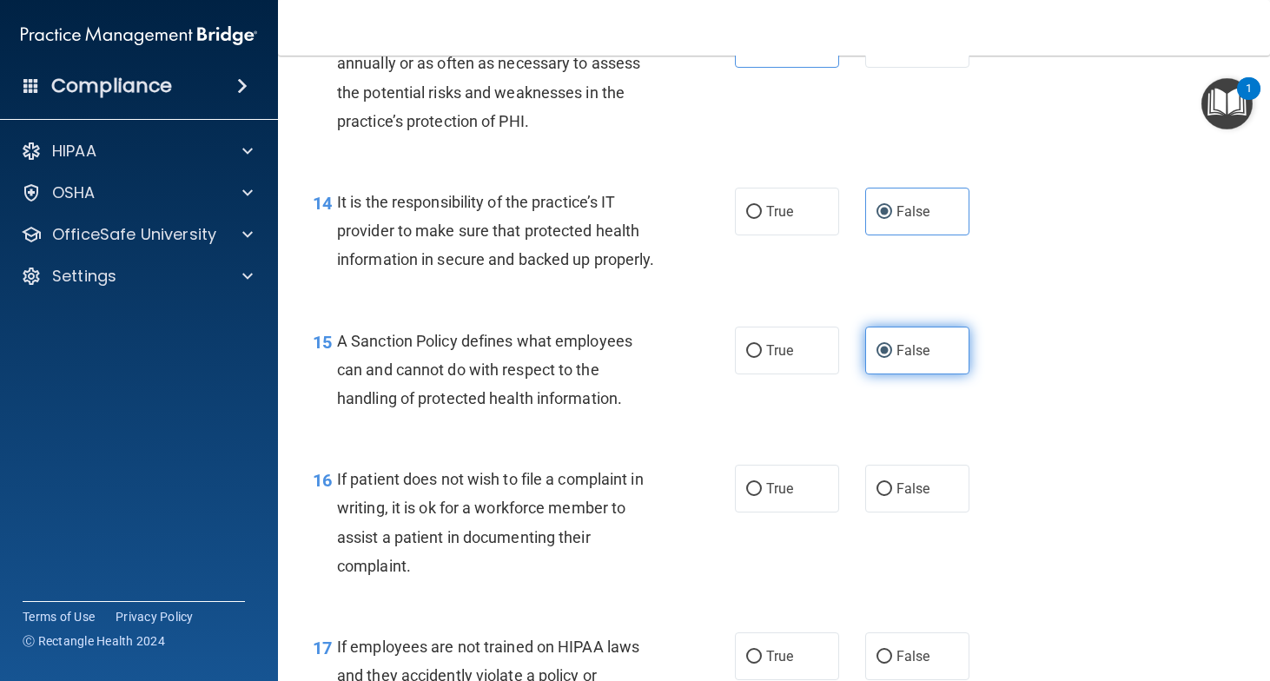
scroll to position [2430, 0]
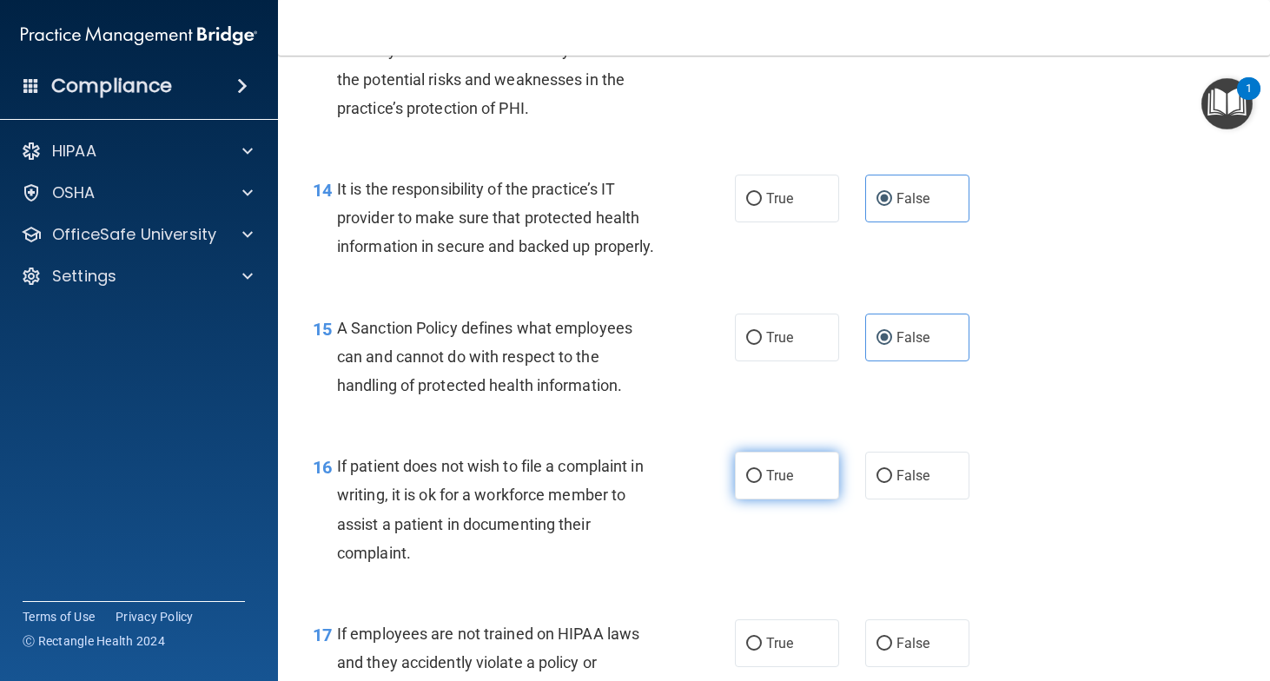
click at [788, 484] on span "True" at bounding box center [779, 475] width 27 height 17
click at [762, 483] on input "True" at bounding box center [754, 476] width 16 height 13
radio input "true"
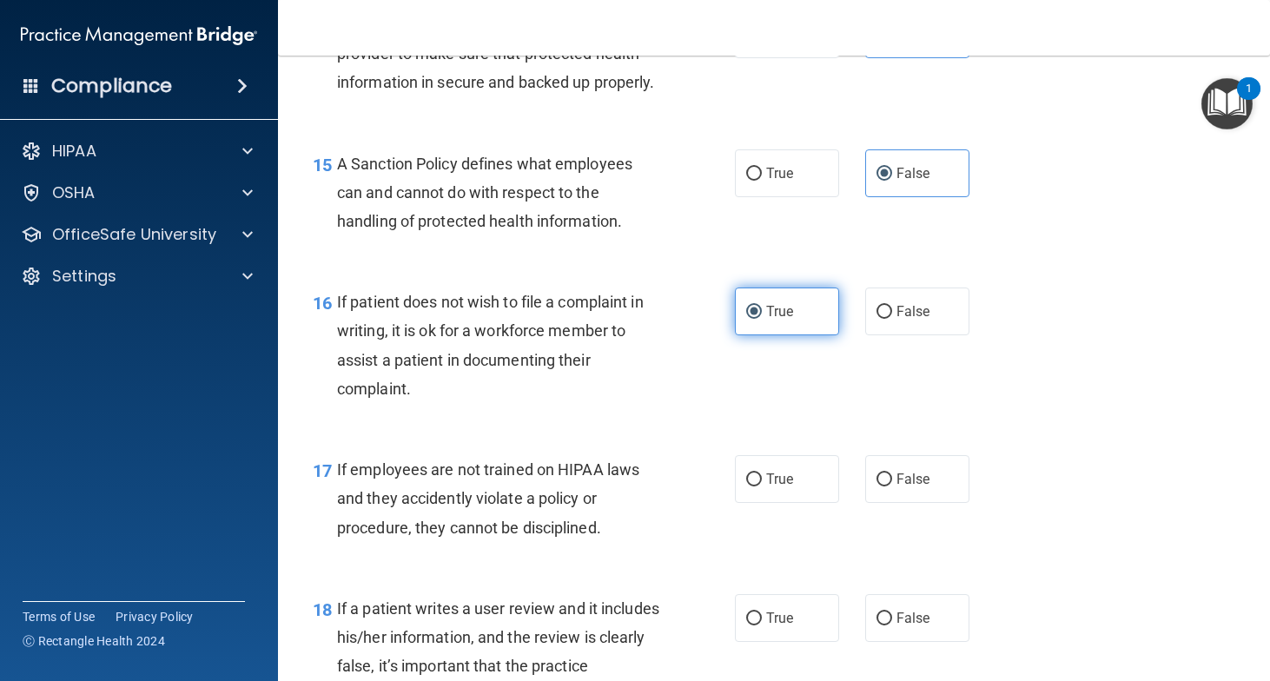
scroll to position [2619, 0]
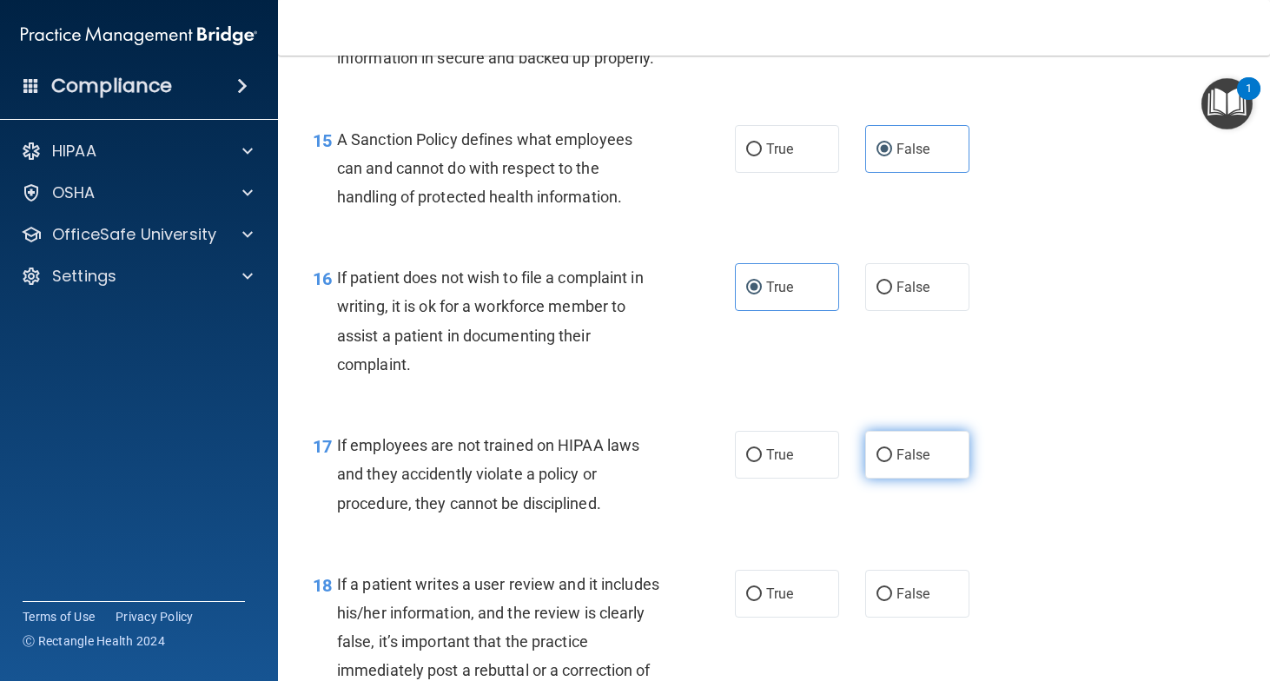
click at [914, 479] on label "False" at bounding box center [917, 455] width 104 height 48
click at [892, 462] on input "False" at bounding box center [885, 455] width 16 height 13
radio input "true"
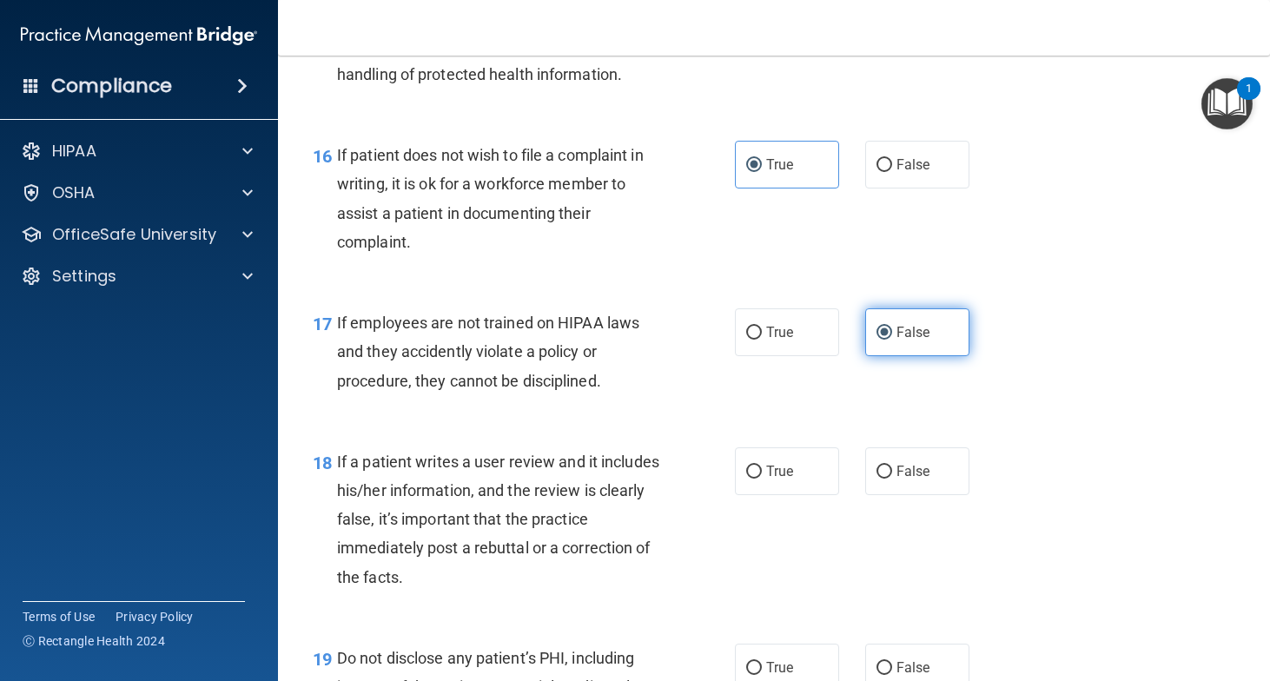
scroll to position [2756, 0]
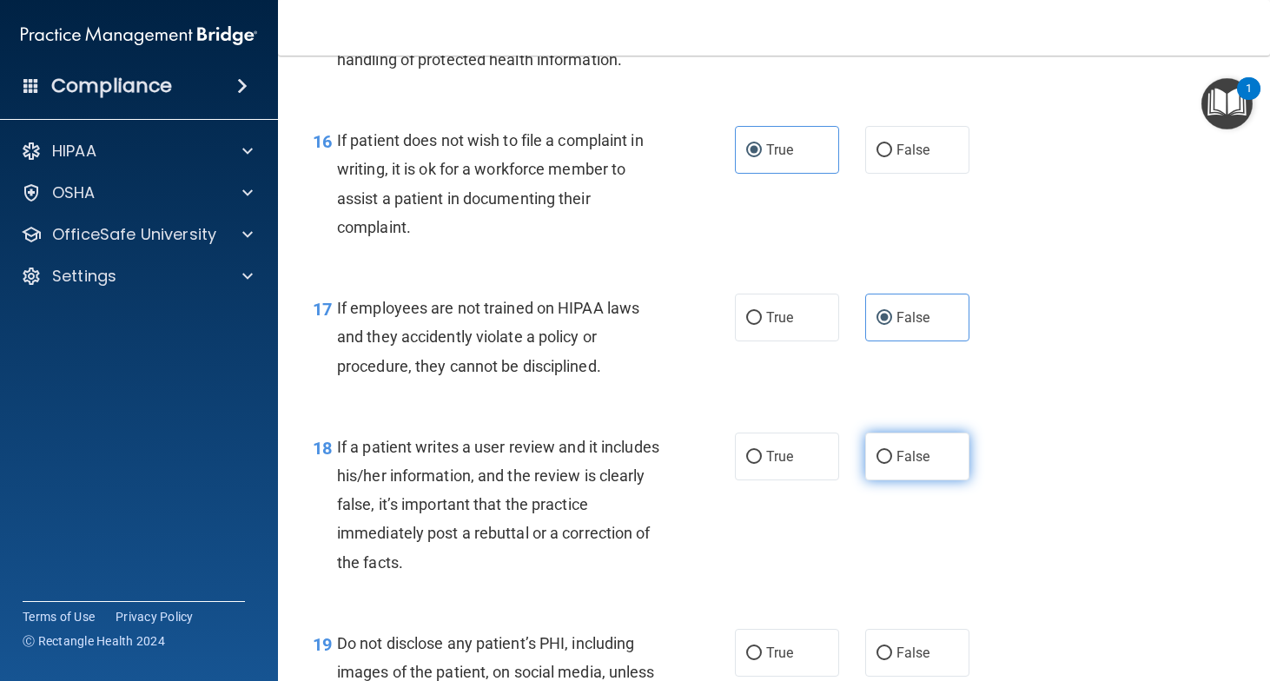
click at [911, 465] on span "False" at bounding box center [914, 456] width 34 height 17
click at [892, 464] on input "False" at bounding box center [885, 457] width 16 height 13
radio input "true"
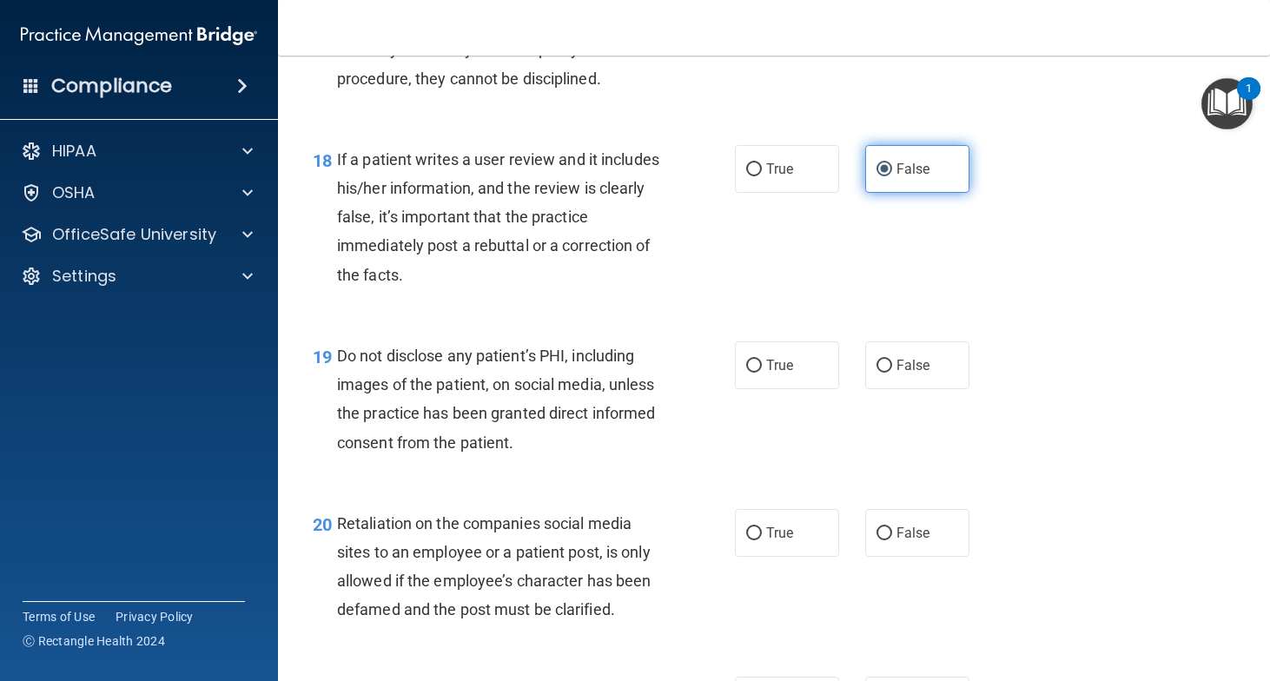
scroll to position [3044, 0]
click at [780, 388] on label "True" at bounding box center [787, 365] width 104 height 48
click at [762, 372] on input "True" at bounding box center [754, 365] width 16 height 13
radio input "true"
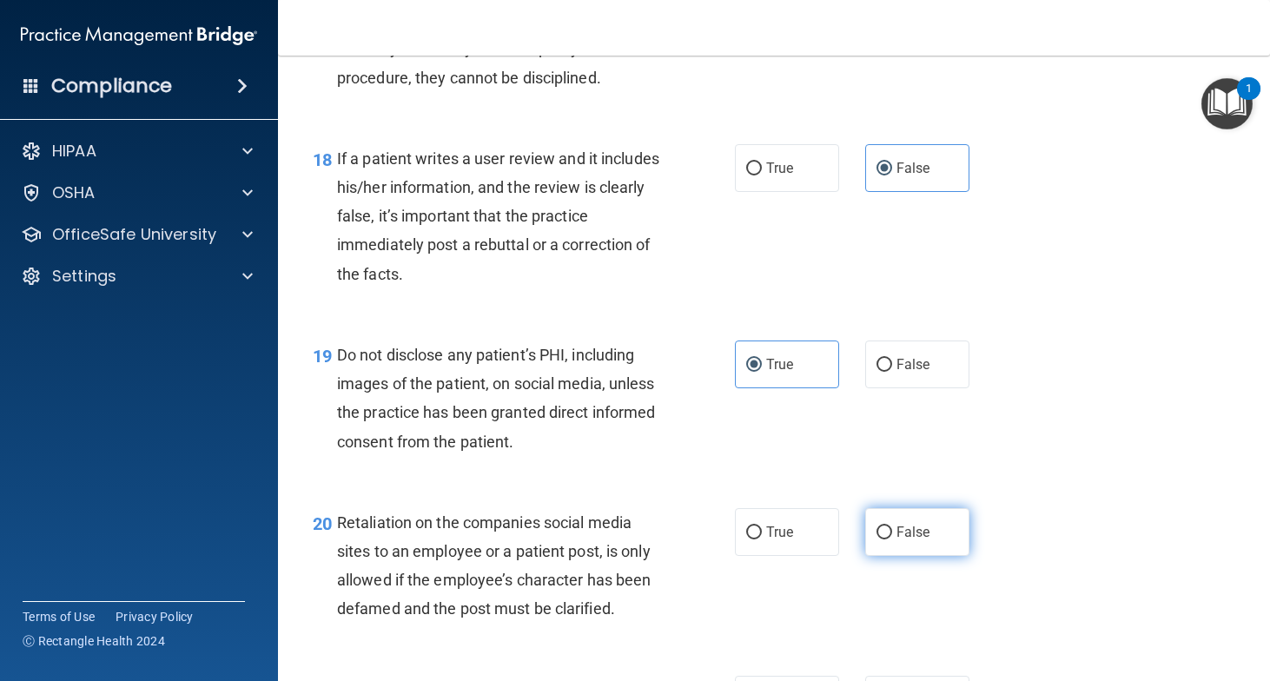
click at [927, 556] on label "False" at bounding box center [917, 532] width 104 height 48
click at [892, 540] on input "False" at bounding box center [885, 533] width 16 height 13
radio input "true"
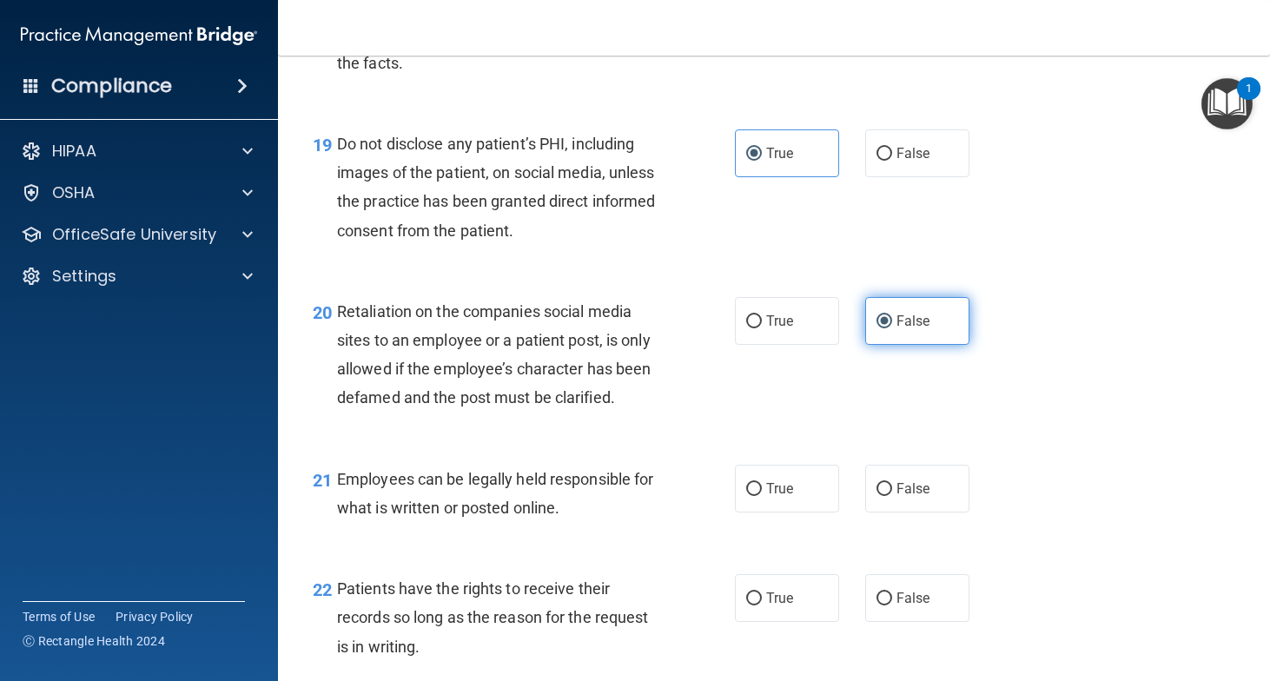
scroll to position [3270, 0]
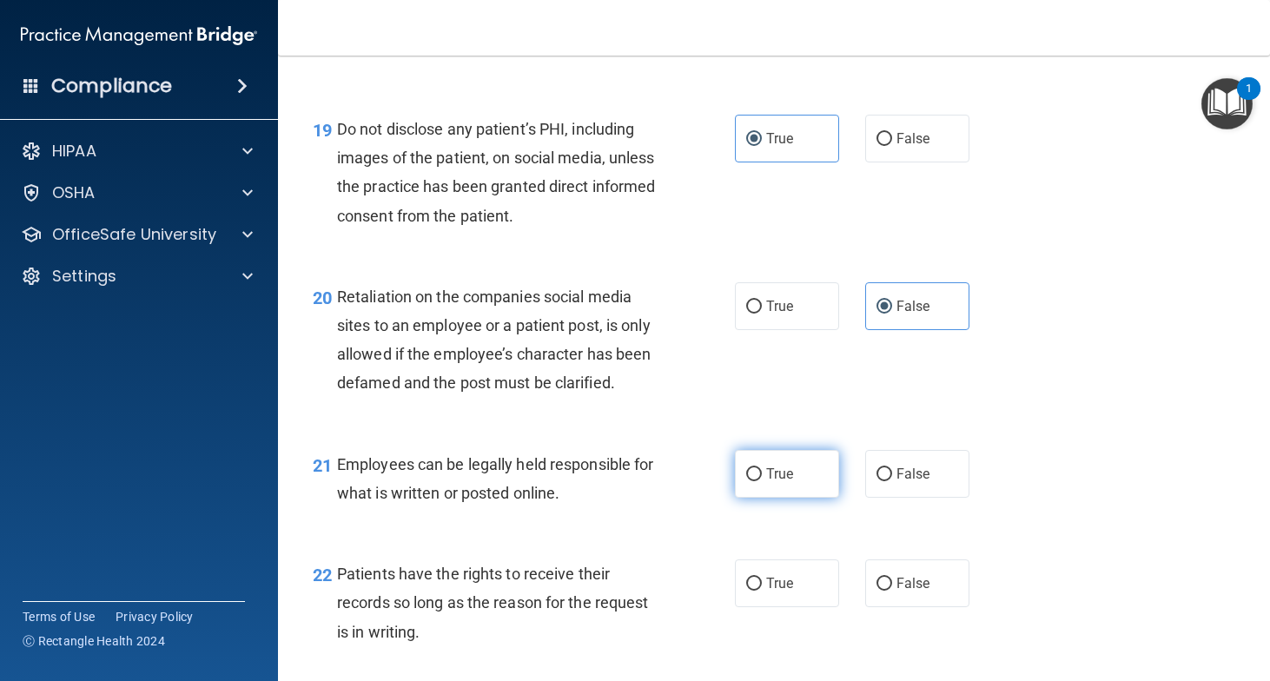
click at [760, 481] on input "True" at bounding box center [754, 474] width 16 height 13
radio input "true"
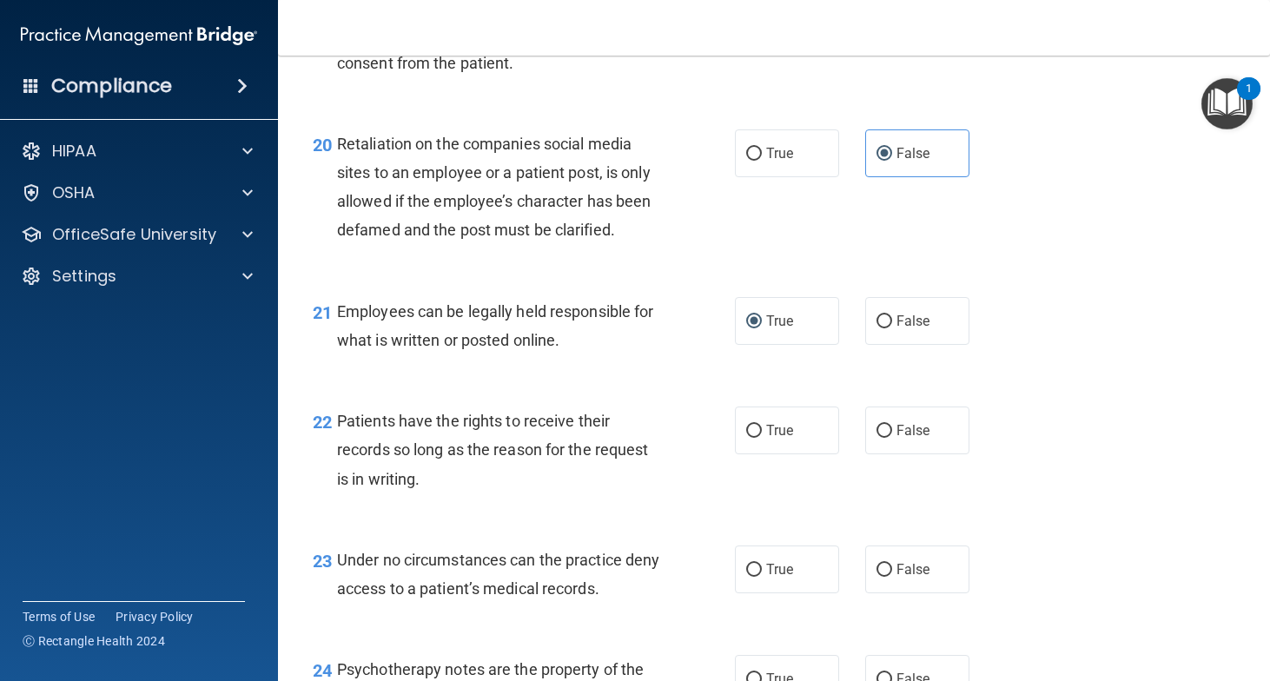
scroll to position [3433, 0]
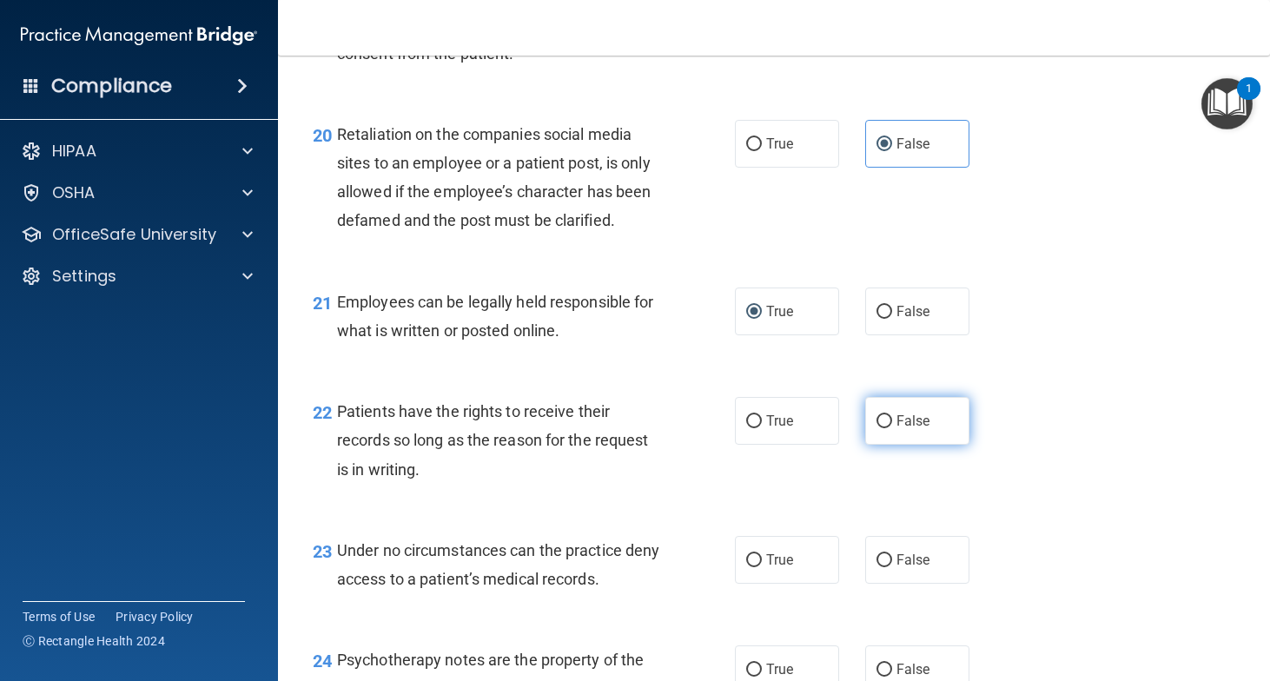
click at [910, 445] on label "False" at bounding box center [917, 421] width 104 height 48
click at [892, 428] on input "False" at bounding box center [885, 421] width 16 height 13
radio input "true"
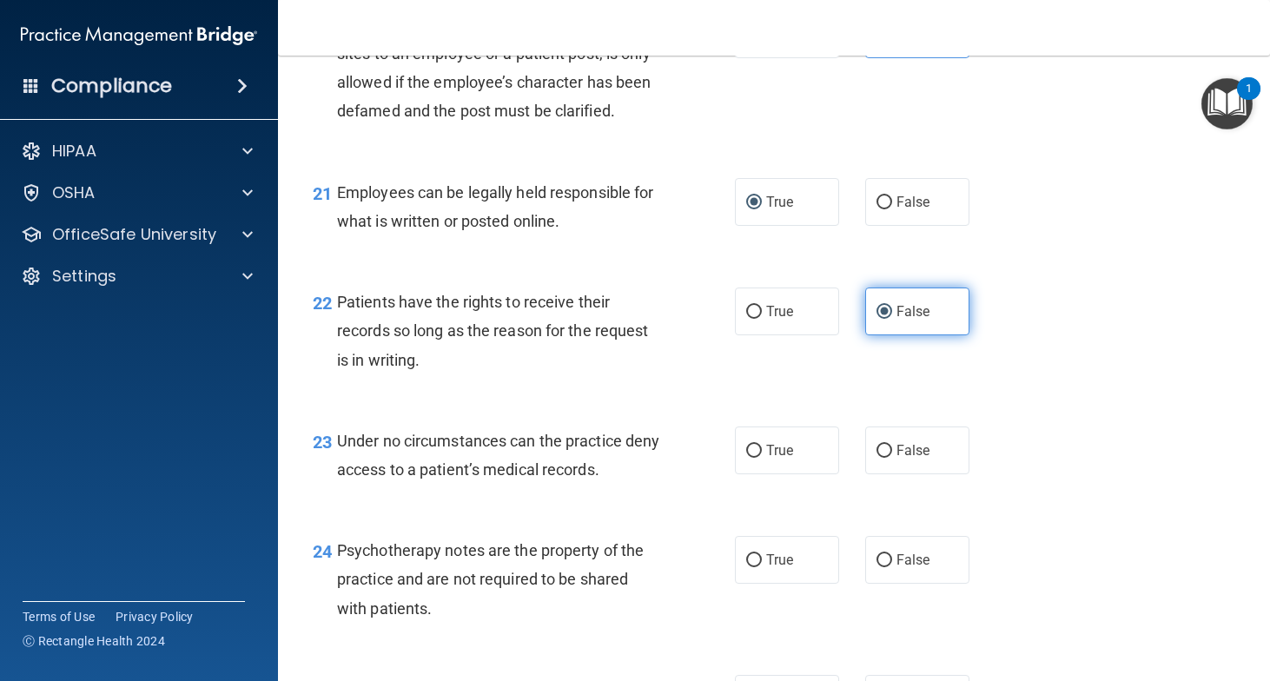
scroll to position [3547, 0]
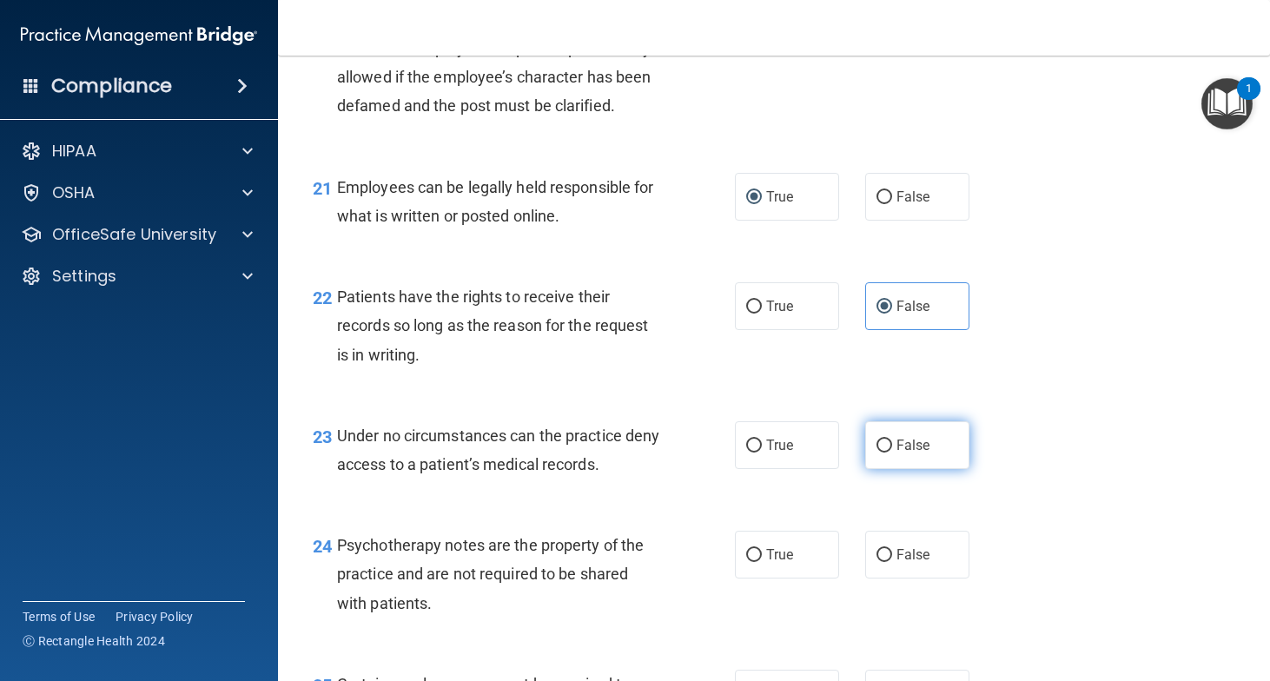
click at [912, 454] on span "False" at bounding box center [914, 445] width 34 height 17
click at [892, 453] on input "False" at bounding box center [885, 446] width 16 height 13
radio input "true"
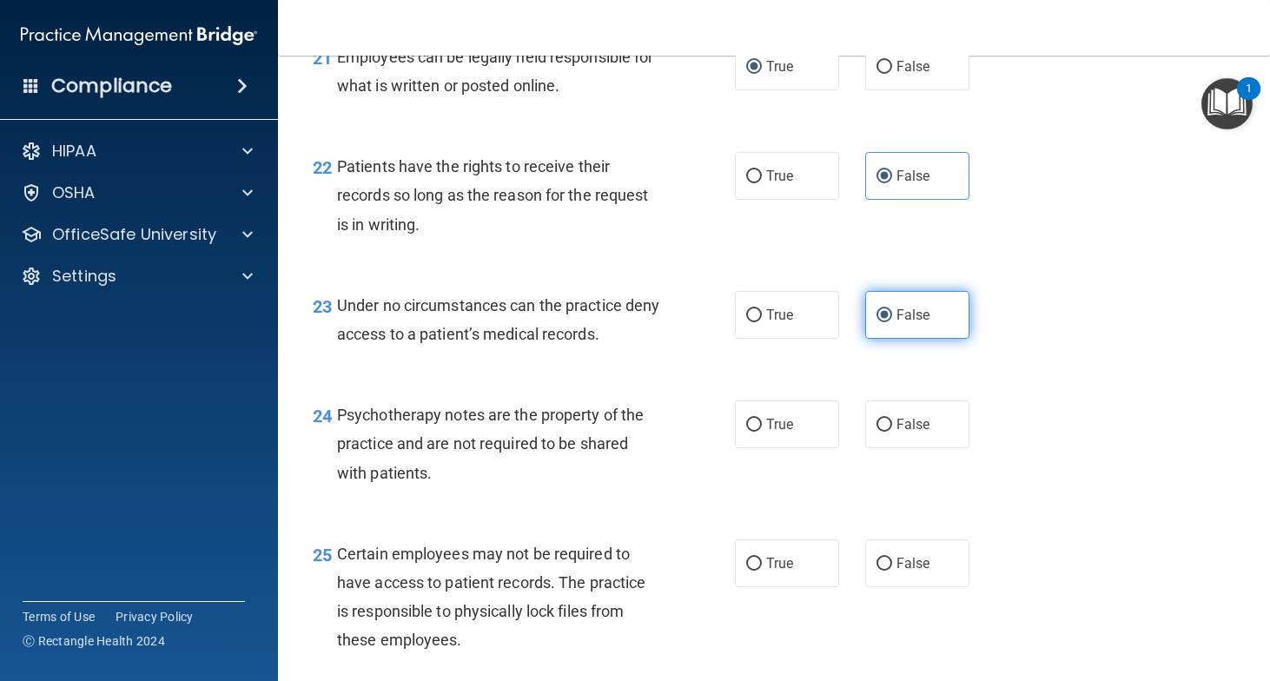
scroll to position [3689, 0]
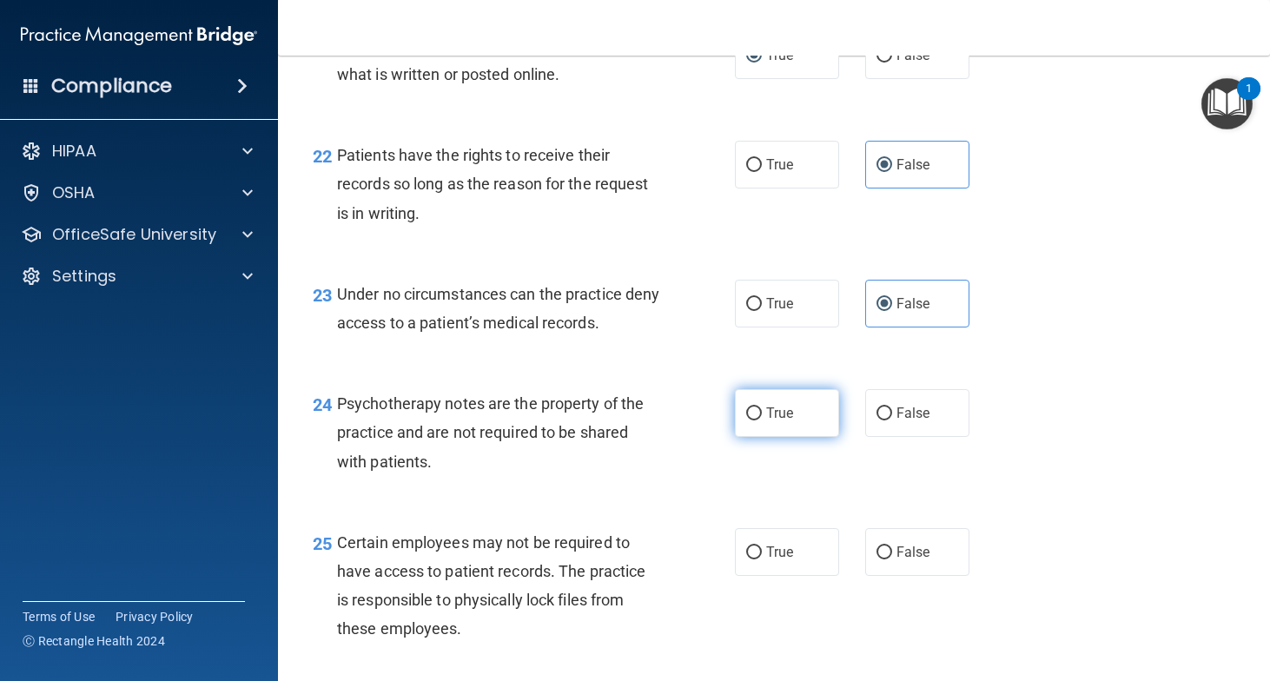
click at [798, 437] on label "True" at bounding box center [787, 413] width 104 height 48
click at [762, 421] on input "True" at bounding box center [754, 413] width 16 height 13
radio input "true"
click at [780, 560] on span "True" at bounding box center [779, 552] width 27 height 17
click at [762, 560] on input "True" at bounding box center [754, 553] width 16 height 13
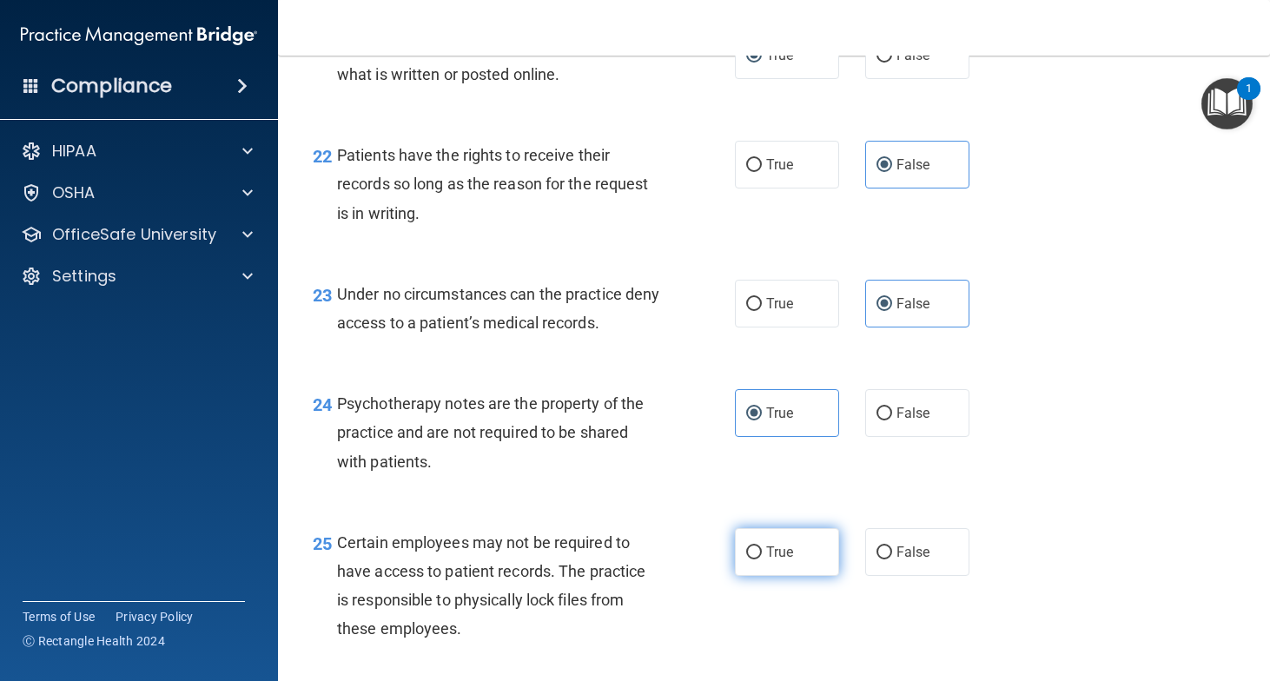
radio input "true"
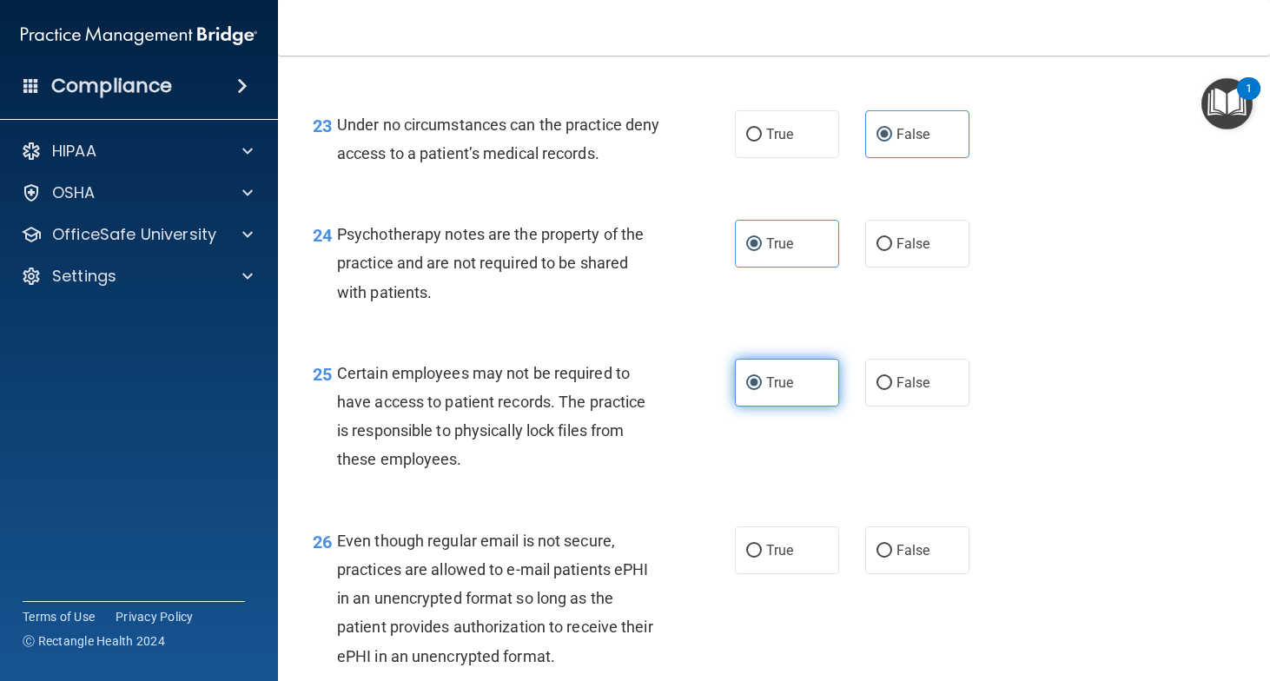
scroll to position [3870, 0]
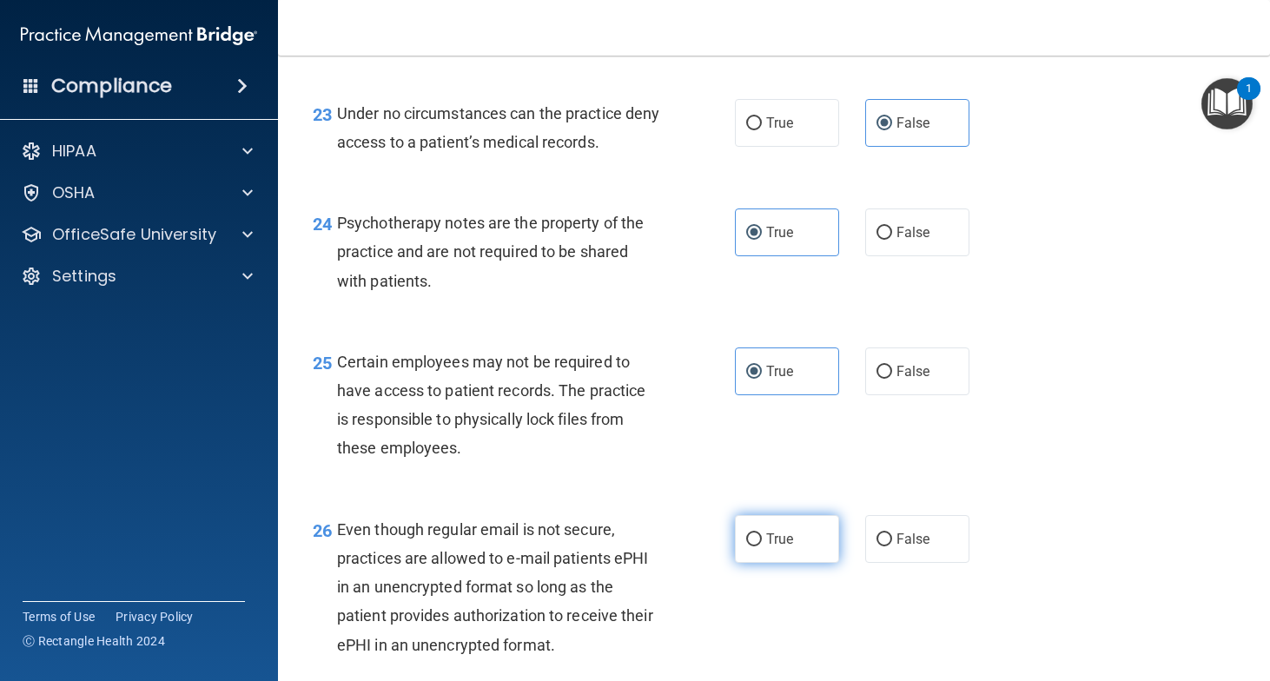
click at [780, 563] on label "True" at bounding box center [787, 539] width 104 height 48
click at [762, 547] on input "True" at bounding box center [754, 539] width 16 height 13
radio input "true"
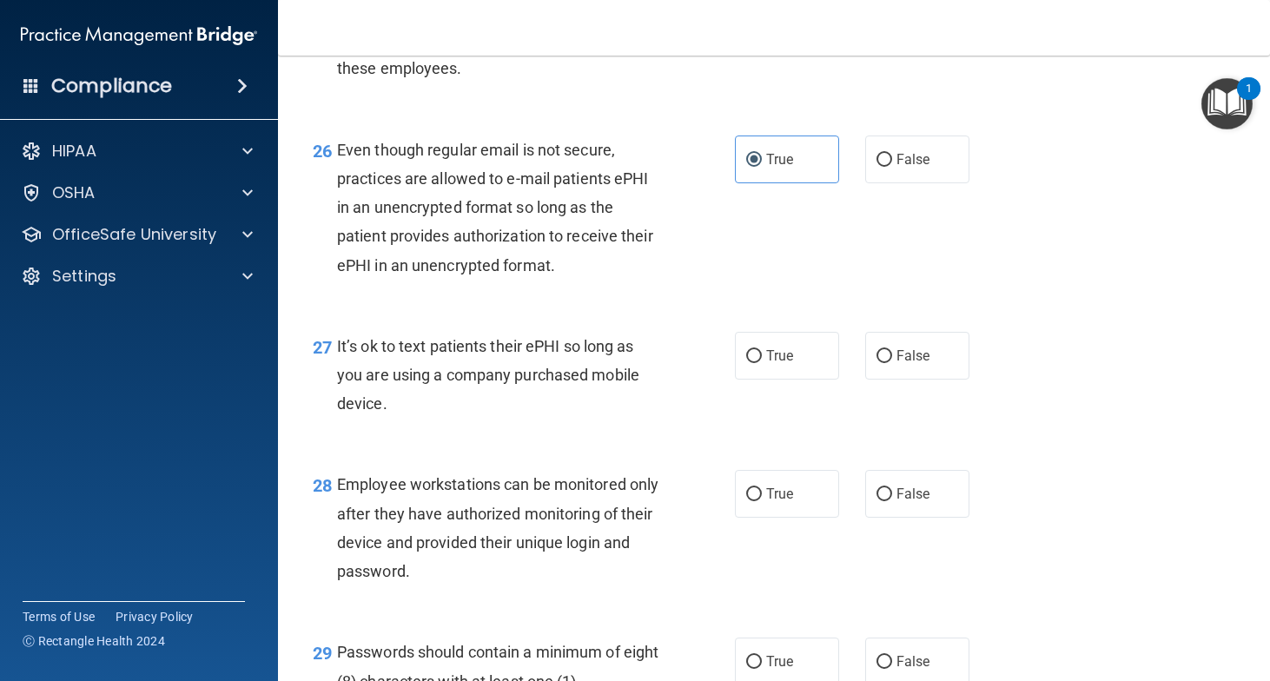
scroll to position [4250, 0]
click at [925, 363] on span "False" at bounding box center [914, 355] width 34 height 17
click at [892, 362] on input "False" at bounding box center [885, 355] width 16 height 13
radio input "true"
click at [902, 501] on span "False" at bounding box center [914, 493] width 34 height 17
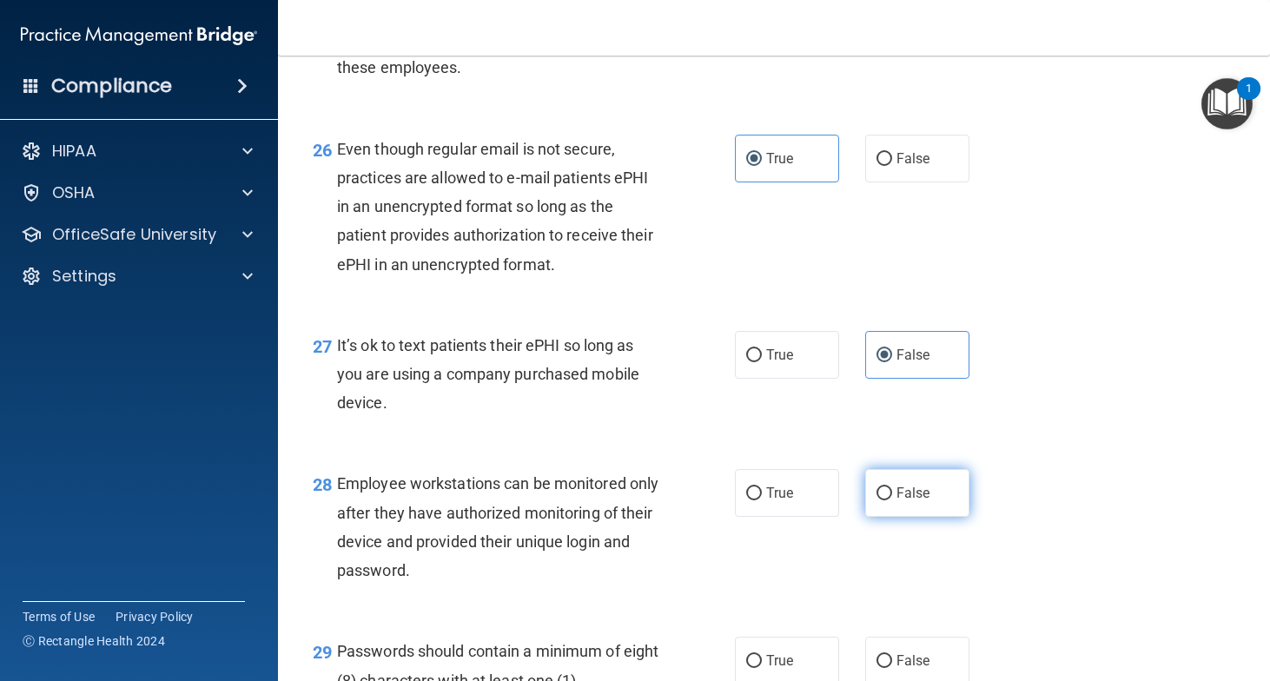
click at [892, 500] on input "False" at bounding box center [885, 493] width 16 height 13
radio input "true"
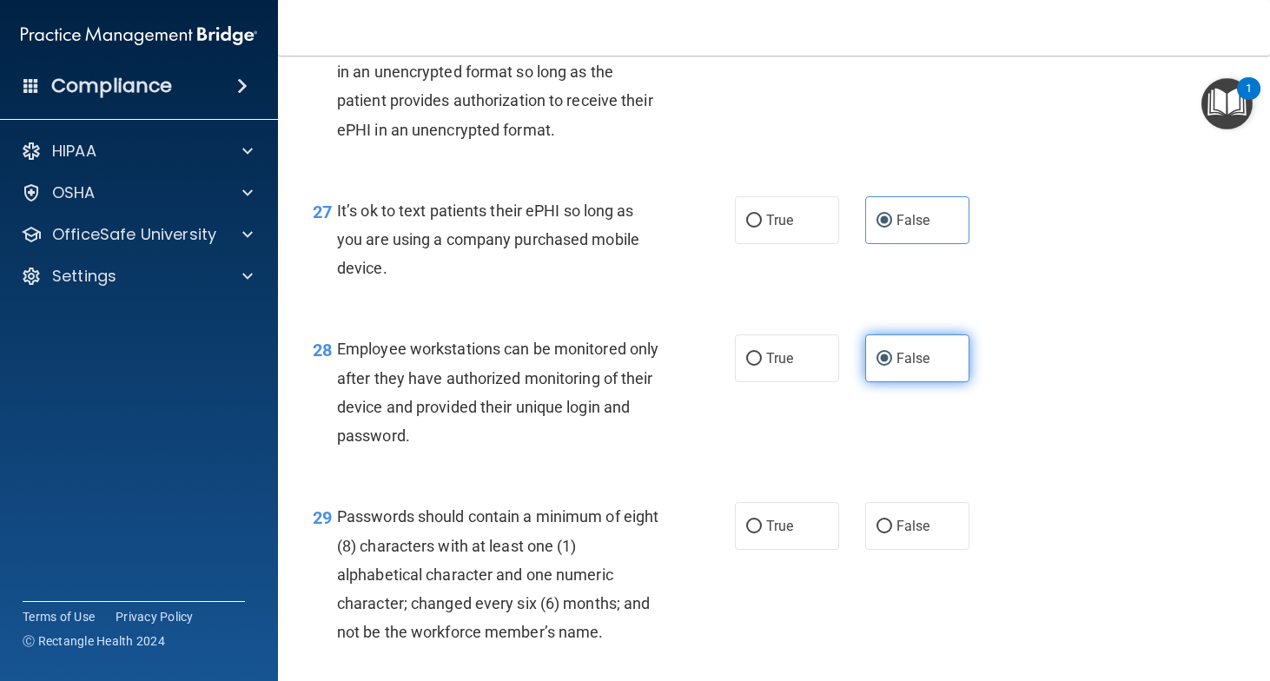
scroll to position [4398, 0]
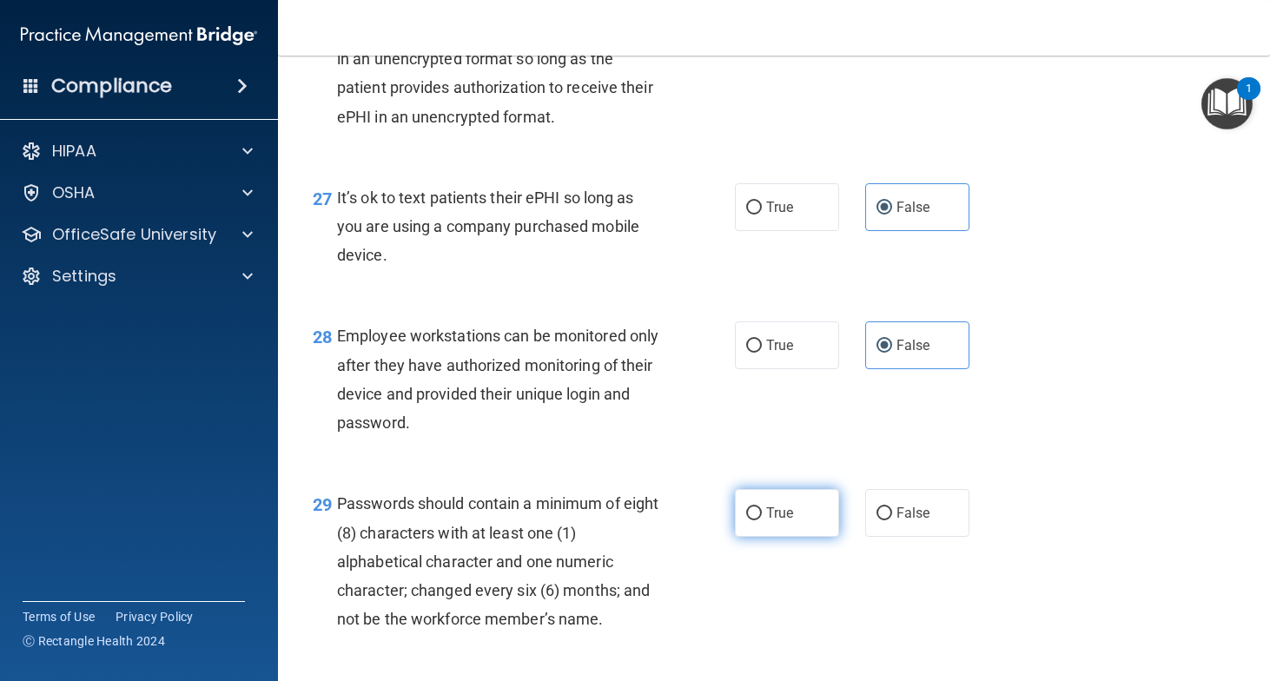
click at [780, 521] on span "True" at bounding box center [779, 513] width 27 height 17
click at [762, 520] on input "True" at bounding box center [754, 513] width 16 height 13
radio input "true"
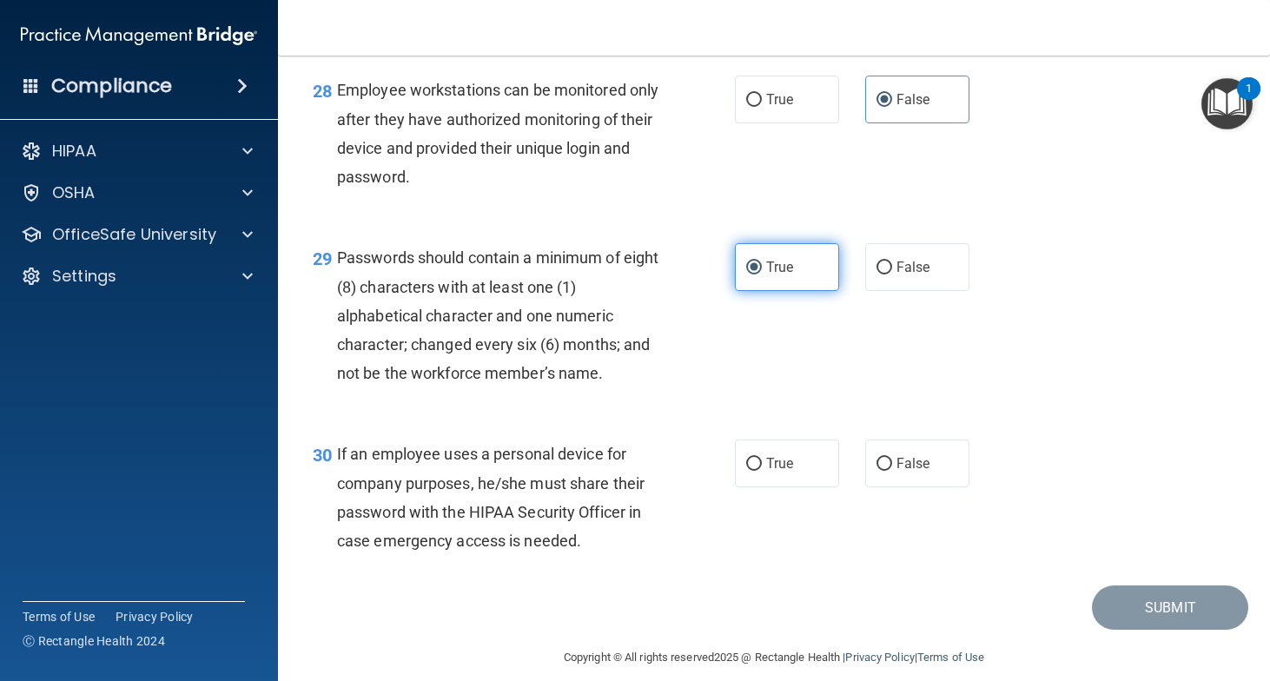
scroll to position [4668, 0]
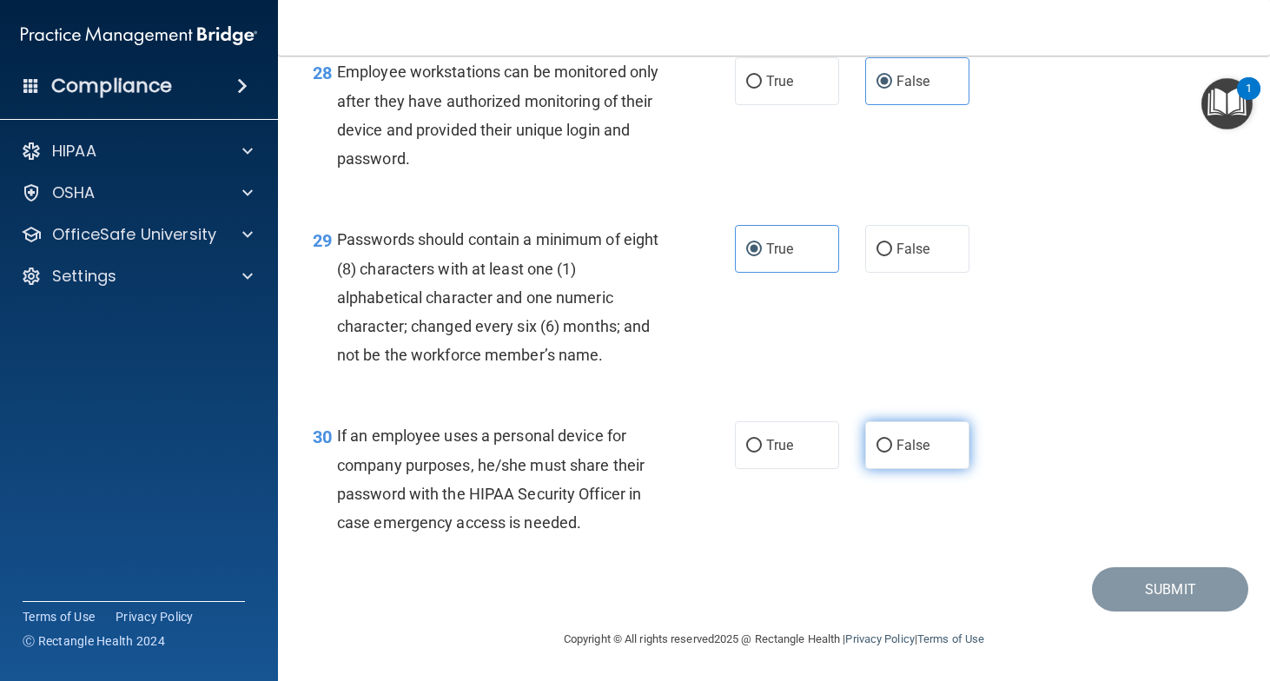
click at [926, 454] on span "False" at bounding box center [914, 445] width 34 height 17
click at [892, 453] on input "False" at bounding box center [885, 446] width 16 height 13
radio input "true"
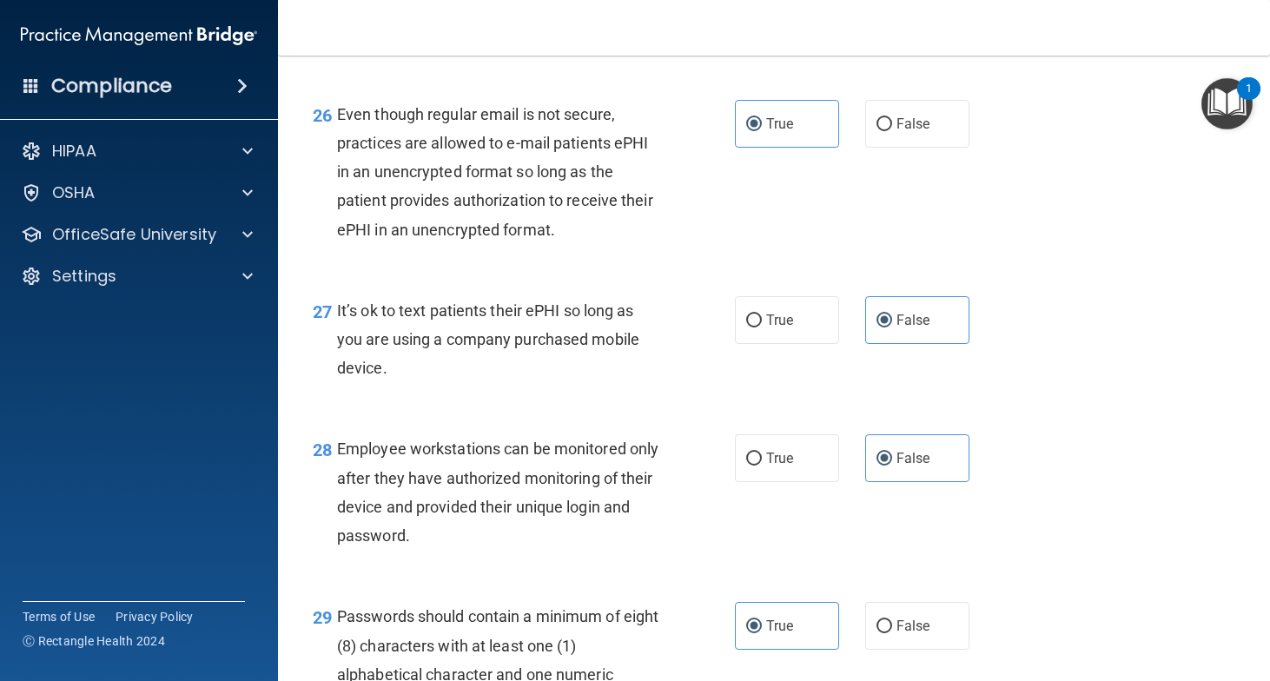
scroll to position [4692, 0]
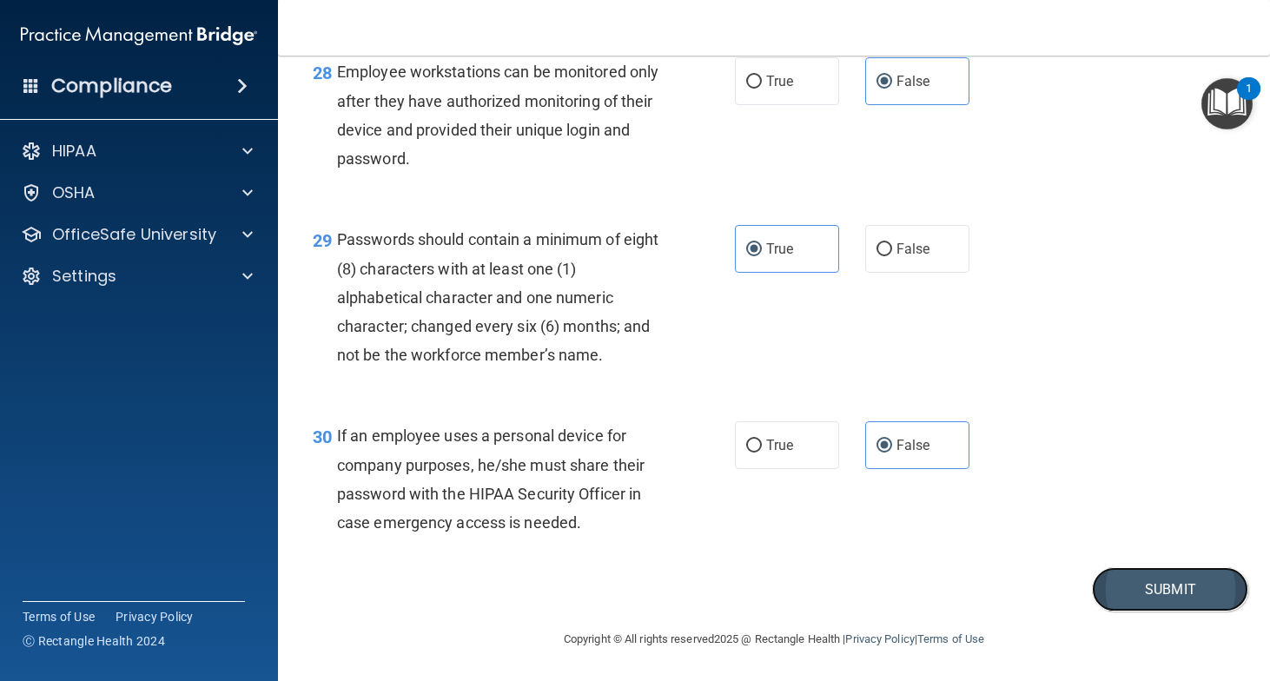
click at [1168, 606] on button "Submit" at bounding box center [1170, 589] width 156 height 44
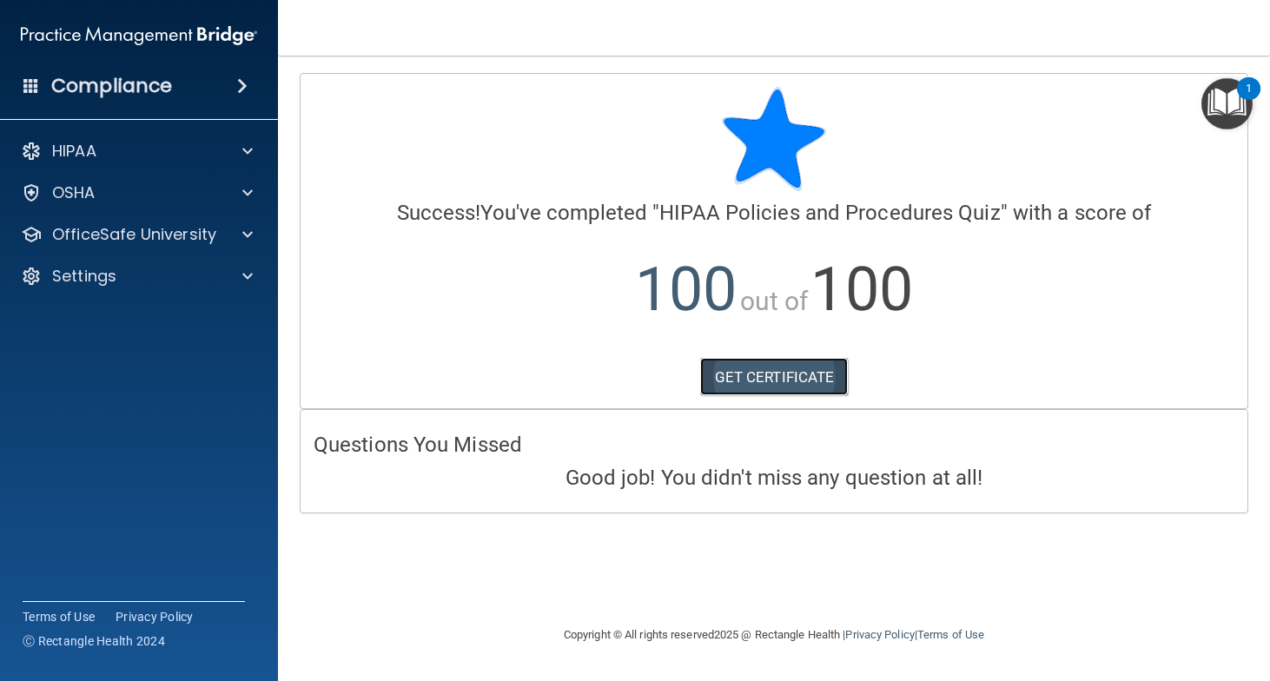
click at [795, 380] on link "GET CERTIFICATE" at bounding box center [774, 377] width 149 height 38
click at [245, 190] on span at bounding box center [247, 192] width 10 height 21
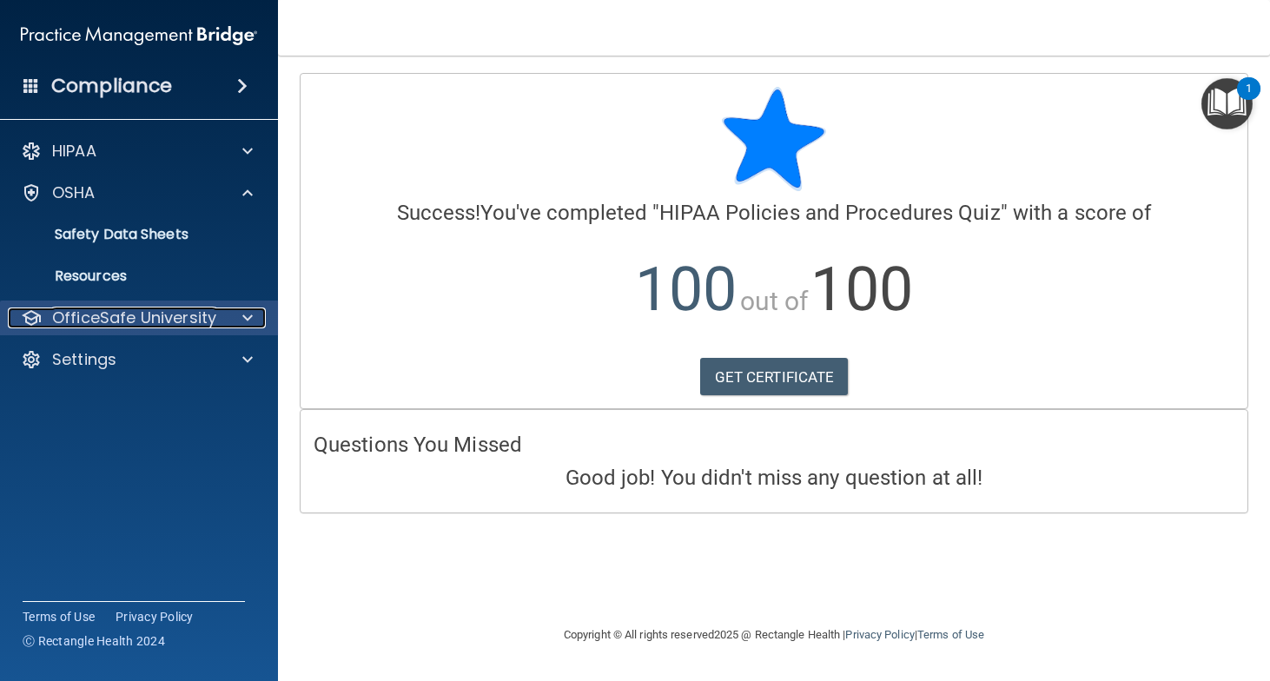
click at [230, 318] on div at bounding box center [244, 318] width 43 height 21
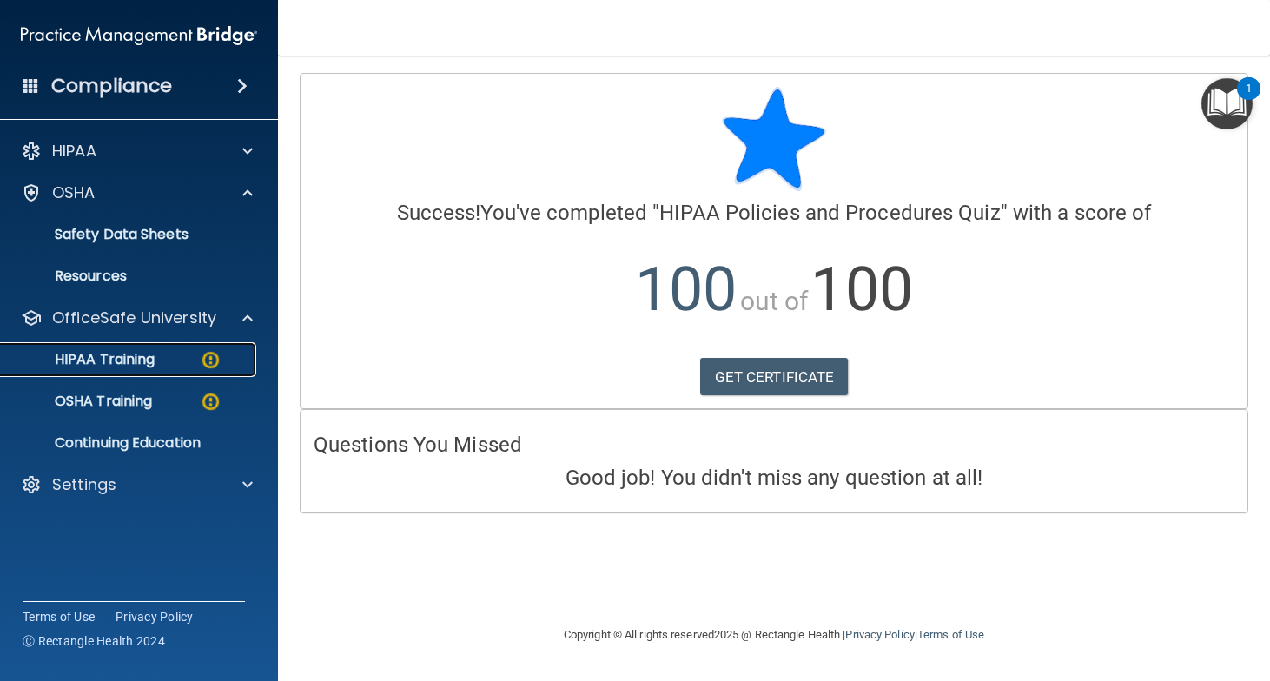
click at [145, 369] on link "HIPAA Training" at bounding box center [120, 359] width 274 height 35
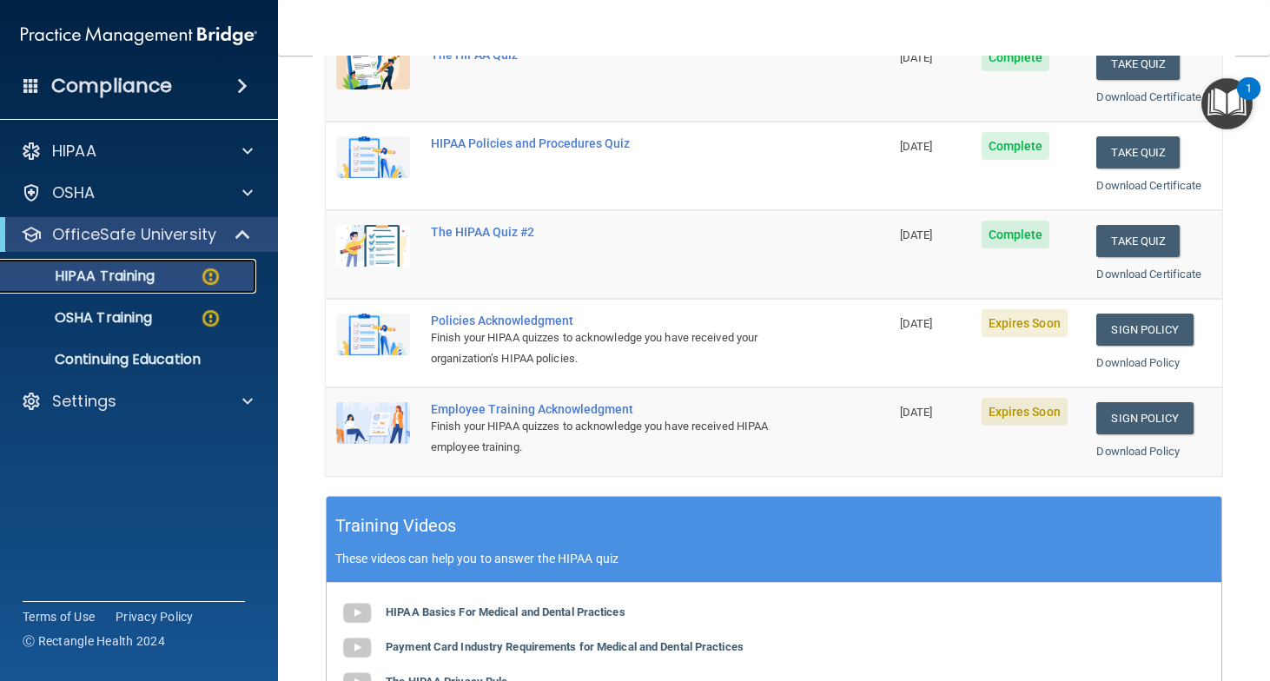
scroll to position [287, 0]
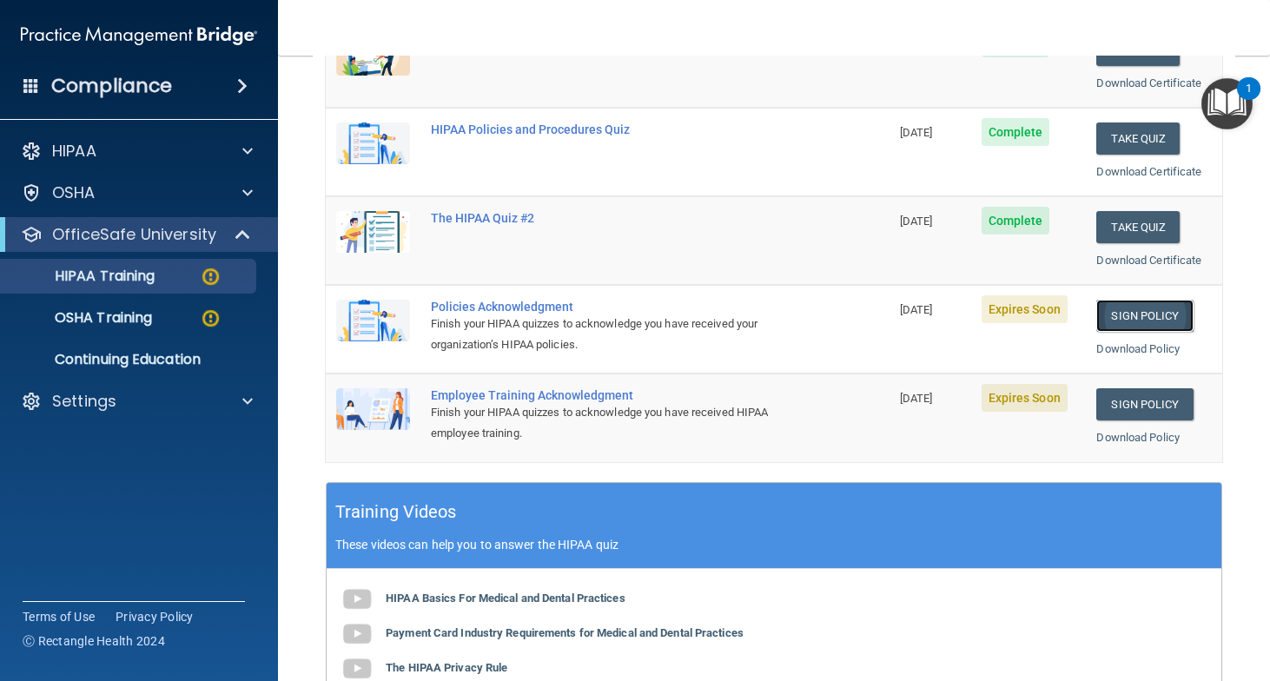
click at [1150, 319] on link "Sign Policy" at bounding box center [1144, 316] width 96 height 32
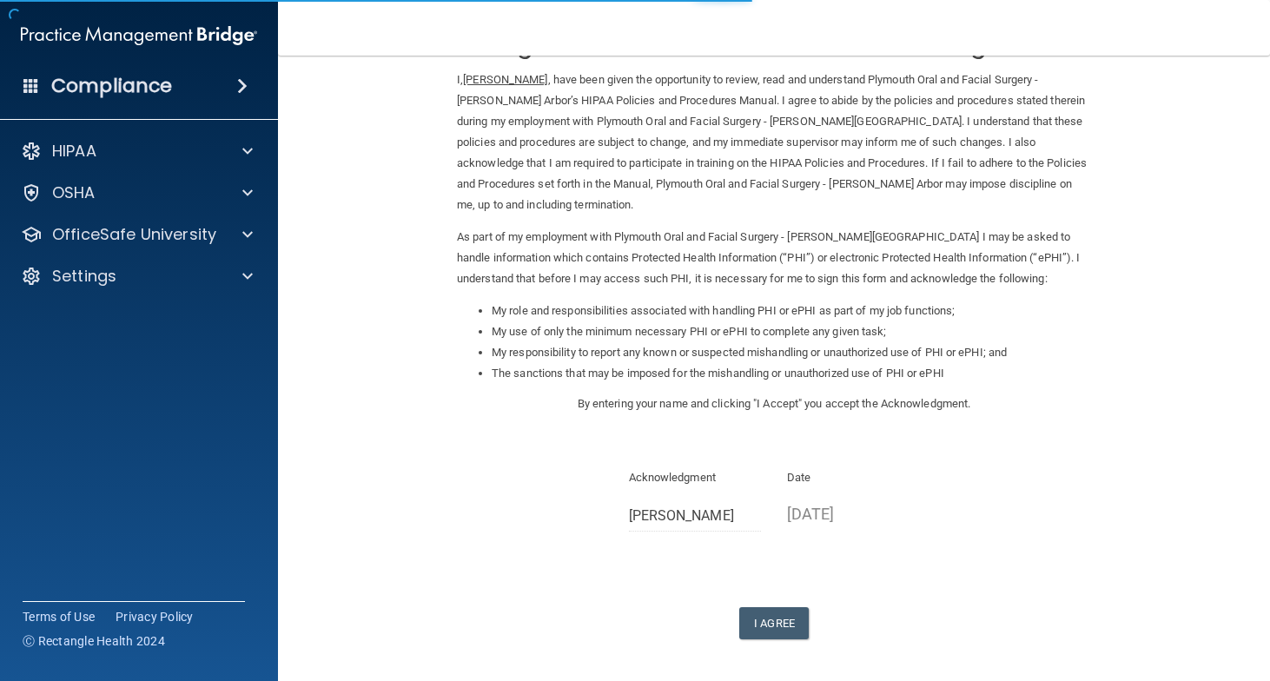
scroll to position [115, 0]
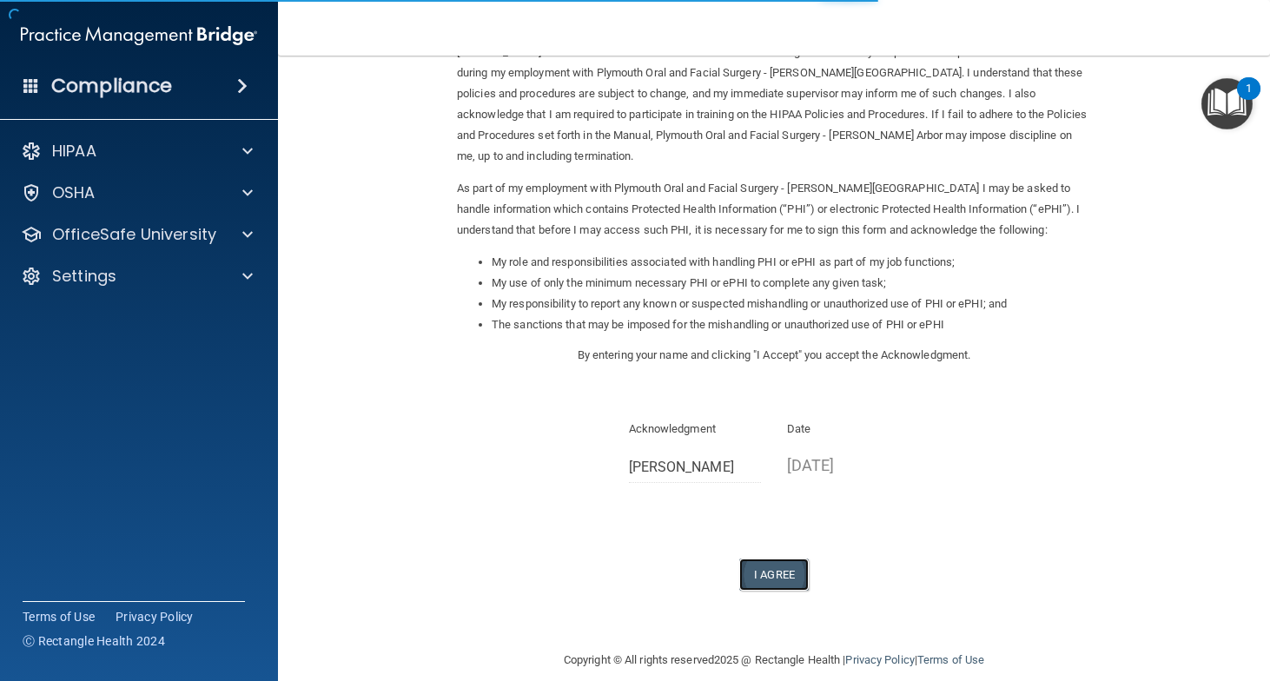
click at [788, 561] on button "I Agree" at bounding box center [774, 575] width 70 height 32
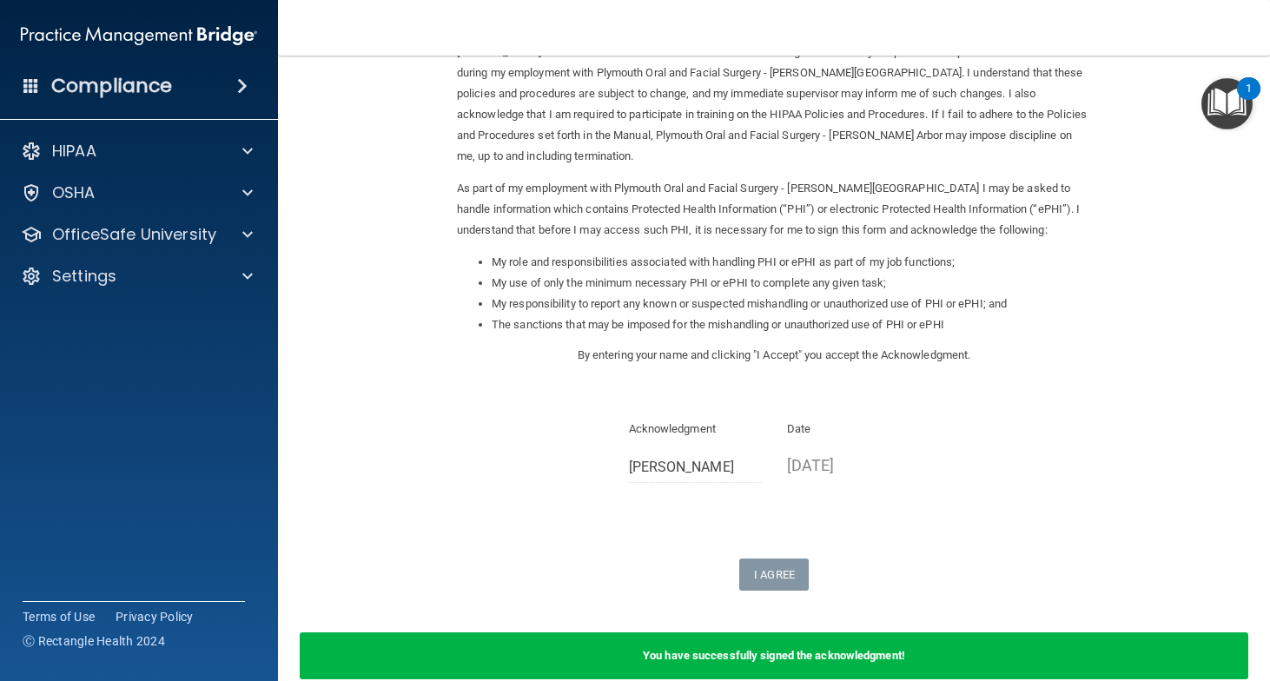
scroll to position [0, 0]
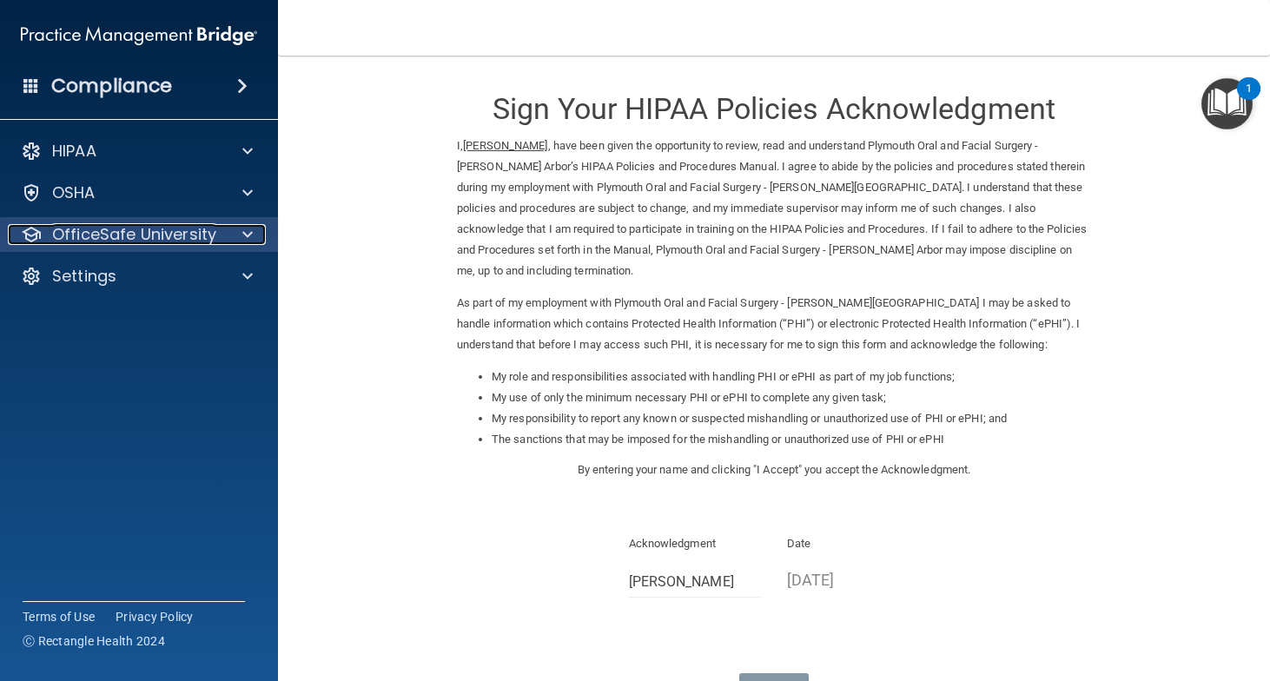
click at [251, 241] on span at bounding box center [247, 234] width 10 height 21
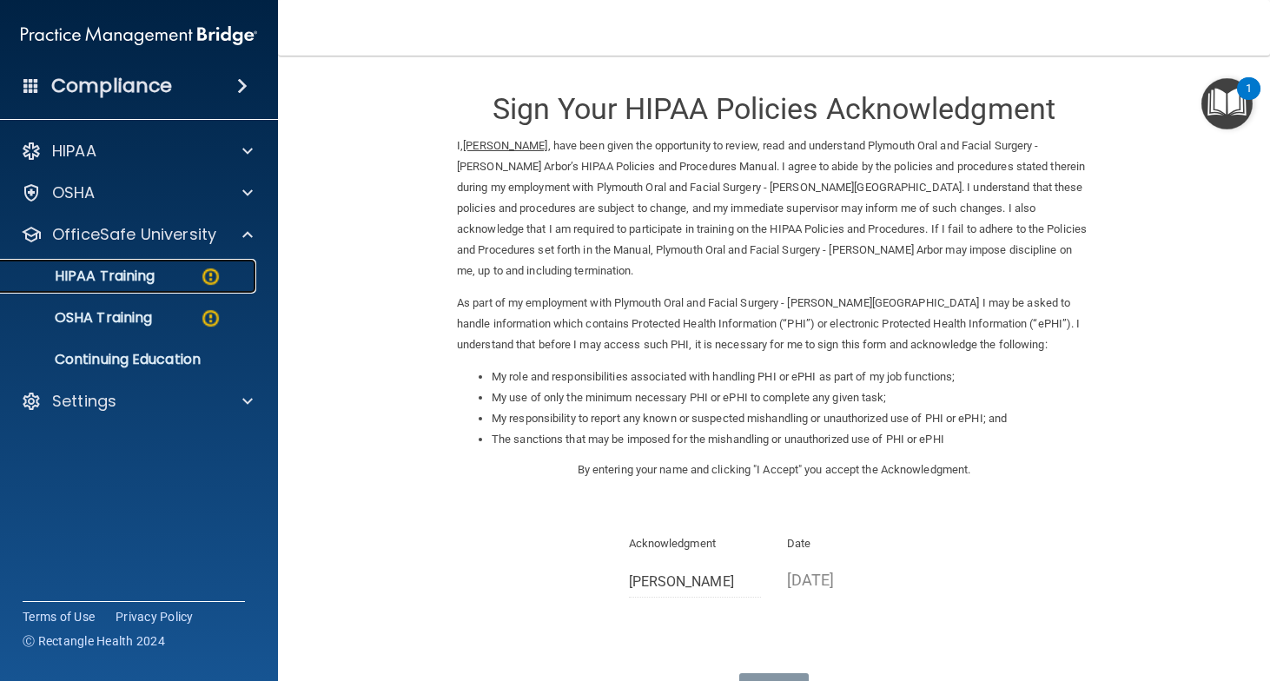
click at [146, 287] on link "HIPAA Training" at bounding box center [120, 276] width 274 height 35
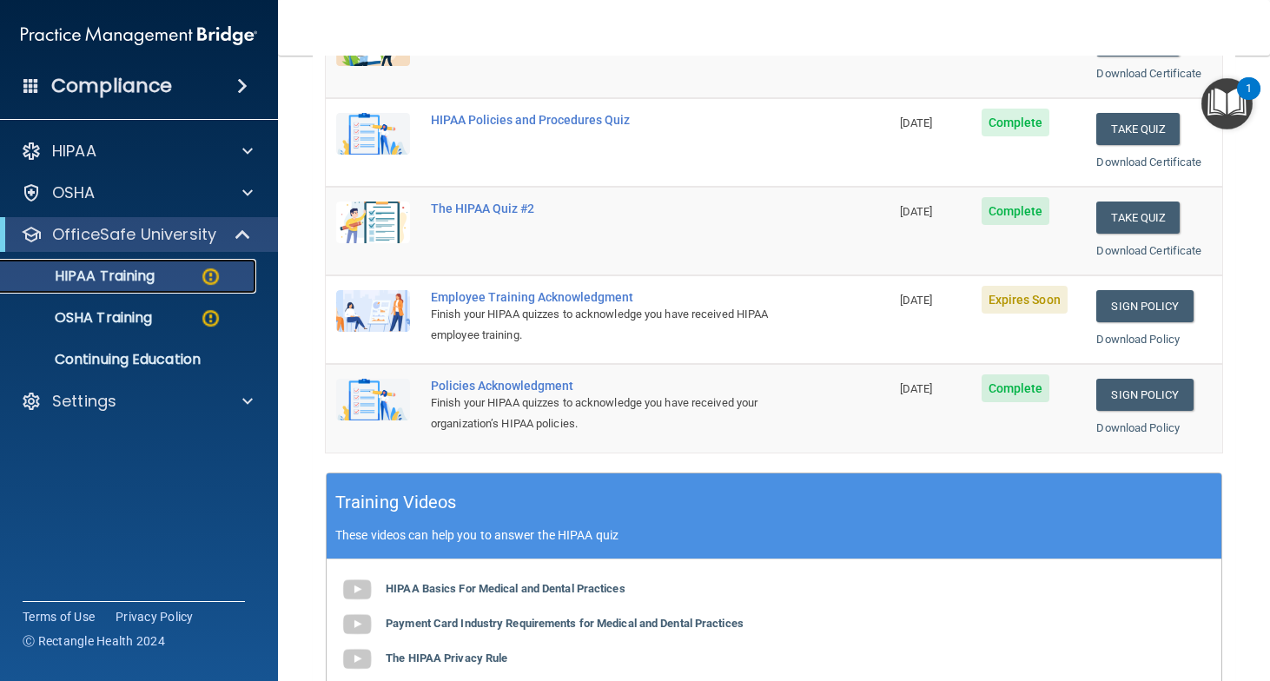
scroll to position [301, 0]
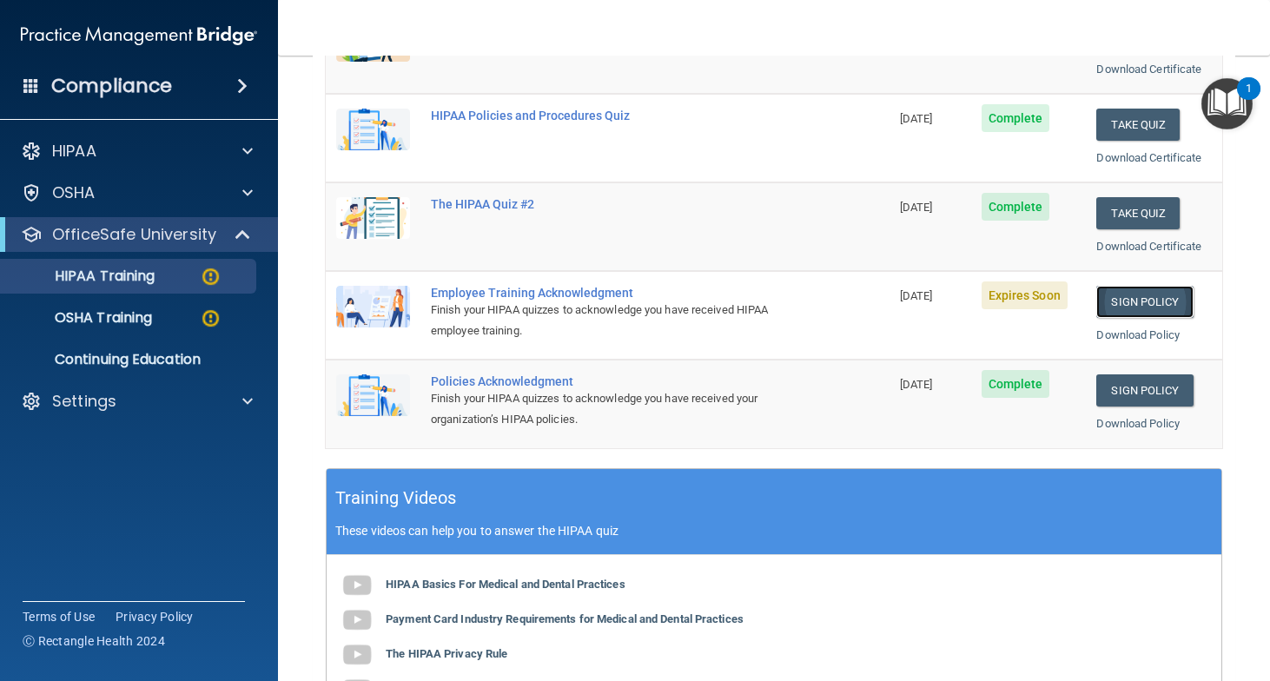
click at [1133, 305] on link "Sign Policy" at bounding box center [1144, 302] width 96 height 32
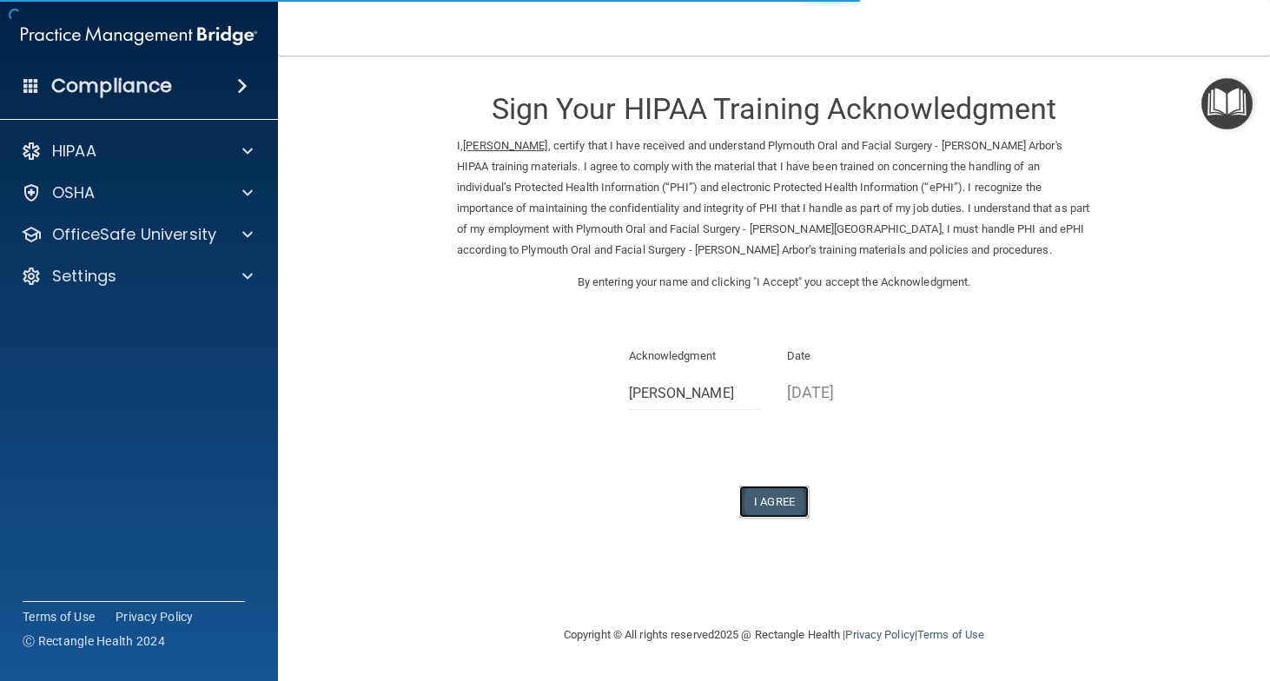
click at [777, 508] on button "I Agree" at bounding box center [774, 502] width 70 height 32
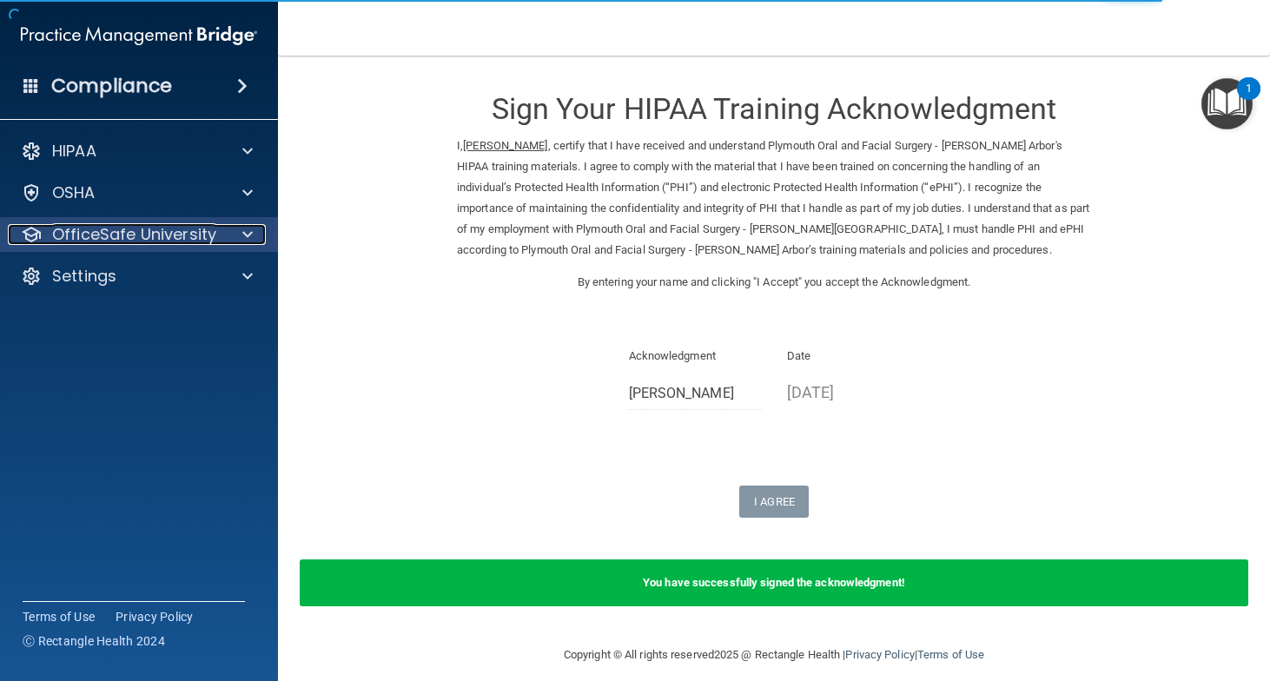
click at [254, 235] on div at bounding box center [244, 234] width 43 height 21
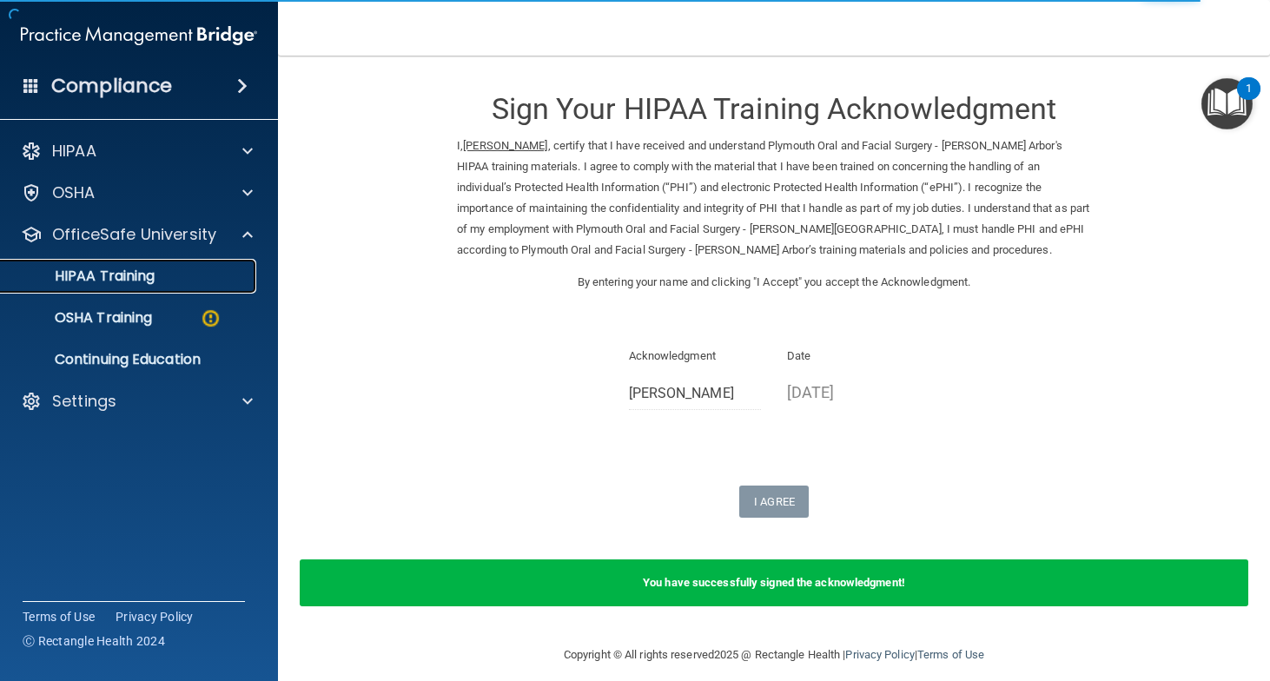
click at [151, 273] on p "HIPAA Training" at bounding box center [82, 276] width 143 height 17
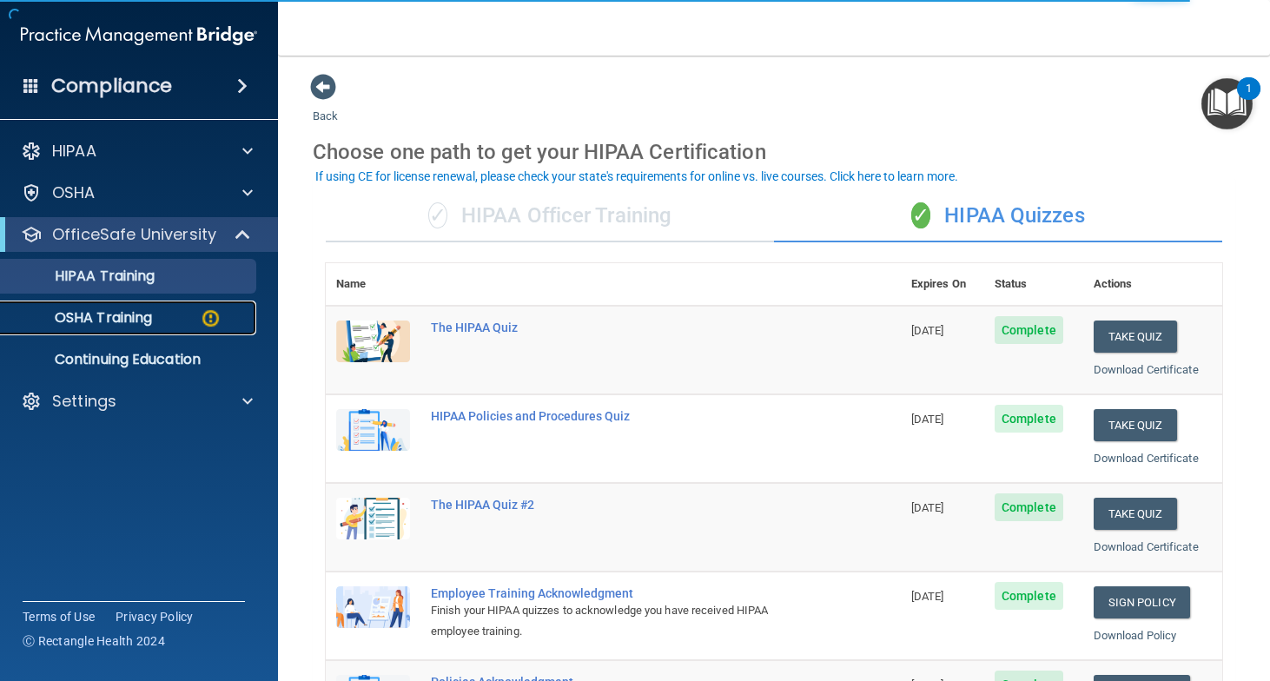
click at [115, 322] on p "OSHA Training" at bounding box center [81, 317] width 141 height 17
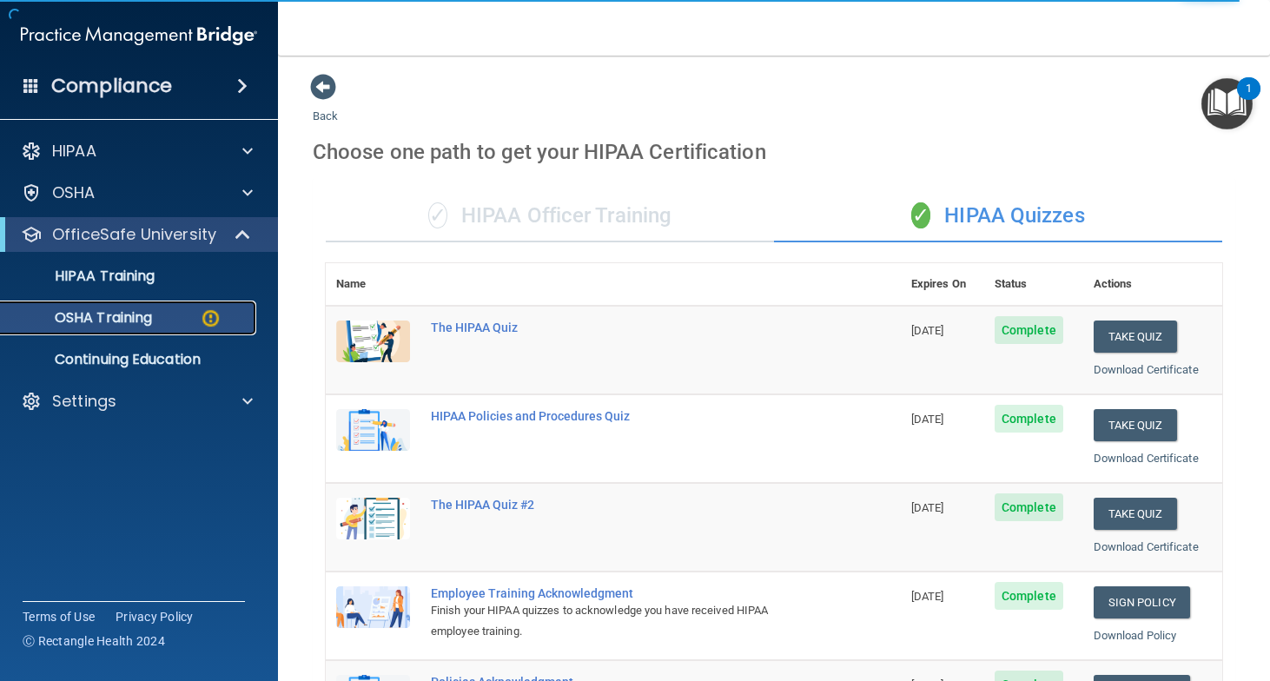
click at [106, 315] on p "OSHA Training" at bounding box center [81, 317] width 141 height 17
